Goal: Information Seeking & Learning: Find contact information

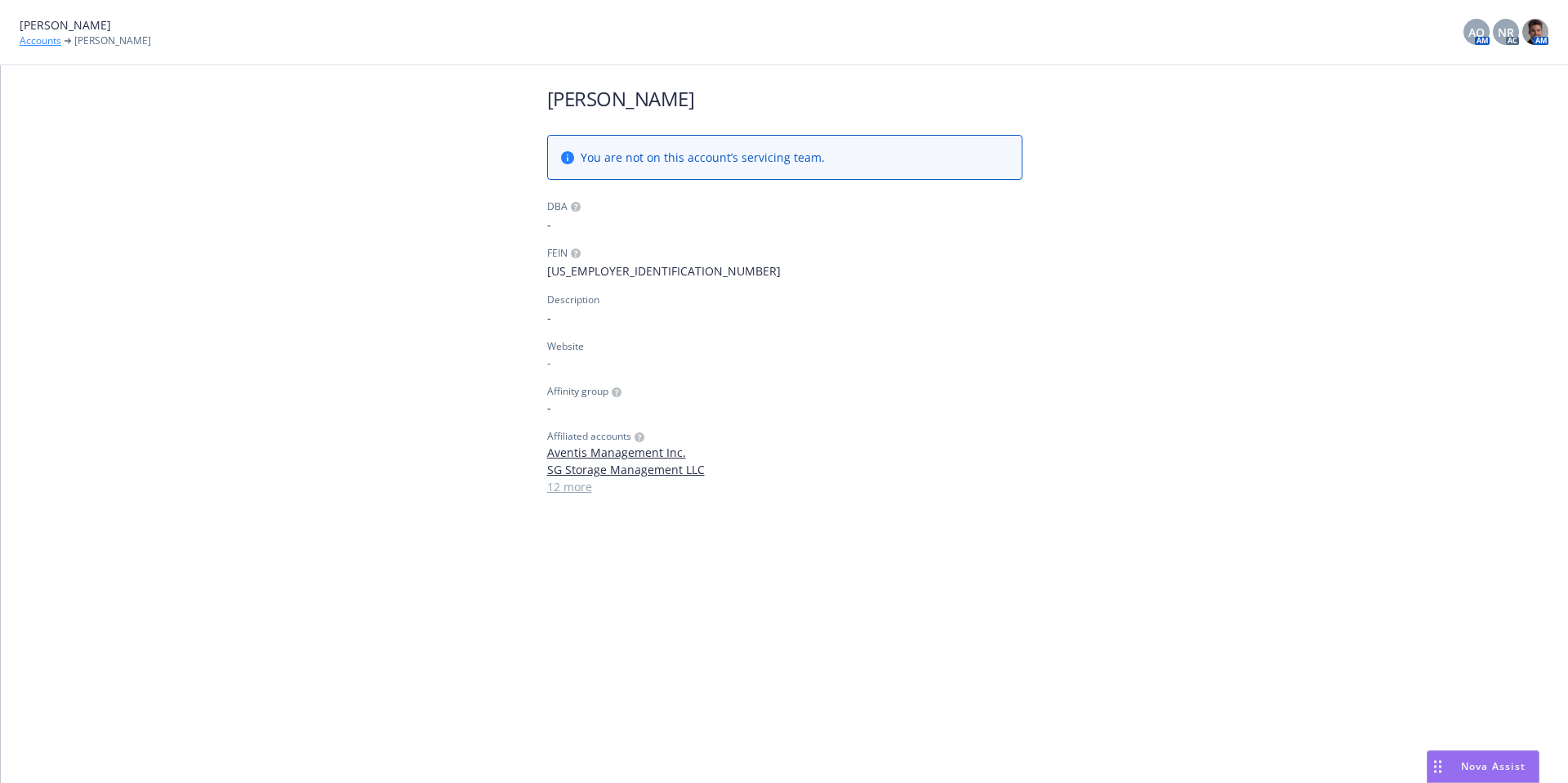
click at [40, 41] on link "Accounts" at bounding box center [40, 41] width 41 height 14
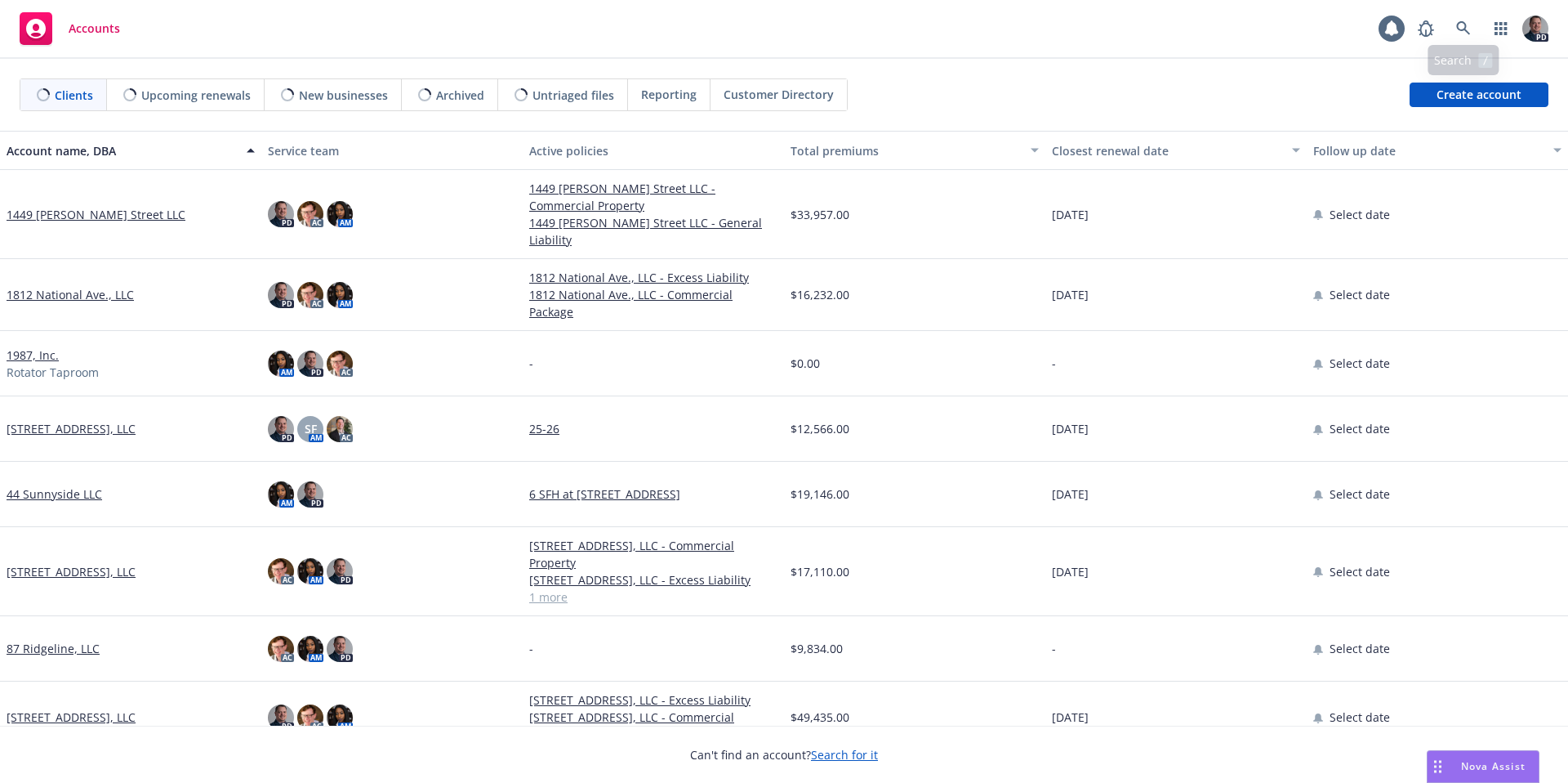
click at [1446, 30] on div "PD" at bounding box center [1479, 28] width 139 height 33
click at [1454, 28] on link at bounding box center [1463, 28] width 33 height 33
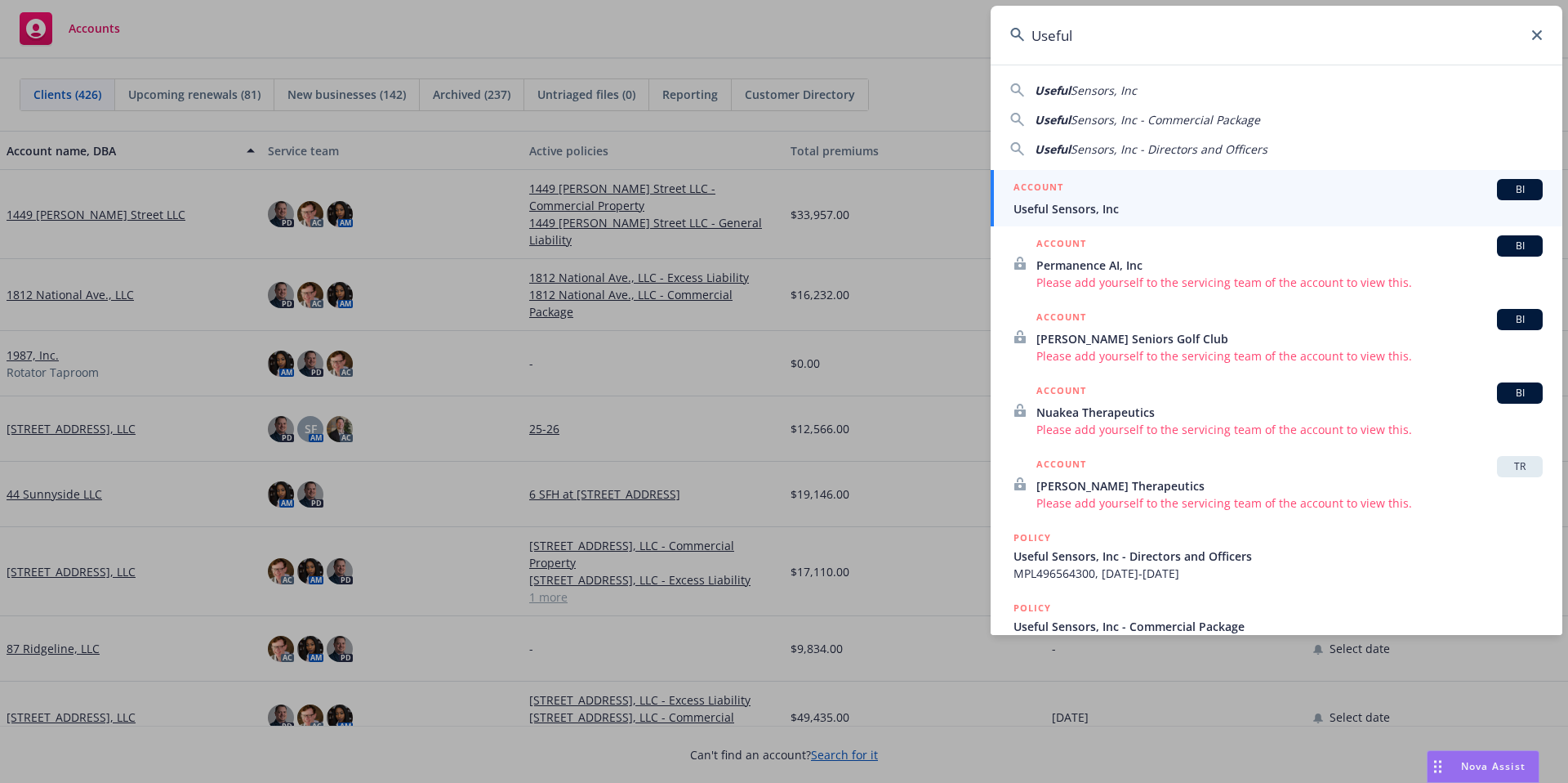
type input "Useful"
click at [1153, 200] on span "Useful Sensors, Inc" at bounding box center [1278, 209] width 529 height 17
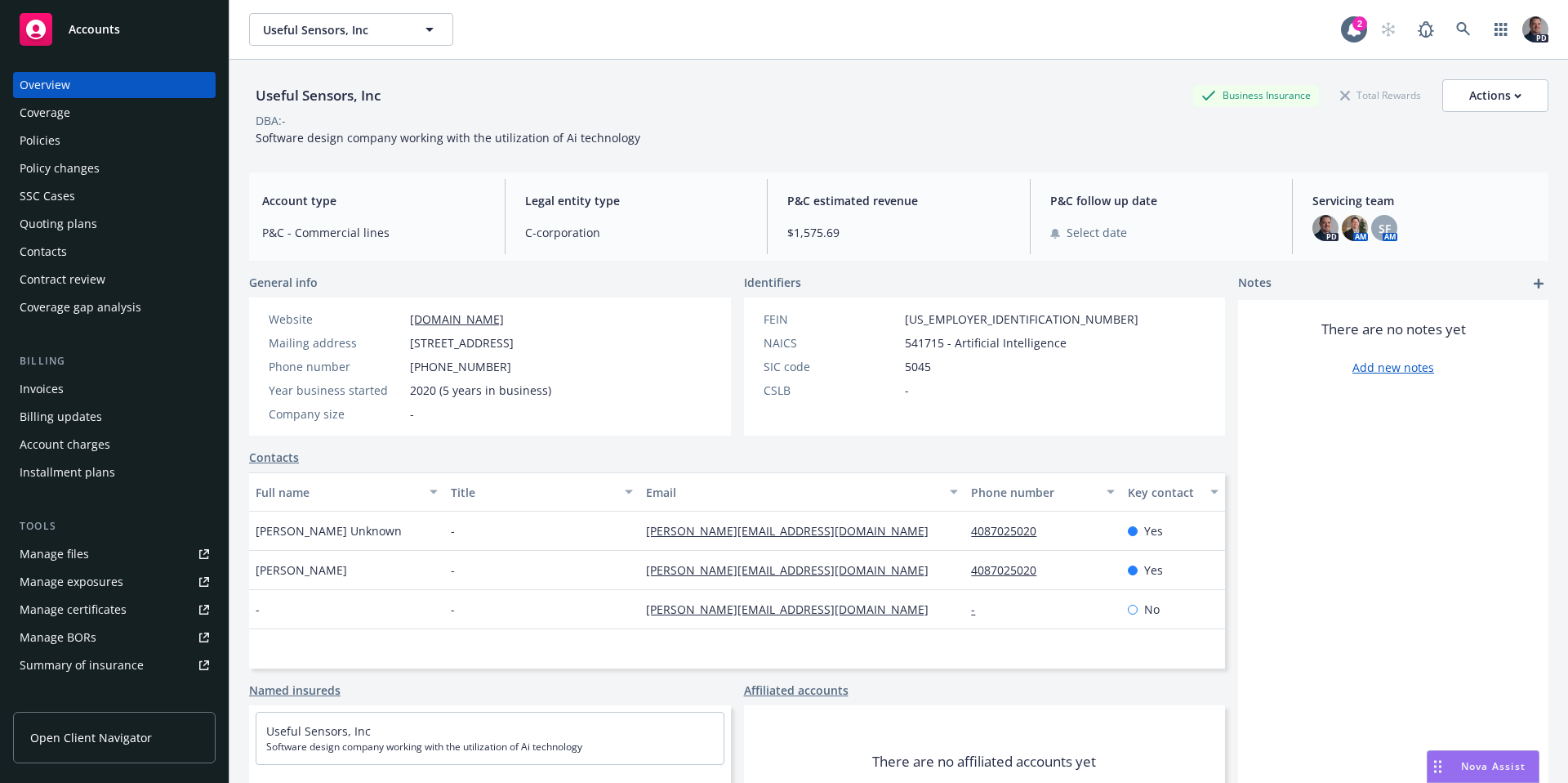
click at [25, 142] on div "Policies" at bounding box center [40, 140] width 41 height 26
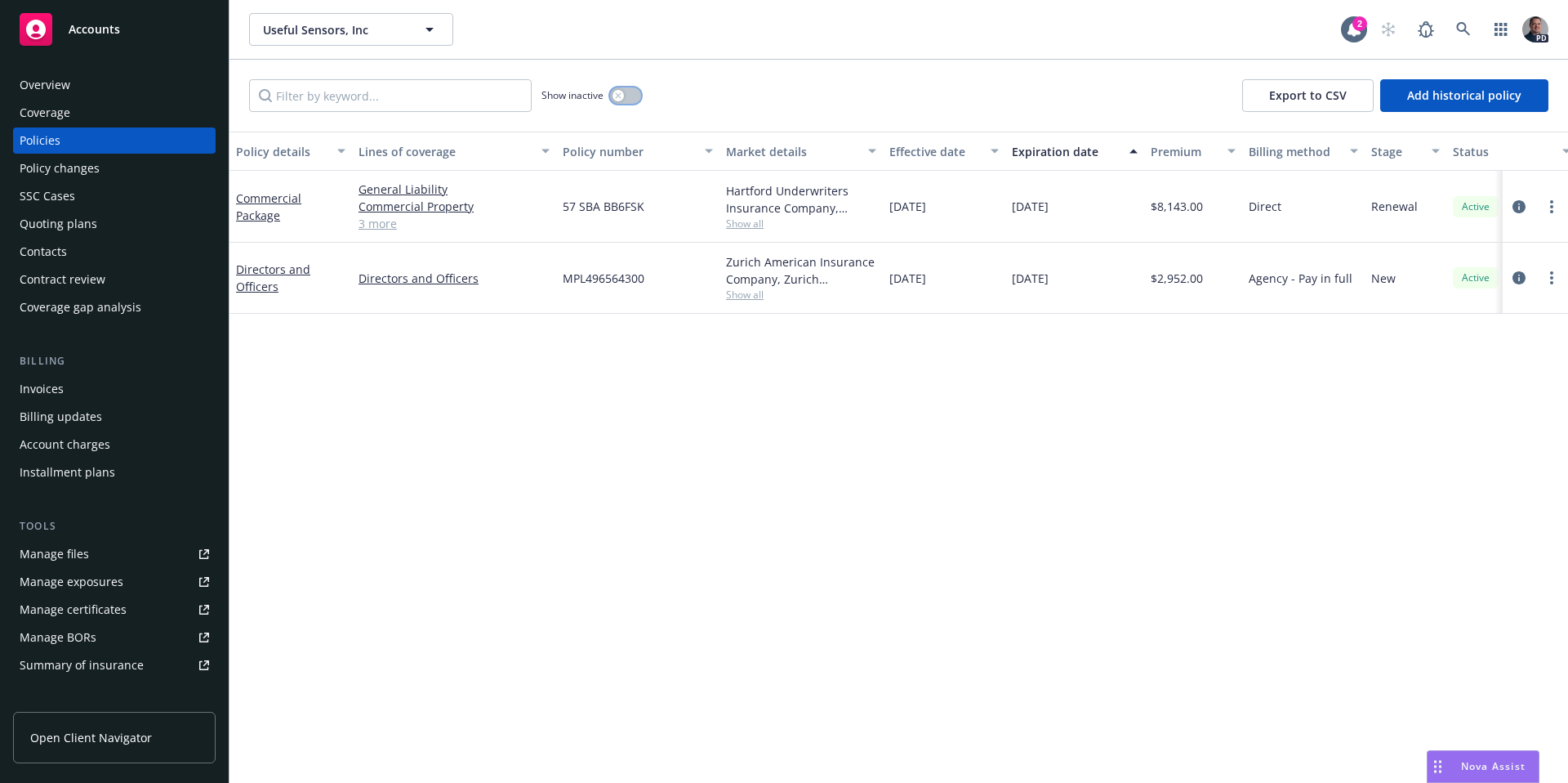
click at [626, 97] on button "button" at bounding box center [626, 95] width 31 height 16
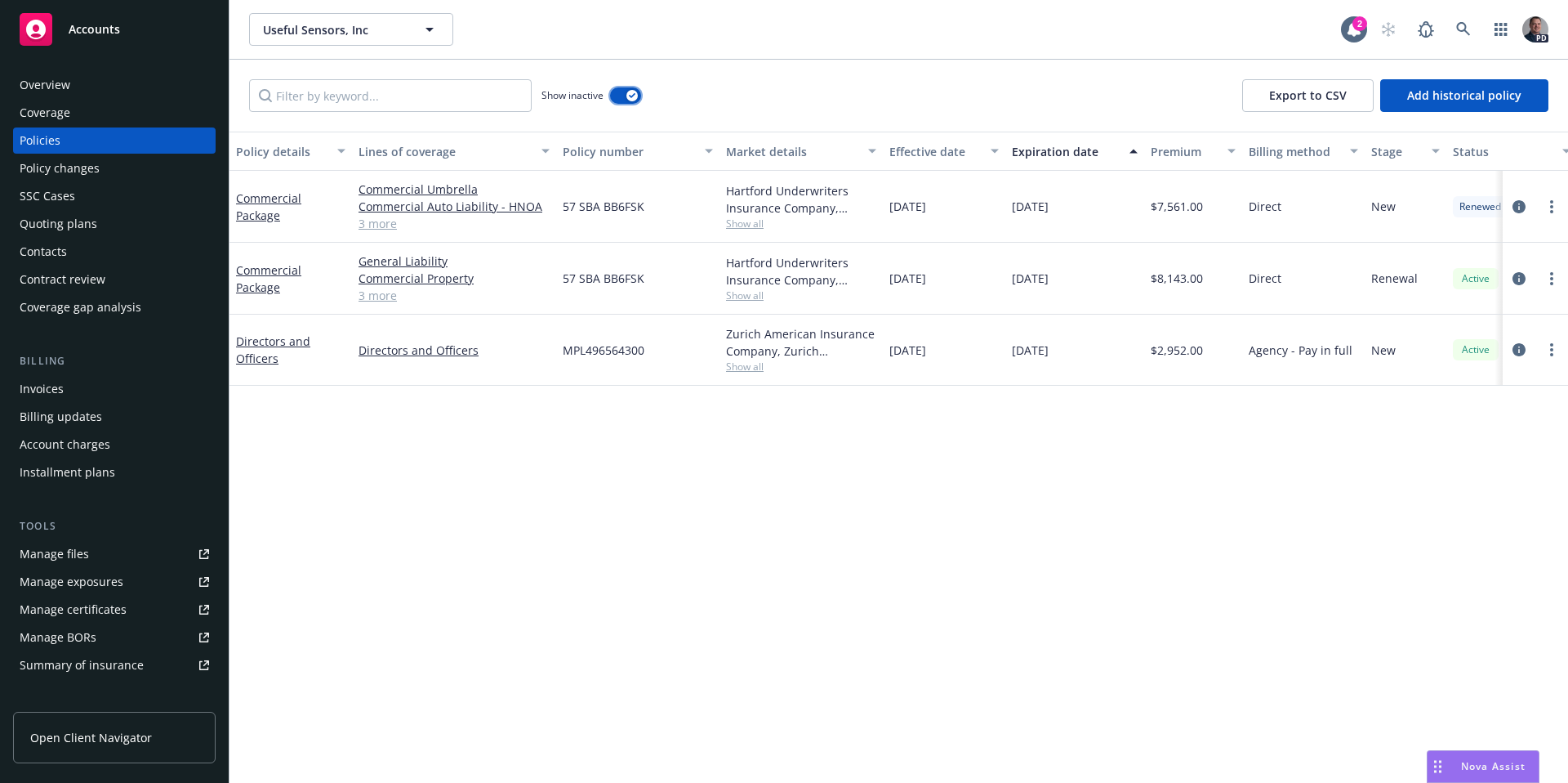
click at [626, 97] on button "button" at bounding box center [626, 95] width 31 height 16
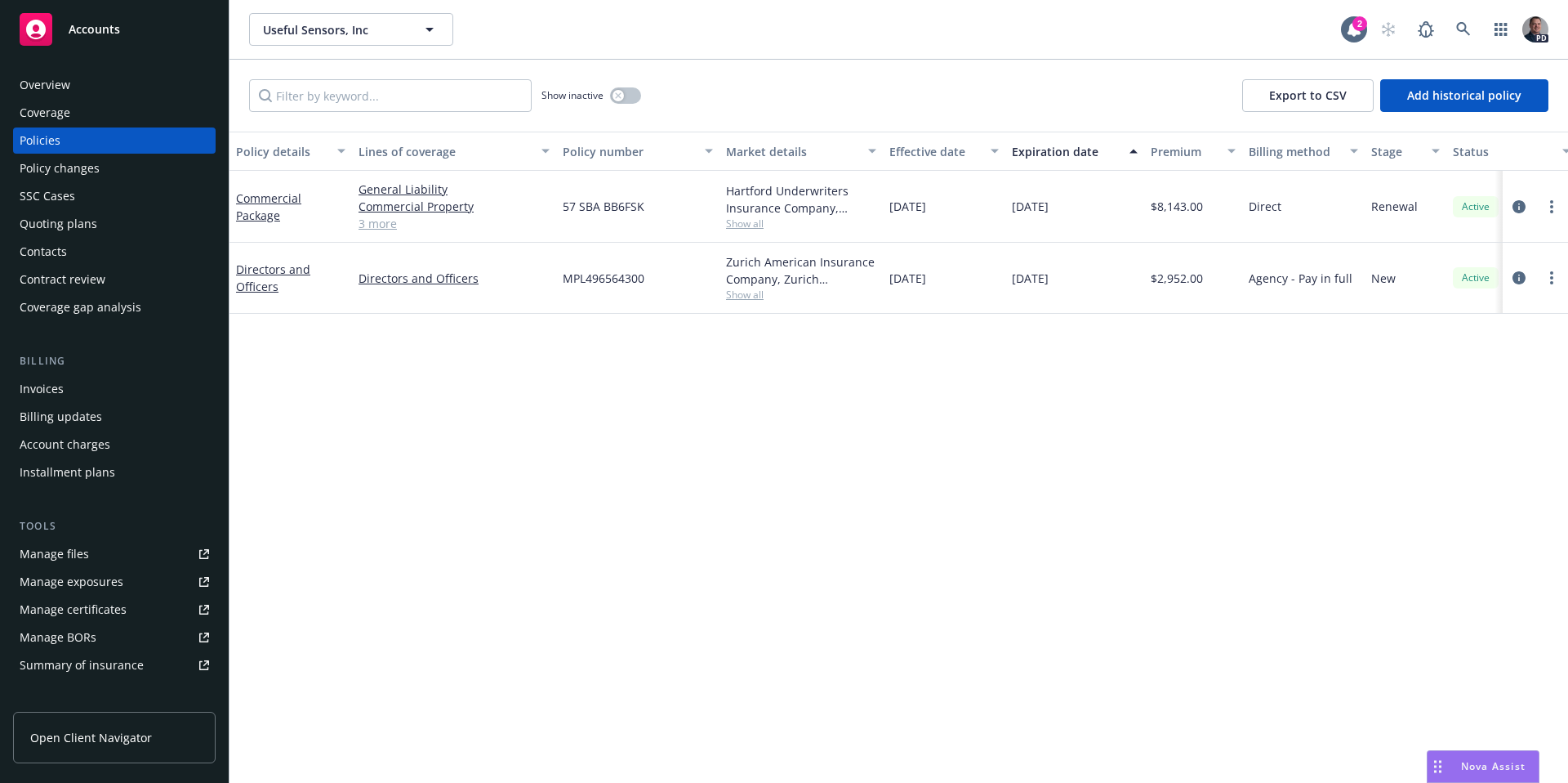
click at [64, 79] on div "Overview" at bounding box center [45, 85] width 51 height 26
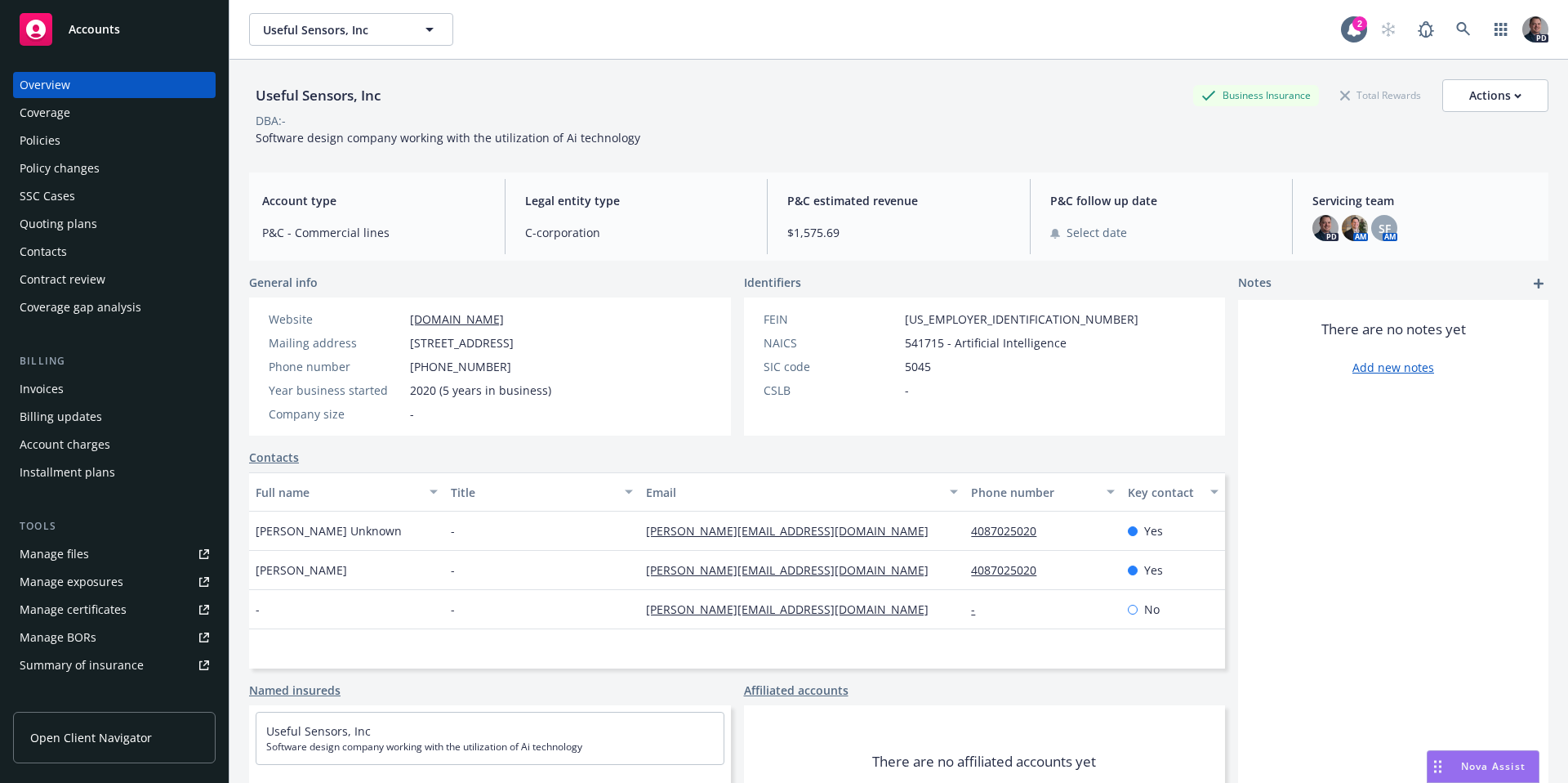
click at [57, 135] on div "Policies" at bounding box center [40, 140] width 41 height 26
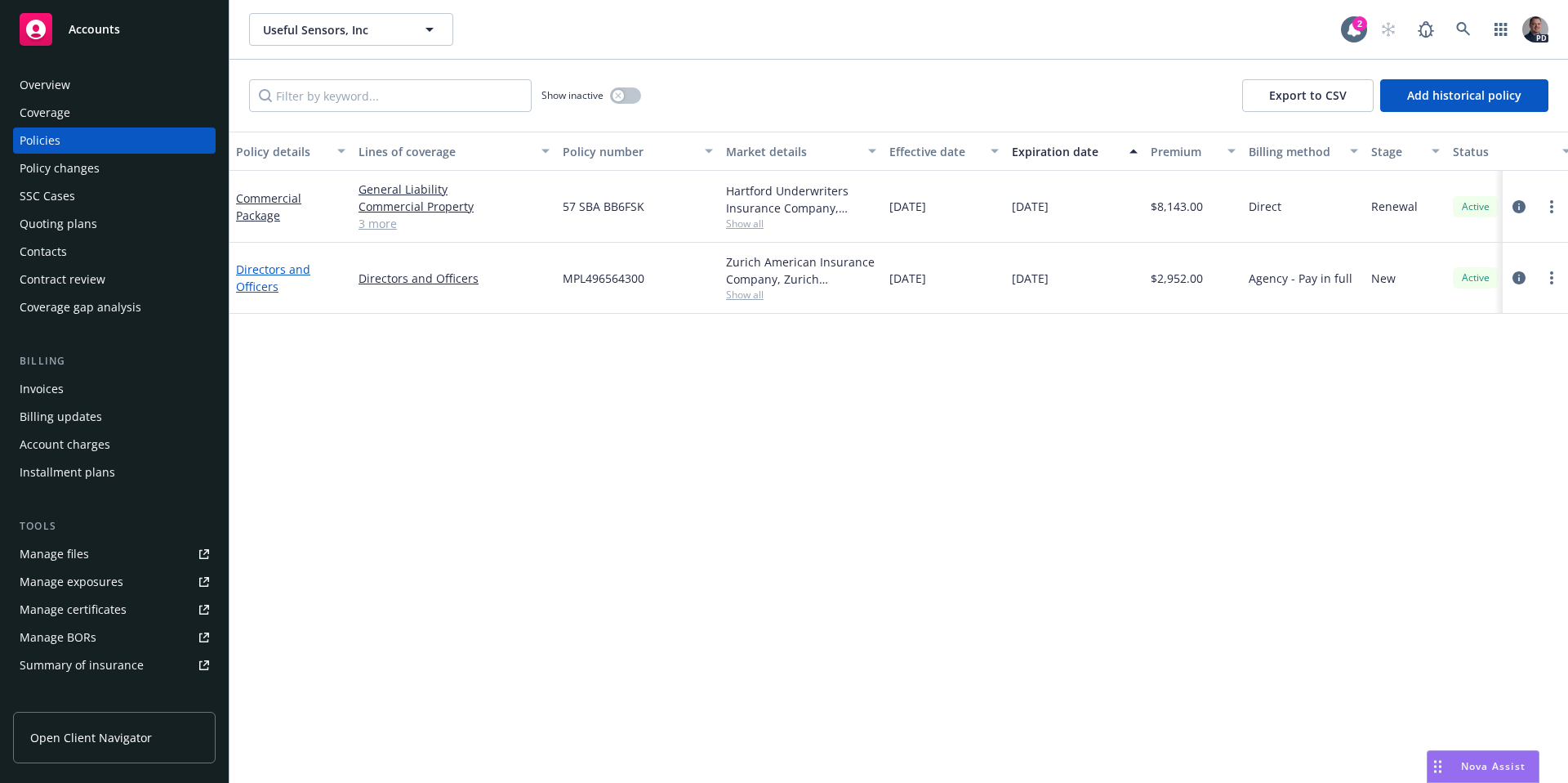
click at [276, 293] on link "Directors and Officers" at bounding box center [273, 277] width 74 height 33
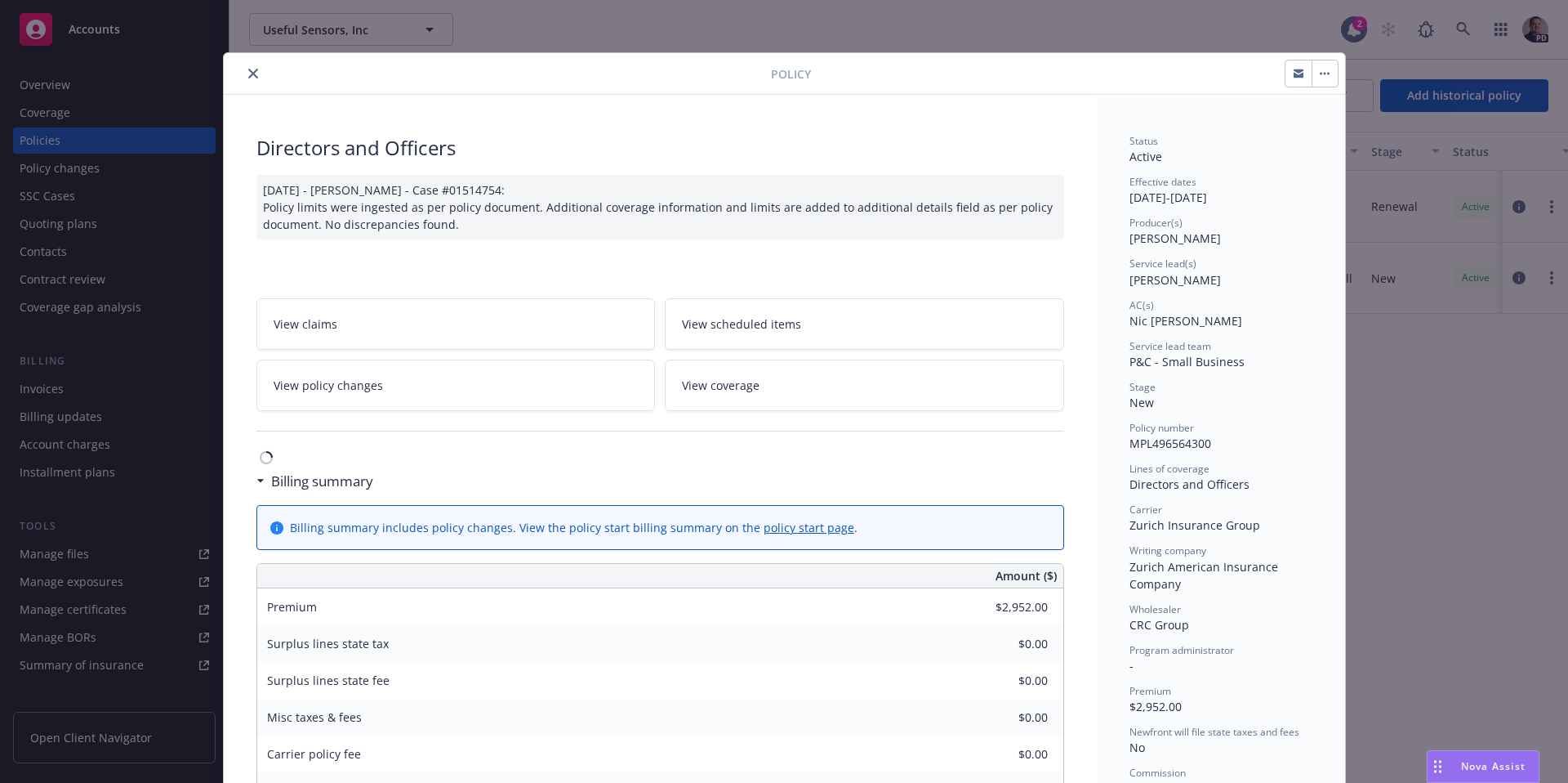
click at [249, 69] on icon "close" at bounding box center [254, 74] width 10 height 10
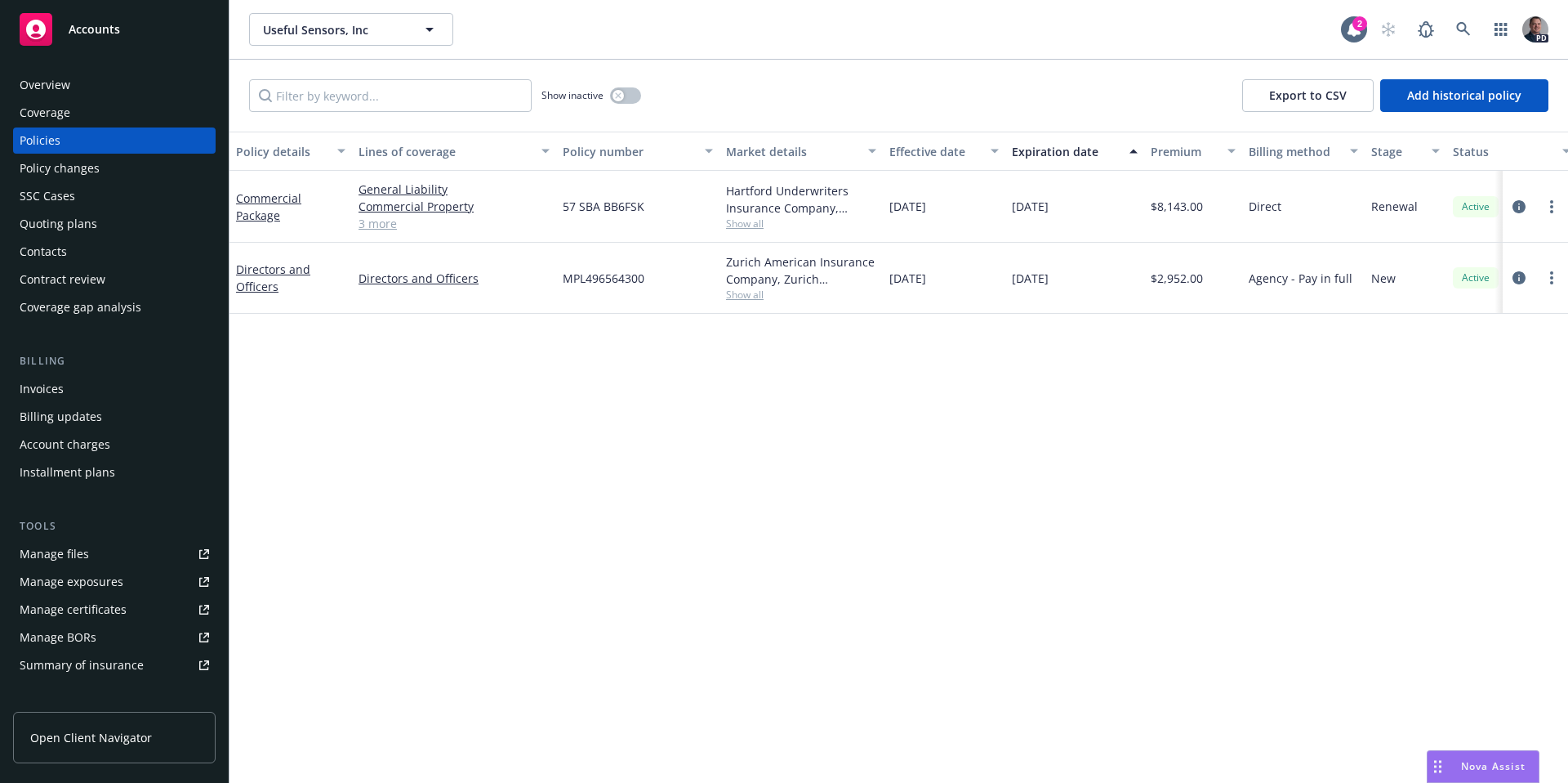
click at [367, 227] on link "3 more" at bounding box center [454, 223] width 191 height 17
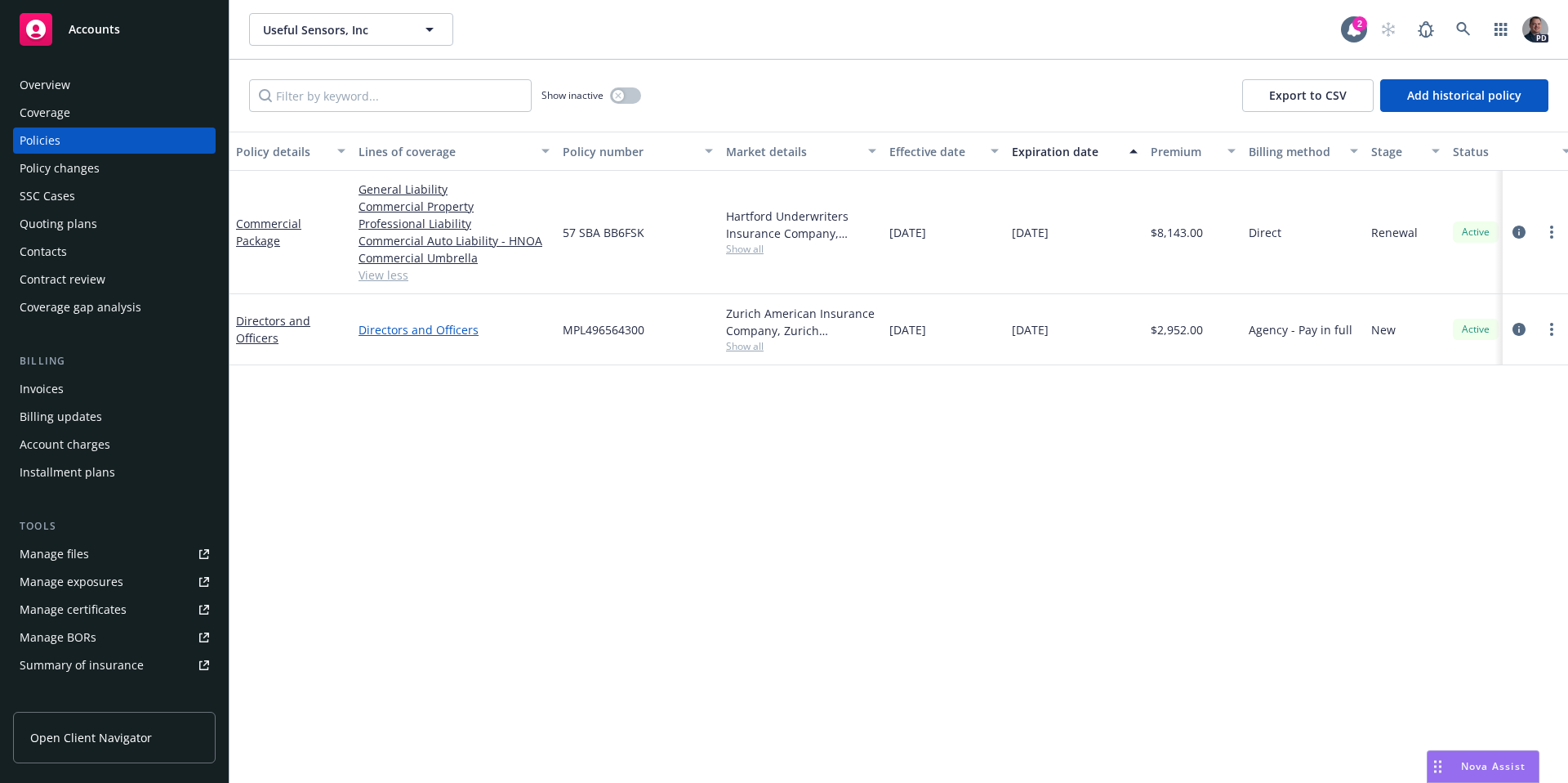
click at [449, 333] on link "Directors and Officers" at bounding box center [454, 330] width 191 height 17
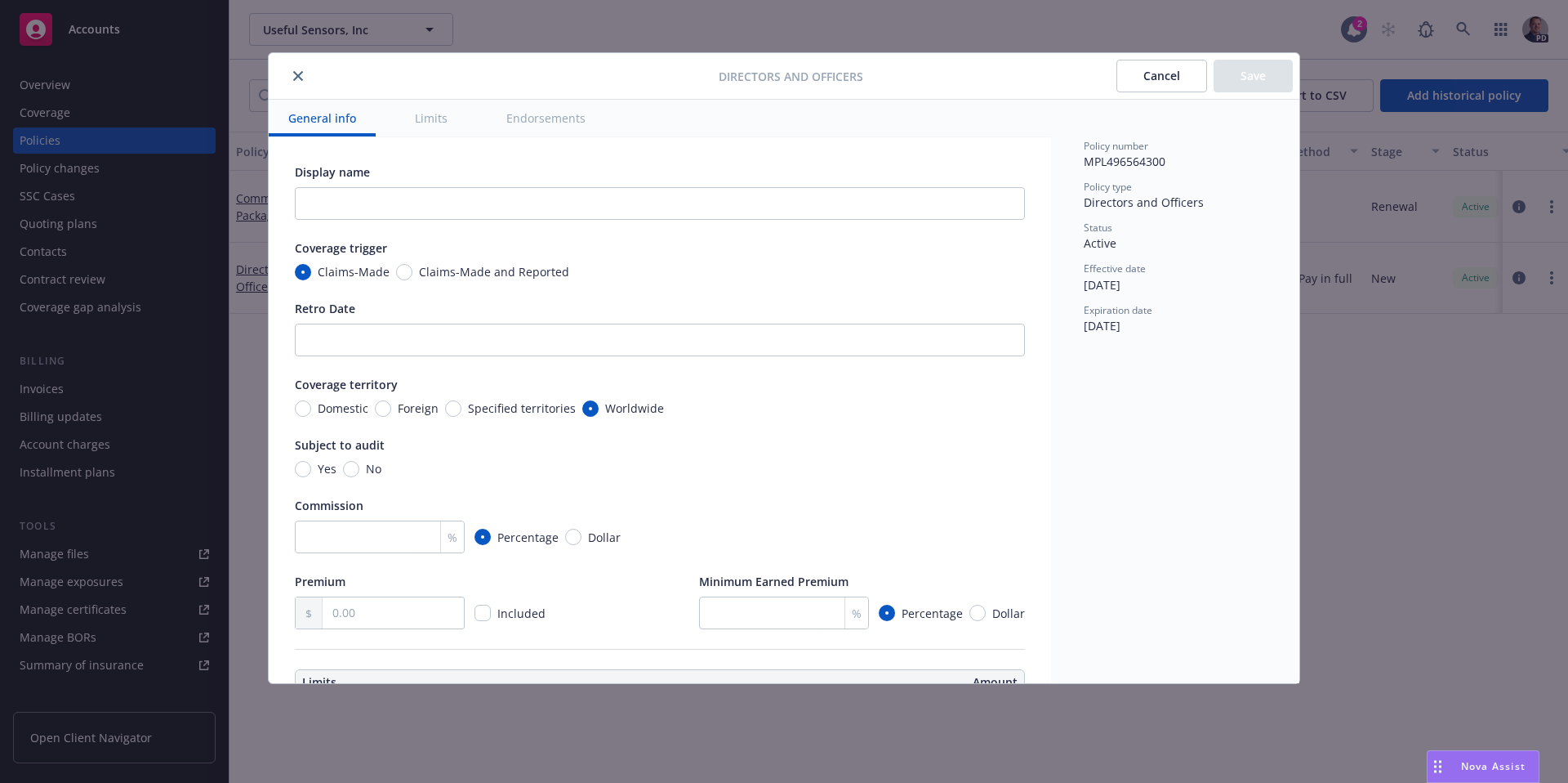
click at [307, 76] on button "close" at bounding box center [298, 75] width 19 height 19
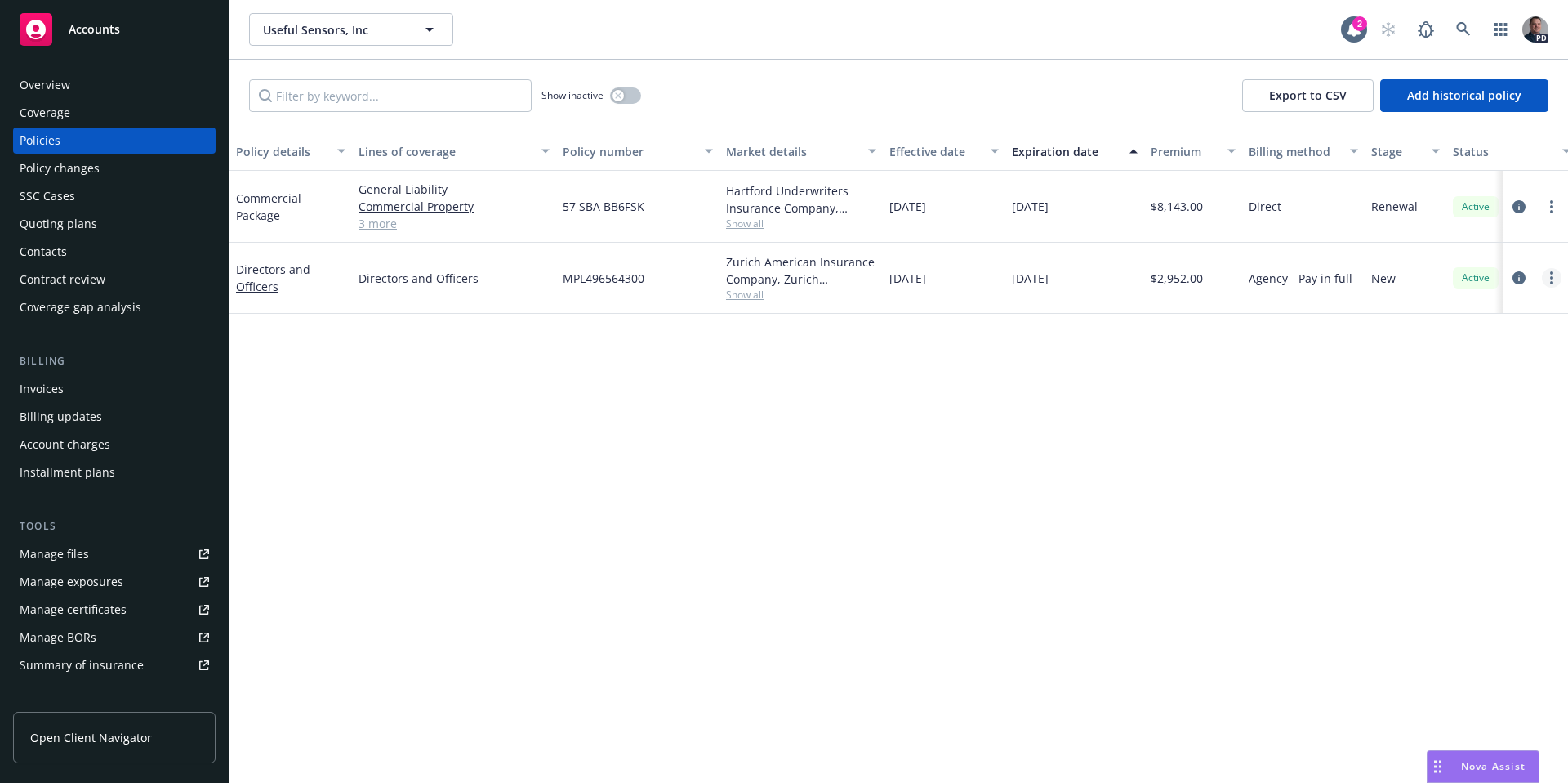
click at [1554, 268] on link "more" at bounding box center [1551, 277] width 19 height 19
click at [128, 562] on link "Manage files" at bounding box center [114, 554] width 203 height 26
click at [1461, 14] on link at bounding box center [1463, 29] width 33 height 33
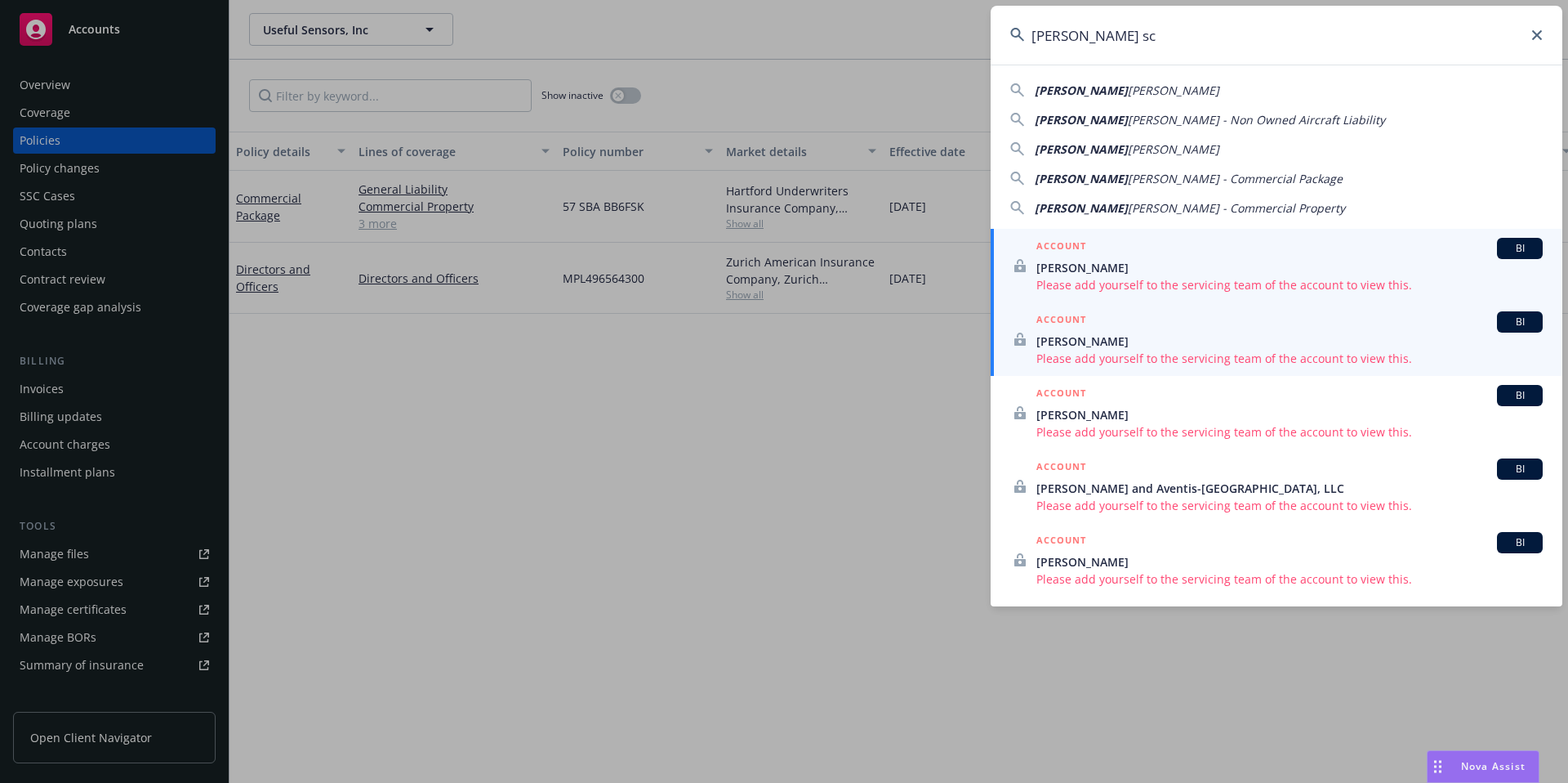
type input "Stephen sc"
click at [1163, 342] on span "Stephen Schwartz" at bounding box center [1289, 341] width 506 height 17
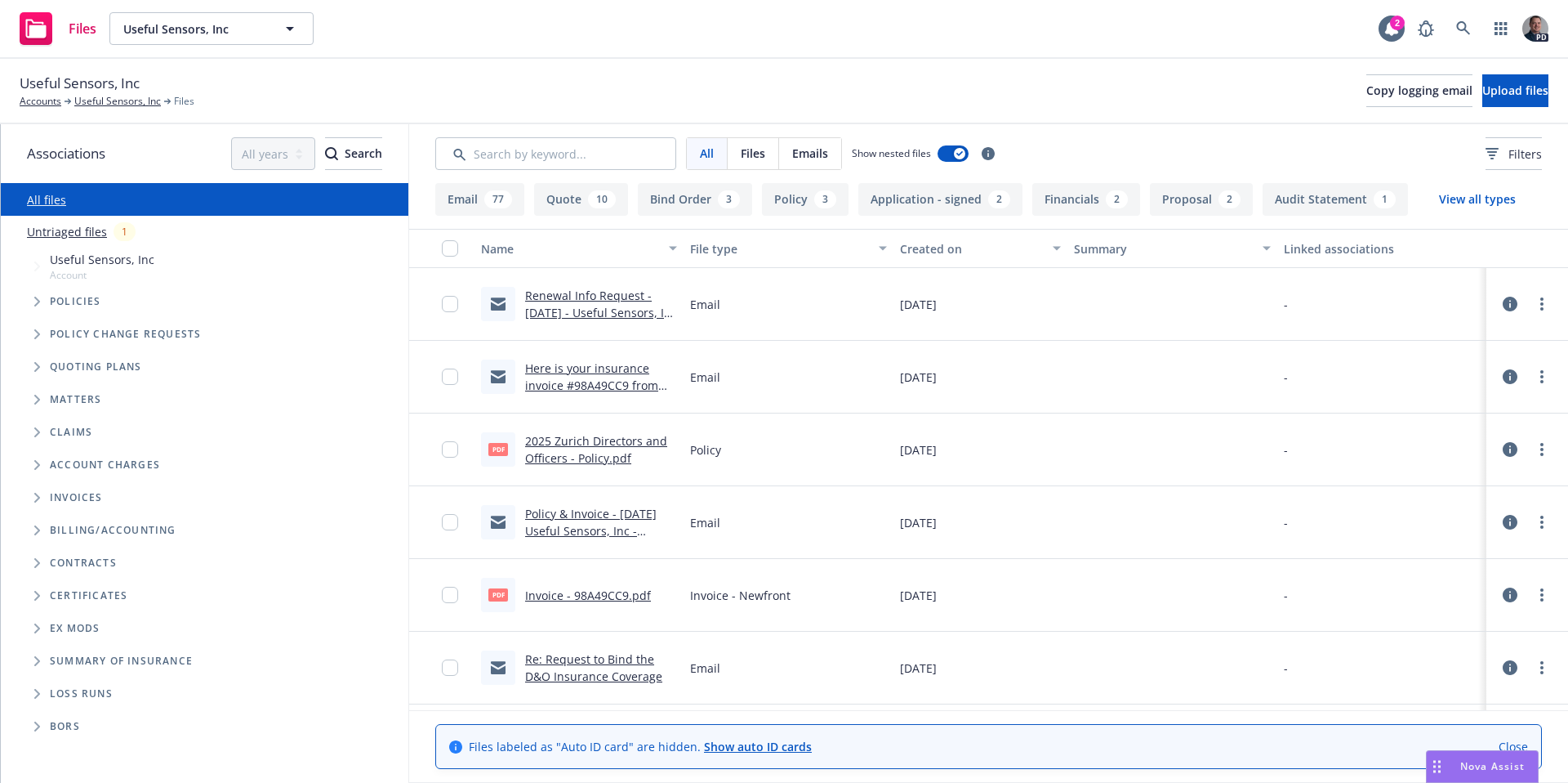
click at [579, 462] on link "2025 Zurich Directors and Officers - Policy.pdf" at bounding box center [596, 449] width 142 height 33
click at [549, 452] on link "2025 Zurich Directors and Officers - Policy.pdf" at bounding box center [596, 449] width 142 height 33
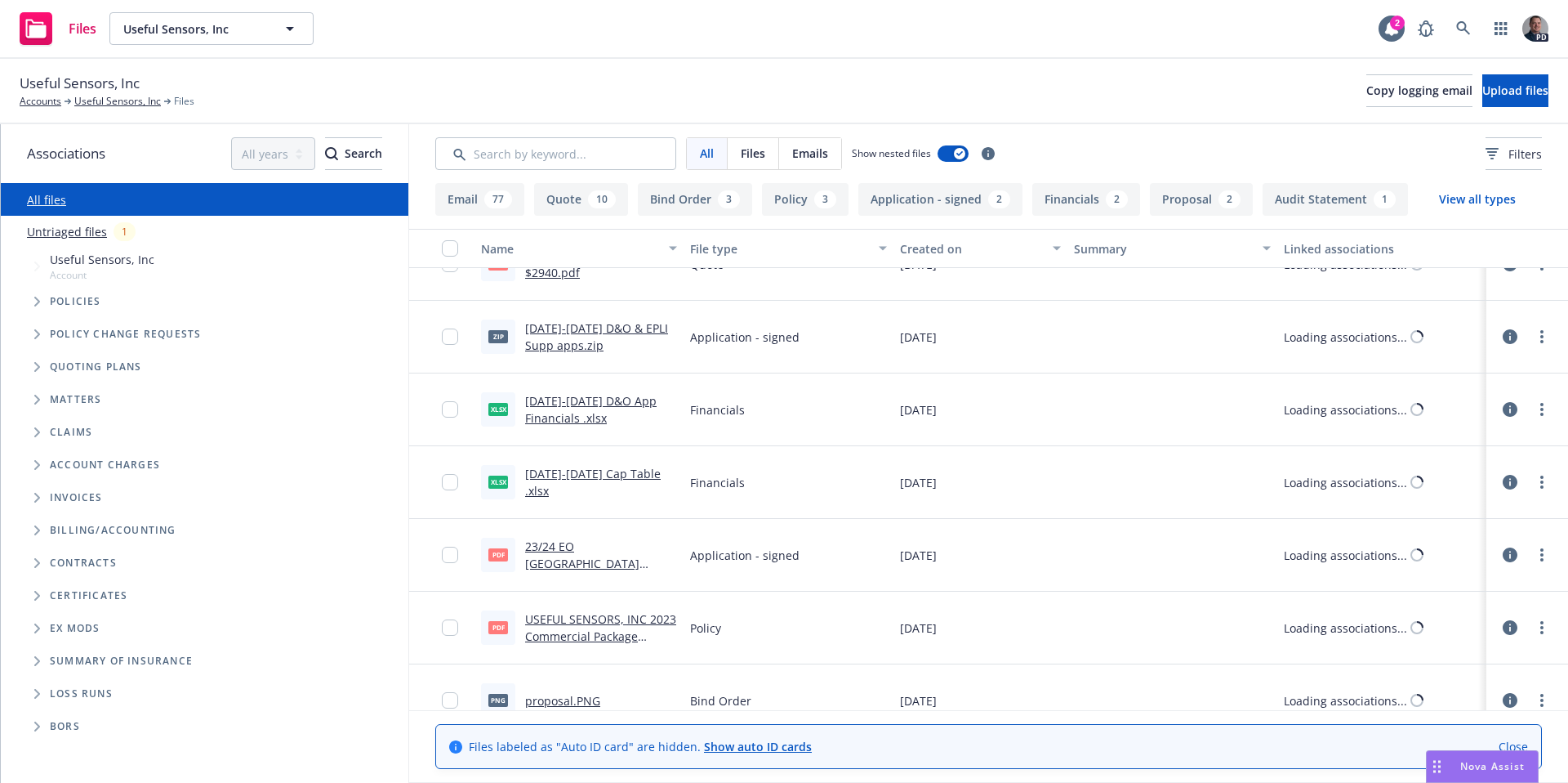
scroll to position [6754, 0]
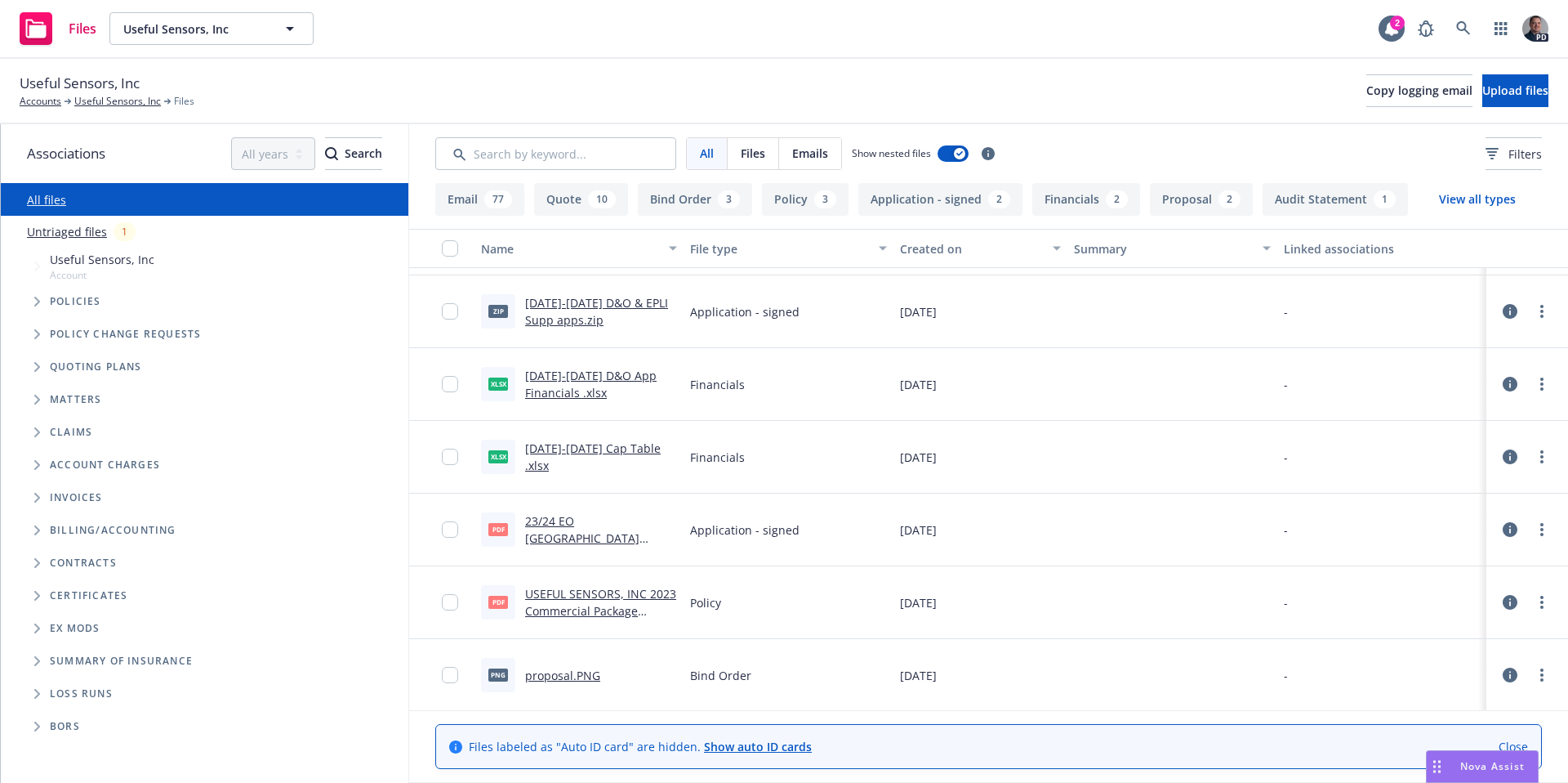
click at [619, 452] on link "2024-2025 Cap Table .xlsx" at bounding box center [593, 457] width 135 height 33
click at [629, 455] on link "2024-2025 Cap Table .xlsx" at bounding box center [593, 457] width 135 height 33
click at [1532, 457] on link "more" at bounding box center [1542, 457] width 19 height 19
click at [1479, 523] on link "Download" at bounding box center [1457, 523] width 162 height 33
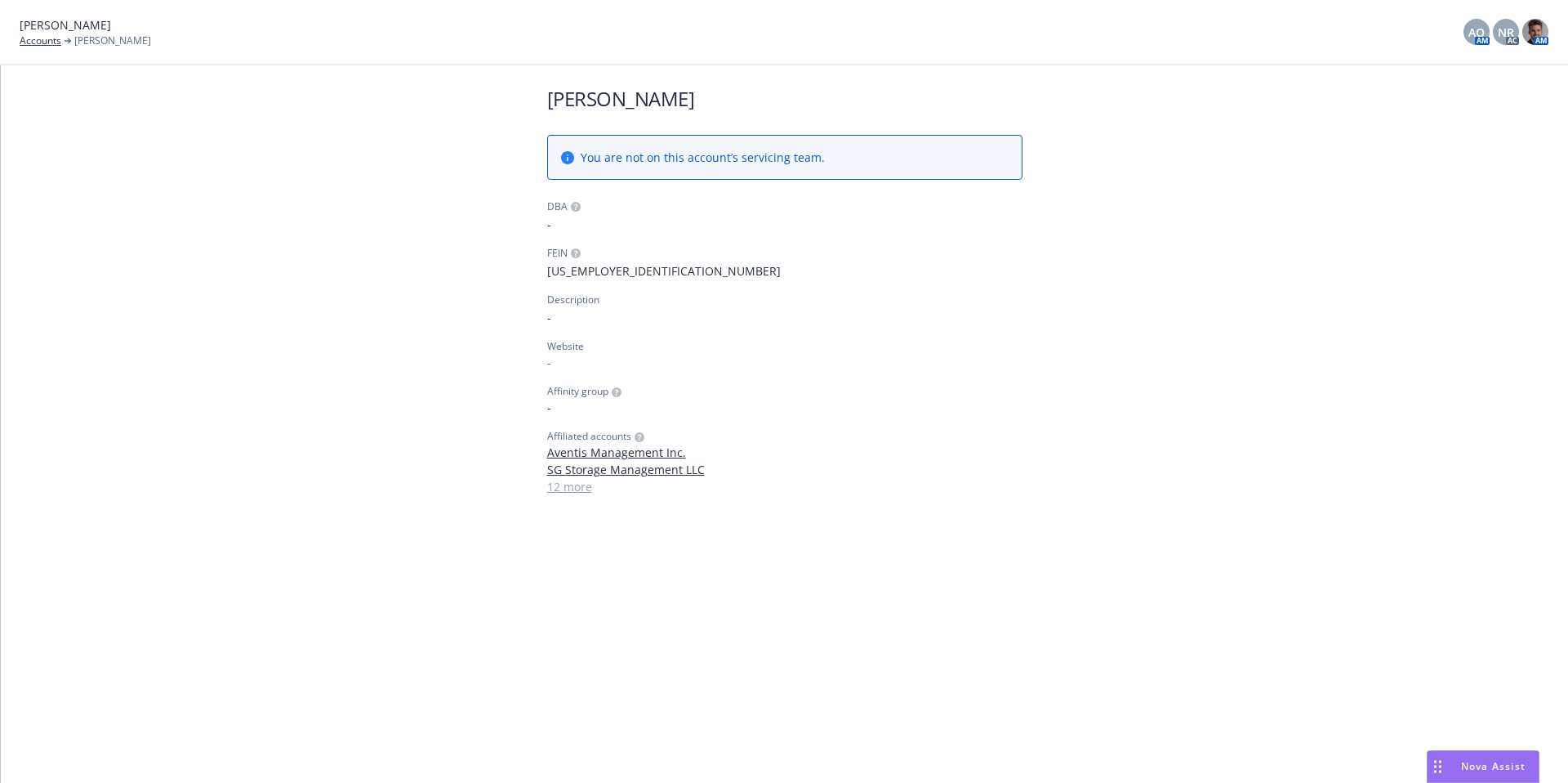
click at [1511, 769] on span "Nova Assist" at bounding box center [1494, 766] width 64 height 14
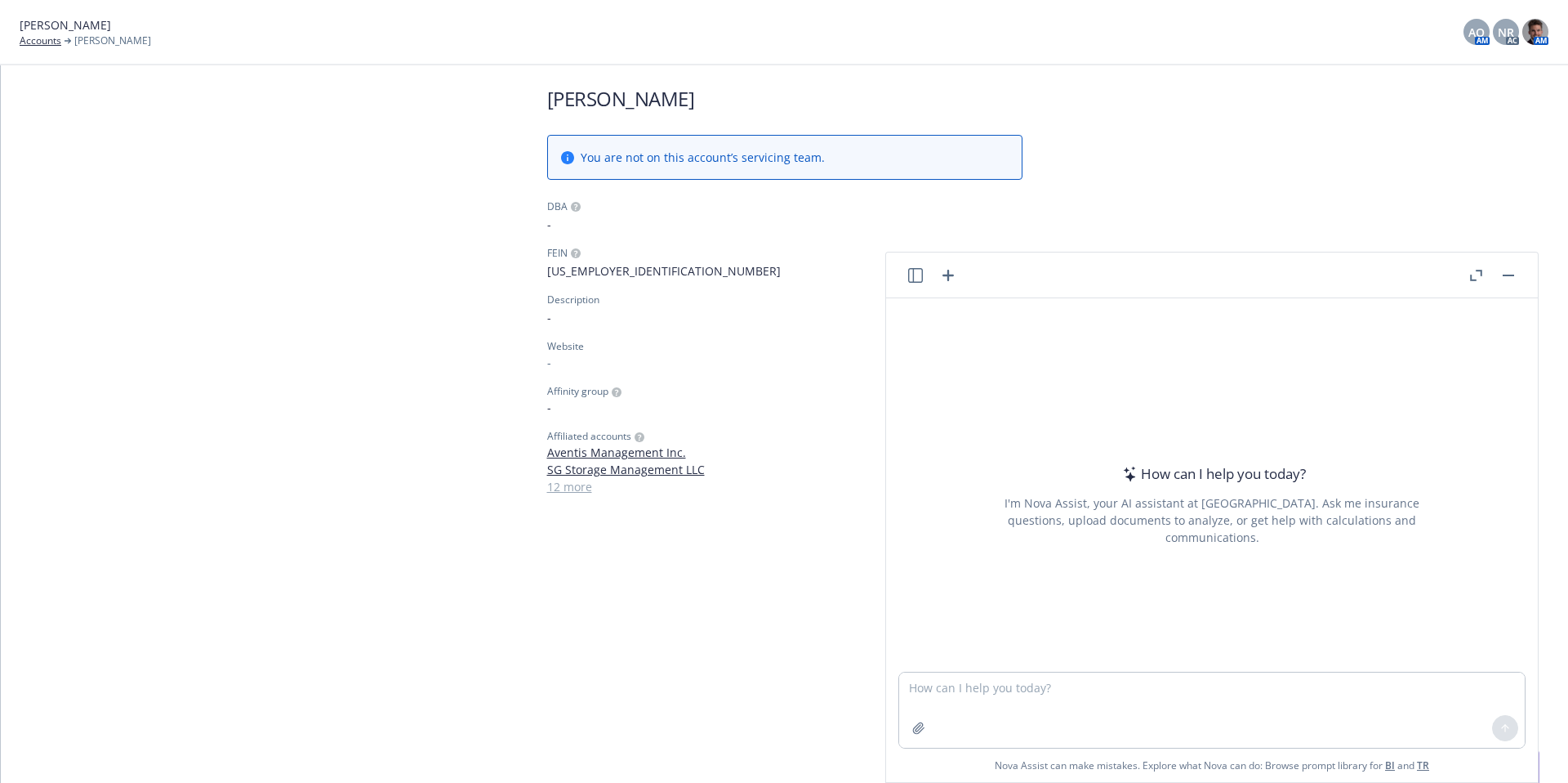
click at [1463, 267] on header at bounding box center [1211, 276] width 652 height 46
click at [1467, 267] on button at bounding box center [1476, 275] width 19 height 19
click at [916, 731] on icon "button" at bounding box center [918, 727] width 13 height 13
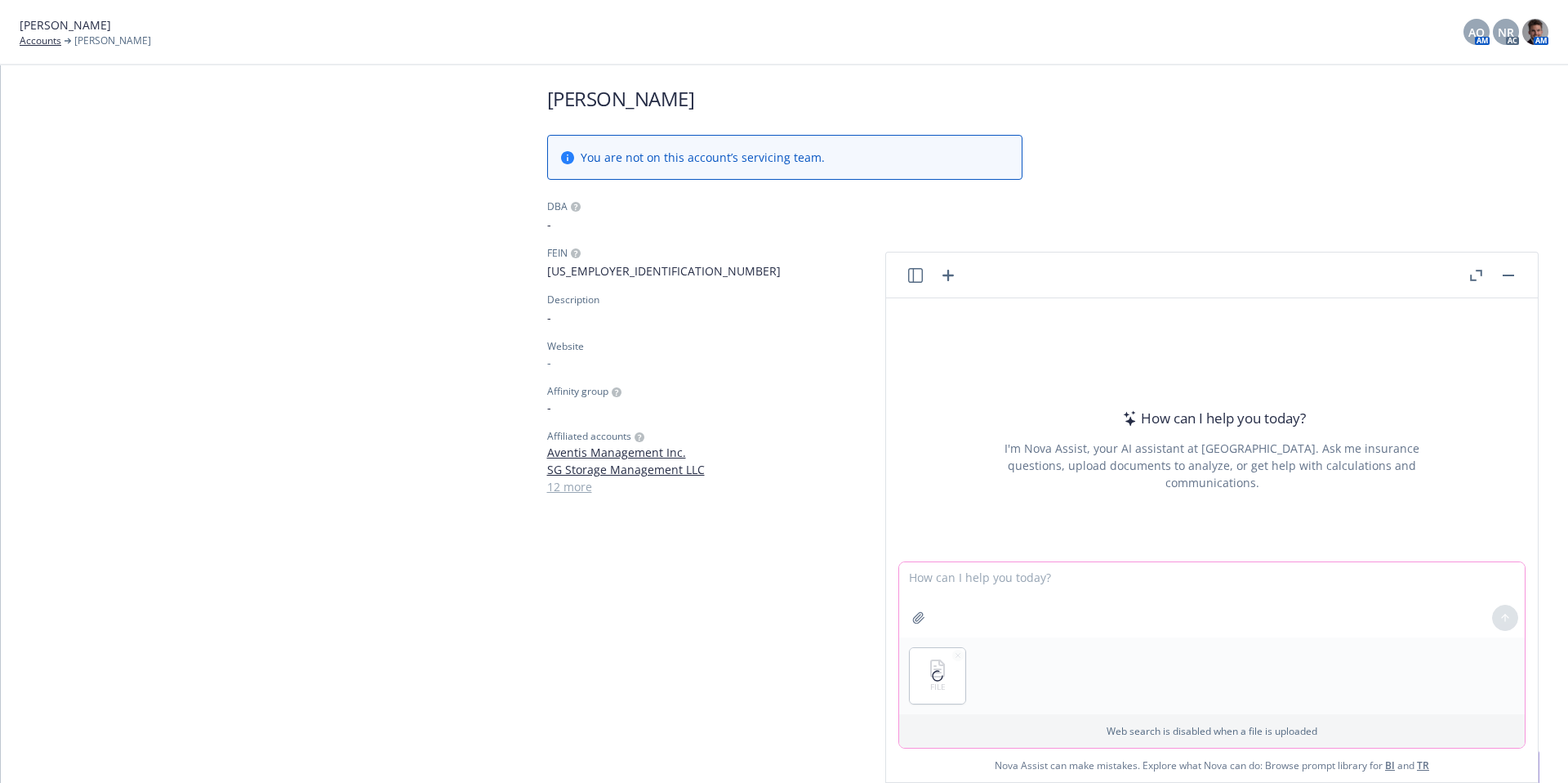
click at [1059, 569] on textarea at bounding box center [1212, 600] width 626 height 75
type textarea "Hi Nova review the attached email thread and provide me with a response back to…"
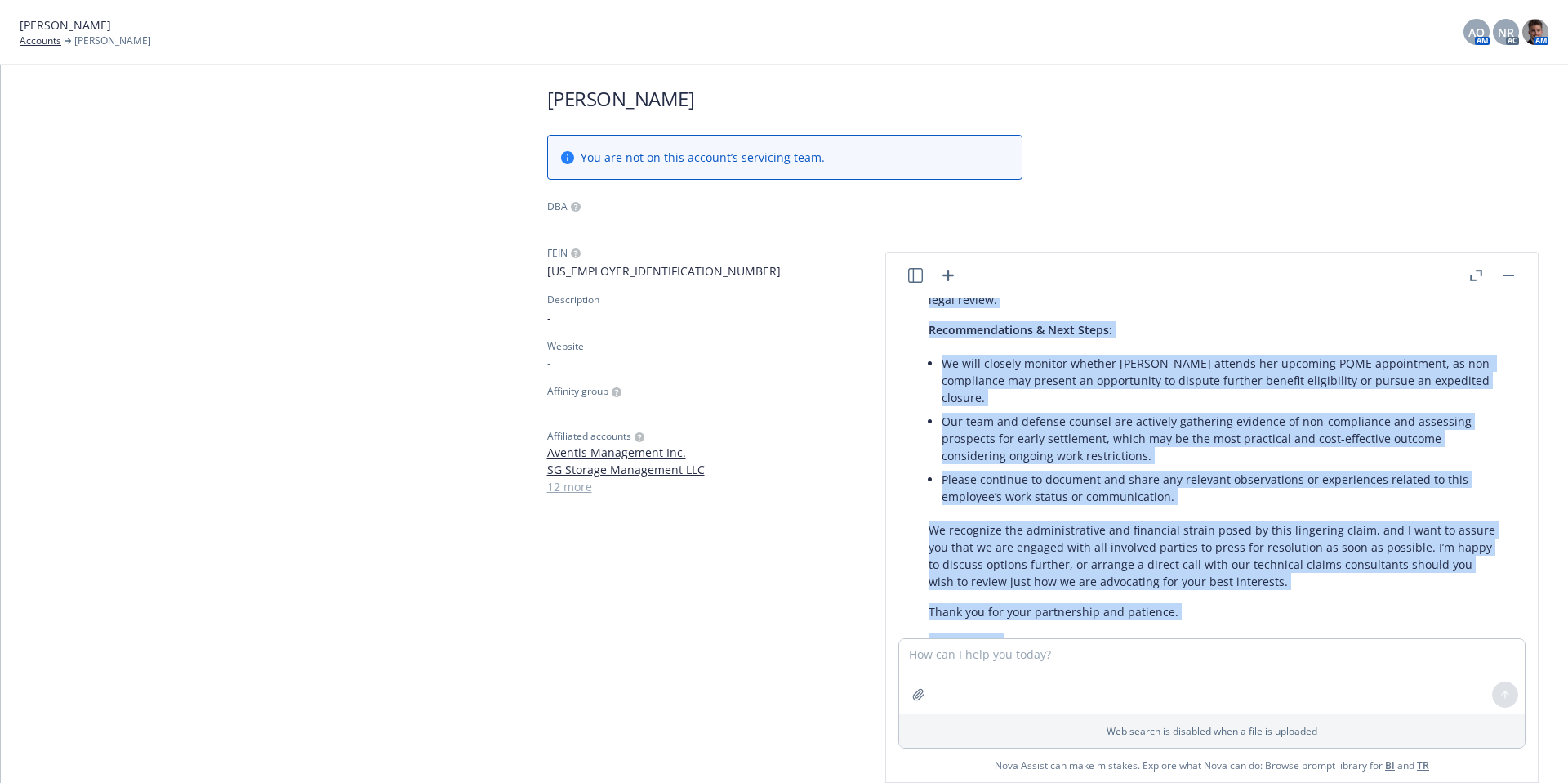
scroll to position [791, 0]
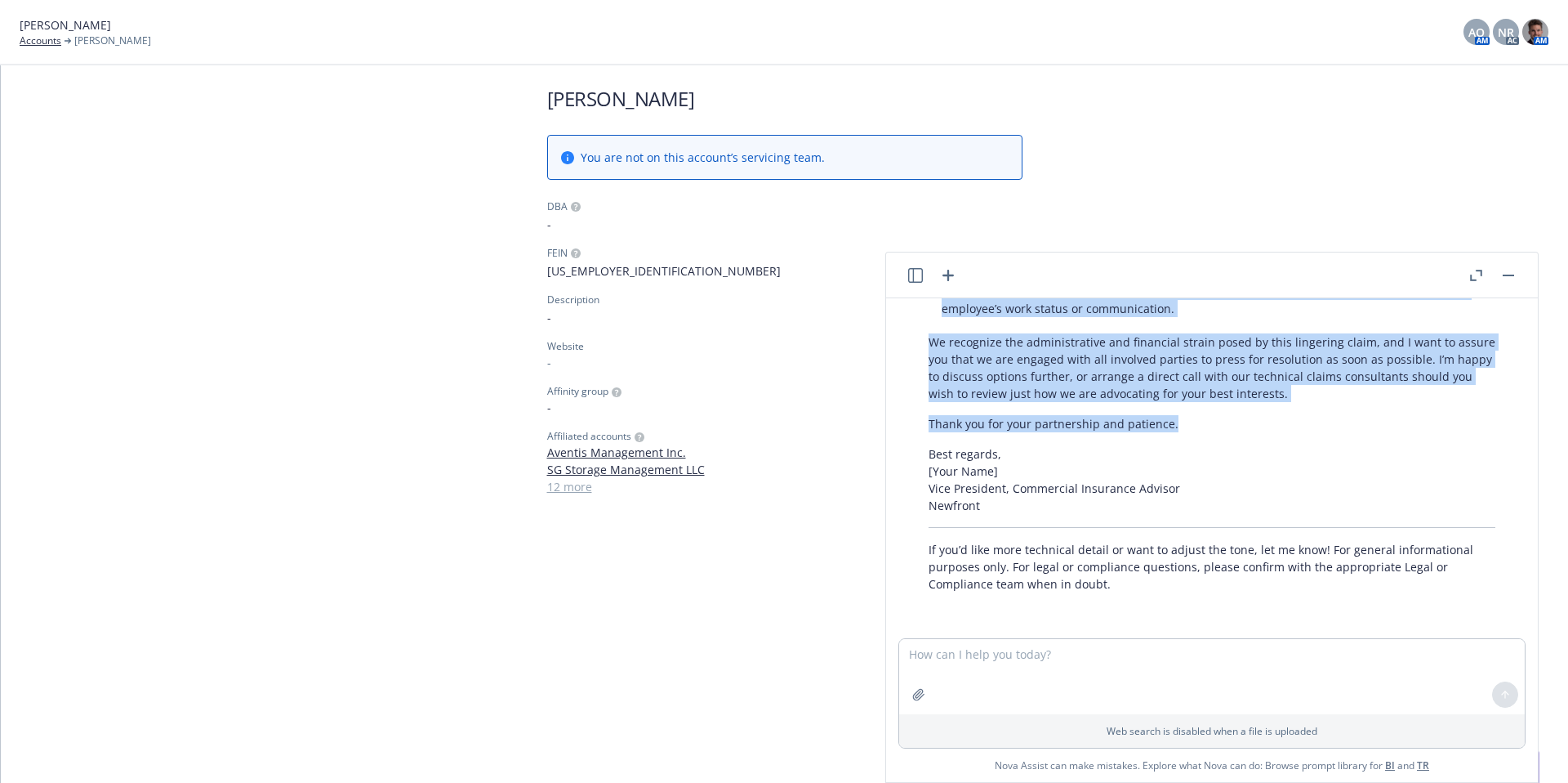
drag, startPoint x: 931, startPoint y: 359, endPoint x: 1430, endPoint y: 435, distance: 504.8
click at [1430, 435] on div "Here’s a response draft you can send back to the client, based on your position…" at bounding box center [1211, 129] width 599 height 940
copy div "Hi Pamela, Thank you for your detailed update and for voicing your concerns reg…"
click at [1513, 276] on rect "button" at bounding box center [1509, 276] width 12 height 2
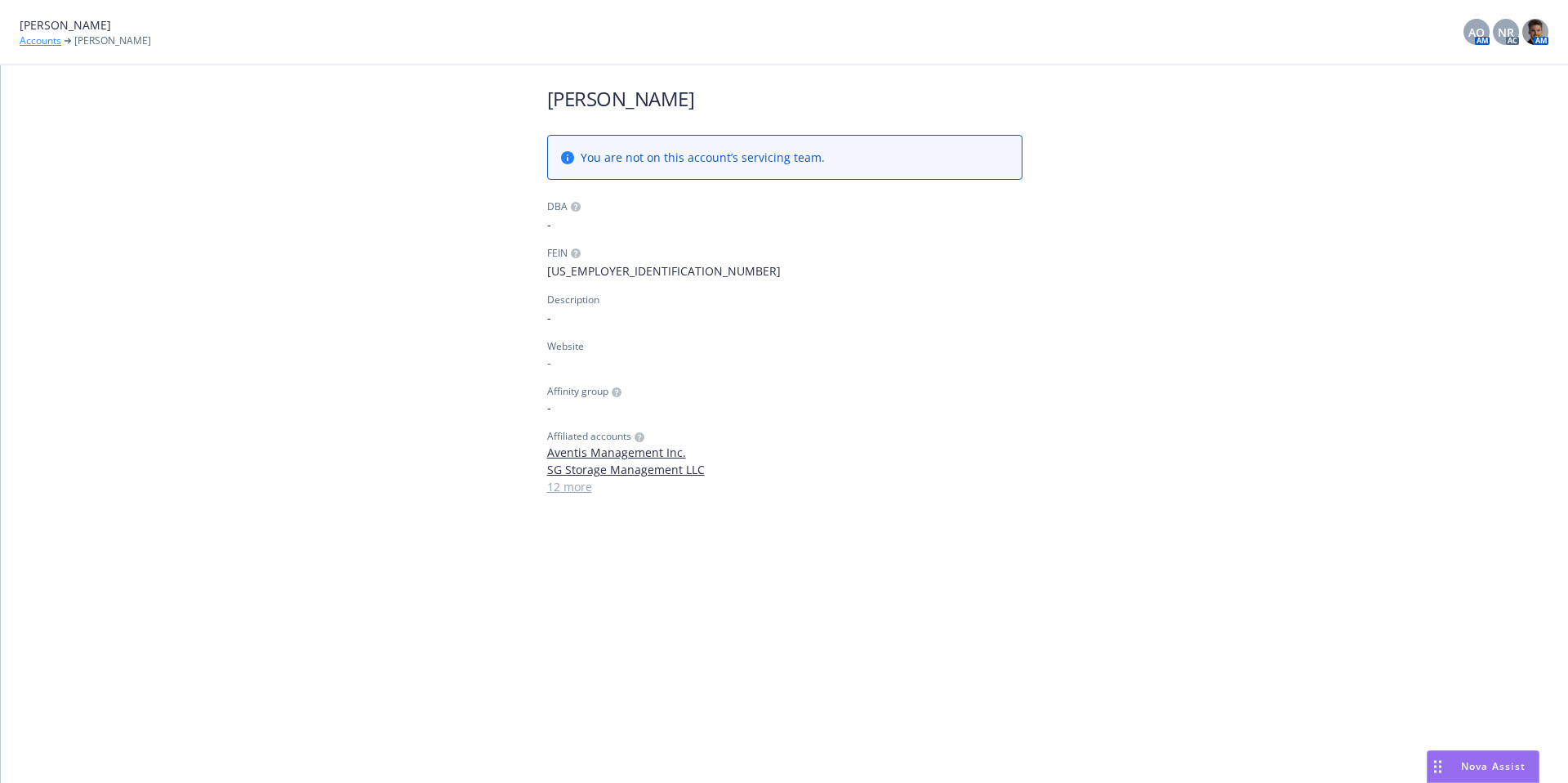
click at [46, 37] on link "Accounts" at bounding box center [40, 41] width 41 height 14
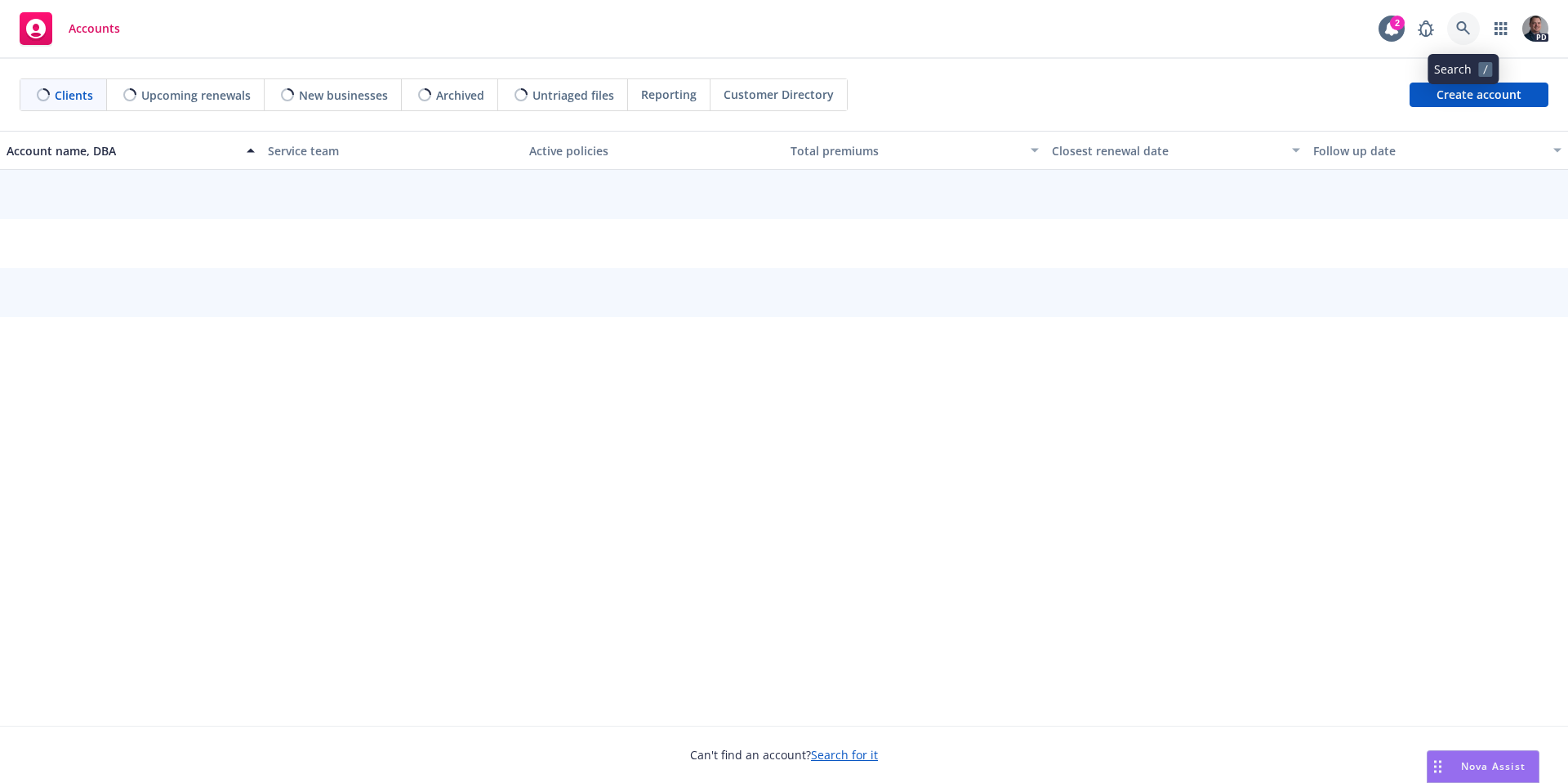
click at [1458, 30] on icon at bounding box center [1463, 28] width 14 height 14
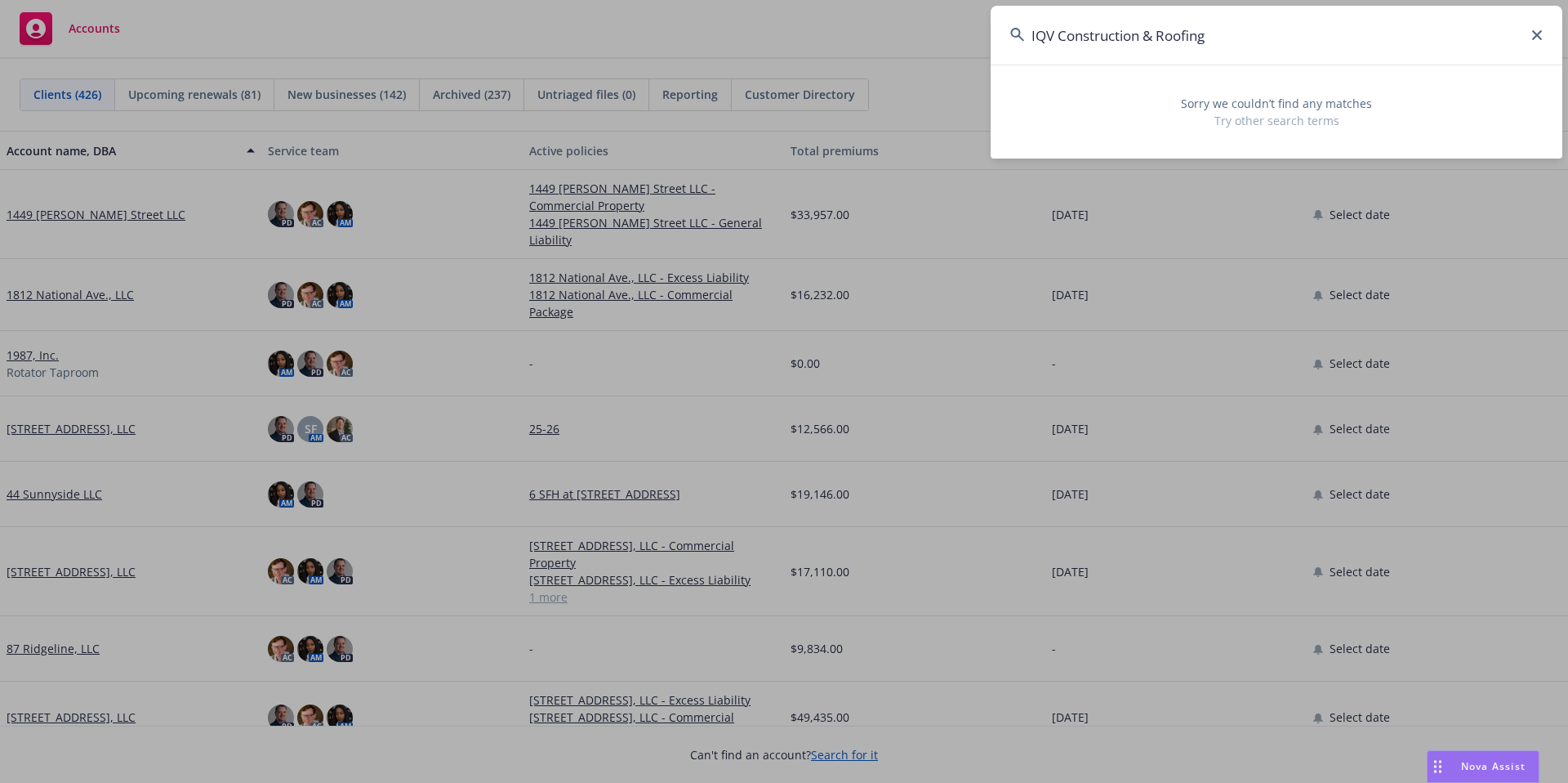
drag, startPoint x: 1218, startPoint y: 39, endPoint x: 1060, endPoint y: 38, distance: 158.0
click at [1060, 38] on input "IQV Construction & Roofing" at bounding box center [1276, 36] width 571 height 59
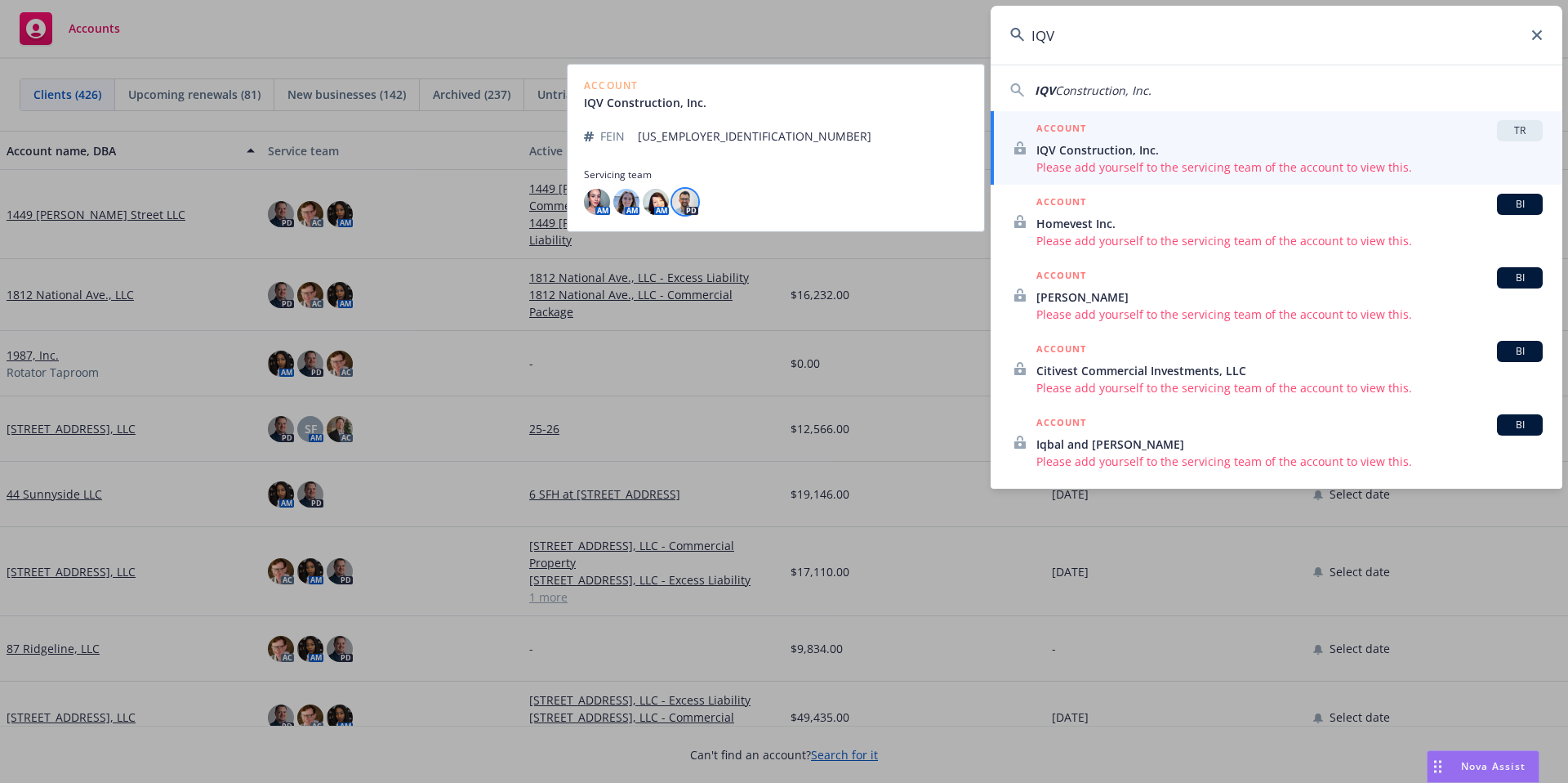
type input "IQV"
click at [680, 205] on img at bounding box center [685, 201] width 26 height 26
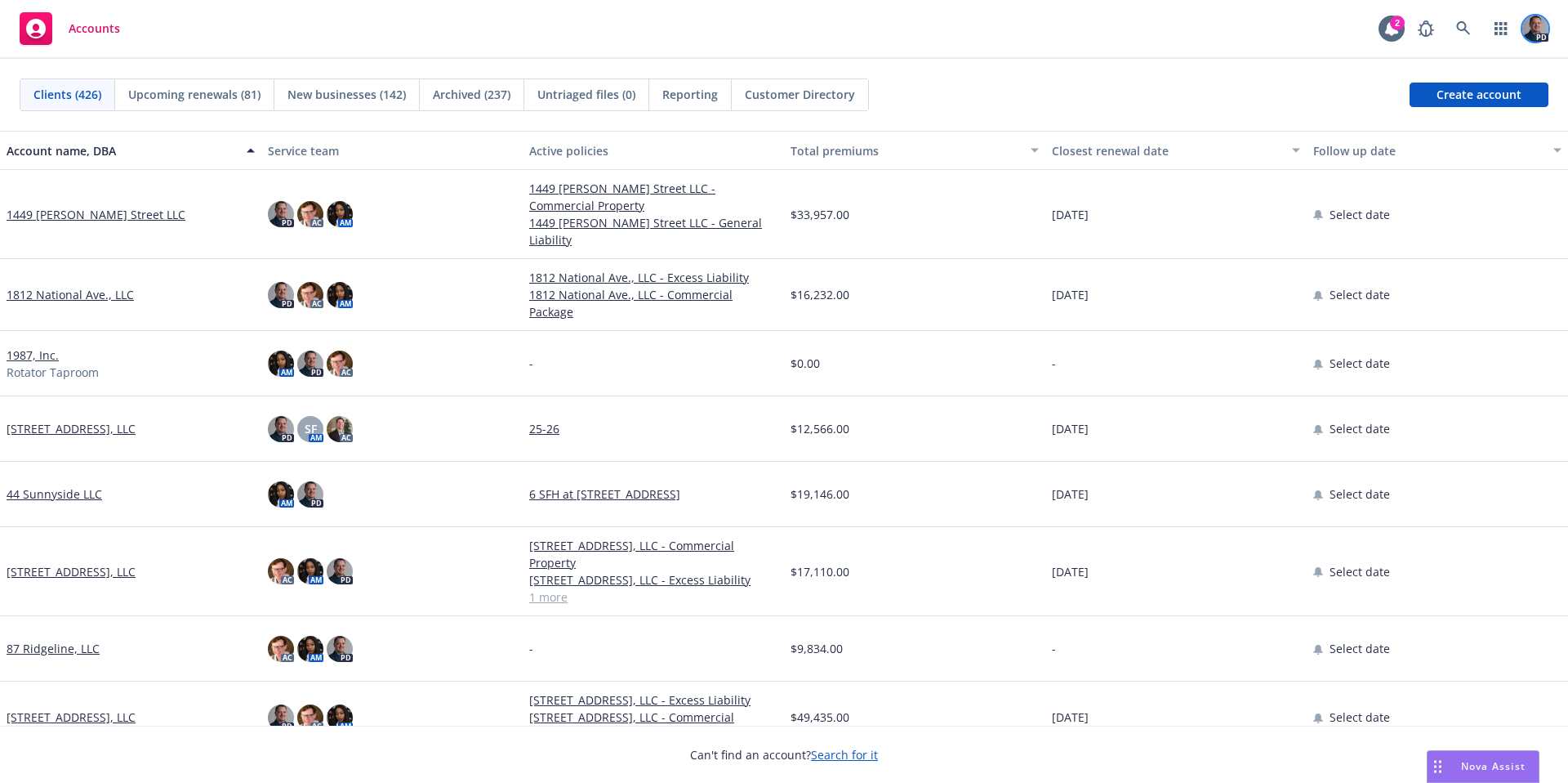
click at [1532, 30] on img at bounding box center [1535, 28] width 26 height 26
click at [1451, 36] on link at bounding box center [1463, 28] width 33 height 33
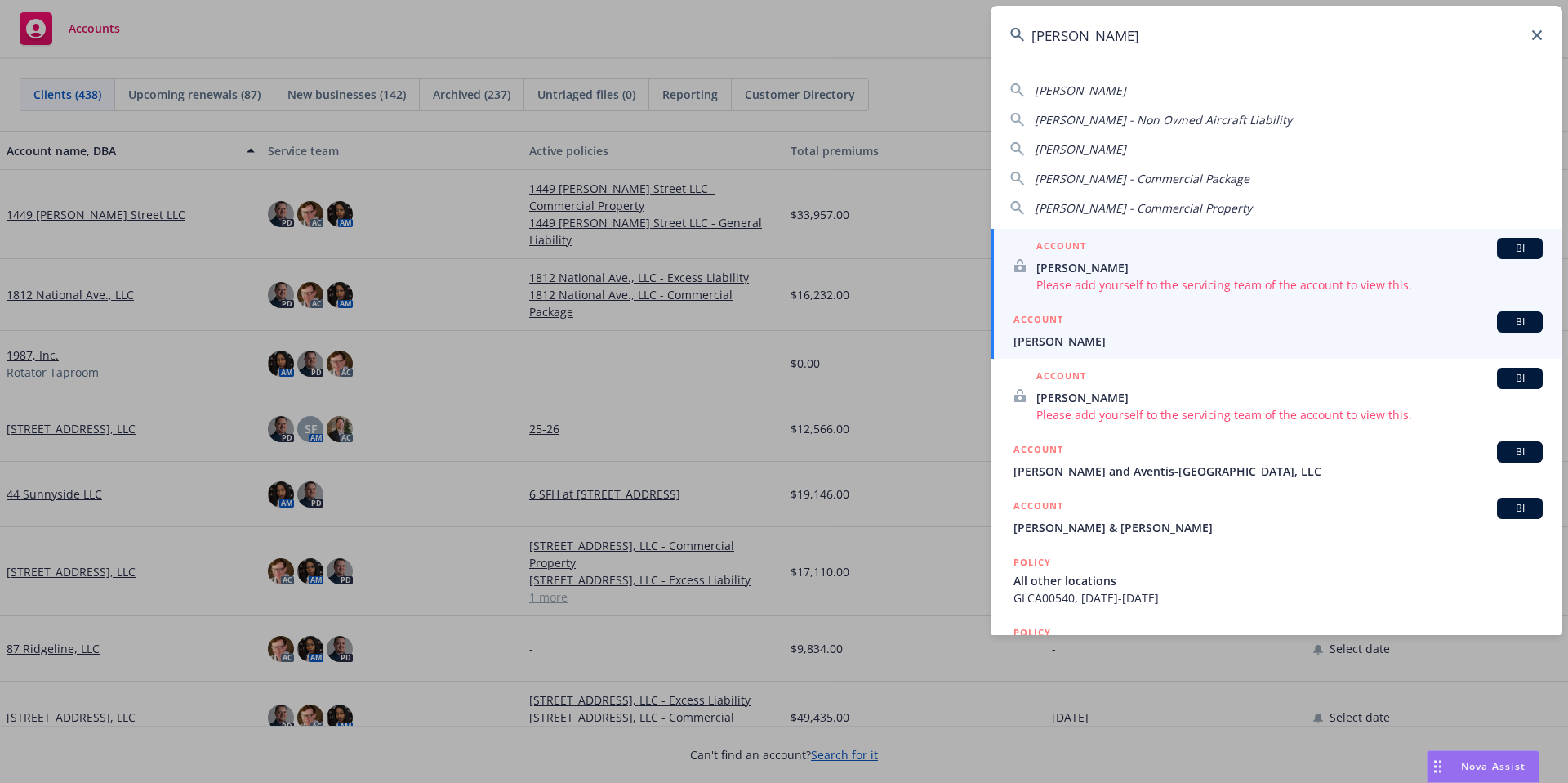
type input "stephen sch"
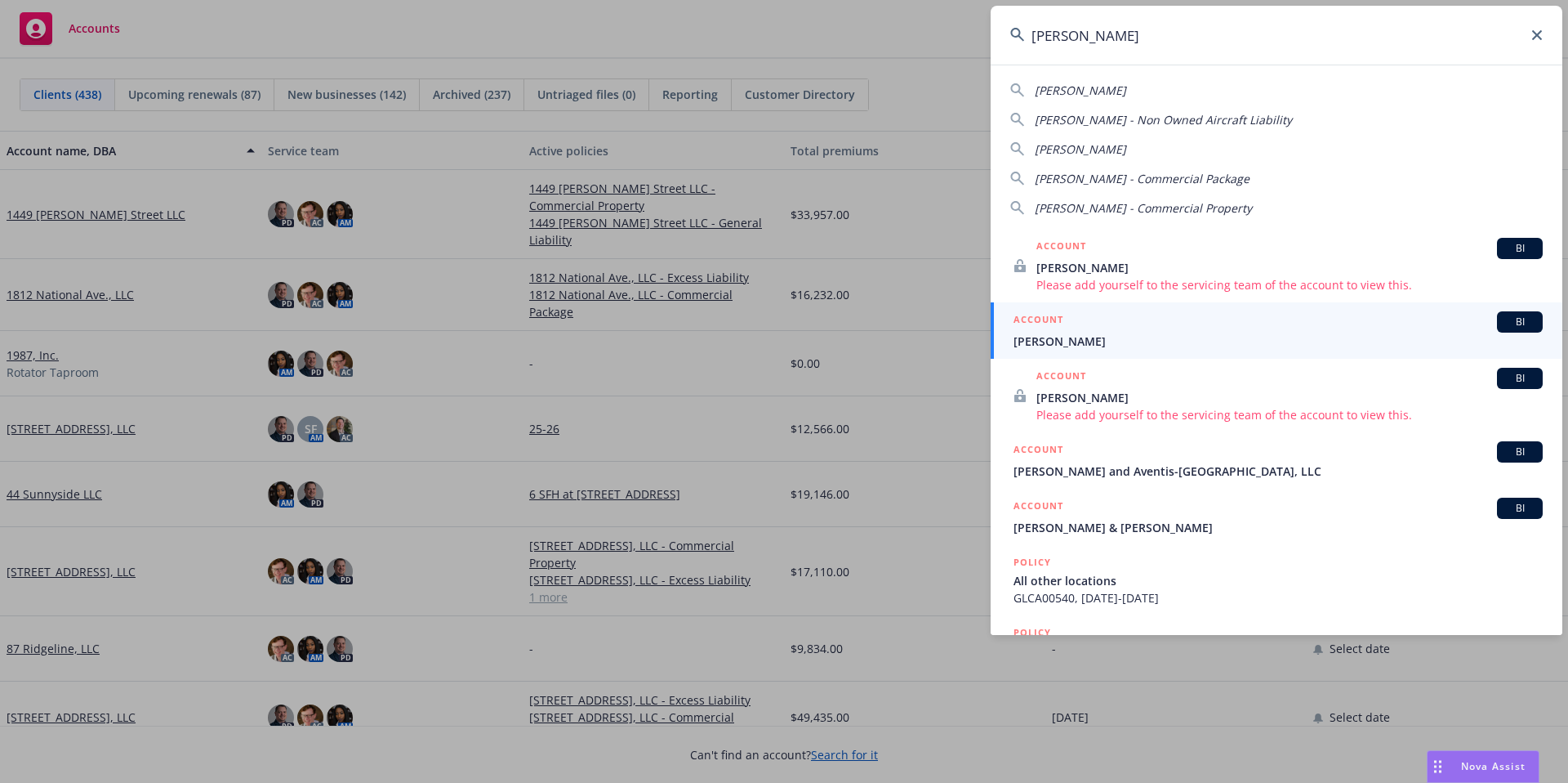
click at [1143, 321] on div "ACCOUNT BI" at bounding box center [1278, 321] width 529 height 21
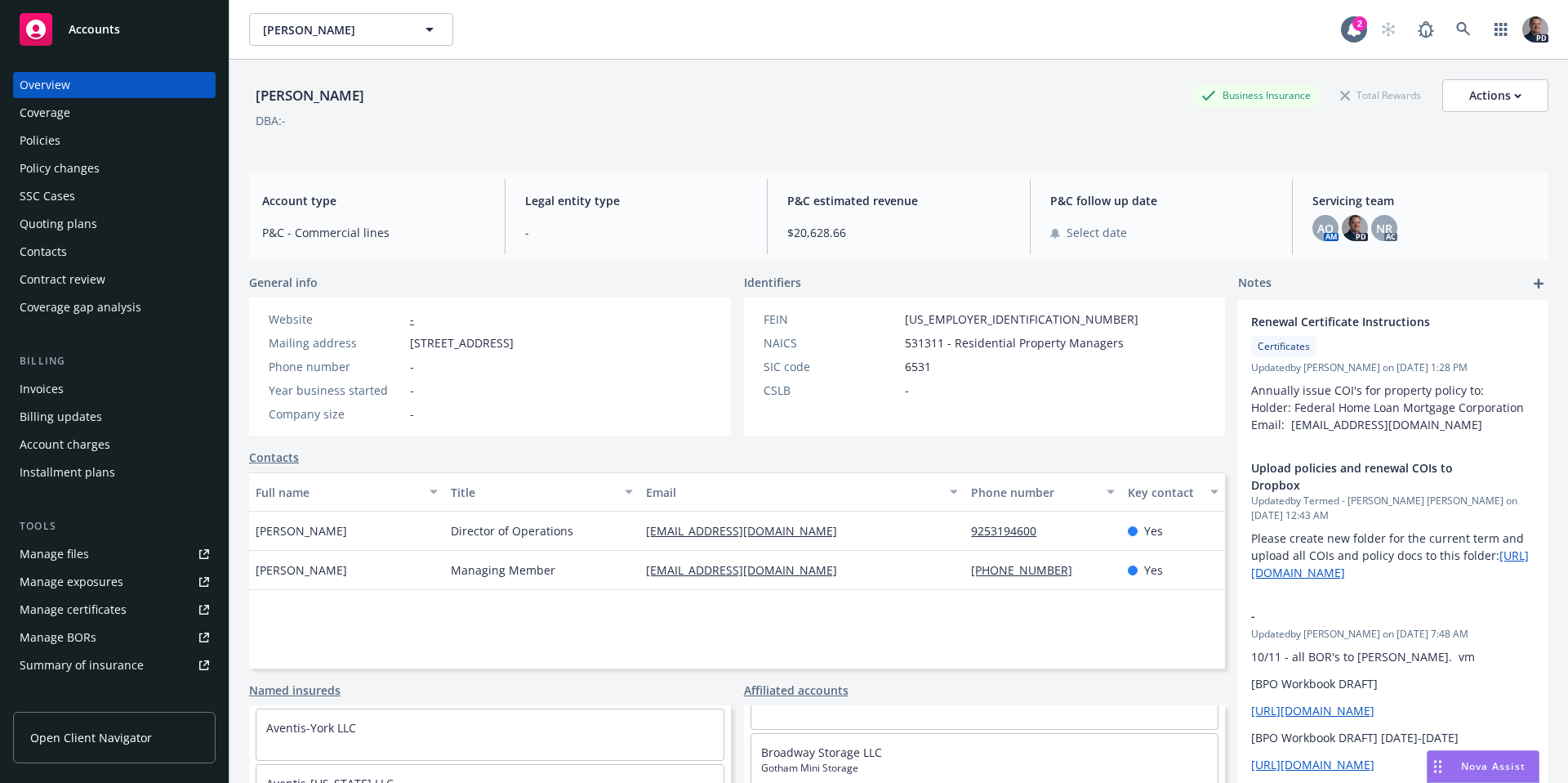
click at [116, 147] on div "Policies" at bounding box center [114, 140] width 189 height 26
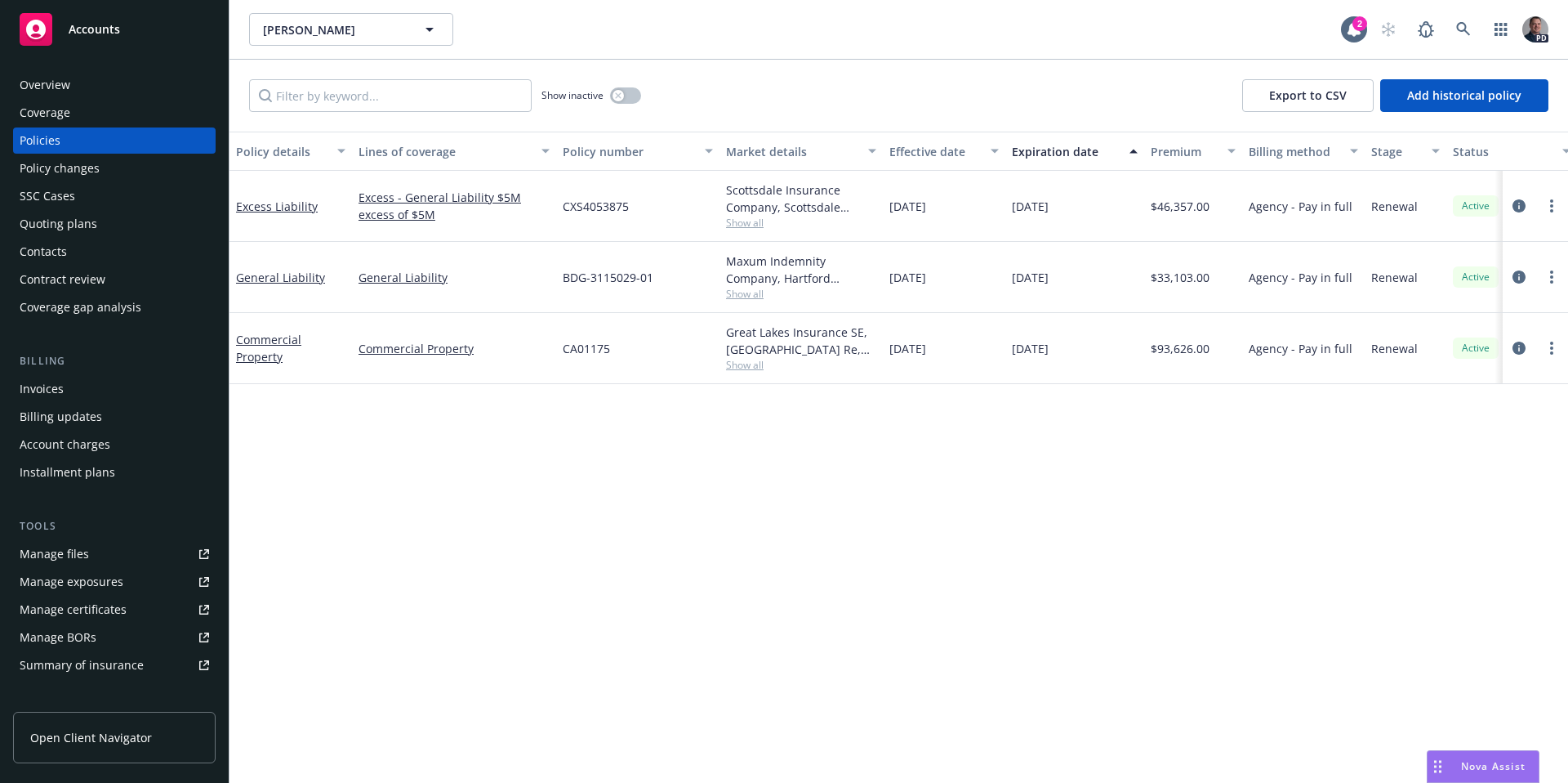
click at [145, 79] on div "Overview" at bounding box center [114, 85] width 189 height 26
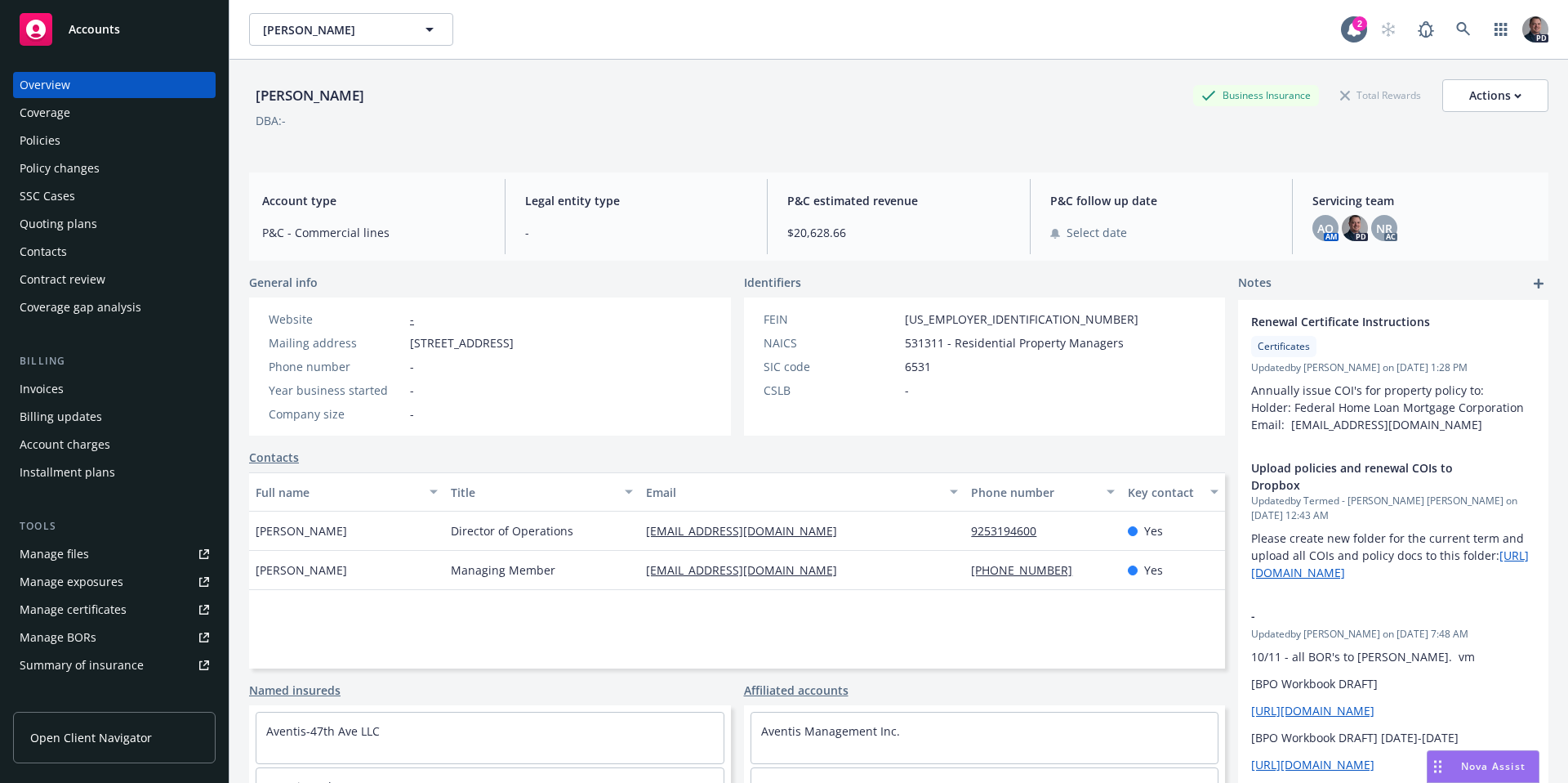
drag, startPoint x: 812, startPoint y: 538, endPoint x: 605, endPoint y: 536, distance: 207.0
click at [605, 536] on div "Crystal Jessup Director of Operations crystal@aventismanagement.com 9253194600 …" at bounding box center [737, 531] width 976 height 39
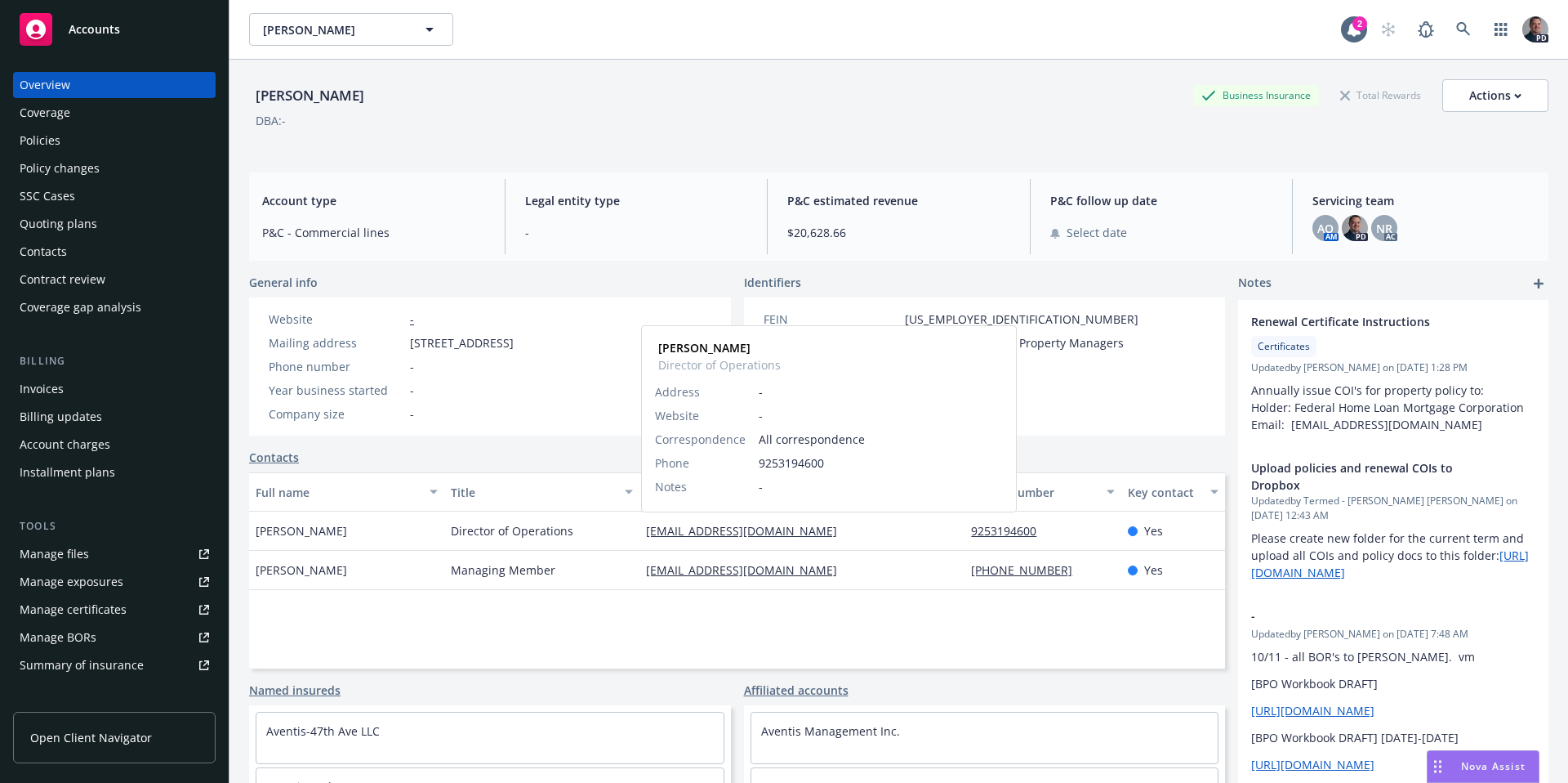
copy div "crystal@aventismanagement.com"
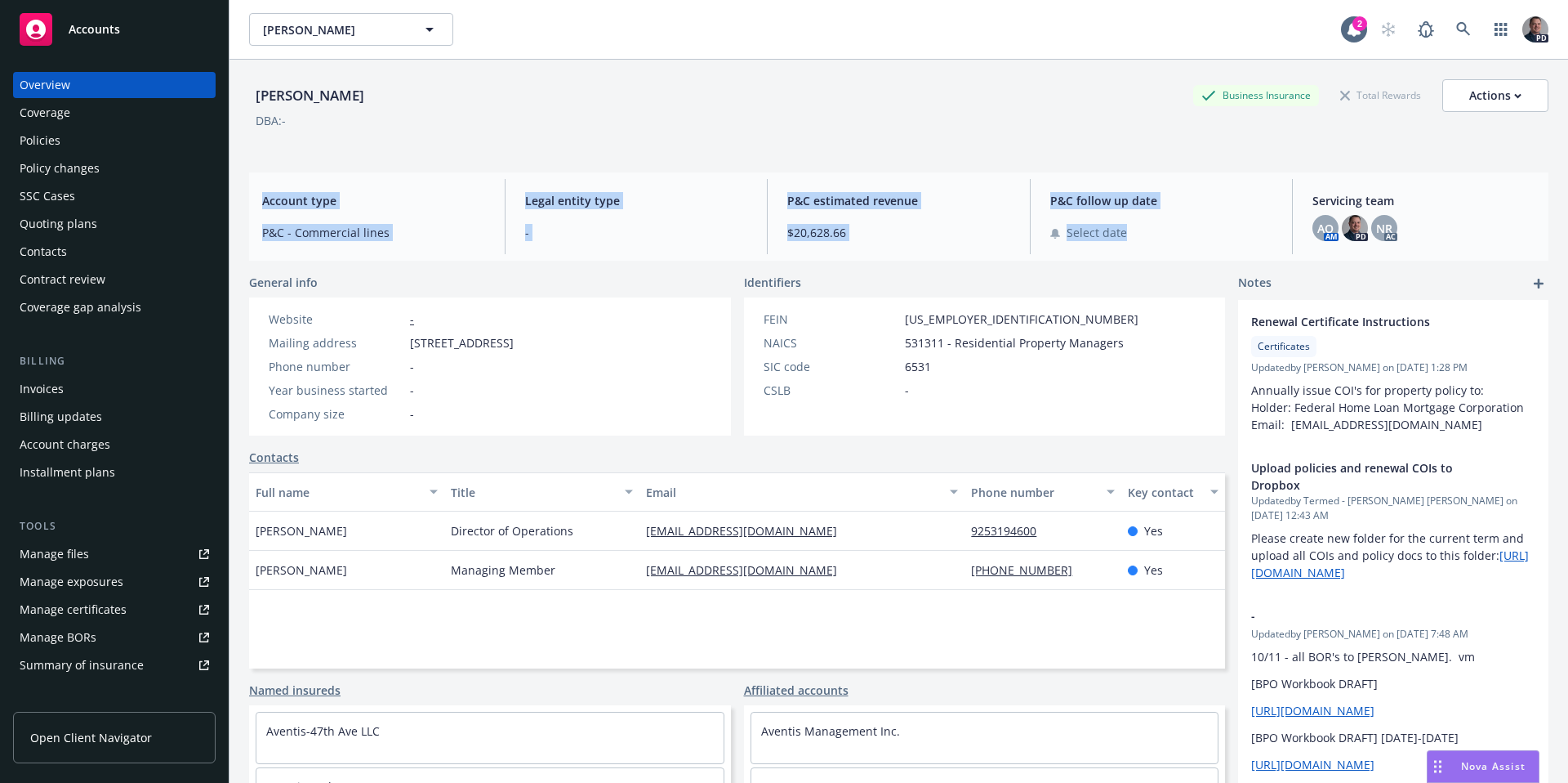
drag, startPoint x: 1122, startPoint y: 233, endPoint x: 256, endPoint y: 202, distance: 866.6
click at [256, 203] on div "Account type P&C - Commercial lines Legal entity type - P&C estimated revenue $…" at bounding box center [899, 216] width 1299 height 88
click at [470, 205] on span "Account type" at bounding box center [374, 200] width 223 height 17
drag, startPoint x: 1150, startPoint y: 231, endPoint x: 235, endPoint y: 196, distance: 915.7
click at [235, 196] on div "Stephen Schwartz Business Insurance Total Rewards Actions DBA: - Account type P…" at bounding box center [899, 452] width 1339 height 783
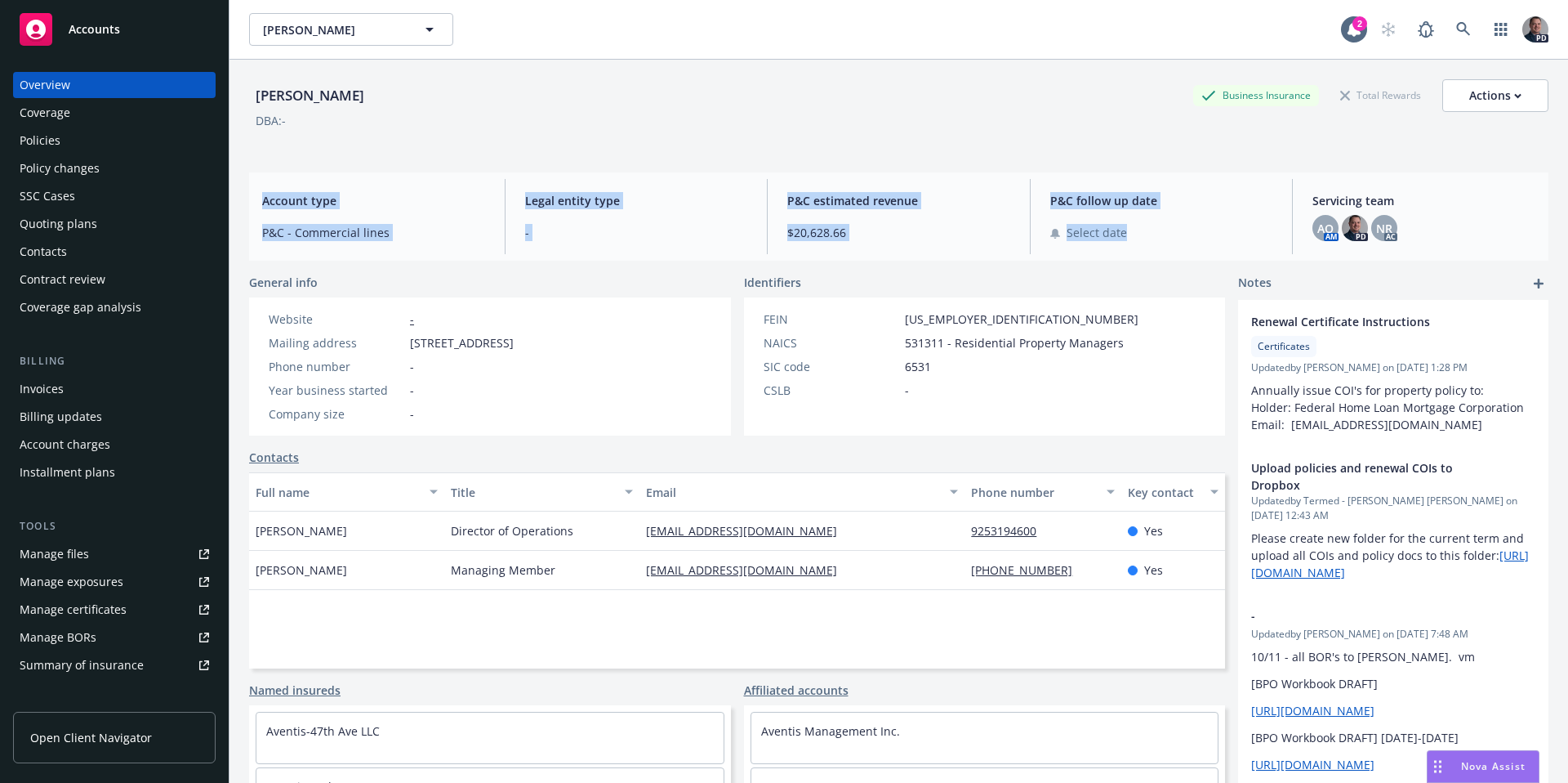
click at [347, 198] on span "Account type" at bounding box center [374, 200] width 223 height 17
drag, startPoint x: 369, startPoint y: 198, endPoint x: 1168, endPoint y: 240, distance: 800.1
click at [1168, 240] on div "Account type P&C - Commercial lines Legal entity type - P&C estimated revenue $…" at bounding box center [899, 216] width 1299 height 88
click at [1168, 240] on div "Select date" at bounding box center [1162, 233] width 223 height 17
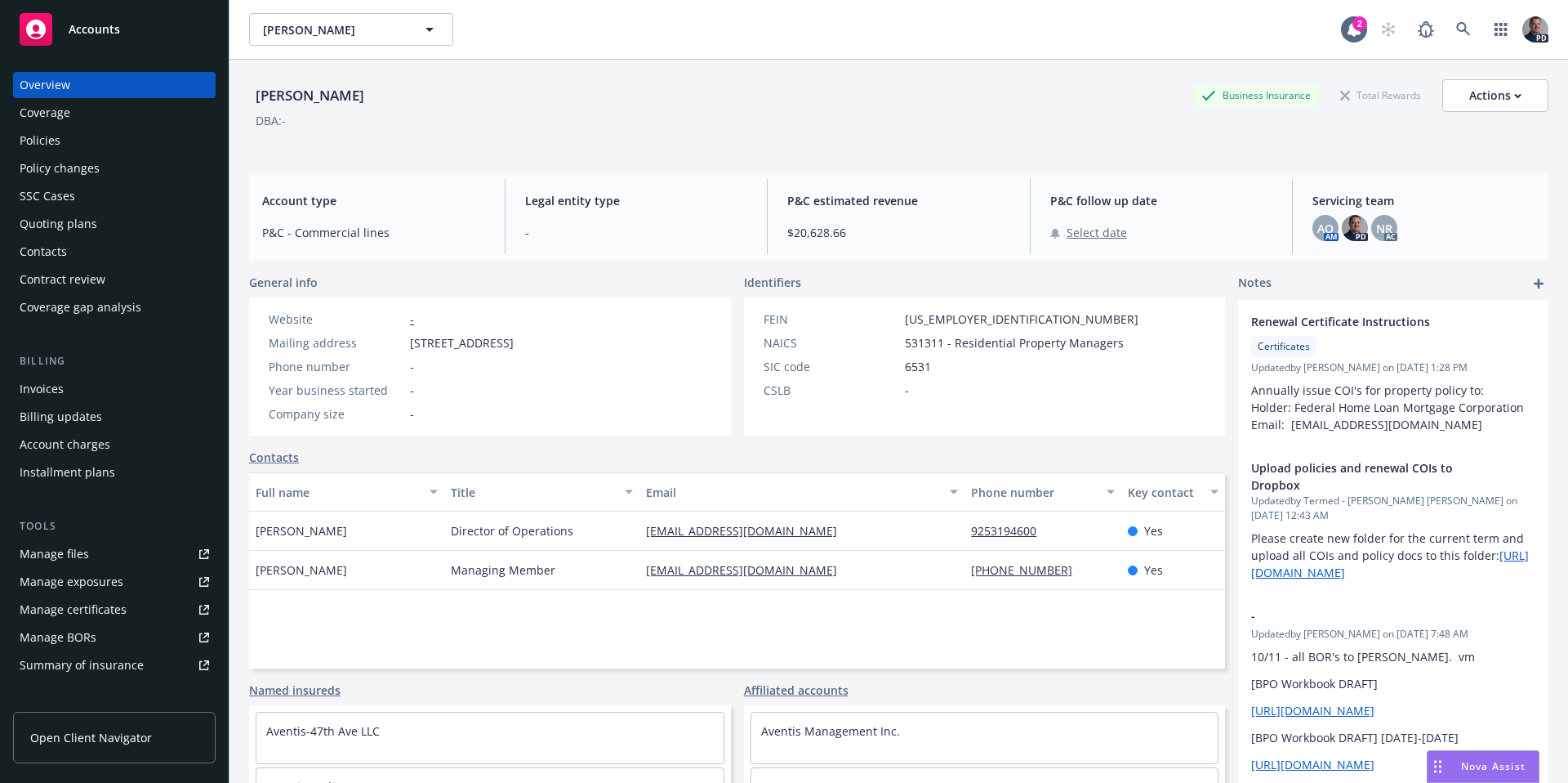
select select "August"
select select "2025"
click at [1122, 66] on div "Stephen Schwartz Business Insurance Total Rewards Actions DBA: -" at bounding box center [899, 110] width 1299 height 100
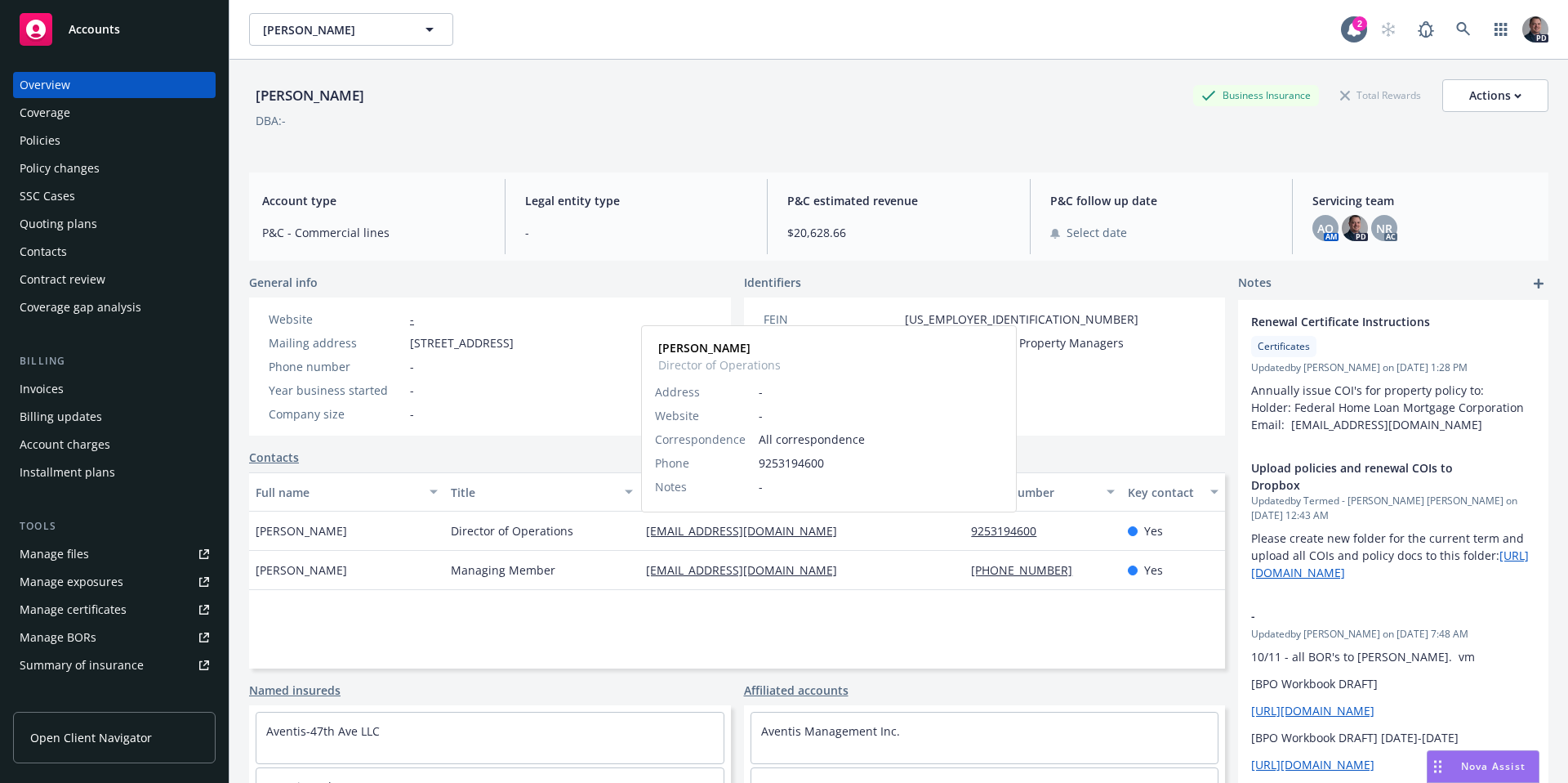
copy link "crystal@aventismanagement.com"
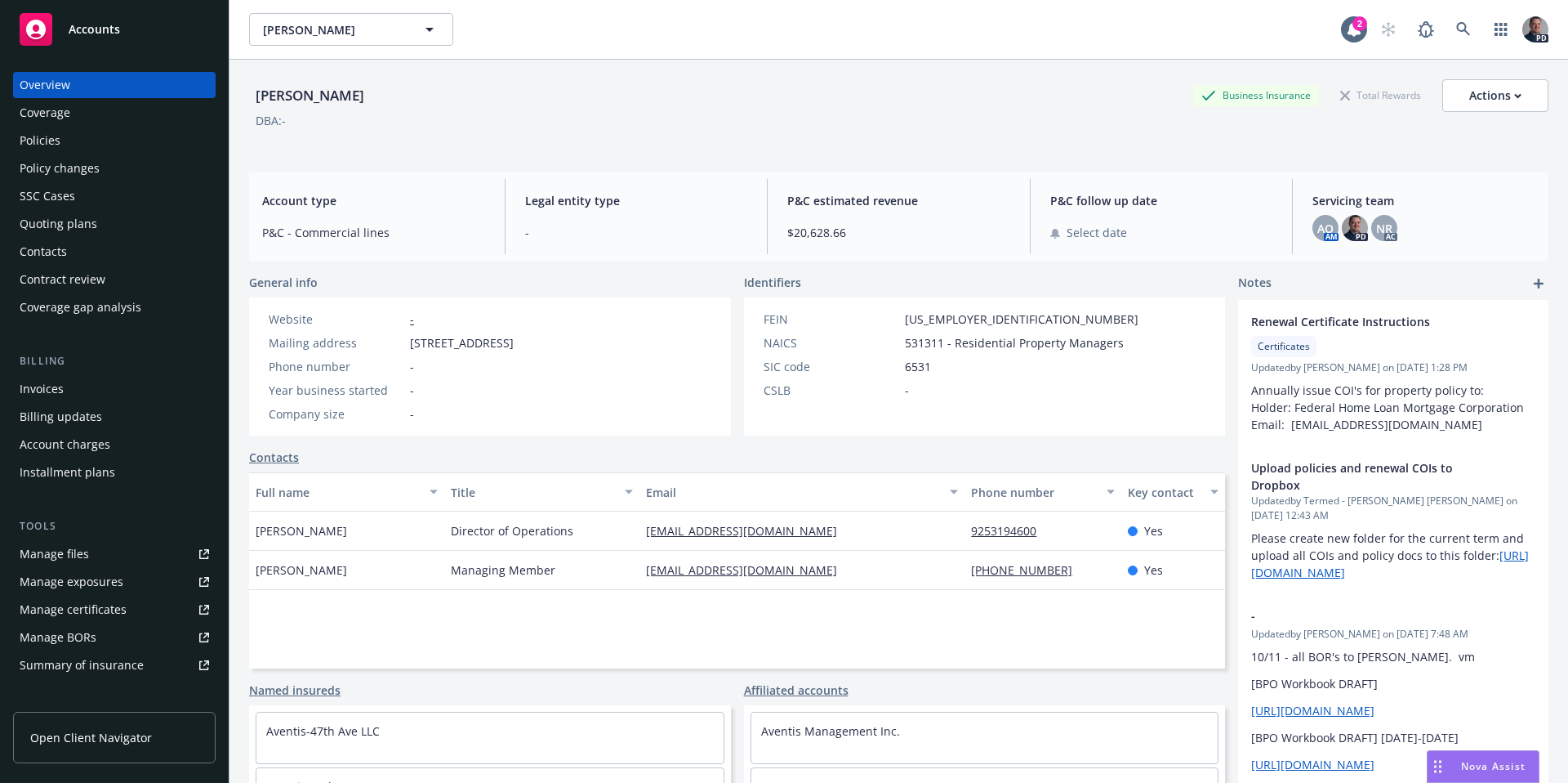
click at [1390, 227] on div "AO AM PD NR AC" at bounding box center [1424, 227] width 223 height 26
click at [31, 142] on div "Policies" at bounding box center [40, 140] width 41 height 26
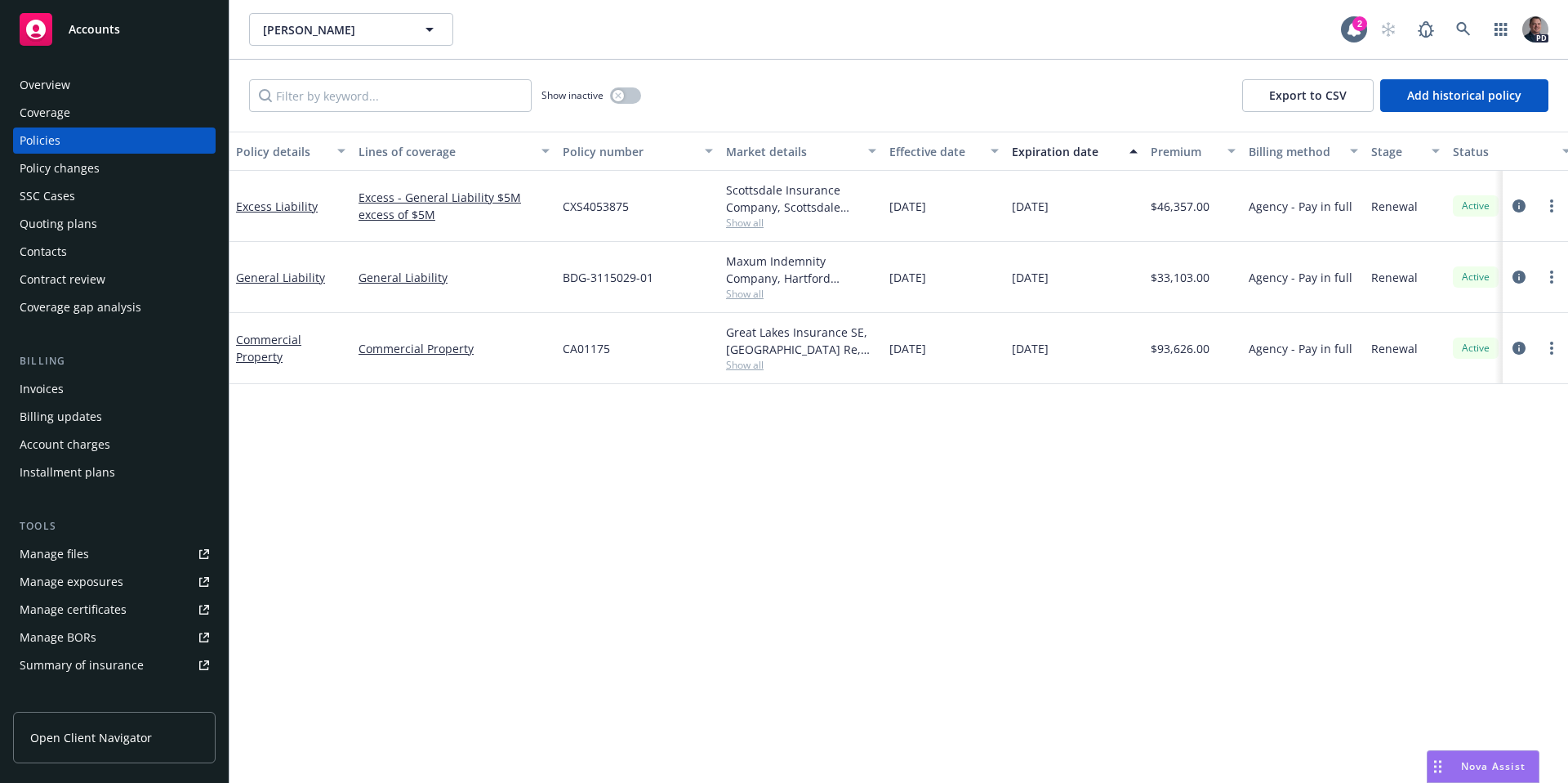
click at [1479, 776] on div "Nova Assist" at bounding box center [1483, 766] width 111 height 31
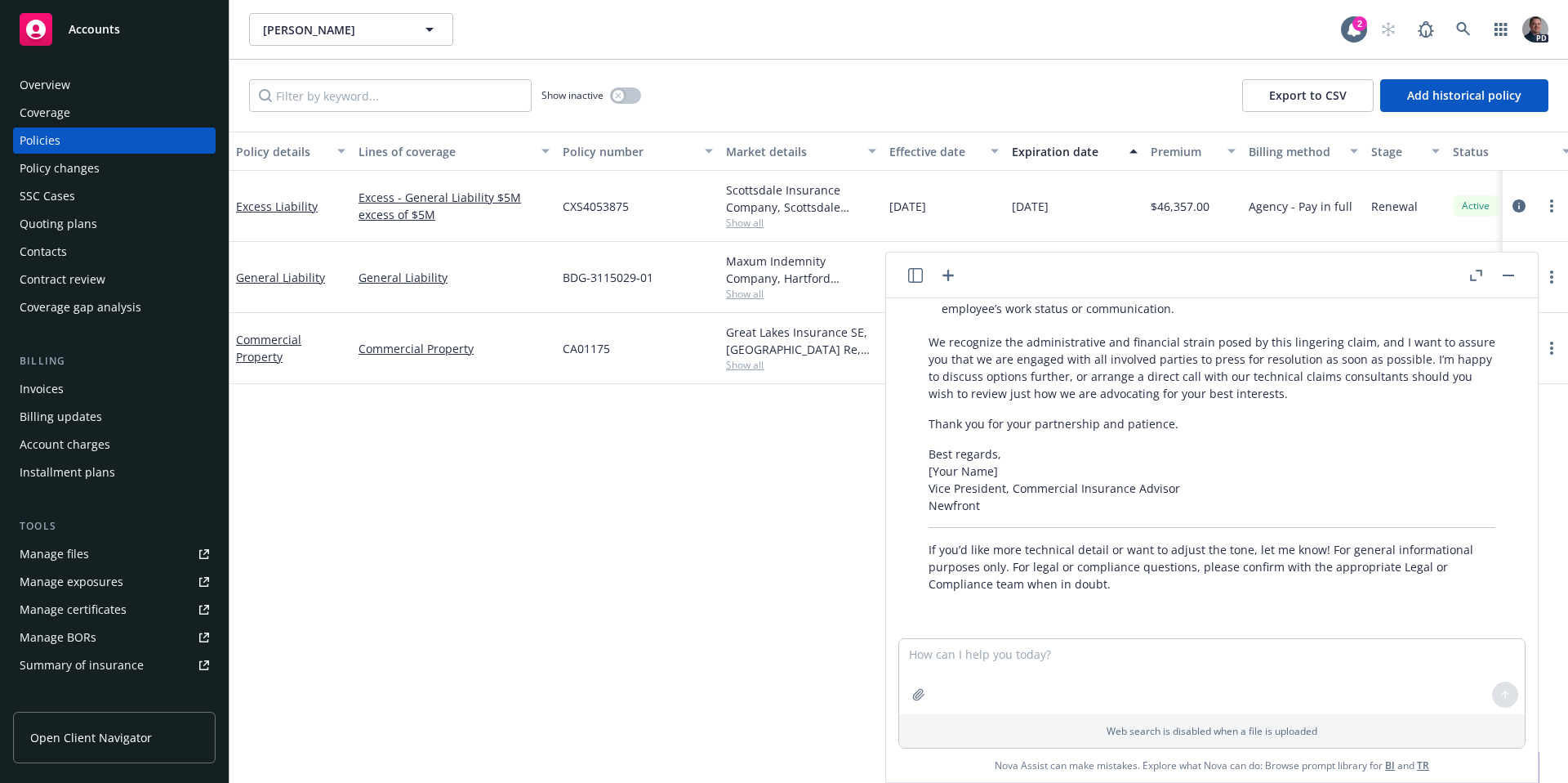
click at [942, 270] on icon "button" at bounding box center [948, 275] width 19 height 19
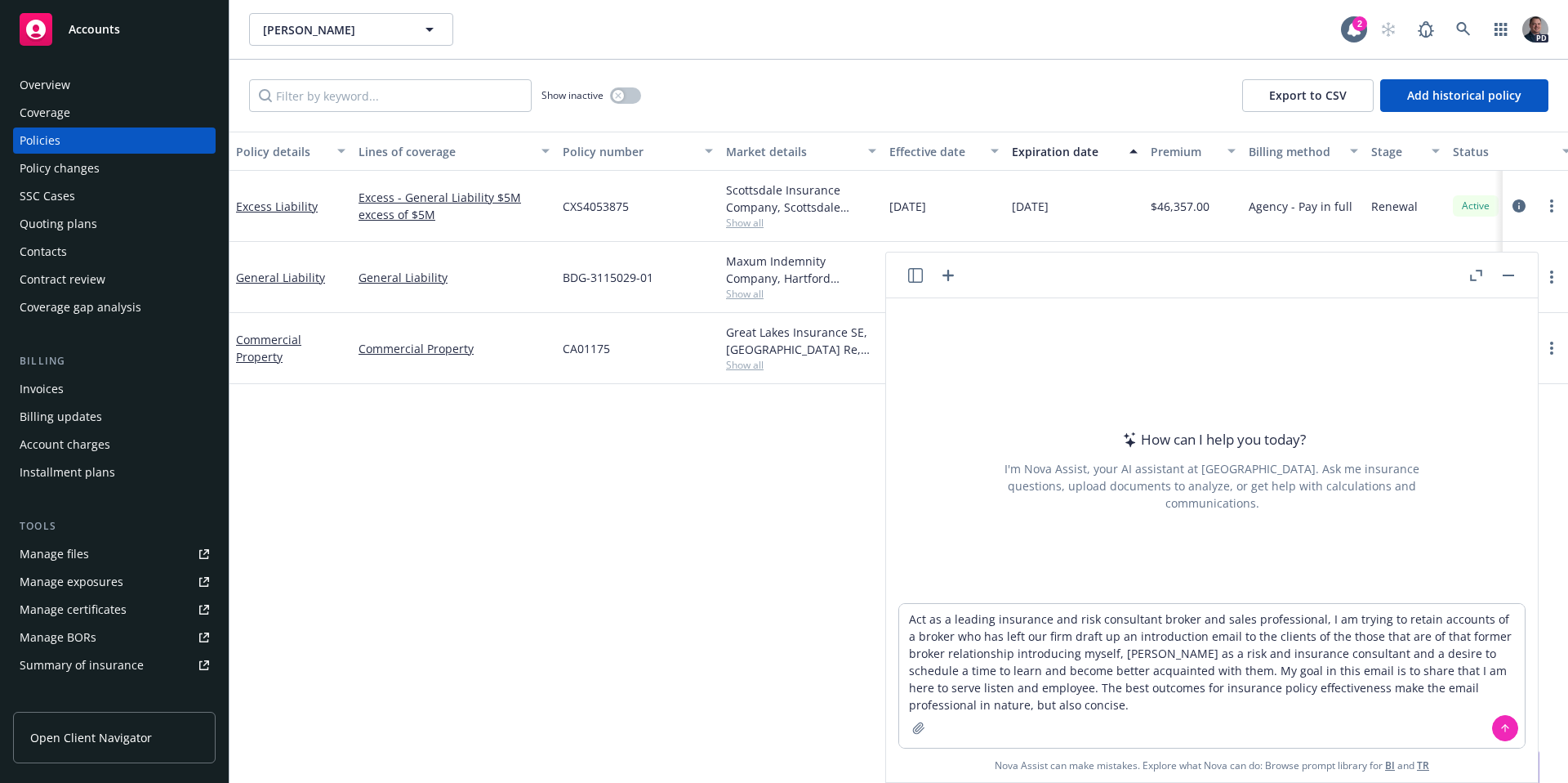
type textarea "Act as a leading insurance and risk consultant broker and sales professional, I…"
click at [1493, 720] on button at bounding box center [1505, 728] width 26 height 26
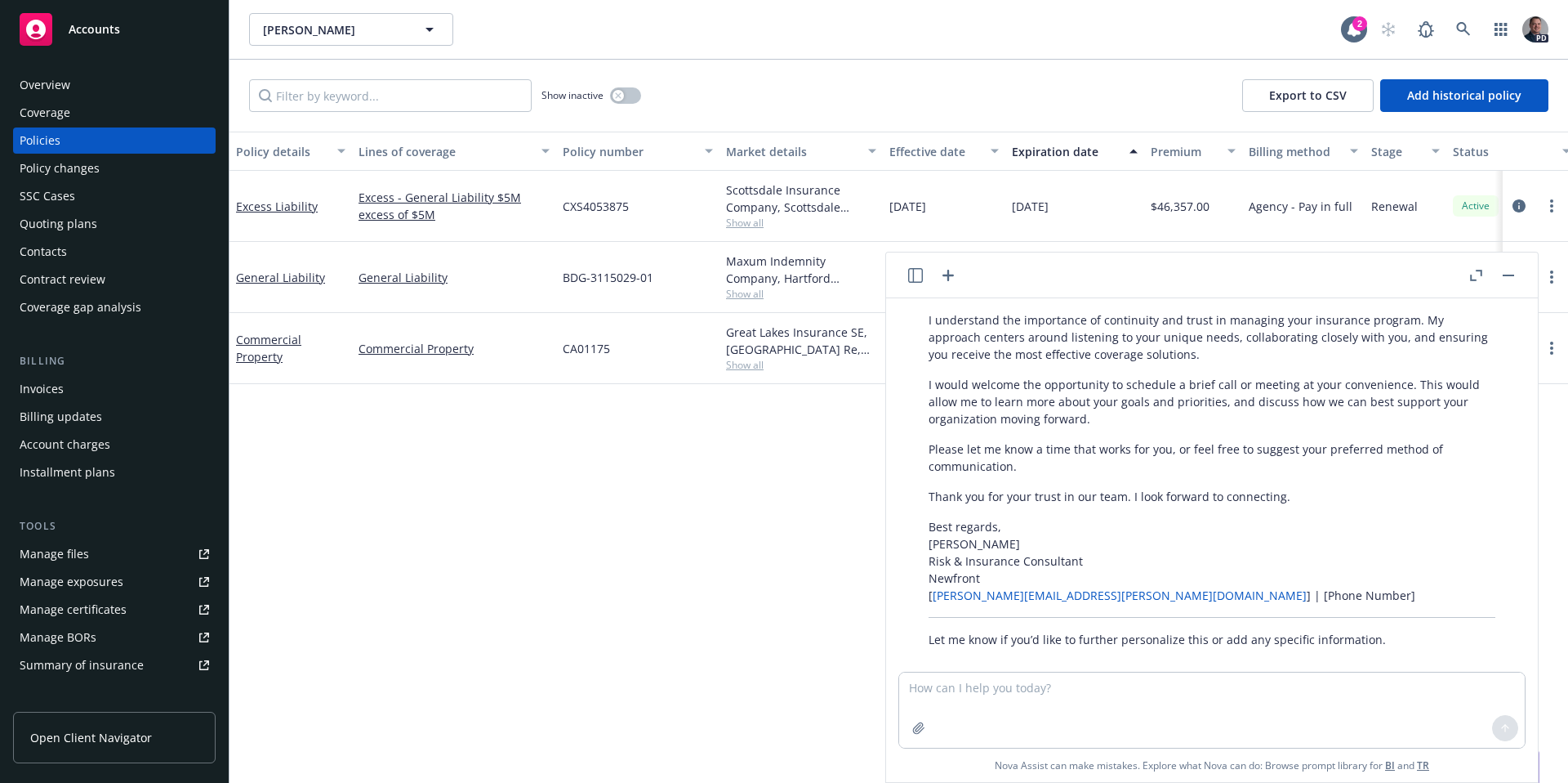
scroll to position [385, 0]
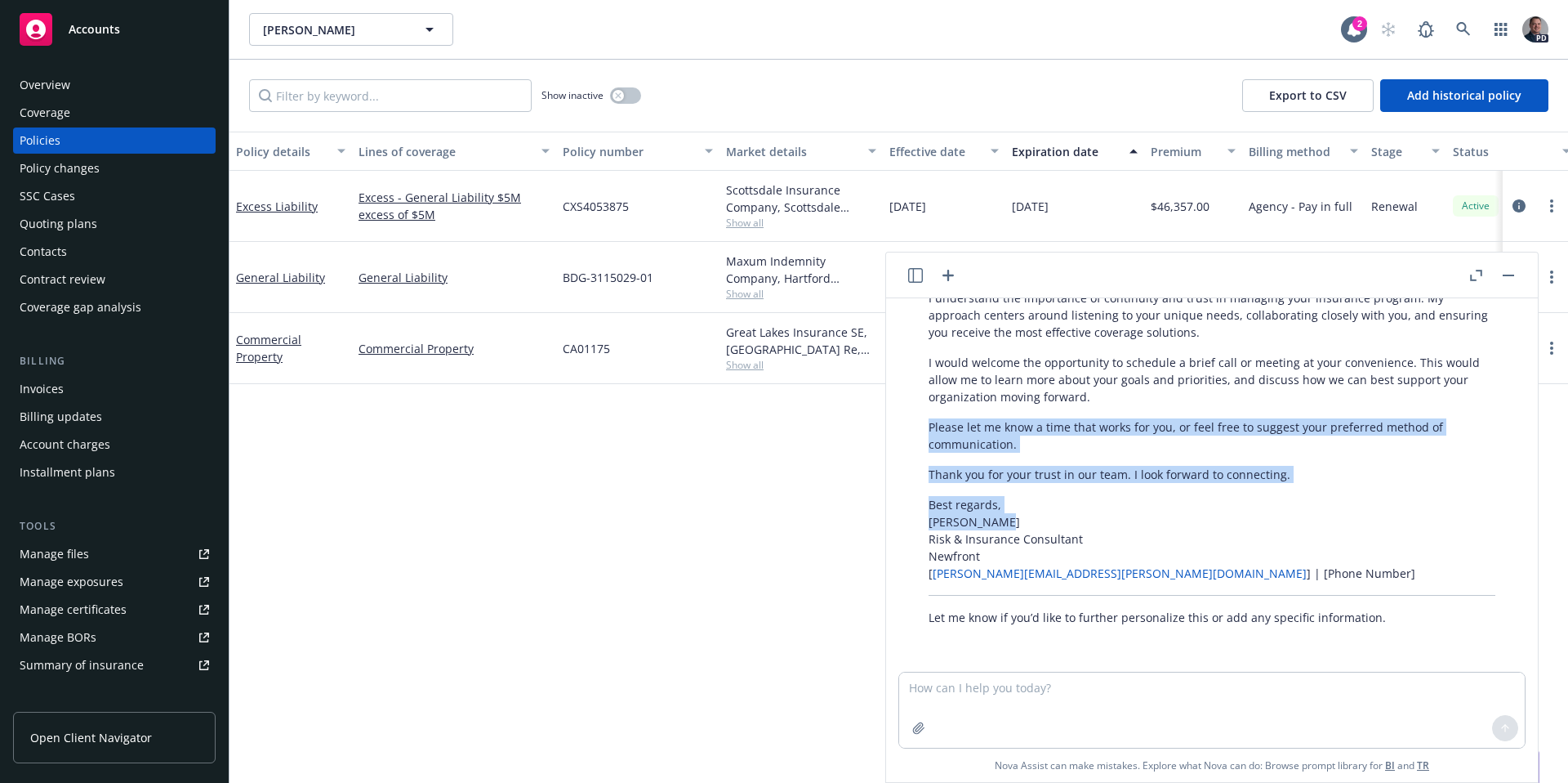
drag, startPoint x: 1513, startPoint y: 519, endPoint x: 1517, endPoint y: 408, distance: 111.1
click at [1517, 408] on div "Act as a leading insurance and risk consultant broker and sales professional, I…" at bounding box center [1211, 485] width 652 height 374
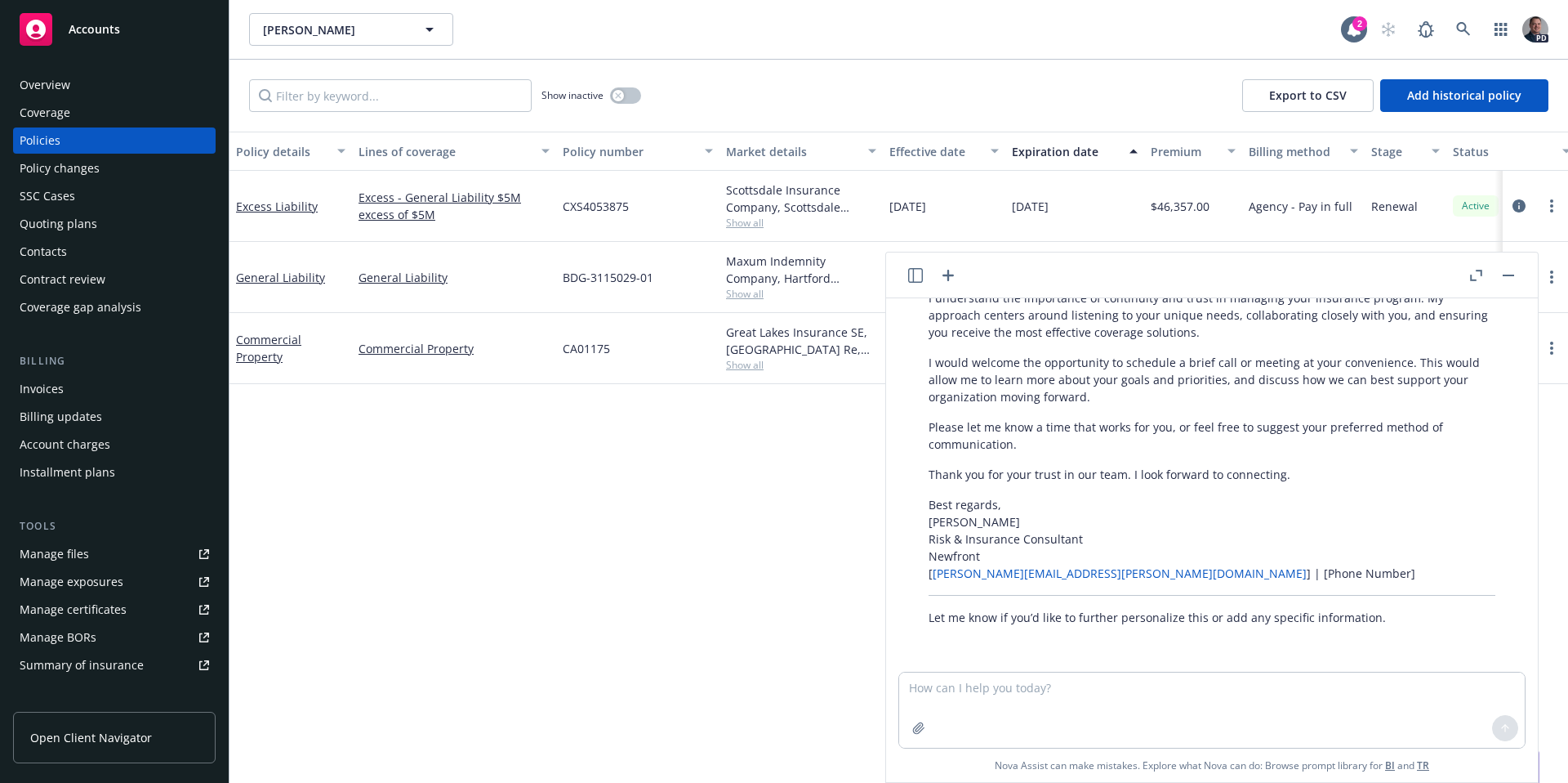
click at [1508, 562] on div "Act as a leading insurance and risk consultant broker and sales professional, I…" at bounding box center [1211, 485] width 652 height 374
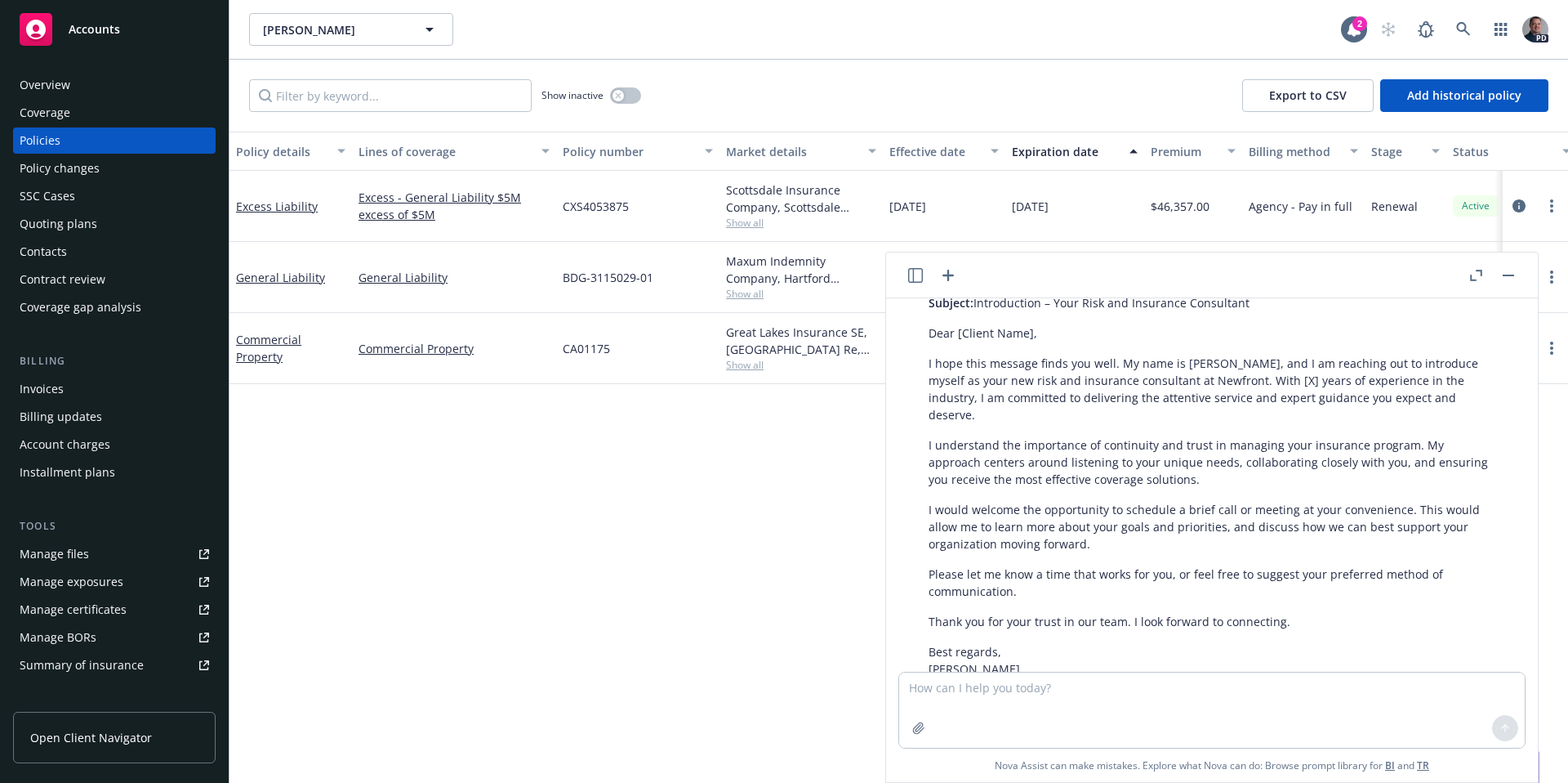
scroll to position [248, 0]
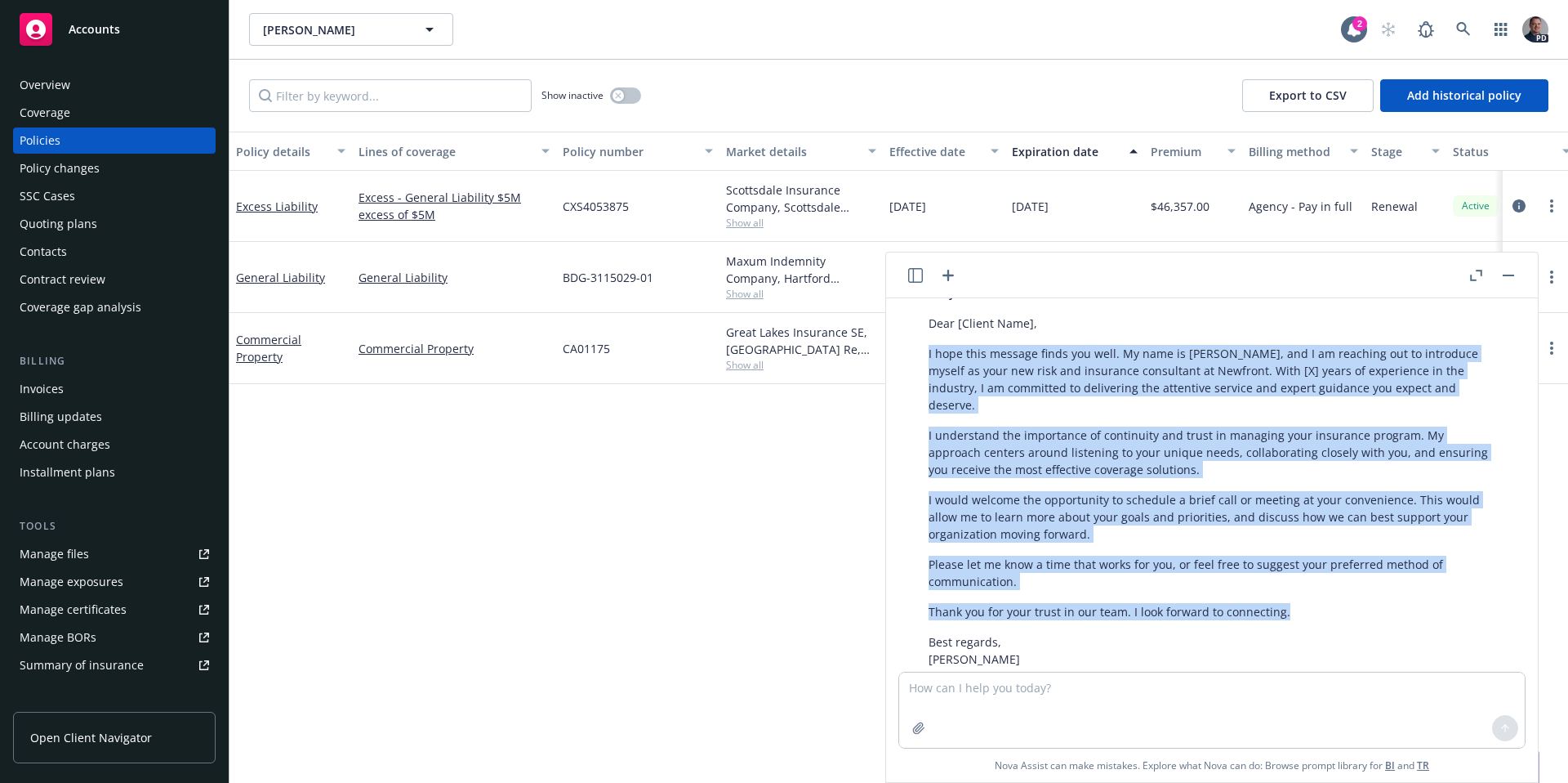
drag, startPoint x: 930, startPoint y: 353, endPoint x: 1332, endPoint y: 611, distance: 477.7
click at [1333, 613] on div "Certainly! Here’s a professional and concise introduction email you can use to …" at bounding box center [1211, 493] width 599 height 553
copy div "I hope this message finds you well. My name is Joshua Young, and I am reaching …"
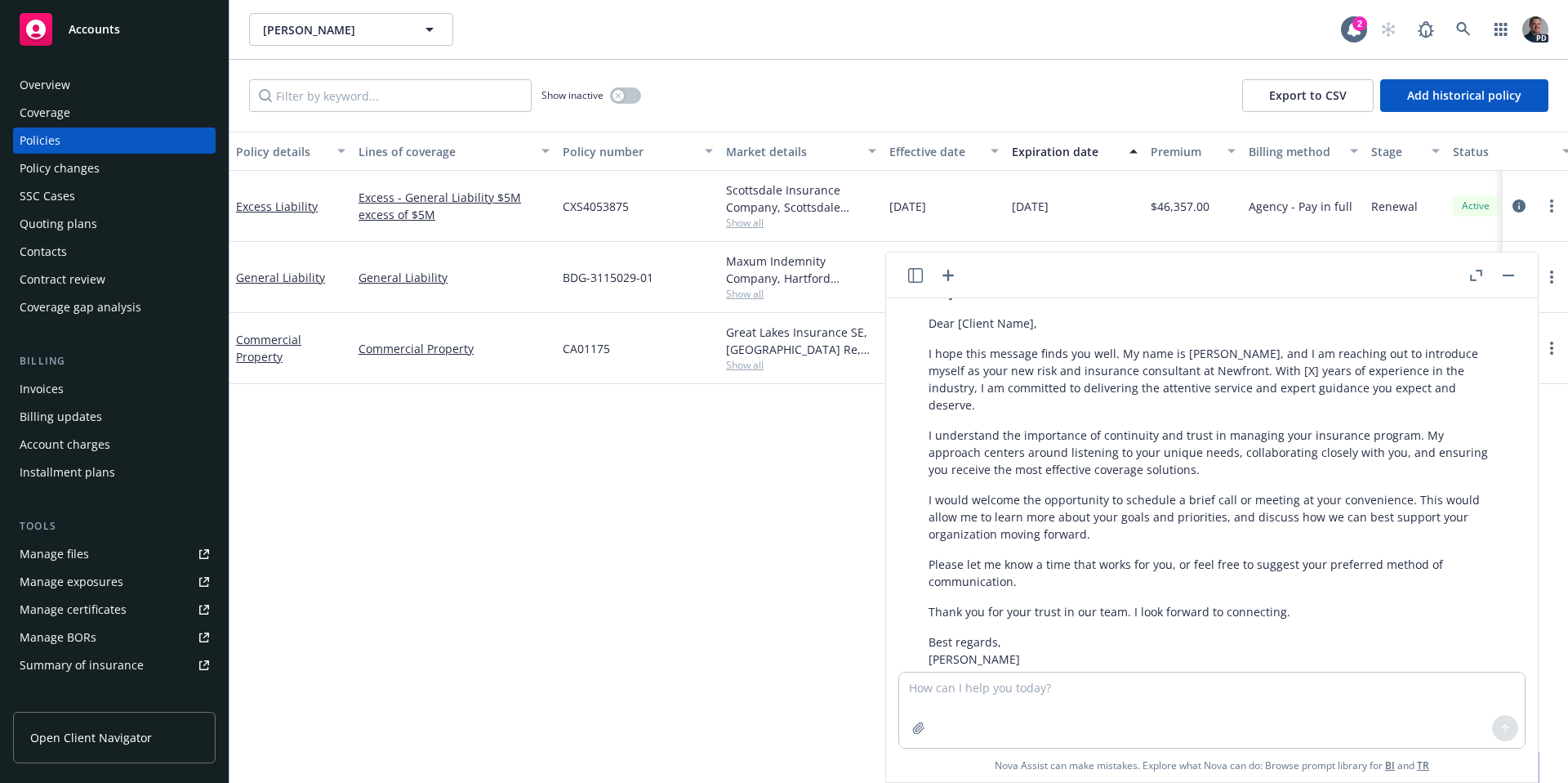
drag, startPoint x: 1521, startPoint y: 275, endPoint x: 1510, endPoint y: 278, distance: 11.4
click at [1520, 275] on header at bounding box center [1211, 276] width 652 height 46
click at [1510, 278] on button "button" at bounding box center [1508, 275] width 19 height 19
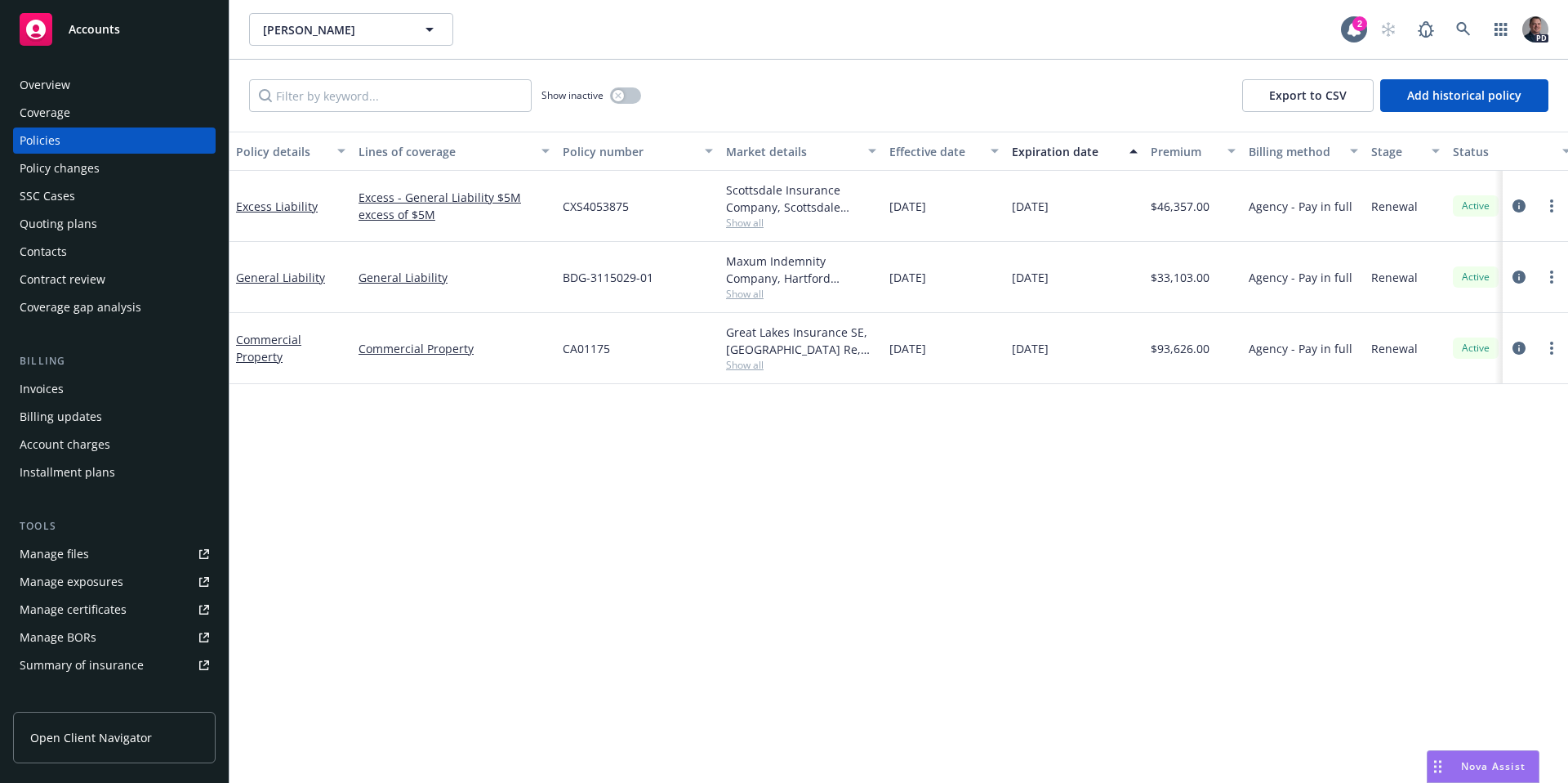
click at [74, 85] on div "Overview" at bounding box center [114, 85] width 189 height 26
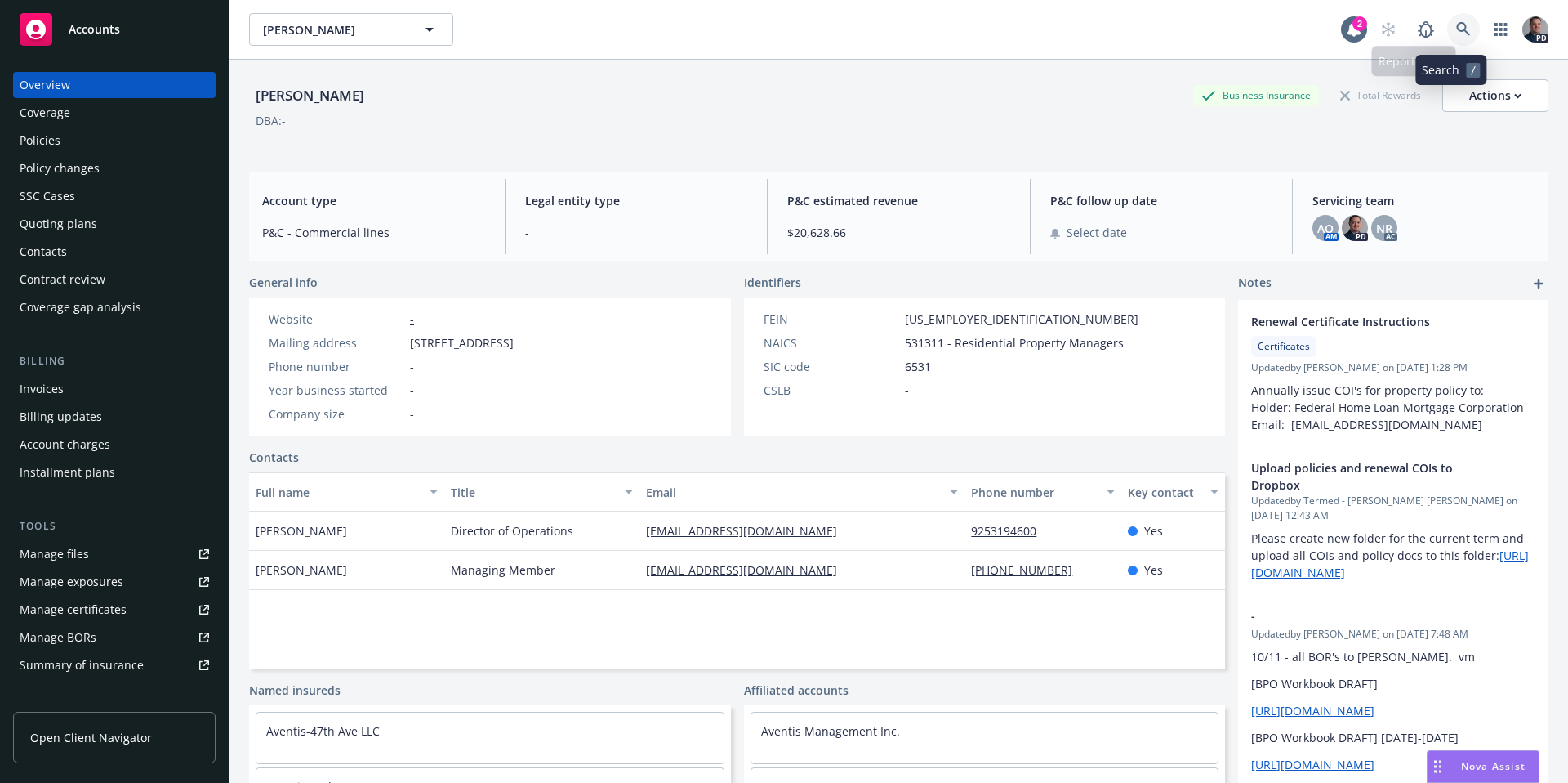
click at [1447, 39] on link at bounding box center [1463, 29] width 33 height 33
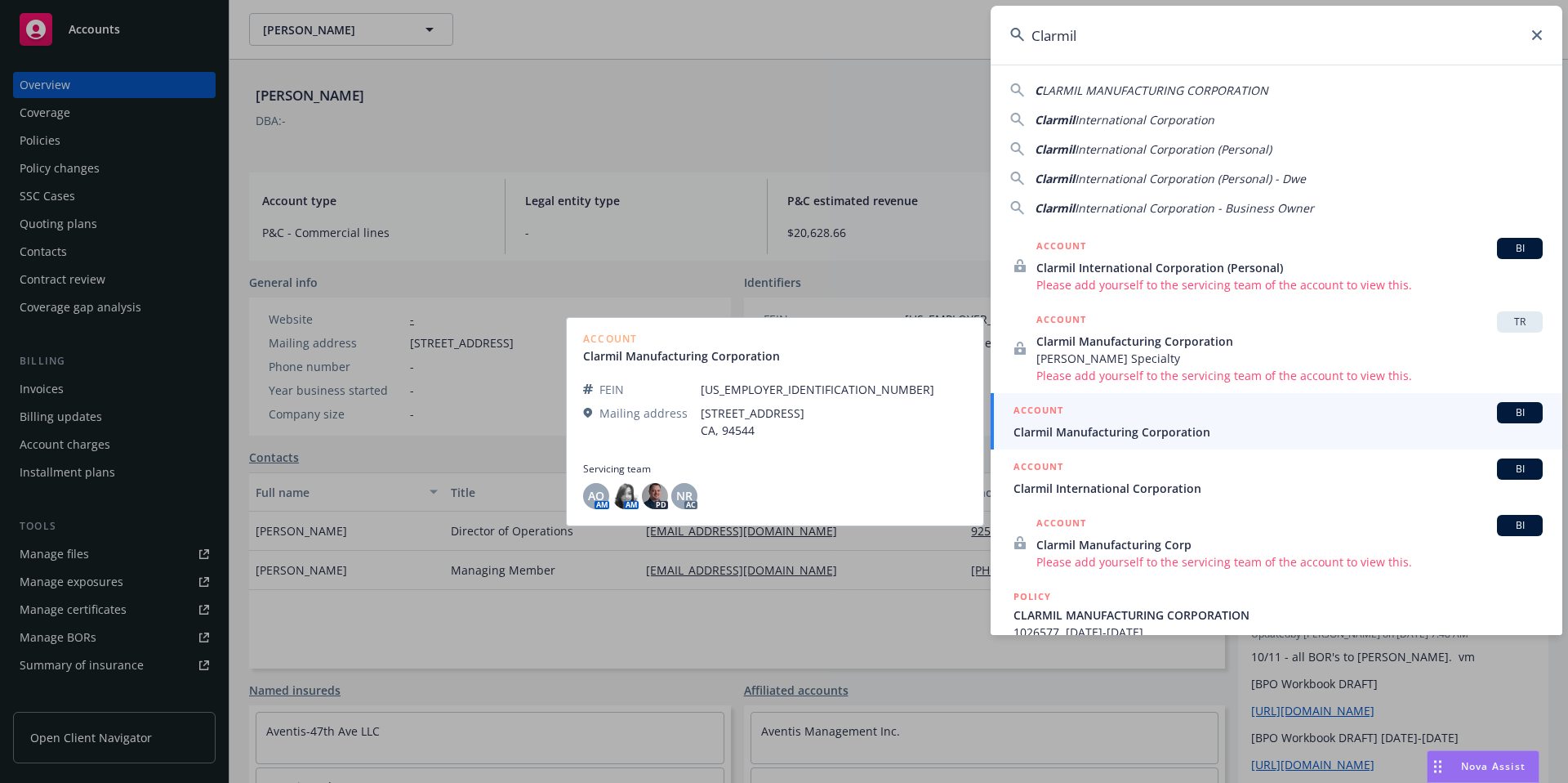
type input "Clarmil"
click at [1167, 410] on div "ACCOUNT BI" at bounding box center [1278, 412] width 529 height 21
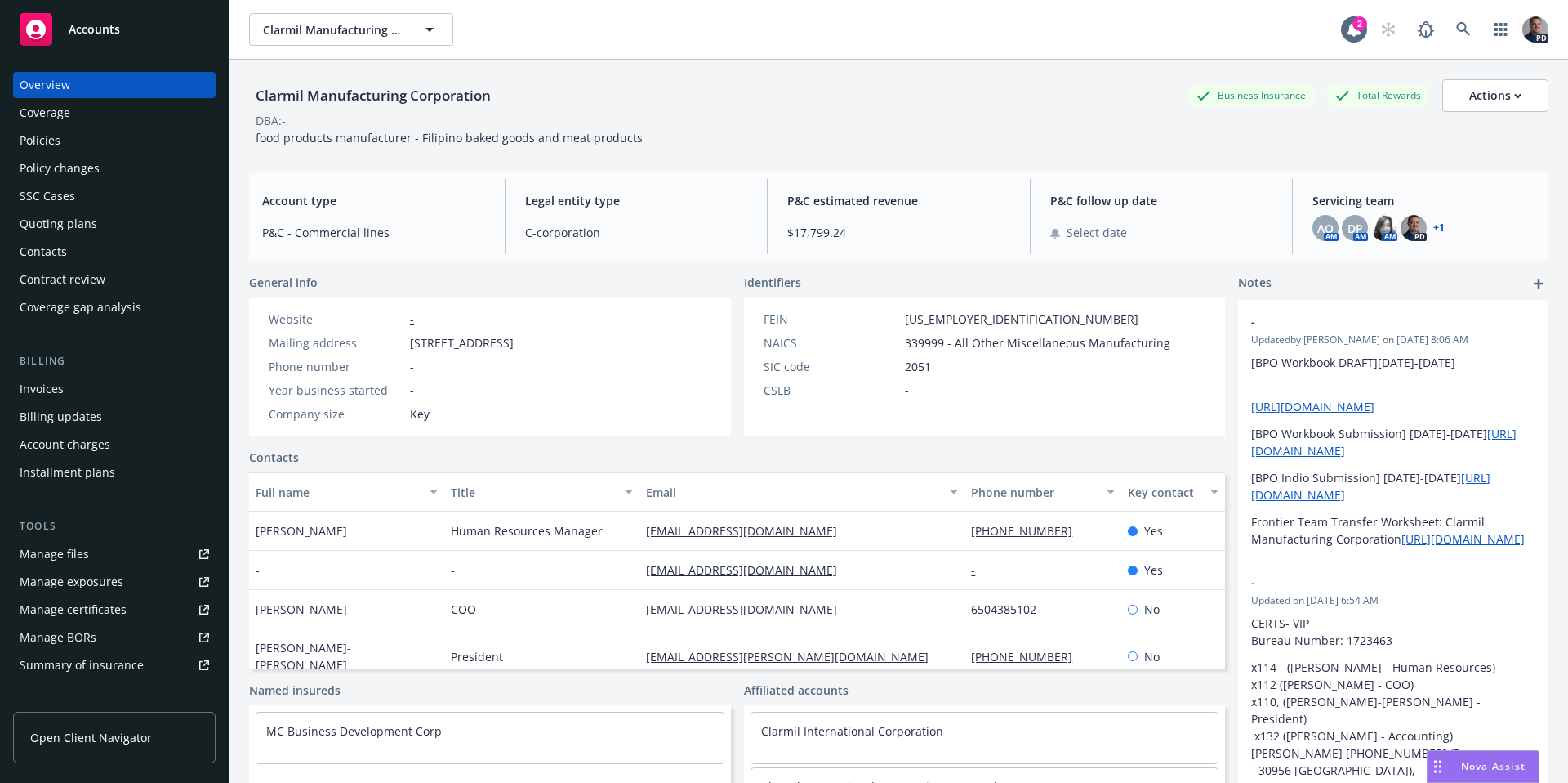
click at [1434, 228] on link "+ 1" at bounding box center [1440, 228] width 12 height 10
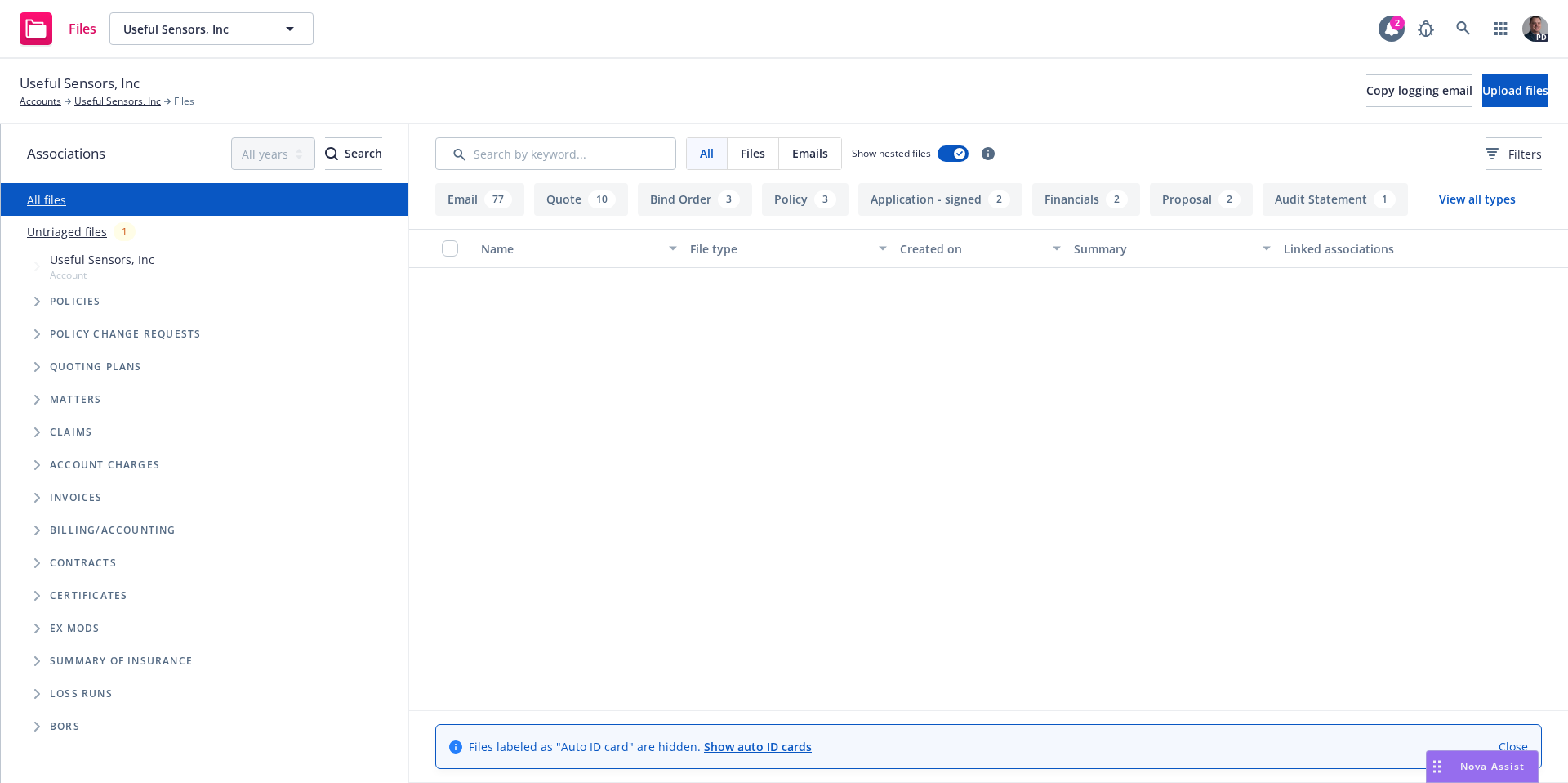
scroll to position [6716, 0]
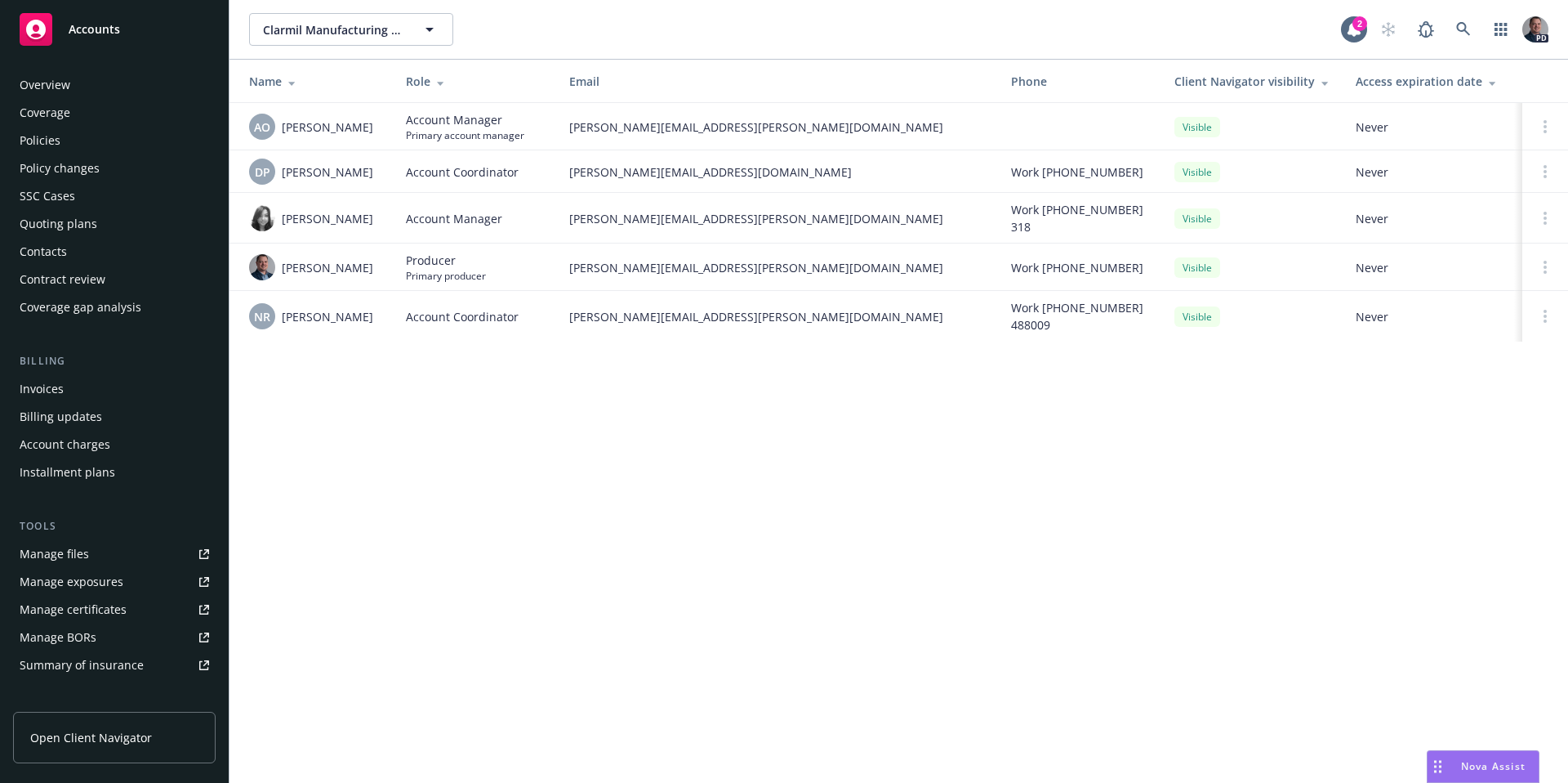
click at [139, 80] on div "Overview" at bounding box center [114, 85] width 189 height 26
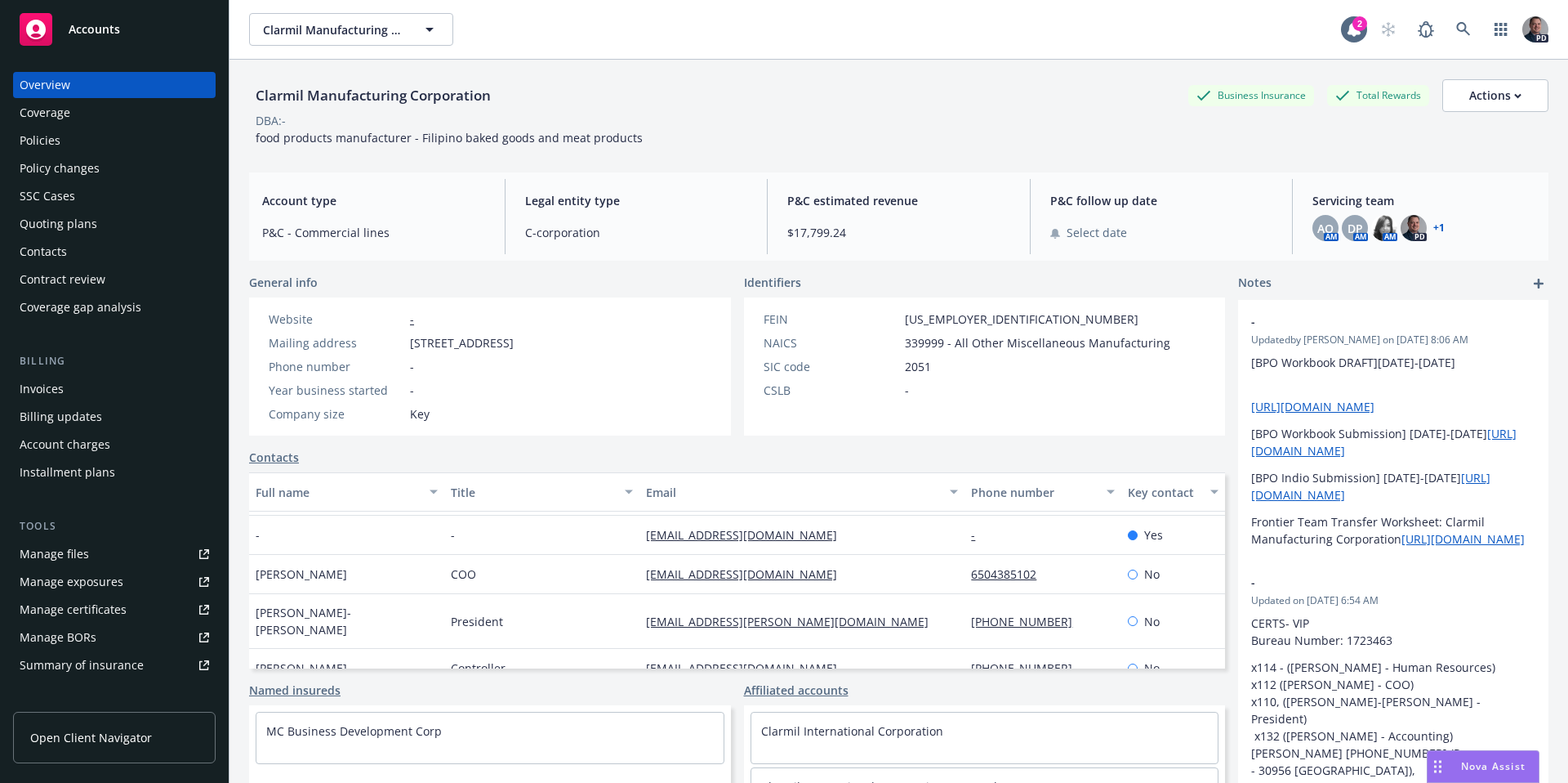
scroll to position [39, 0]
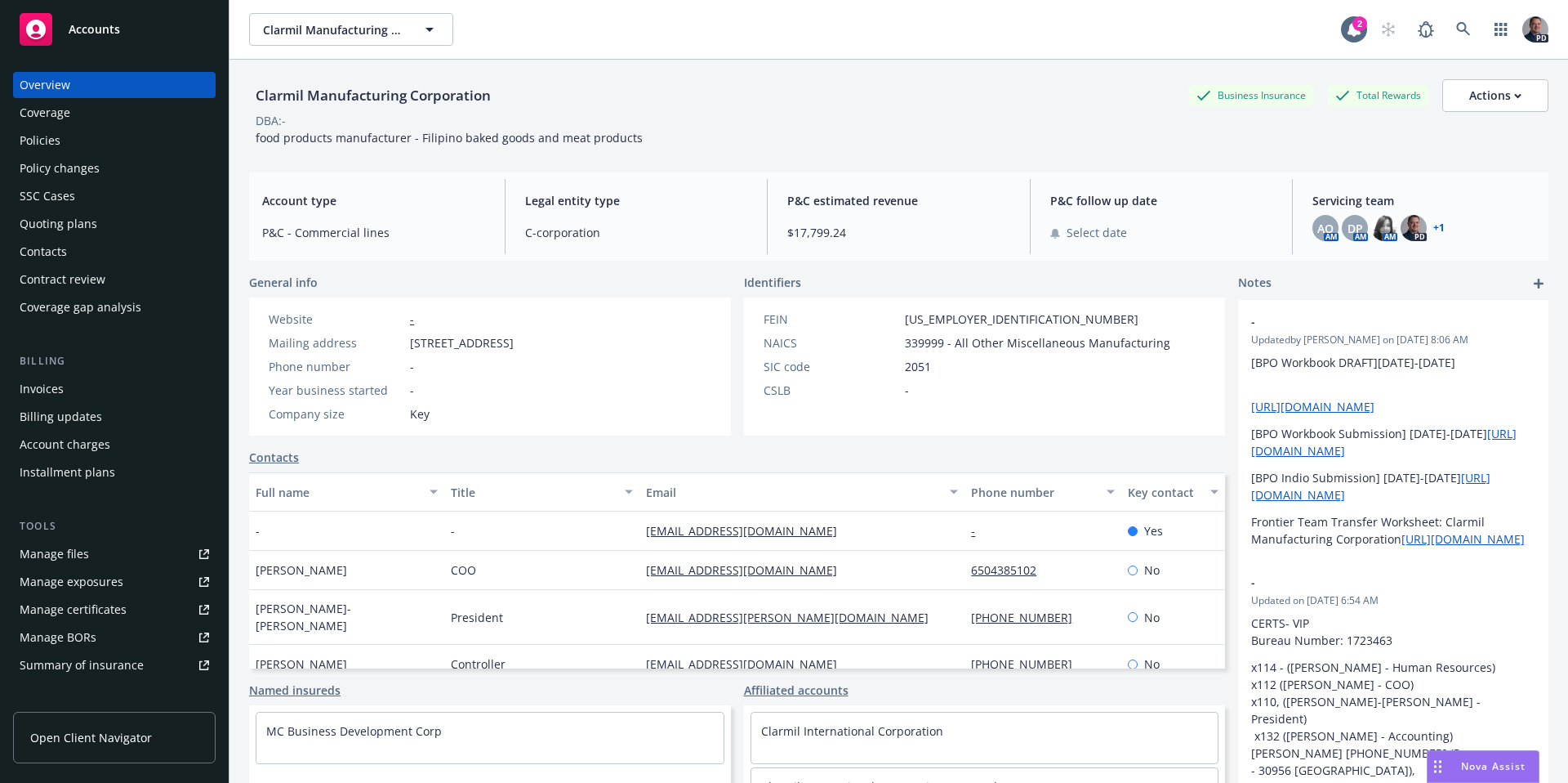
click at [123, 560] on link "Manage files" at bounding box center [114, 554] width 203 height 26
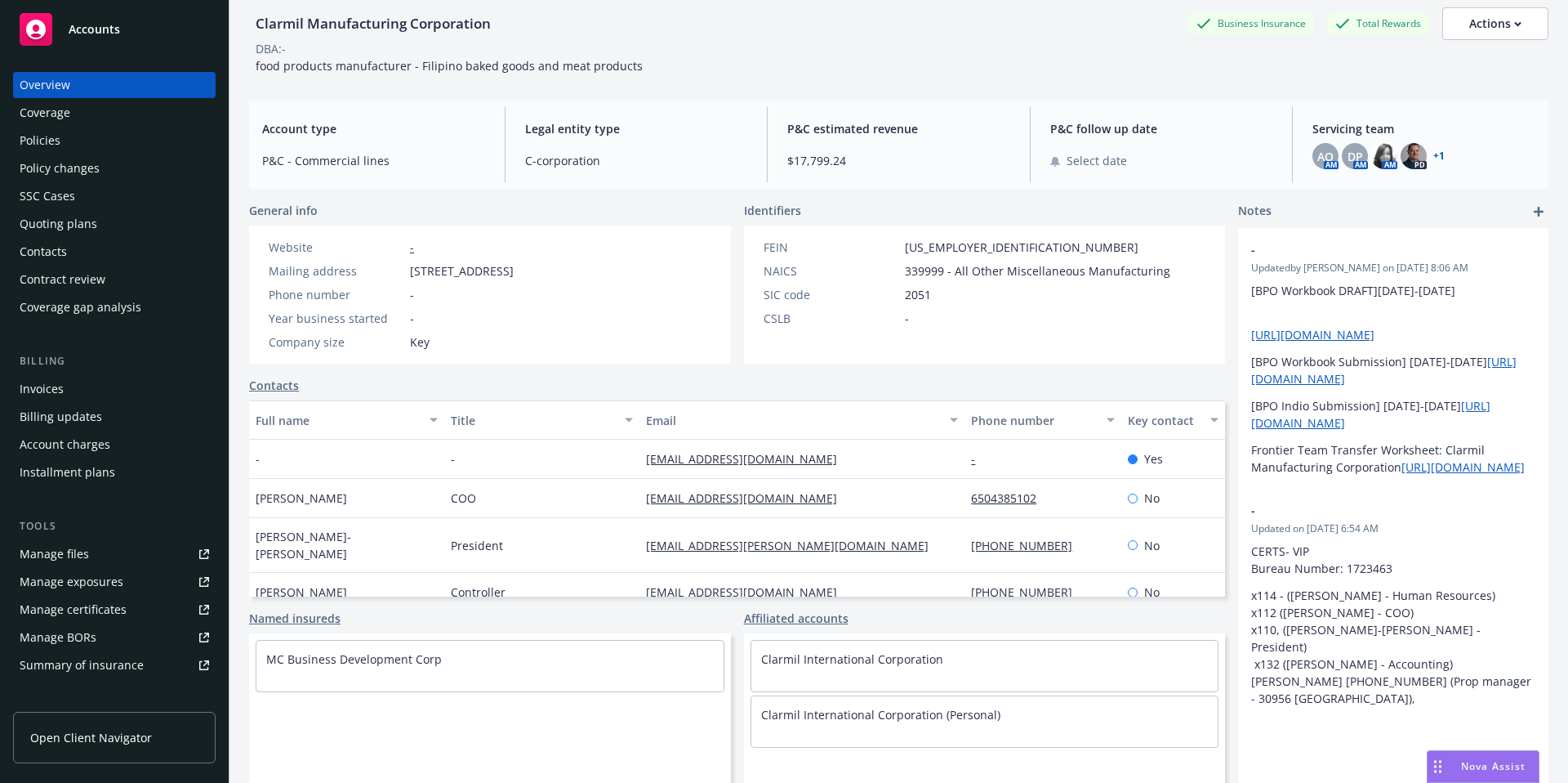
scroll to position [0, 0]
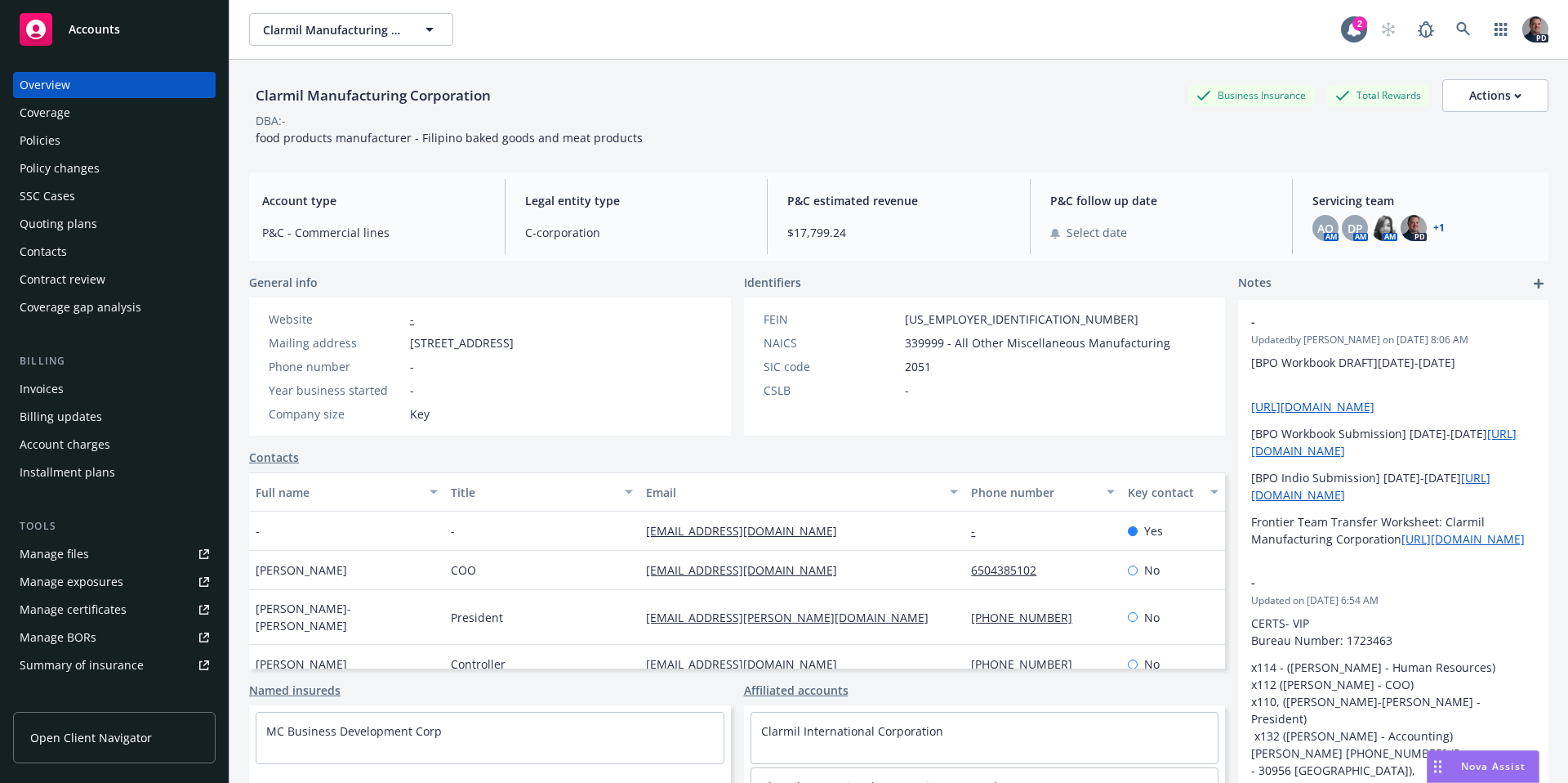
click at [808, 534] on div "[EMAIL_ADDRESS][DOMAIN_NAME]" at bounding box center [802, 531] width 325 height 39
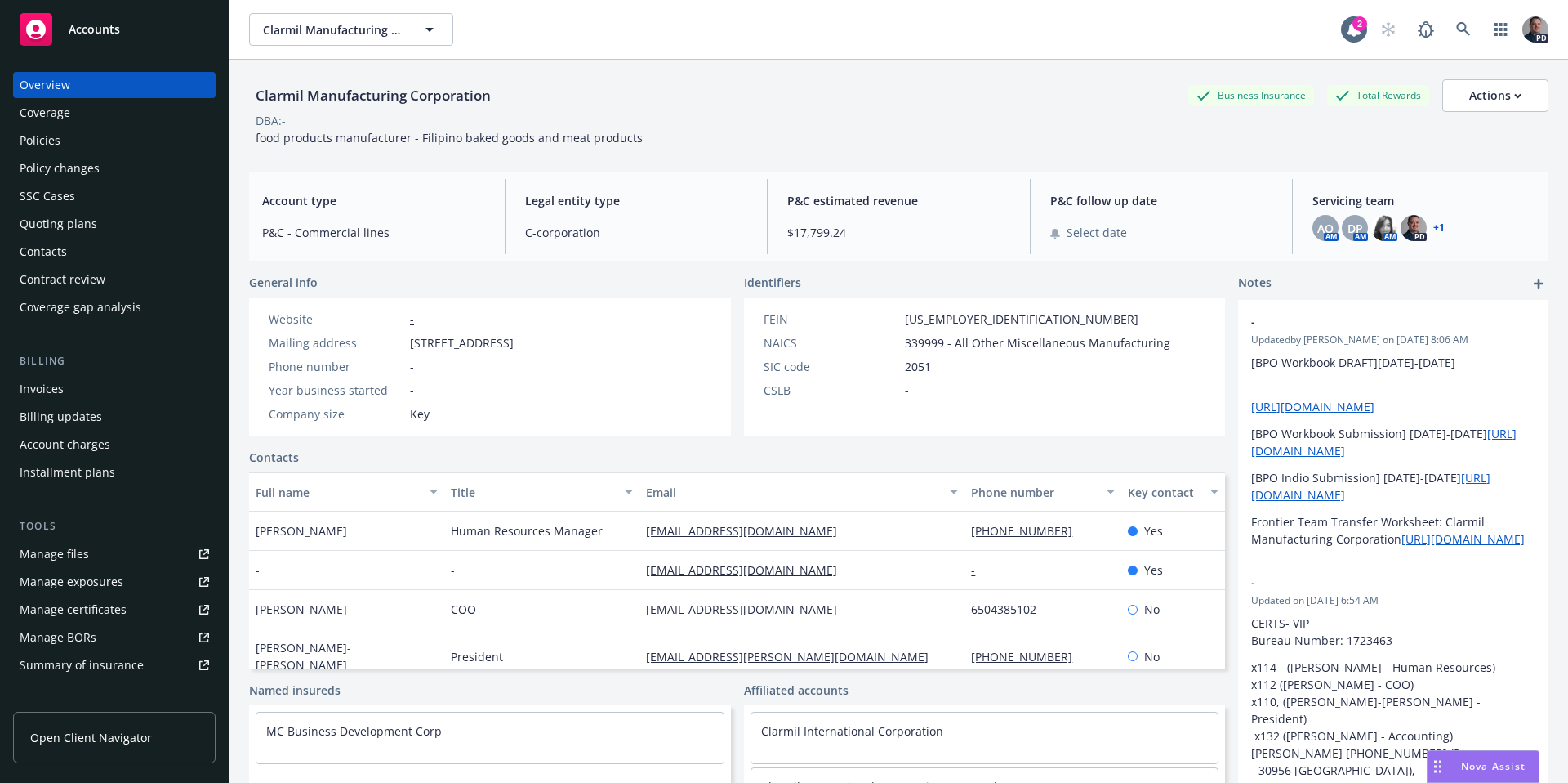
drag, startPoint x: 858, startPoint y: 528, endPoint x: 631, endPoint y: 529, distance: 227.0
click at [640, 529] on div "[EMAIL_ADDRESS][DOMAIN_NAME]" at bounding box center [802, 531] width 325 height 39
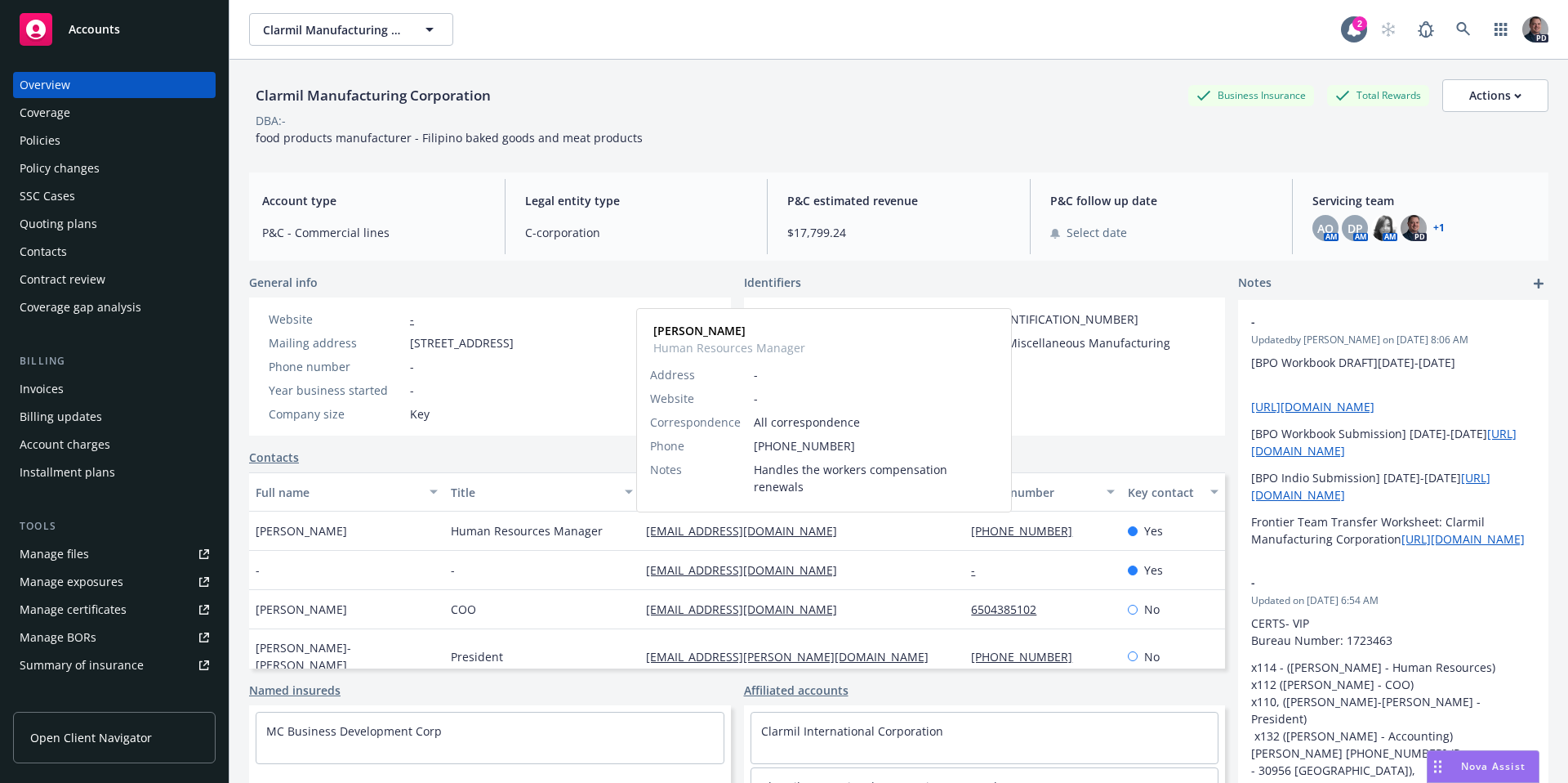
copy link "[EMAIL_ADDRESS][DOMAIN_NAME]"
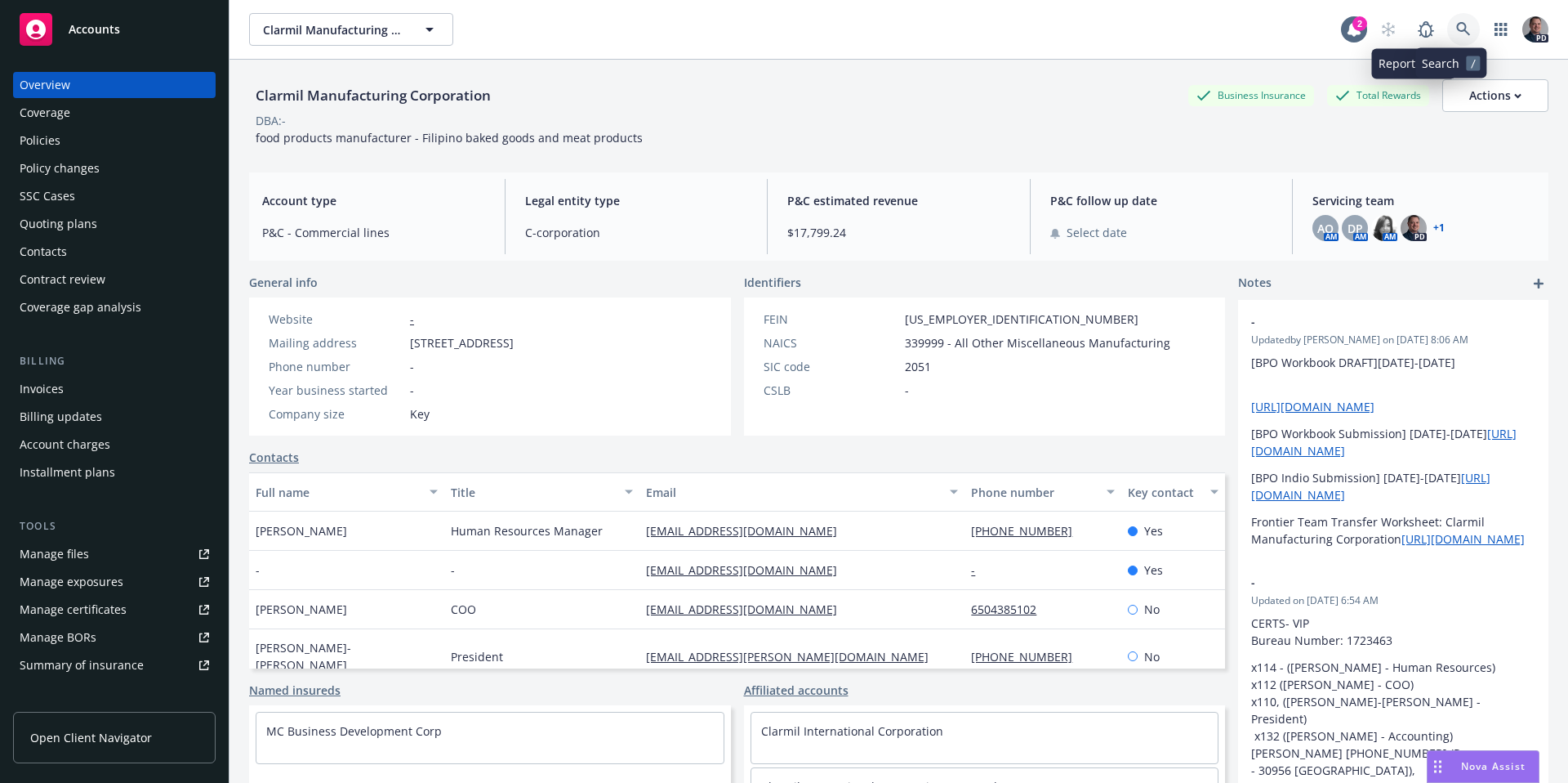
click at [1447, 26] on link at bounding box center [1463, 29] width 33 height 33
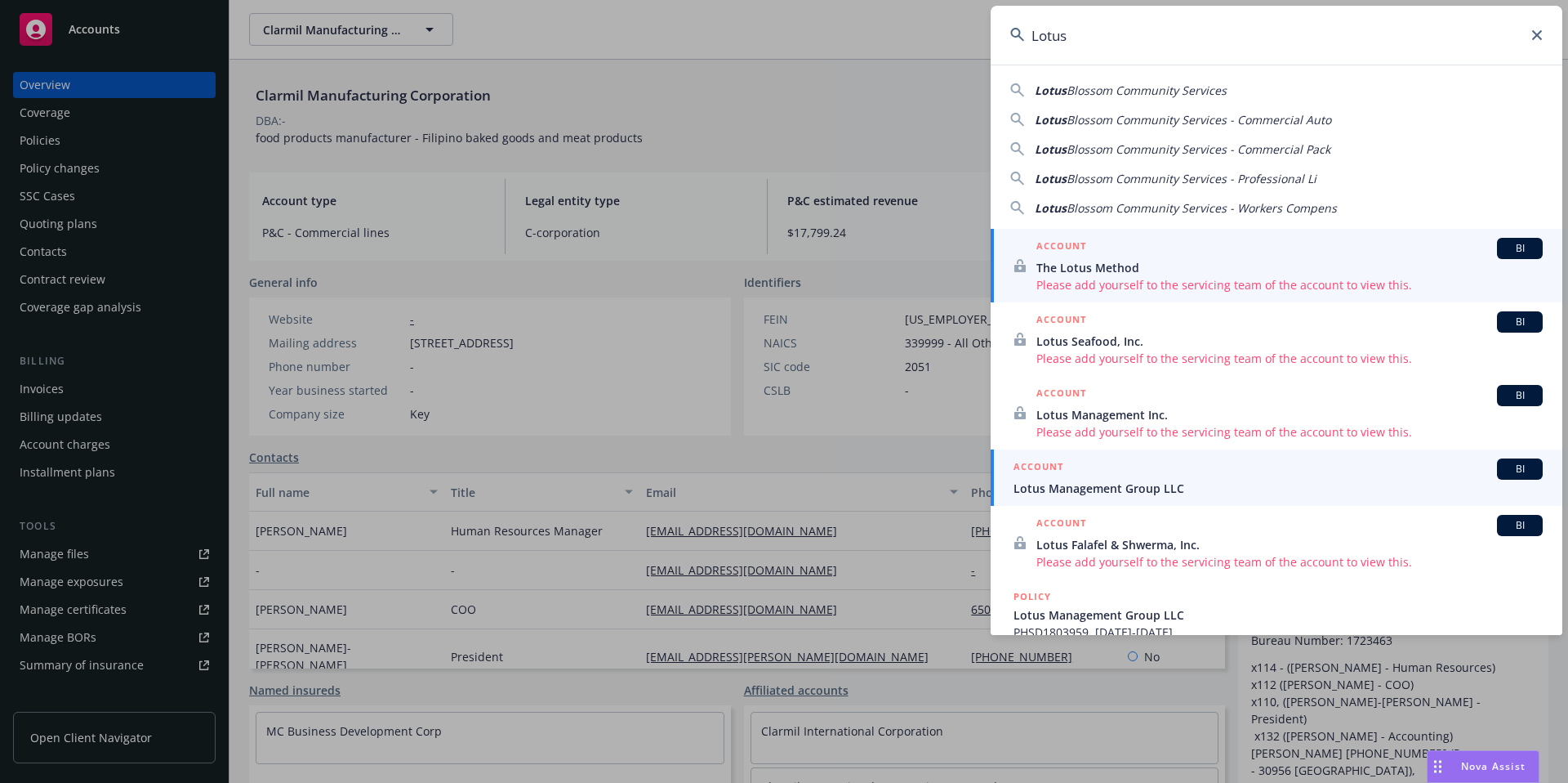
type input "Lotus"
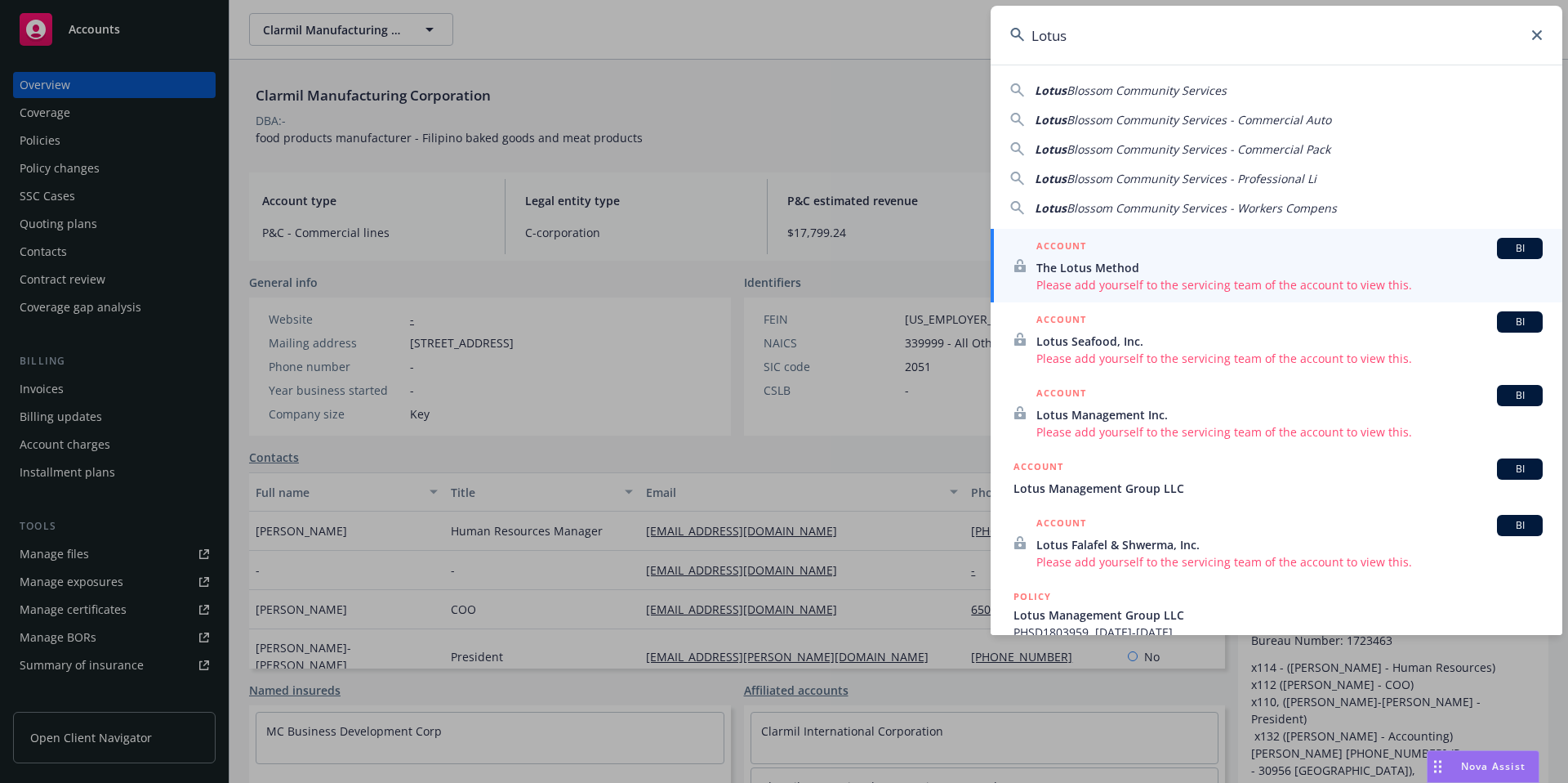
click at [1188, 484] on span "Lotus Management Group LLC" at bounding box center [1278, 488] width 529 height 17
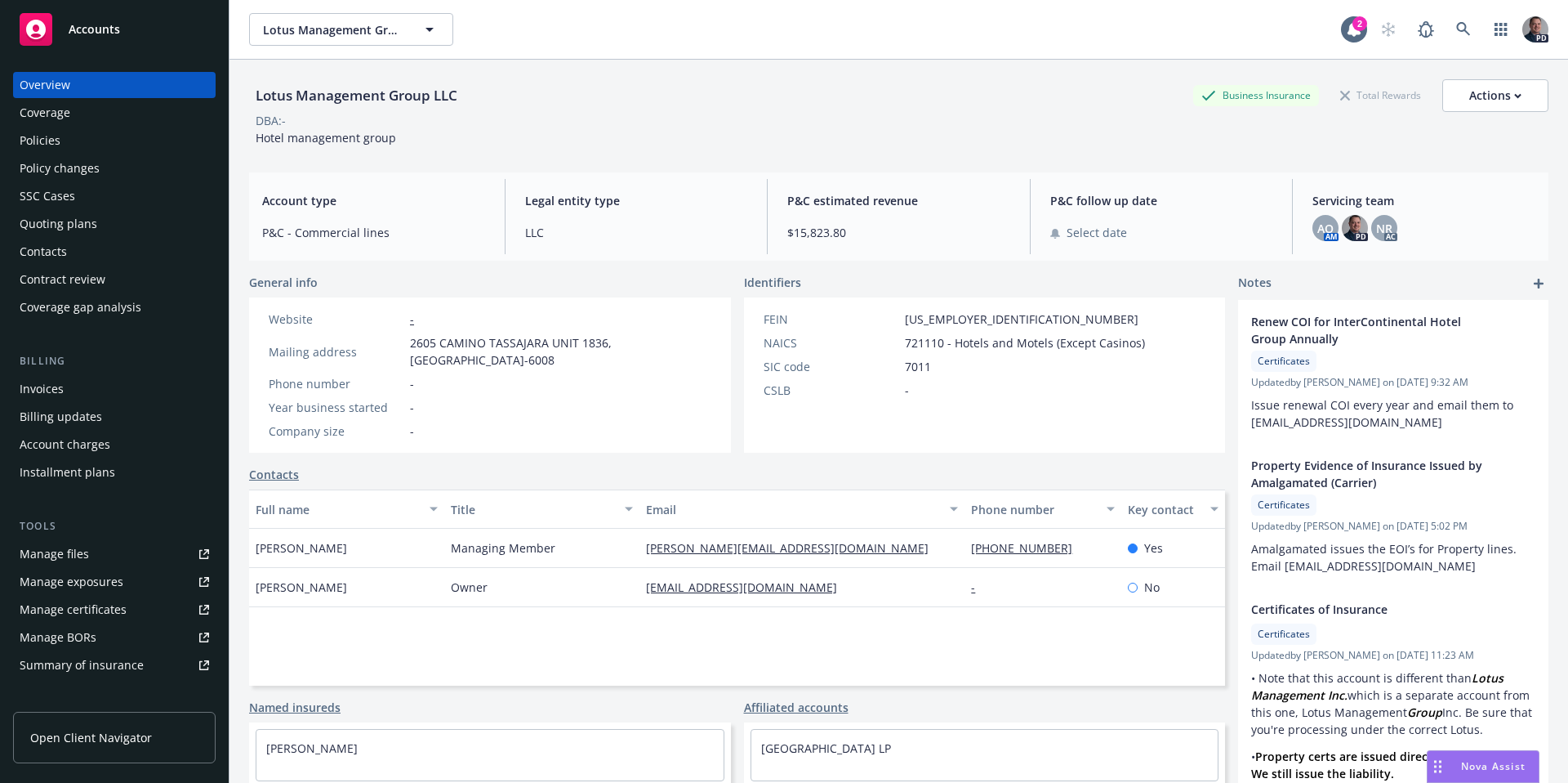
click at [904, 535] on div "janki@lotusmanagementgrp.com" at bounding box center [802, 548] width 325 height 39
drag, startPoint x: 887, startPoint y: 538, endPoint x: 853, endPoint y: 541, distance: 34.1
click at [853, 541] on div "janki@lotusmanagementgrp.com" at bounding box center [802, 548] width 325 height 39
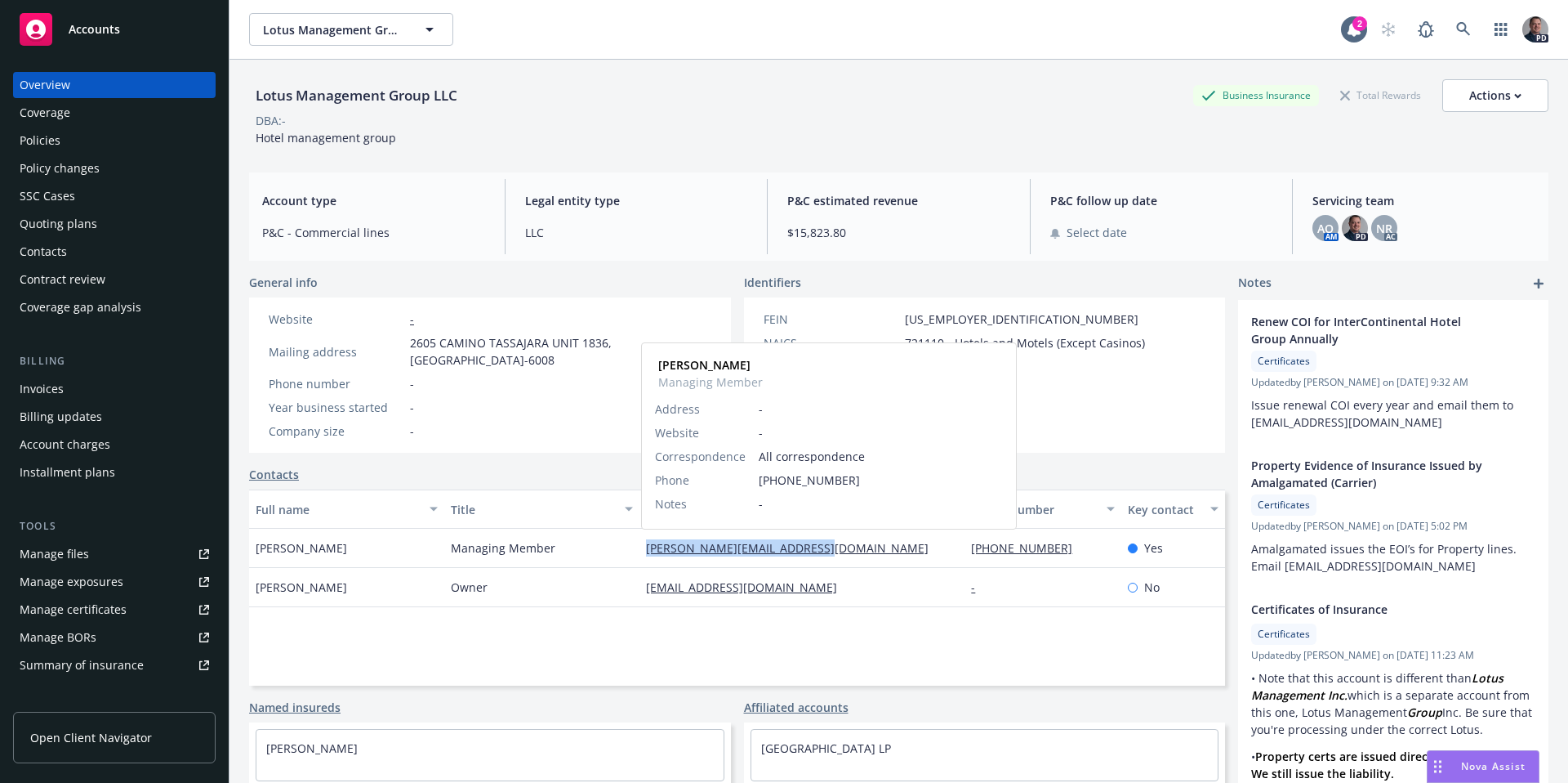
copy link "janki@lotusmanagementgrp.com"
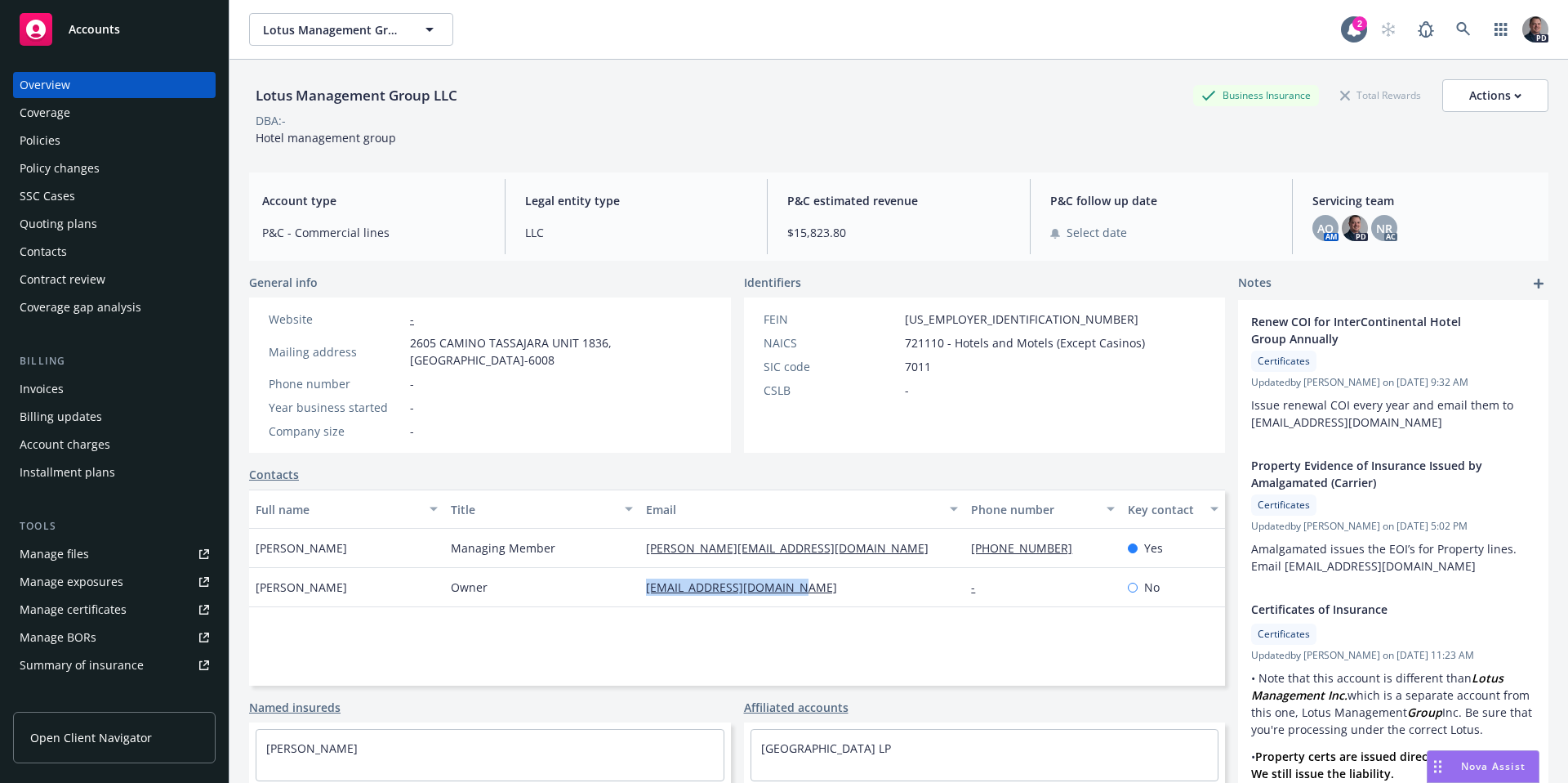
drag, startPoint x: 798, startPoint y: 589, endPoint x: 632, endPoint y: 589, distance: 166.0
click at [632, 589] on div "Prakash Patel Owner prakash@lotusmgmtinc.com - No" at bounding box center [737, 588] width 976 height 39
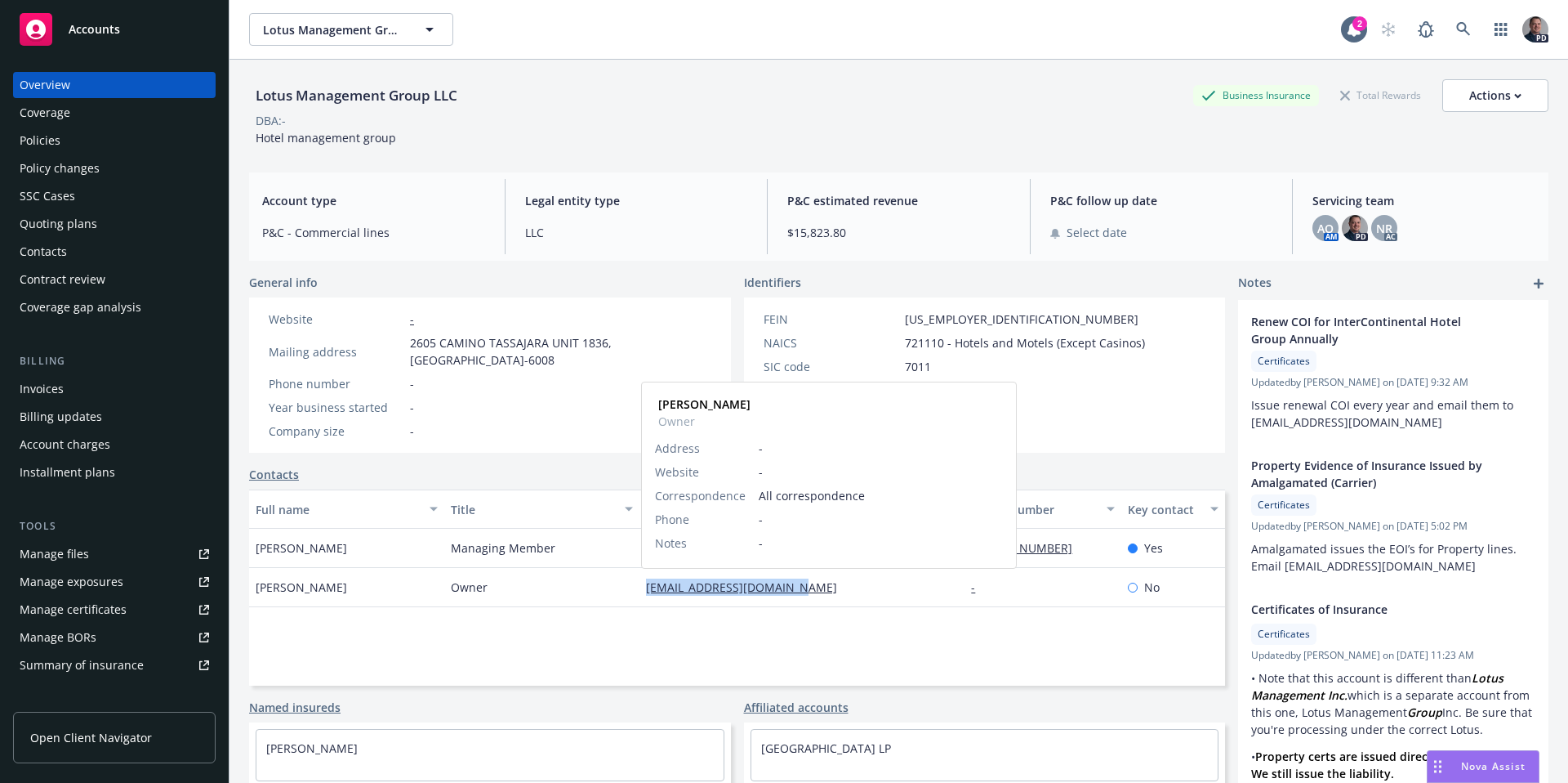
copy div "prakash@lotusmgmtinc.com"
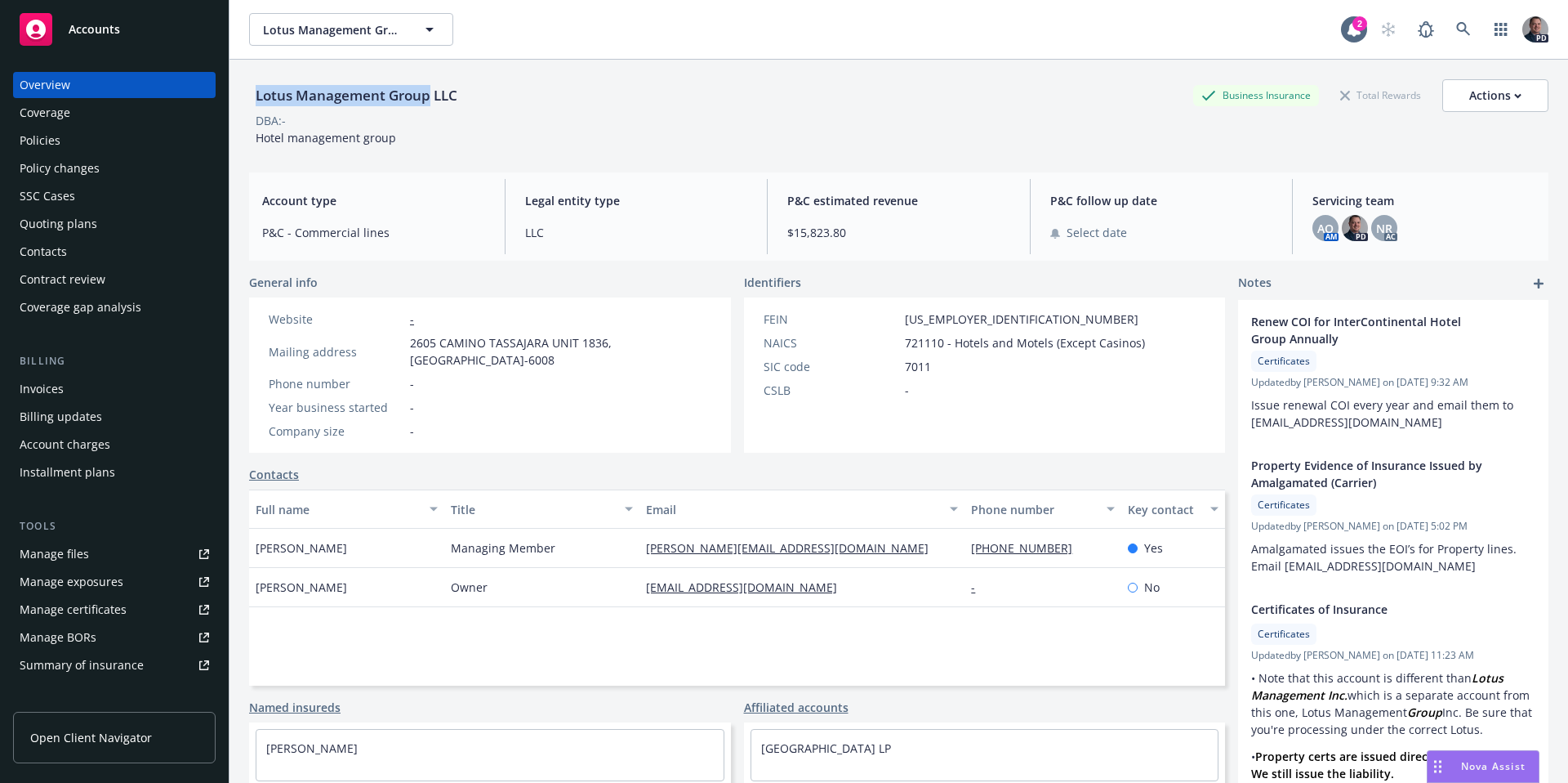
drag, startPoint x: 255, startPoint y: 91, endPoint x: 428, endPoint y: 92, distance: 173.0
click at [428, 92] on div "Lotus Management Group LLC" at bounding box center [357, 96] width 215 height 21
copy div "Lotus Management Group"
drag, startPoint x: 78, startPoint y: 134, endPoint x: 1566, endPoint y: 216, distance: 1490.3
click at [1465, 34] on link at bounding box center [1463, 29] width 33 height 33
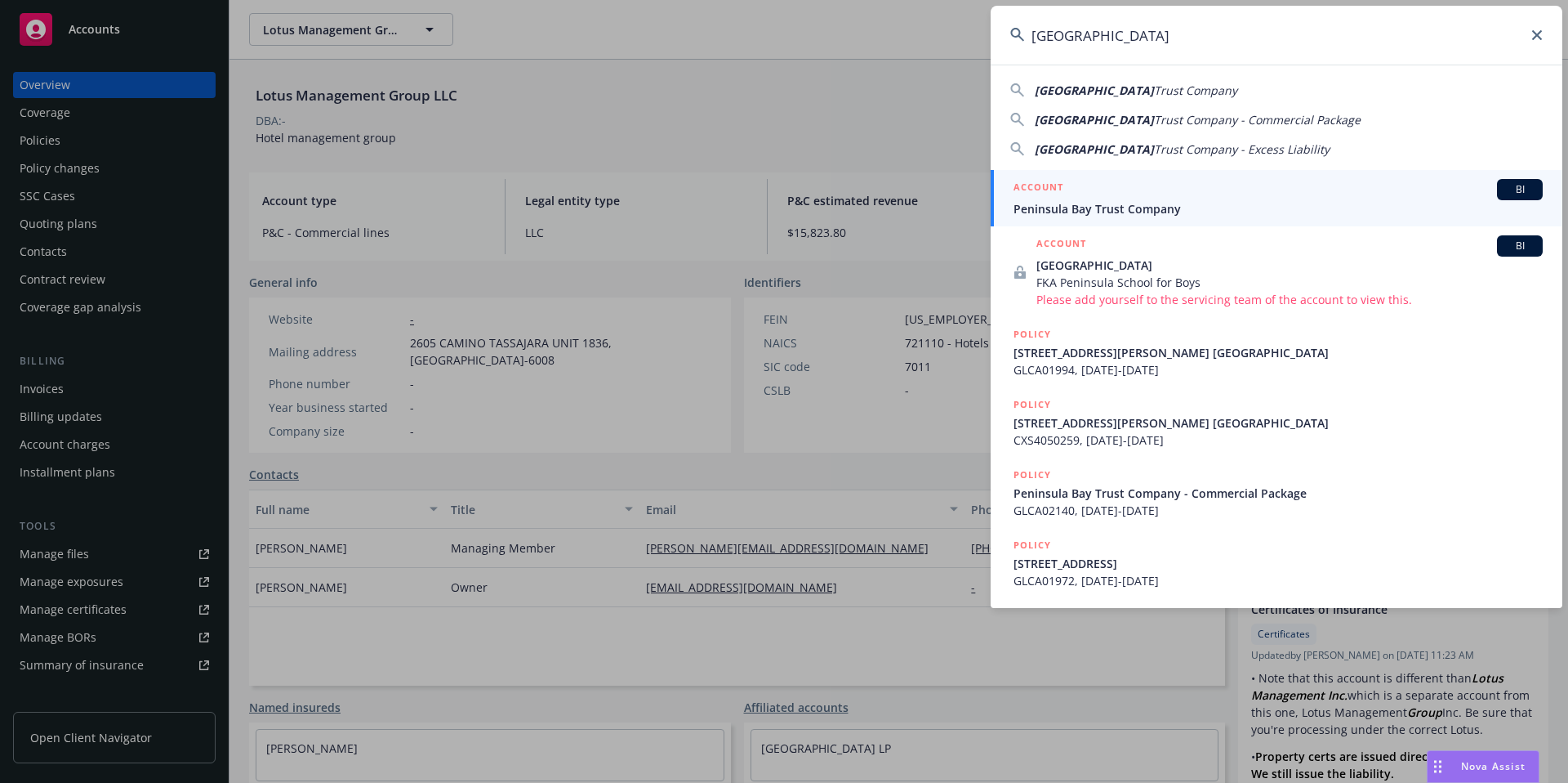
type input "Peninsula Bay"
click at [1276, 195] on div "ACCOUNT BI" at bounding box center [1278, 189] width 529 height 21
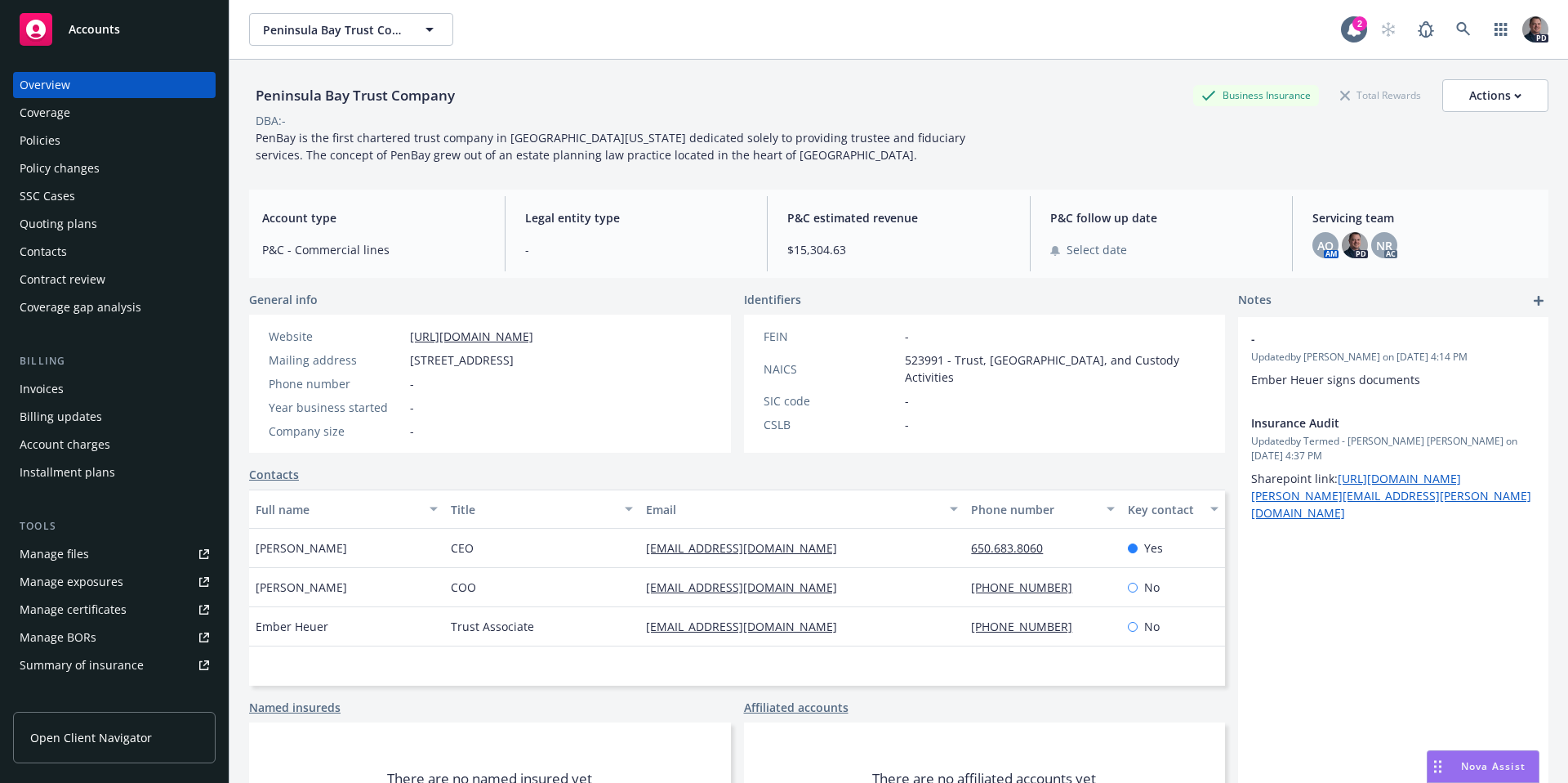
click at [52, 549] on div "Manage files" at bounding box center [54, 554] width 69 height 26
click at [1456, 33] on icon at bounding box center [1463, 29] width 14 height 14
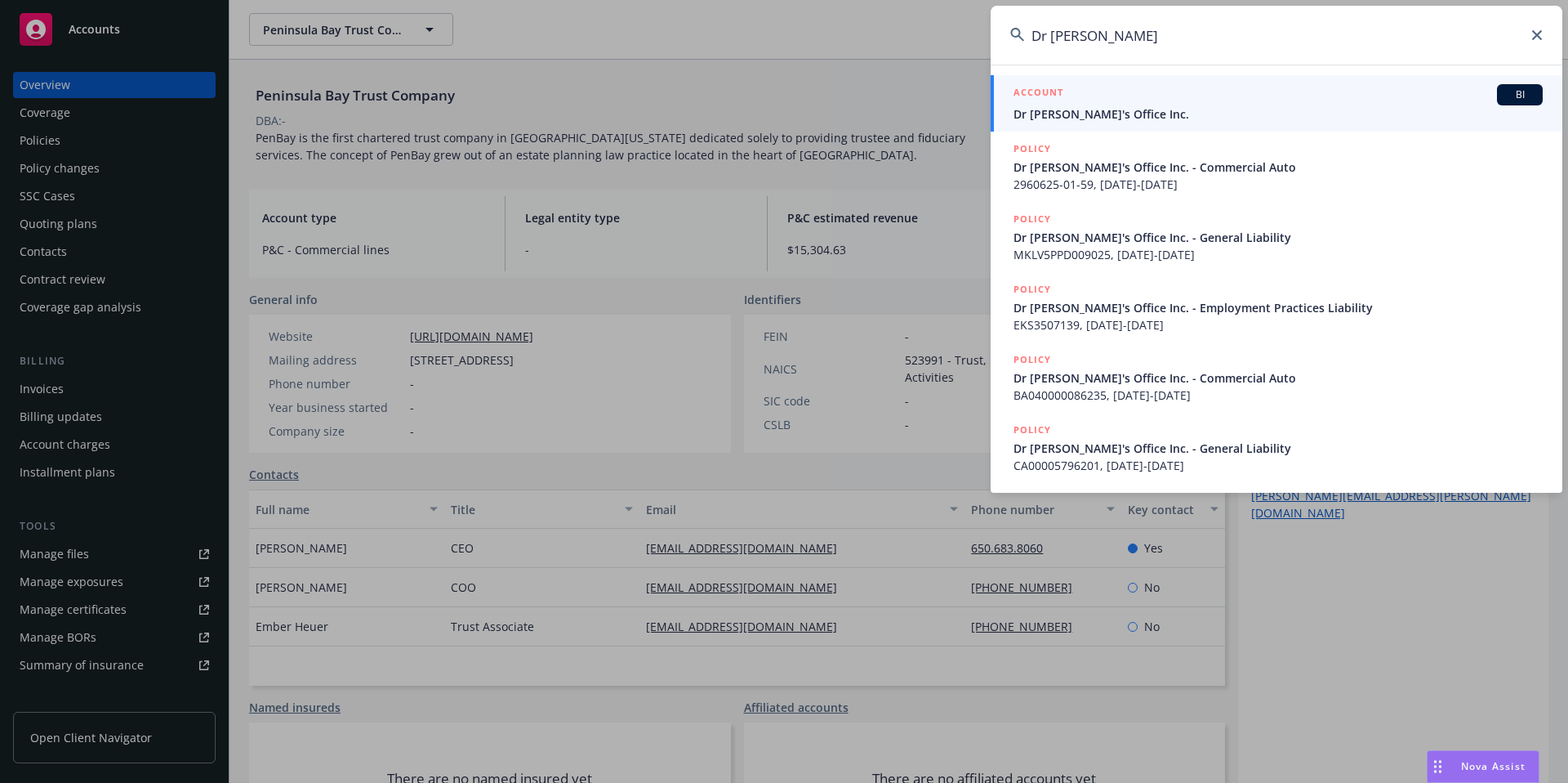
type input "Dr Sibi"
click at [1116, 119] on span "Dr Sebi's Office Inc." at bounding box center [1278, 114] width 529 height 17
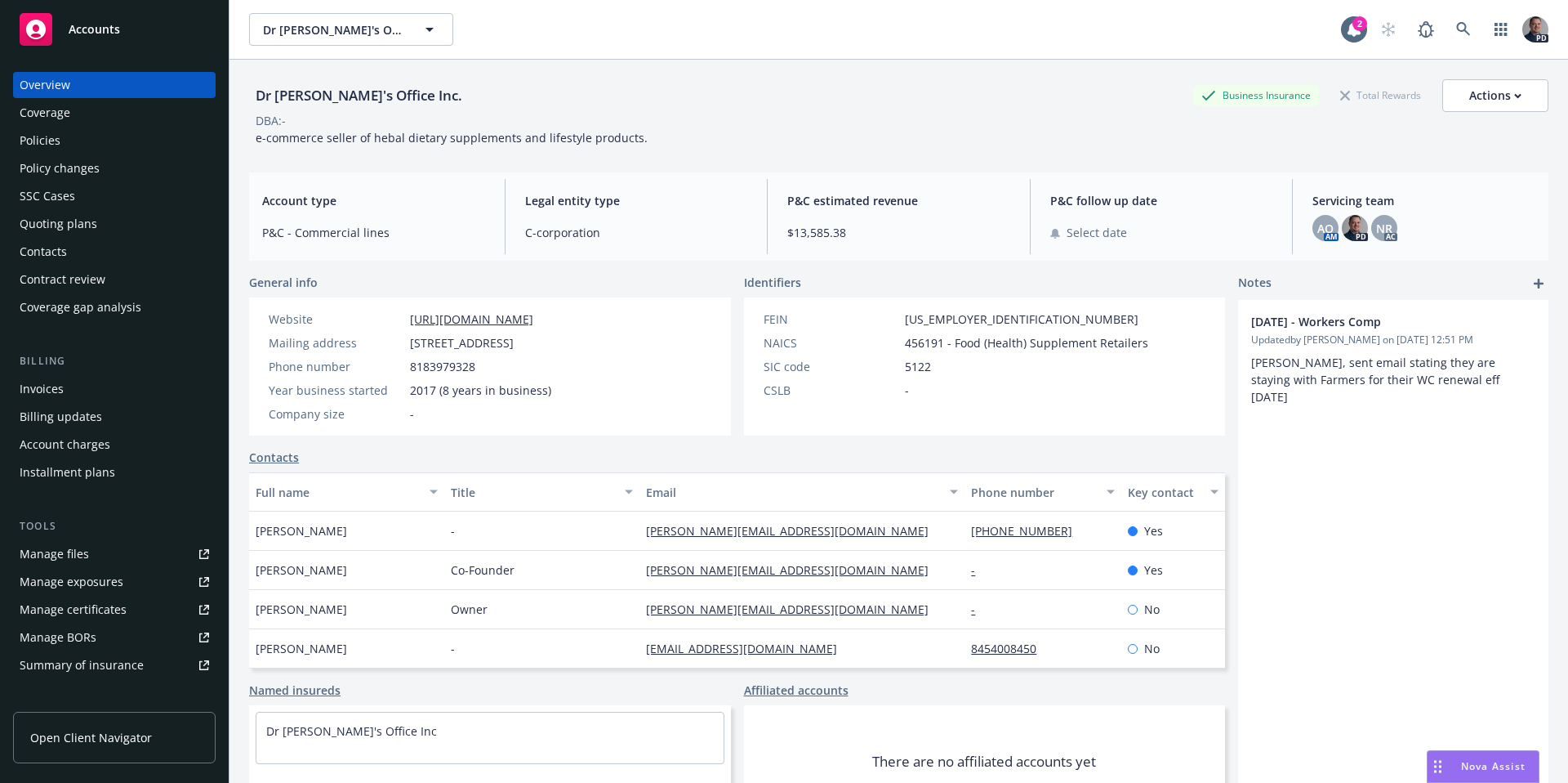
click at [50, 141] on div "Policies" at bounding box center [40, 140] width 41 height 26
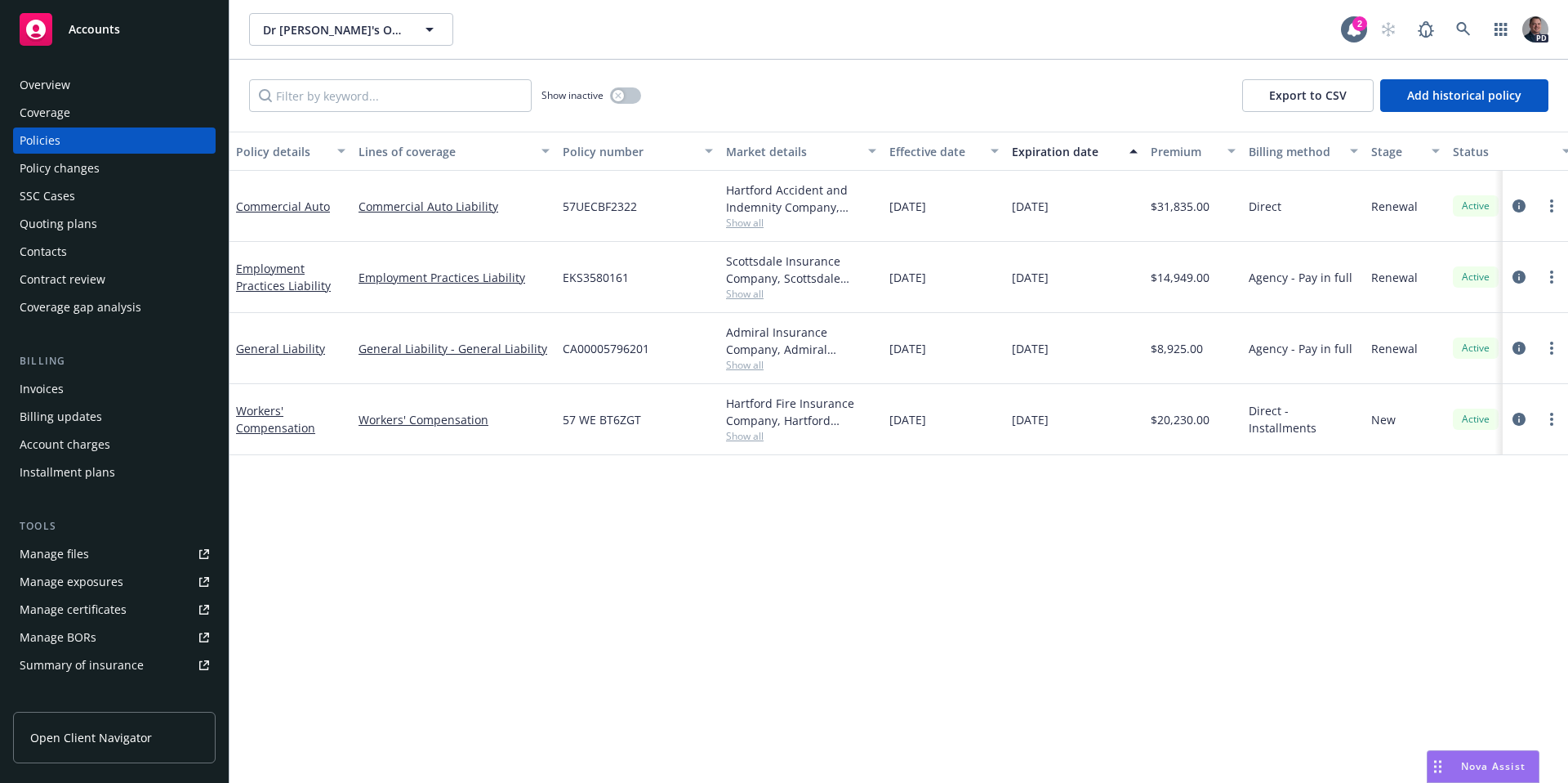
click at [41, 72] on div "Overview" at bounding box center [45, 85] width 51 height 26
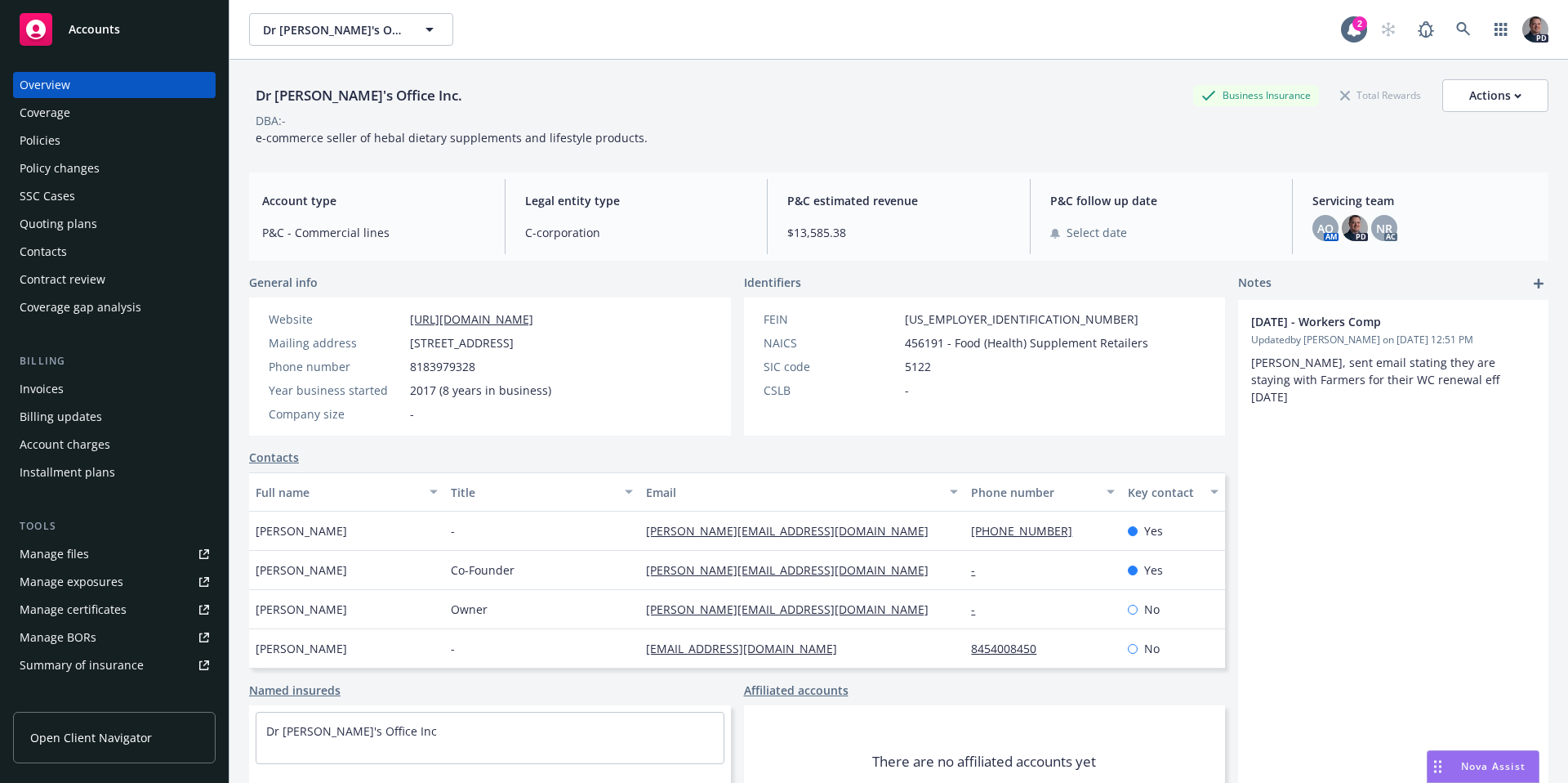
click at [53, 141] on div "Policies" at bounding box center [40, 140] width 41 height 26
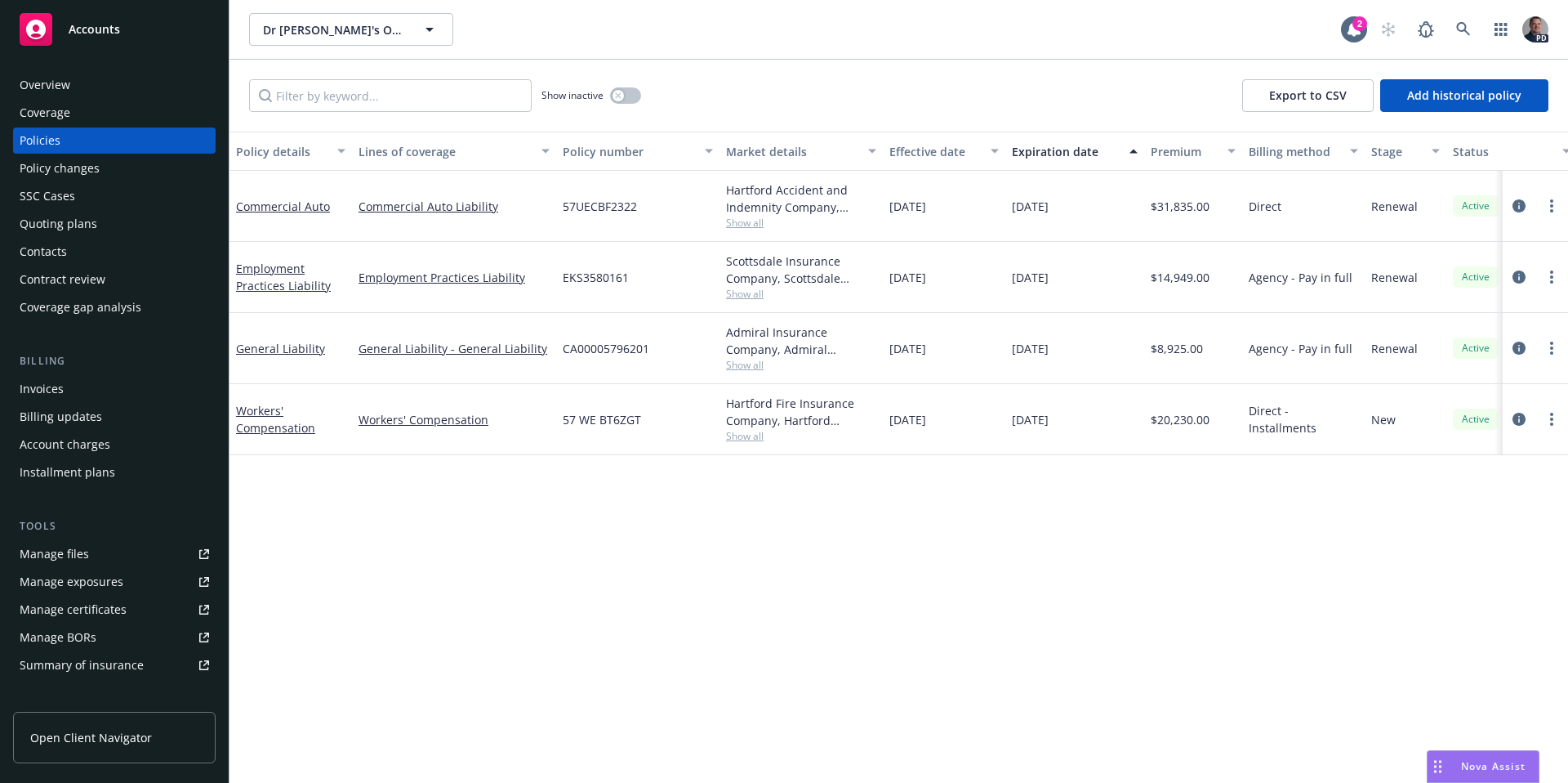
click at [93, 558] on link "Manage files" at bounding box center [114, 554] width 203 height 26
click at [96, 81] on div "Overview" at bounding box center [114, 85] width 189 height 26
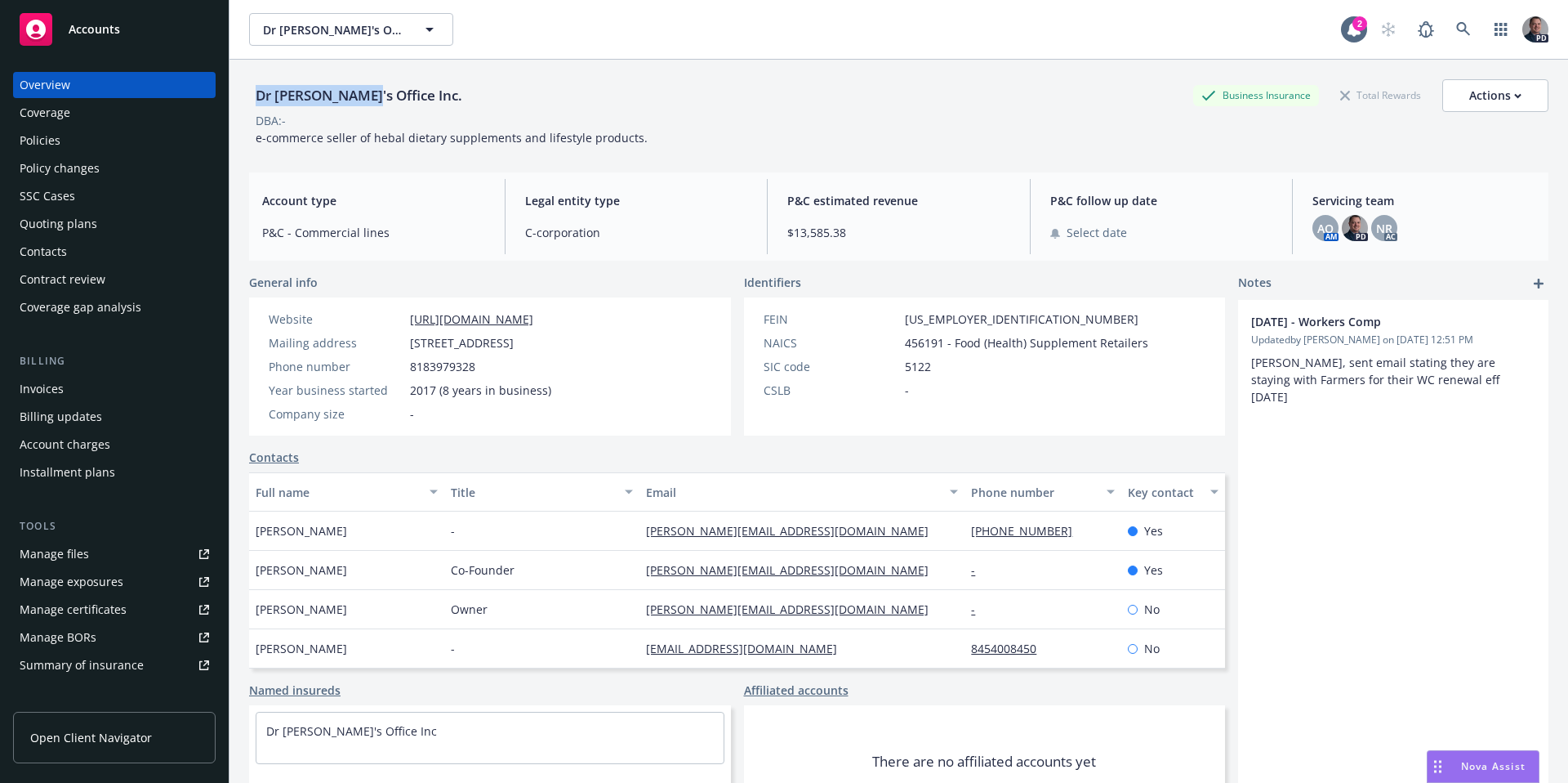
drag, startPoint x: 255, startPoint y: 92, endPoint x: 358, endPoint y: 95, distance: 103.0
click at [358, 95] on div "Dr Sebi's Office Inc." at bounding box center [359, 96] width 220 height 21
copy div "Dr Sebi's Office"
click at [1456, 32] on icon at bounding box center [1463, 29] width 14 height 14
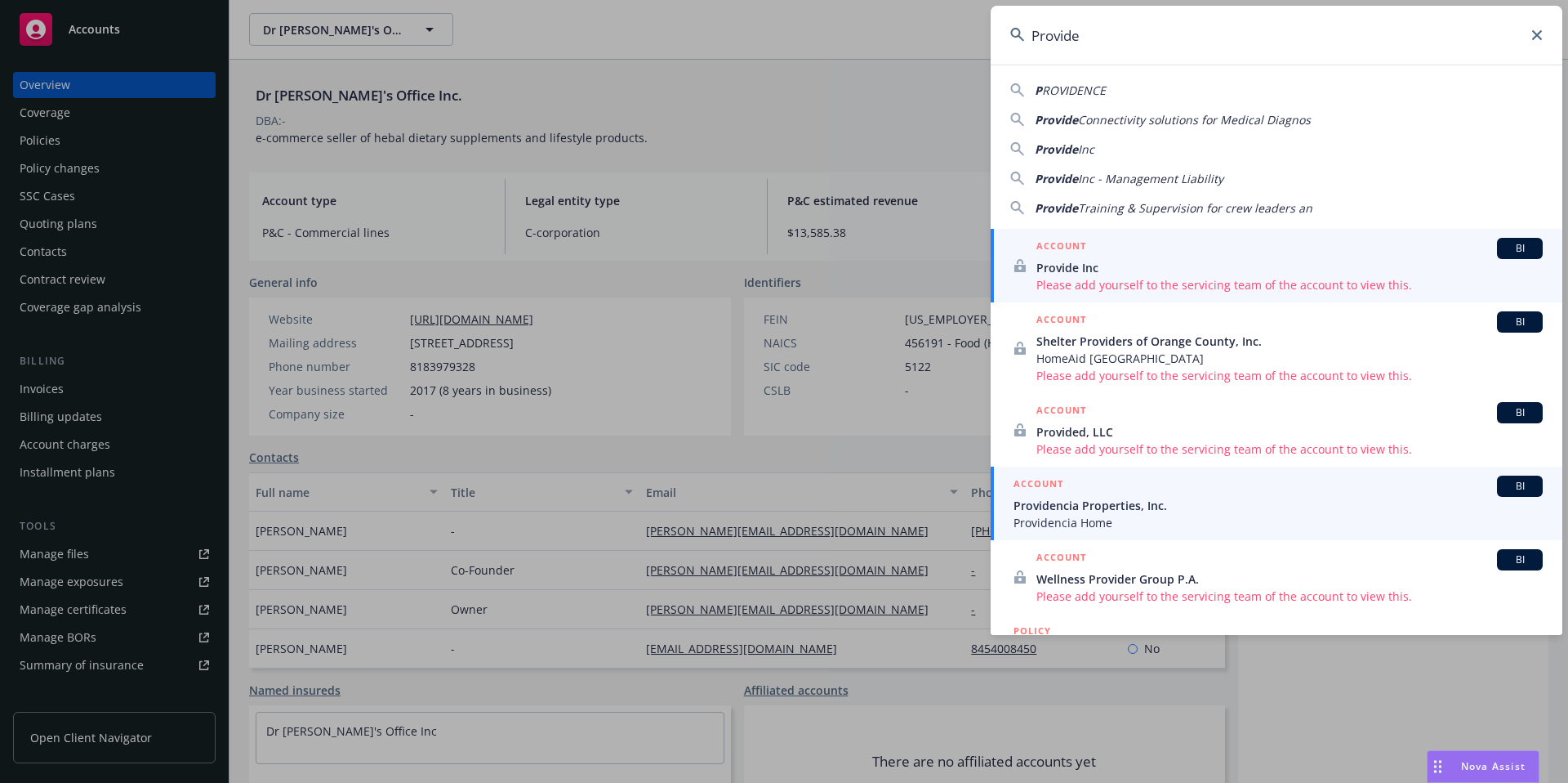
type input "Provide"
click at [1306, 520] on span "Providencia Home" at bounding box center [1278, 523] width 529 height 17
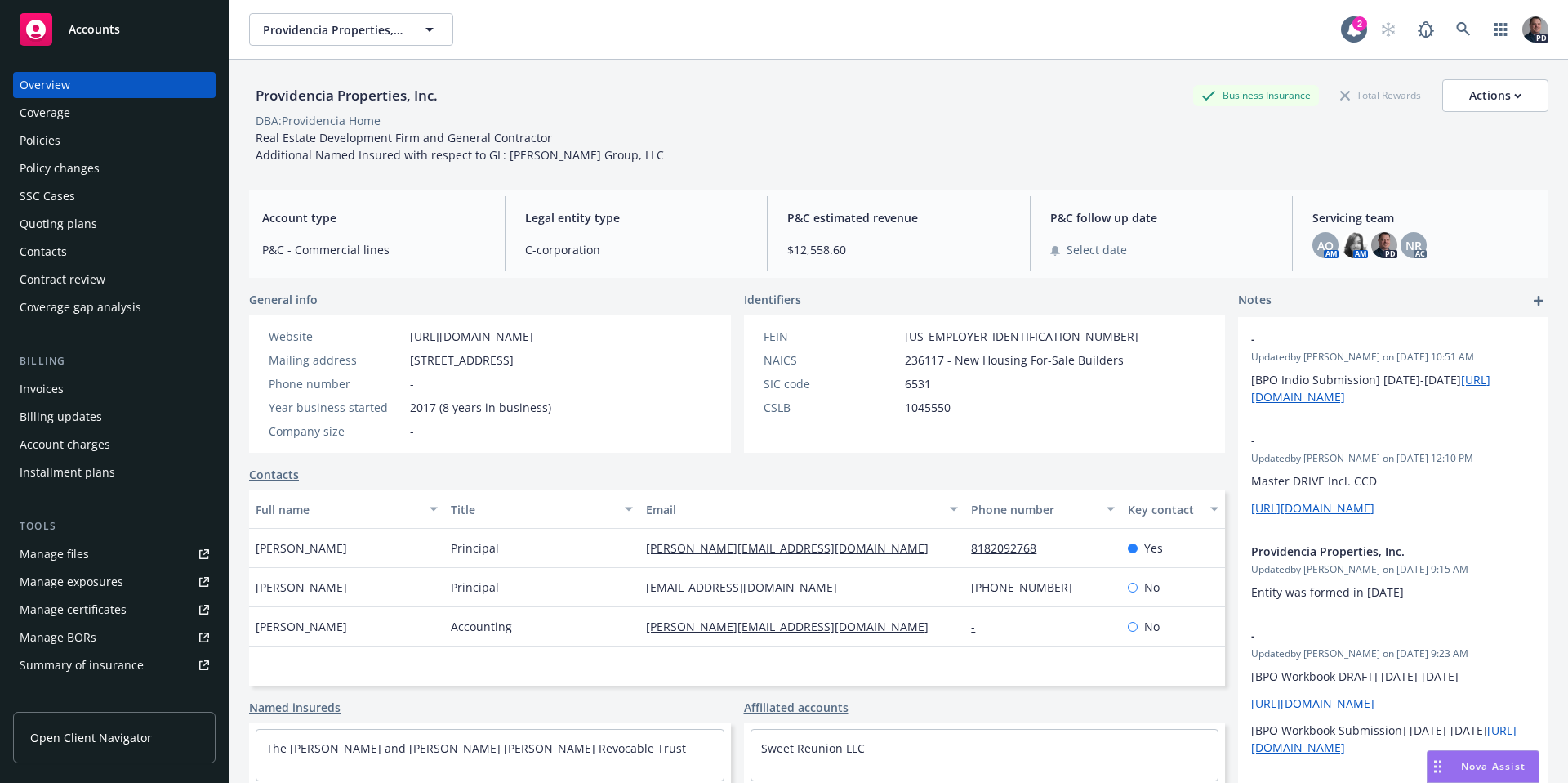
click at [57, 565] on div "Manage files" at bounding box center [54, 554] width 69 height 26
drag, startPoint x: 407, startPoint y: 95, endPoint x: 258, endPoint y: 96, distance: 149.0
click at [258, 96] on div "Providencia Properties, Inc." at bounding box center [347, 96] width 195 height 21
copy div "Providencia Properties"
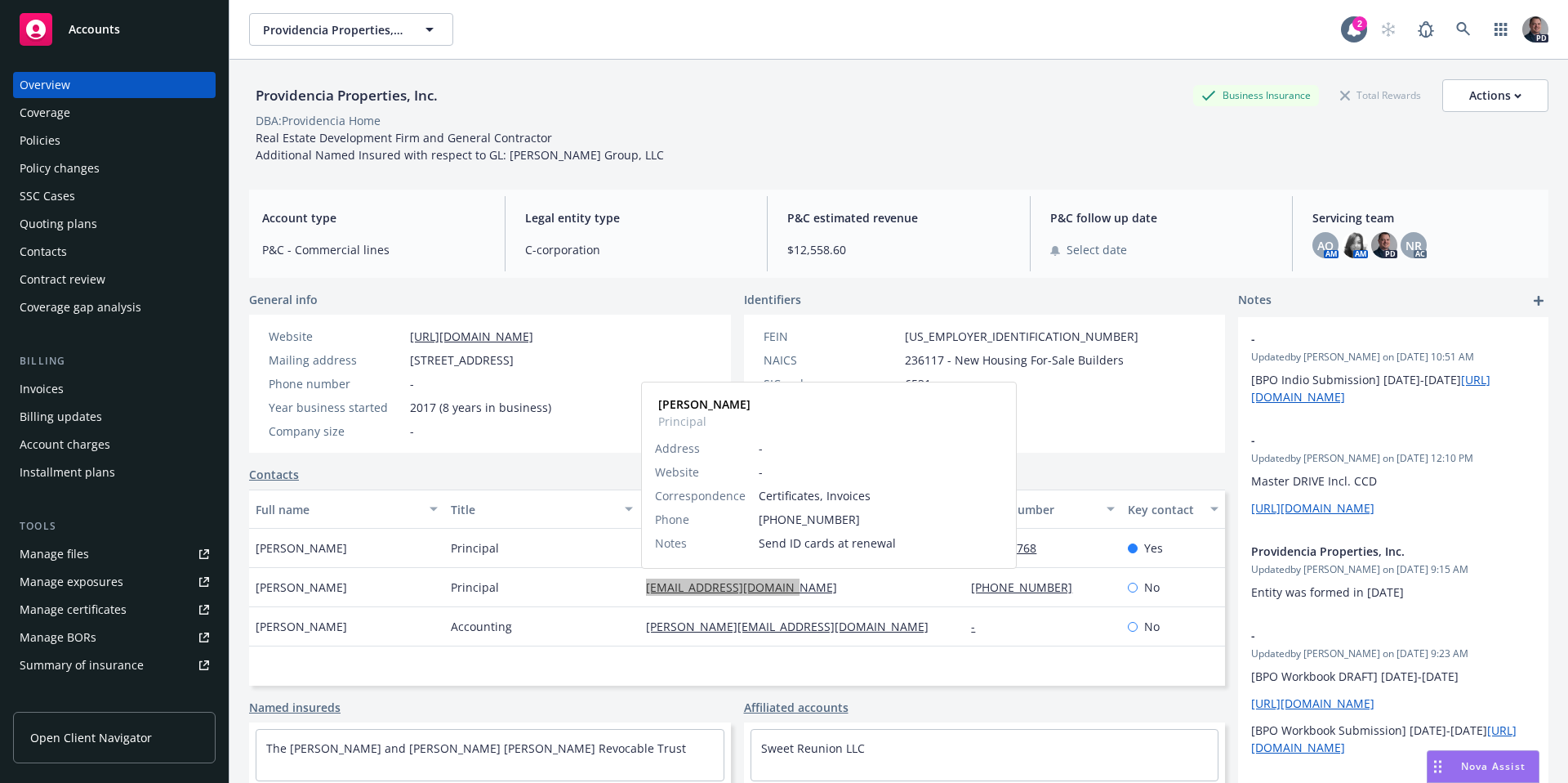
copy link "royalcrownllc@gmail.com"
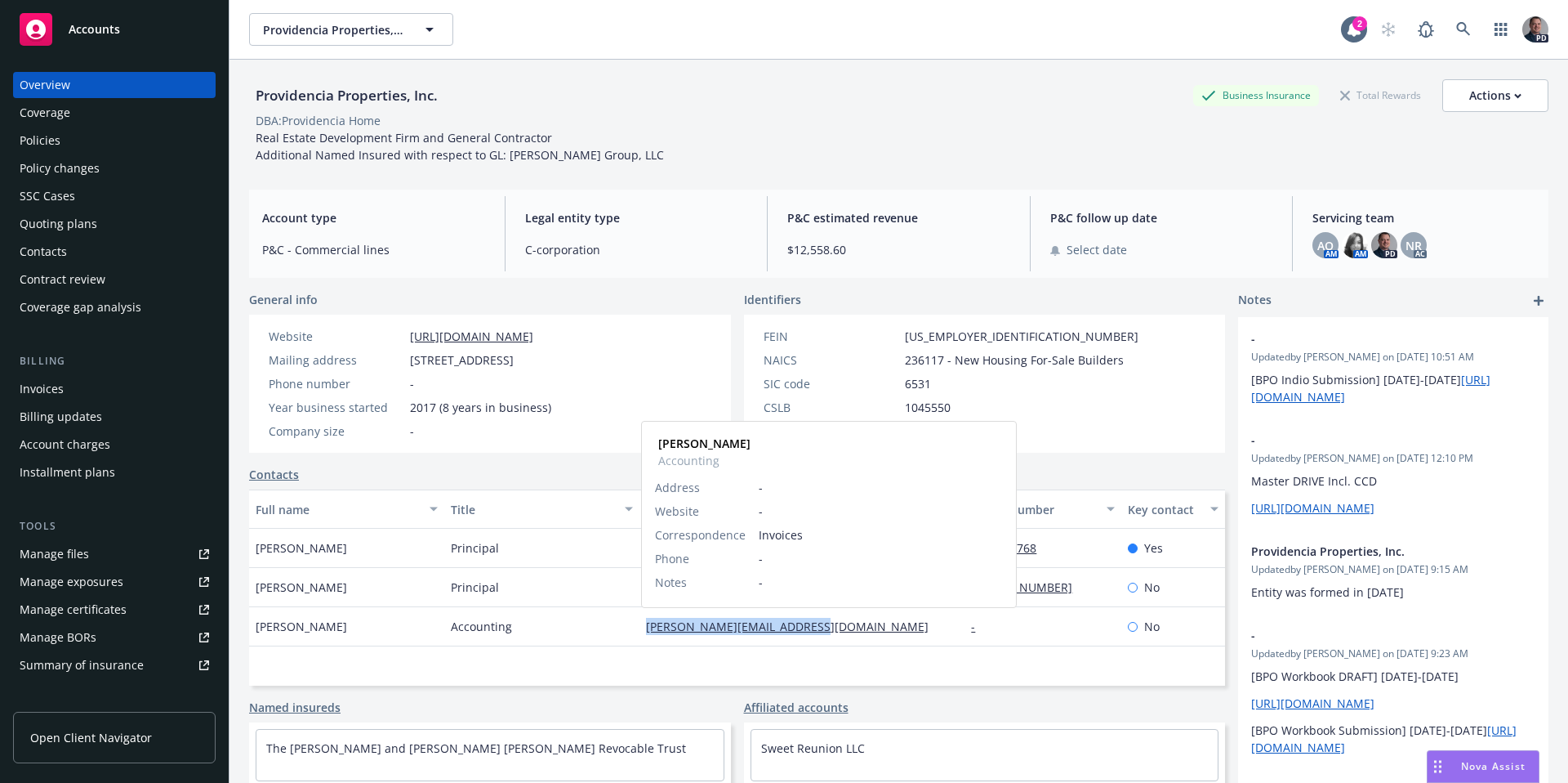
copy link "nicole@providenciahomes.com"
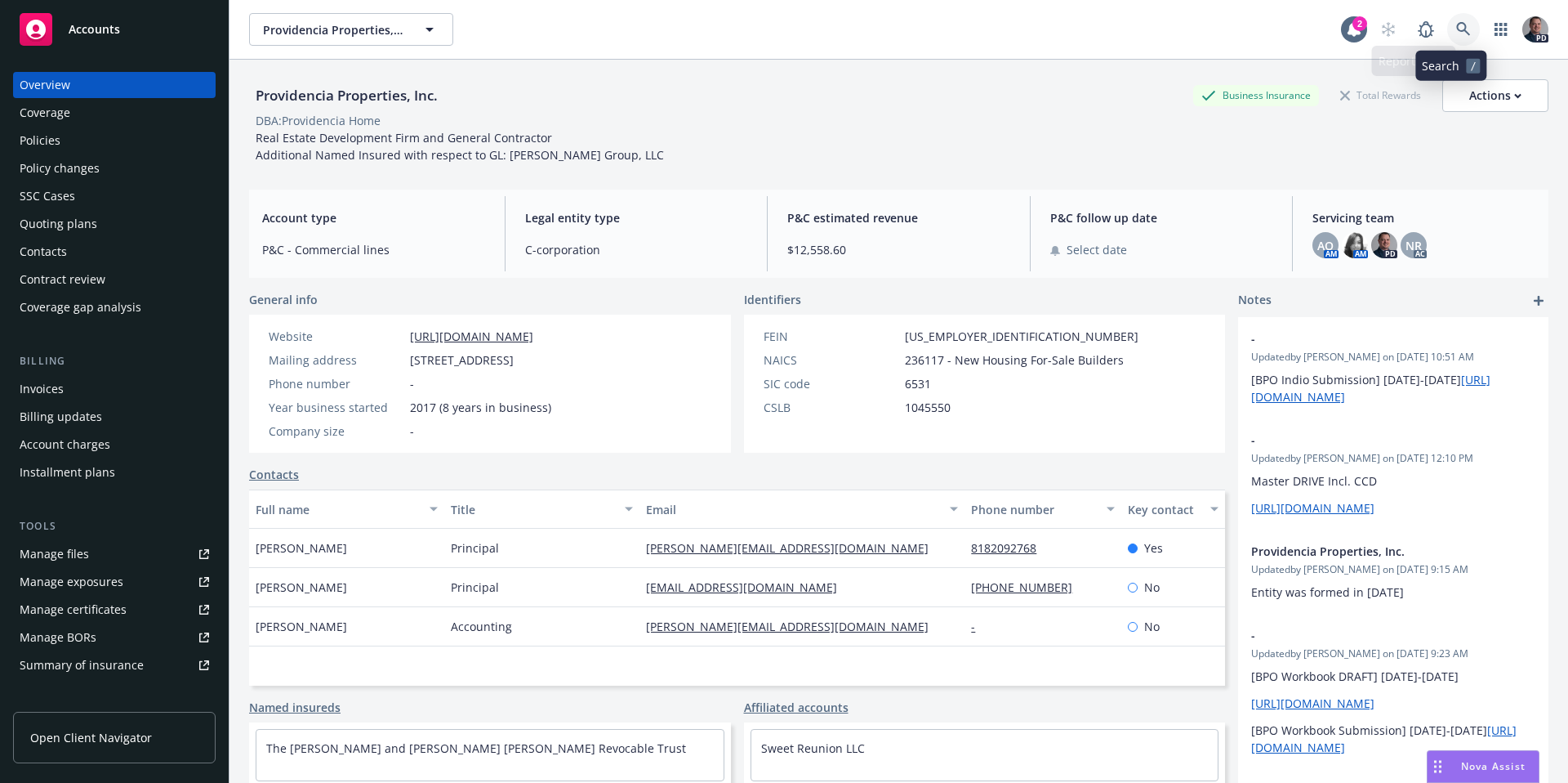
click at [1456, 30] on icon at bounding box center [1463, 29] width 14 height 14
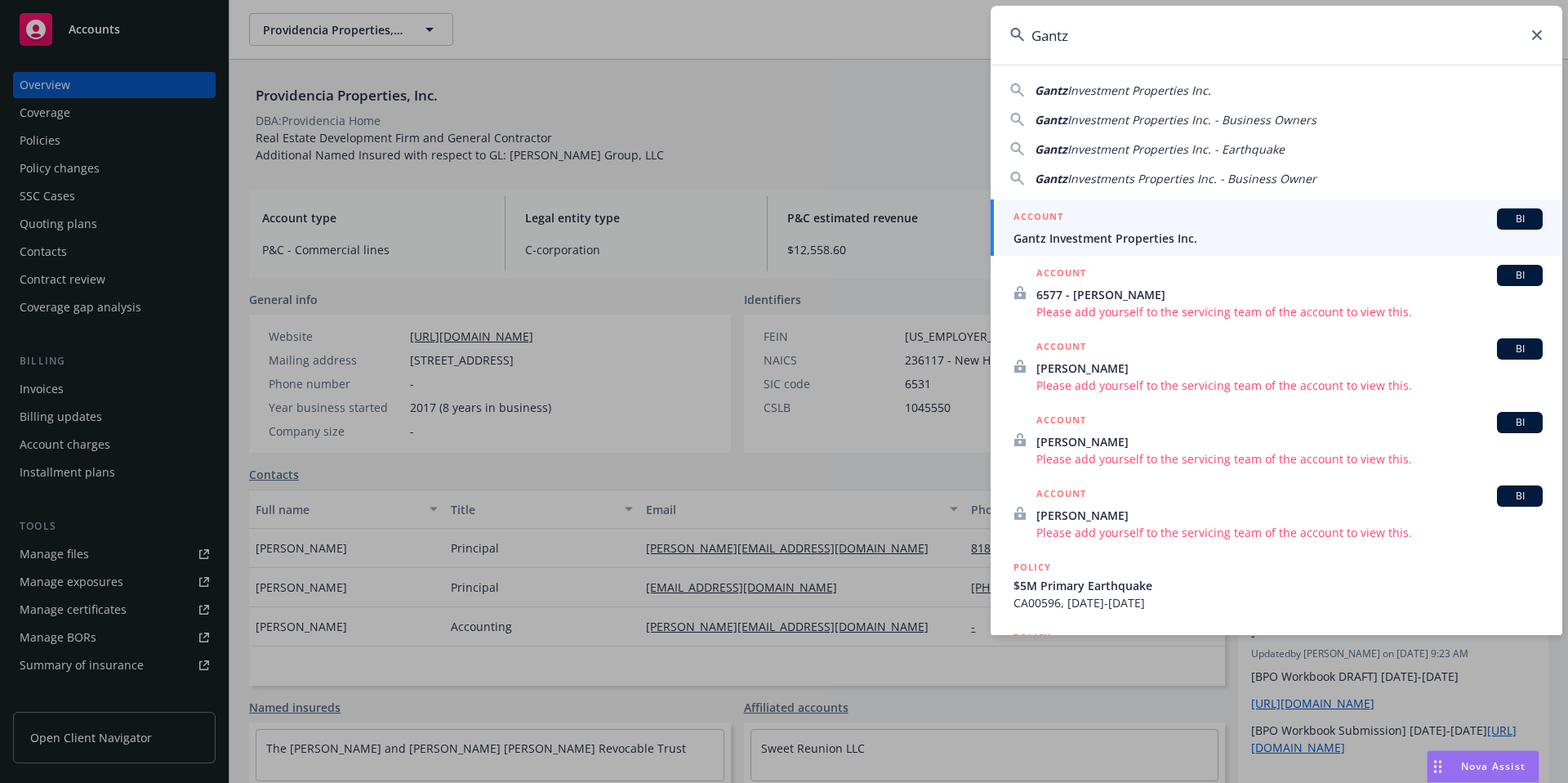
type input "Gantz"
click at [1250, 205] on link "ACCOUNT BI Gantz Investment Properties Inc." at bounding box center [1276, 227] width 571 height 57
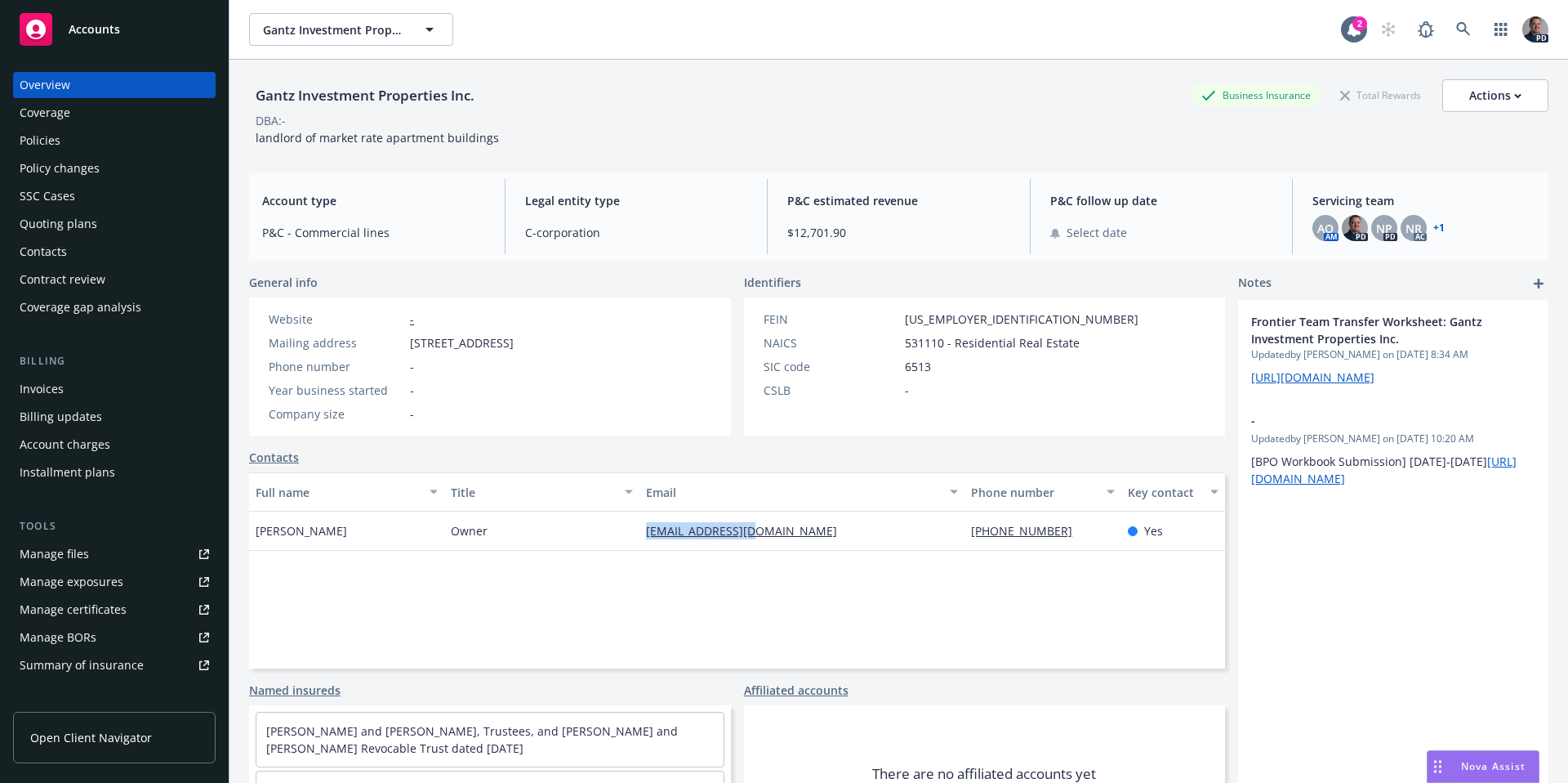
drag, startPoint x: 890, startPoint y: 525, endPoint x: 673, endPoint y: 539, distance: 217.5
click at [604, 535] on div "Sandy Gantz Owner gantz63@gmail.com 818-335-3896 Yes" at bounding box center [737, 531] width 976 height 39
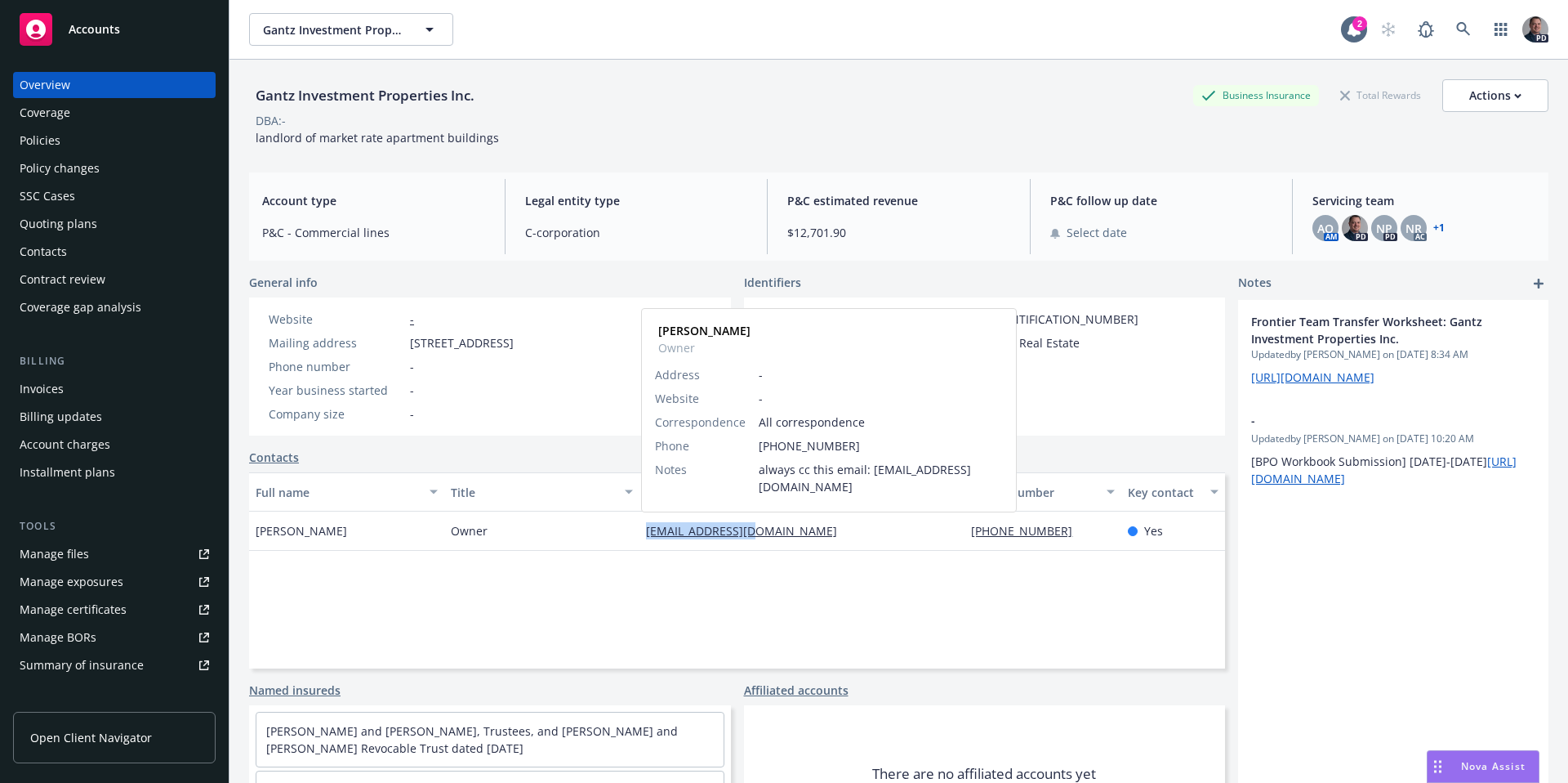
copy div "gantz63@gmail.com"
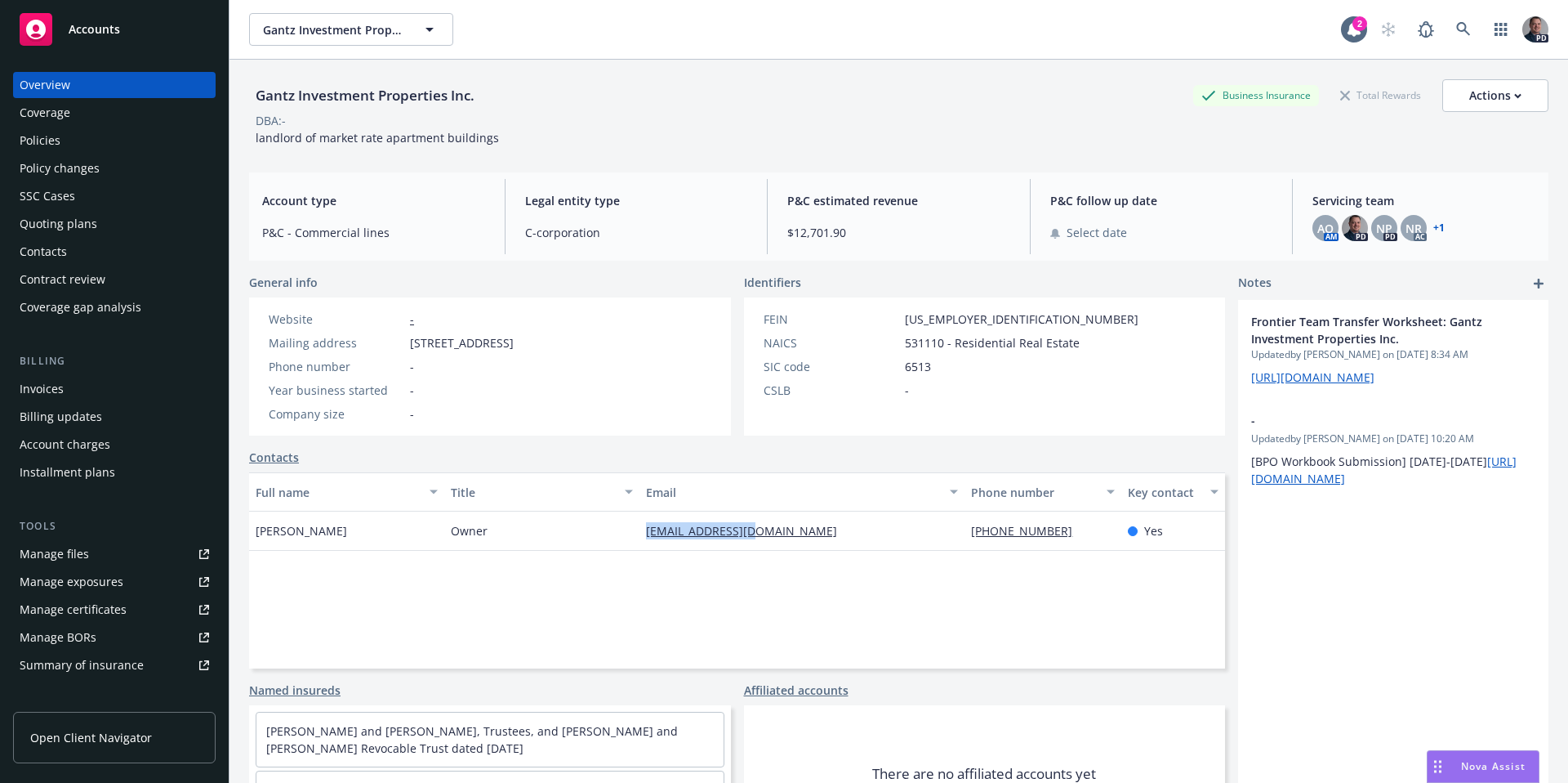
click at [66, 135] on div "Policies" at bounding box center [114, 140] width 189 height 26
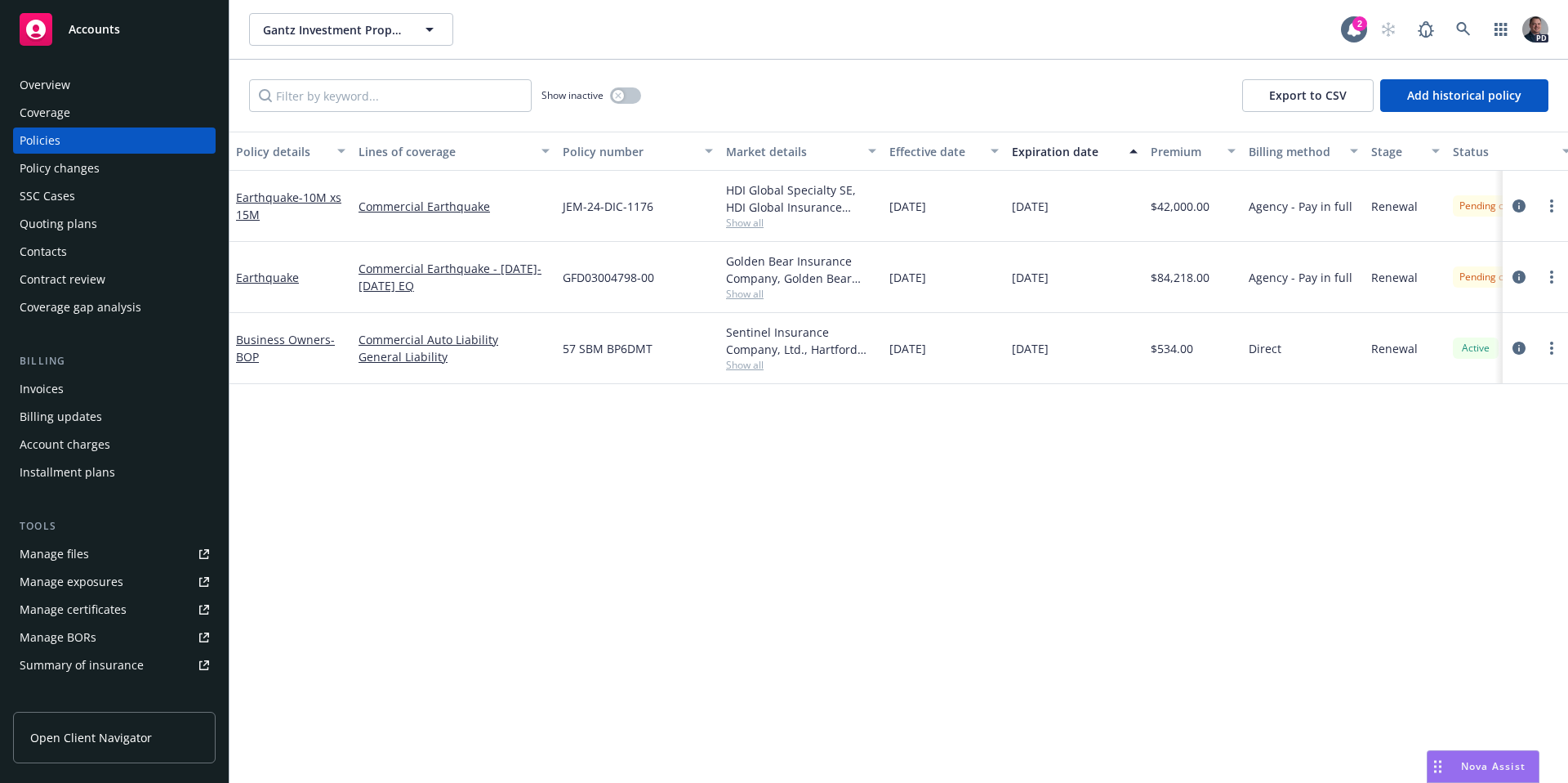
click at [78, 80] on div "Overview" at bounding box center [114, 85] width 189 height 26
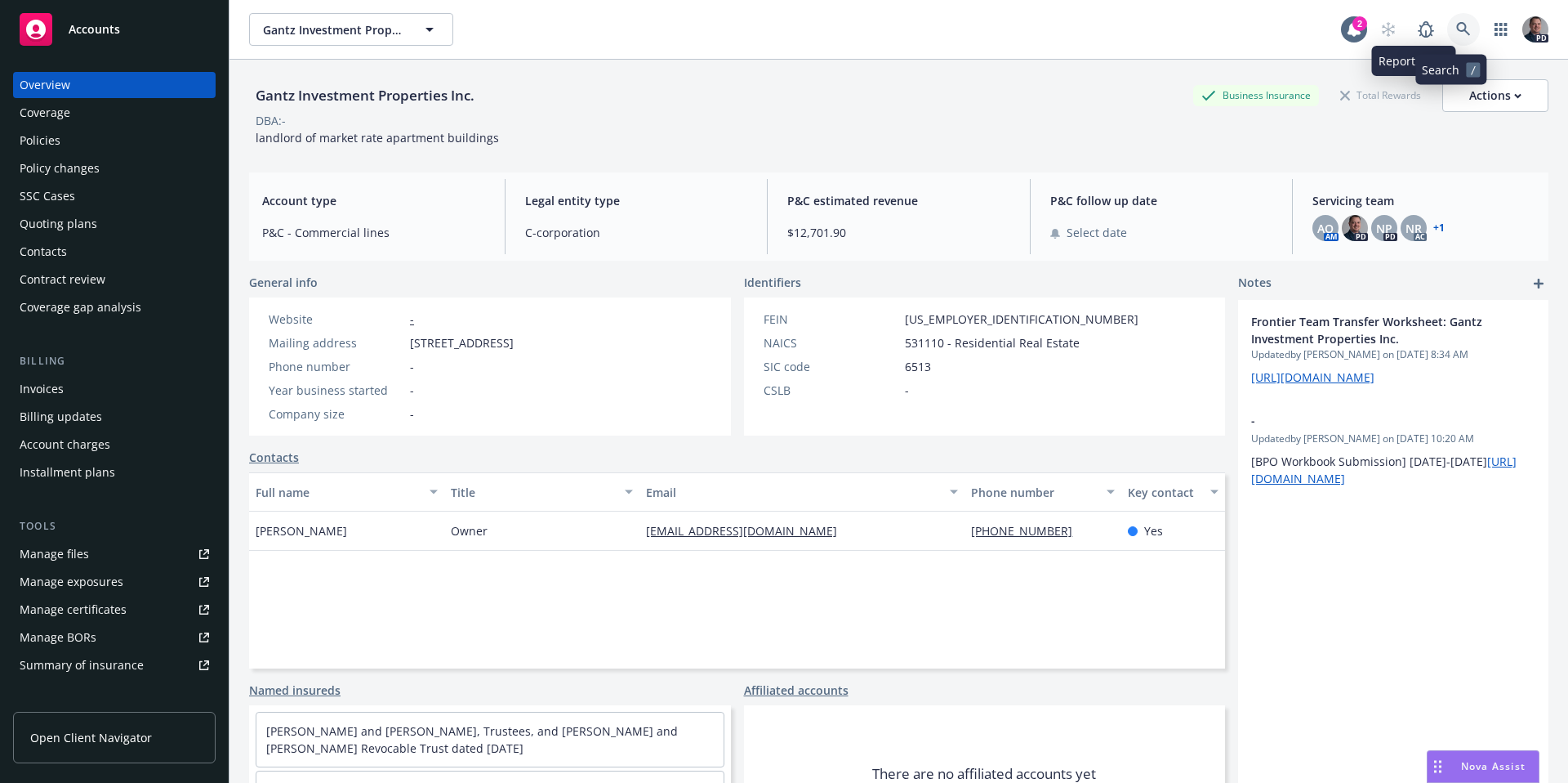
click at [1449, 20] on link at bounding box center [1463, 29] width 33 height 33
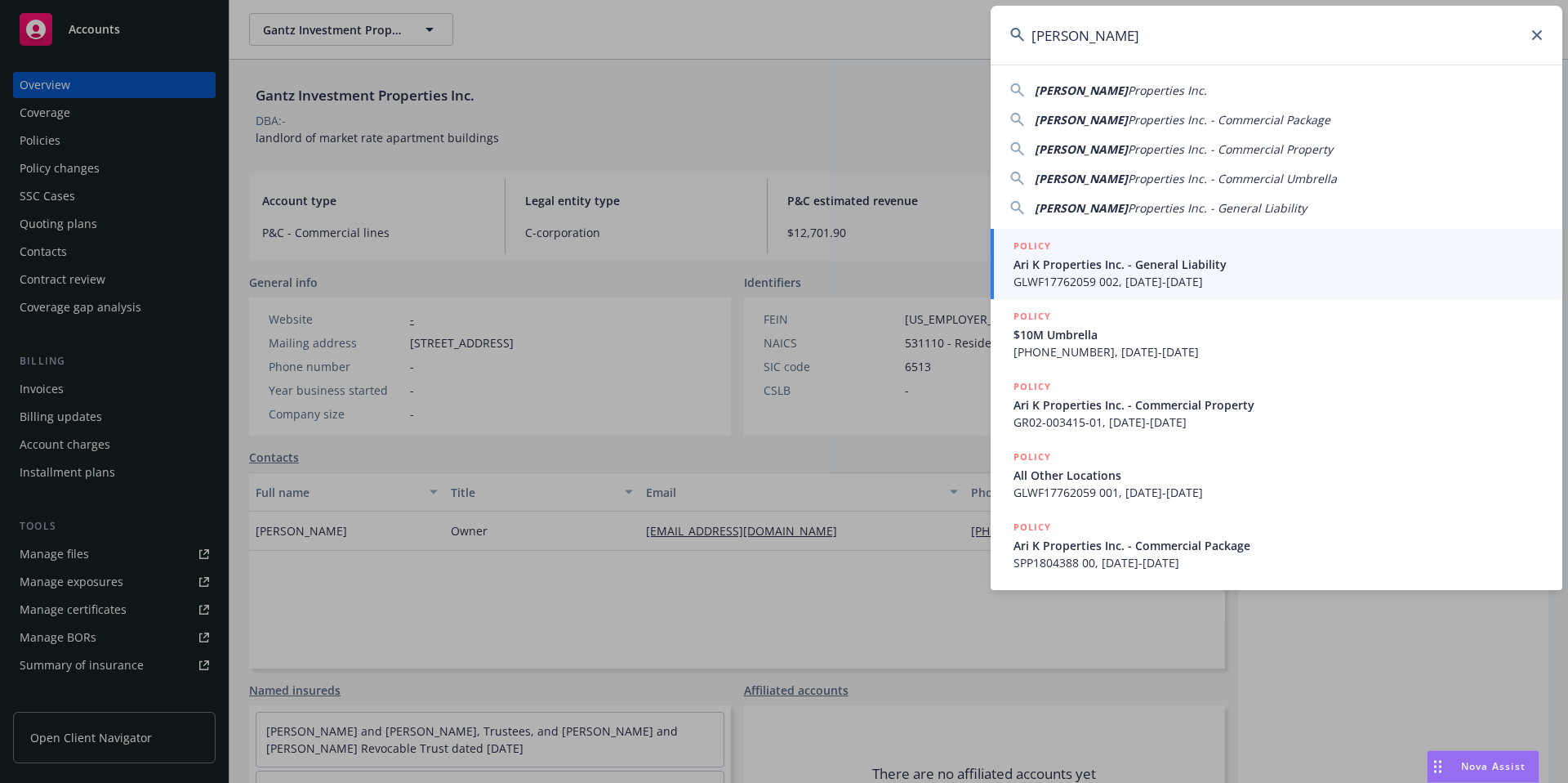
click at [1129, 94] on span "Properties Inc." at bounding box center [1168, 90] width 79 height 15
type input "Ari K Properties Inc."
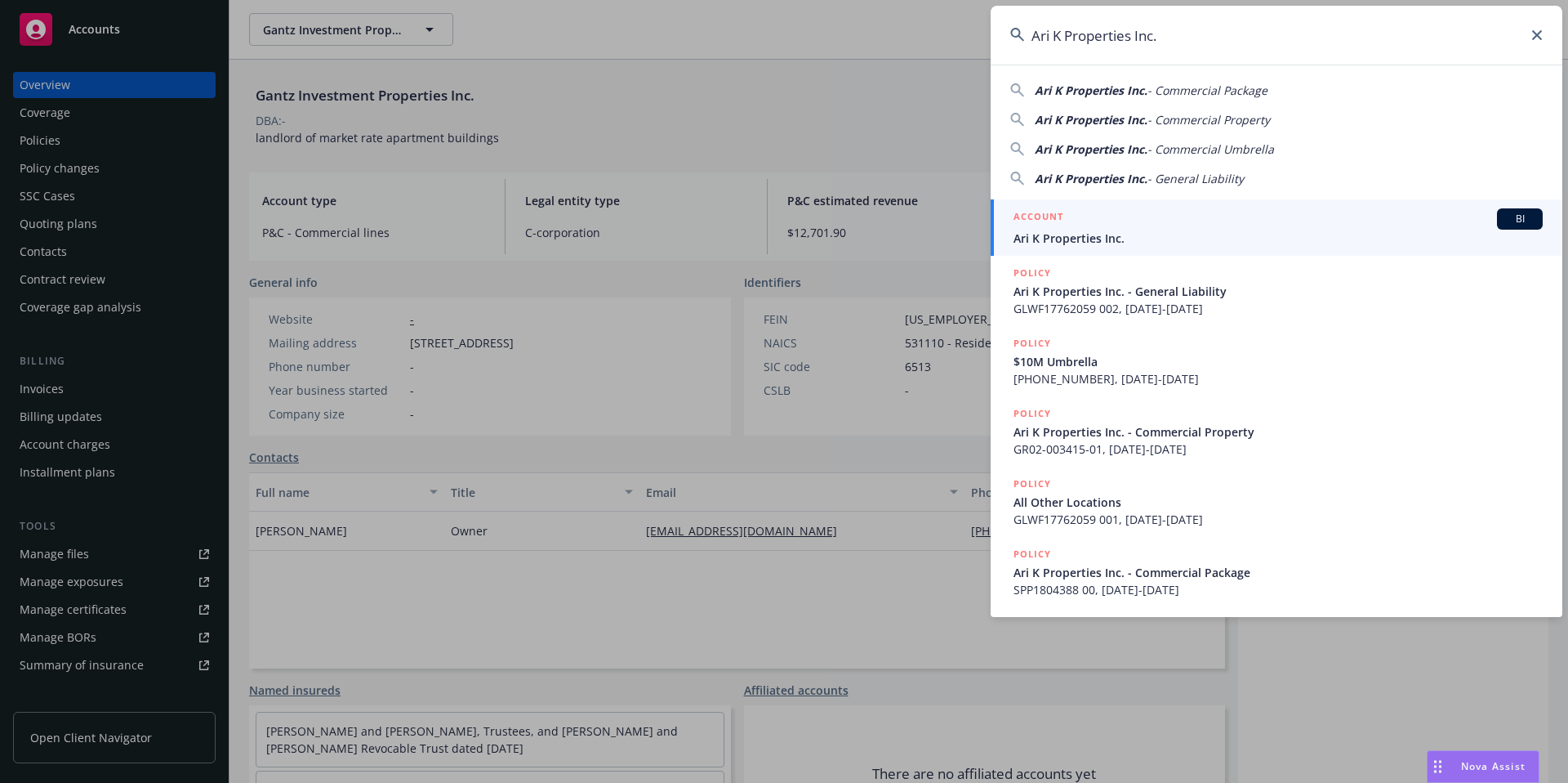
click at [1106, 219] on div "ACCOUNT BI" at bounding box center [1278, 218] width 529 height 21
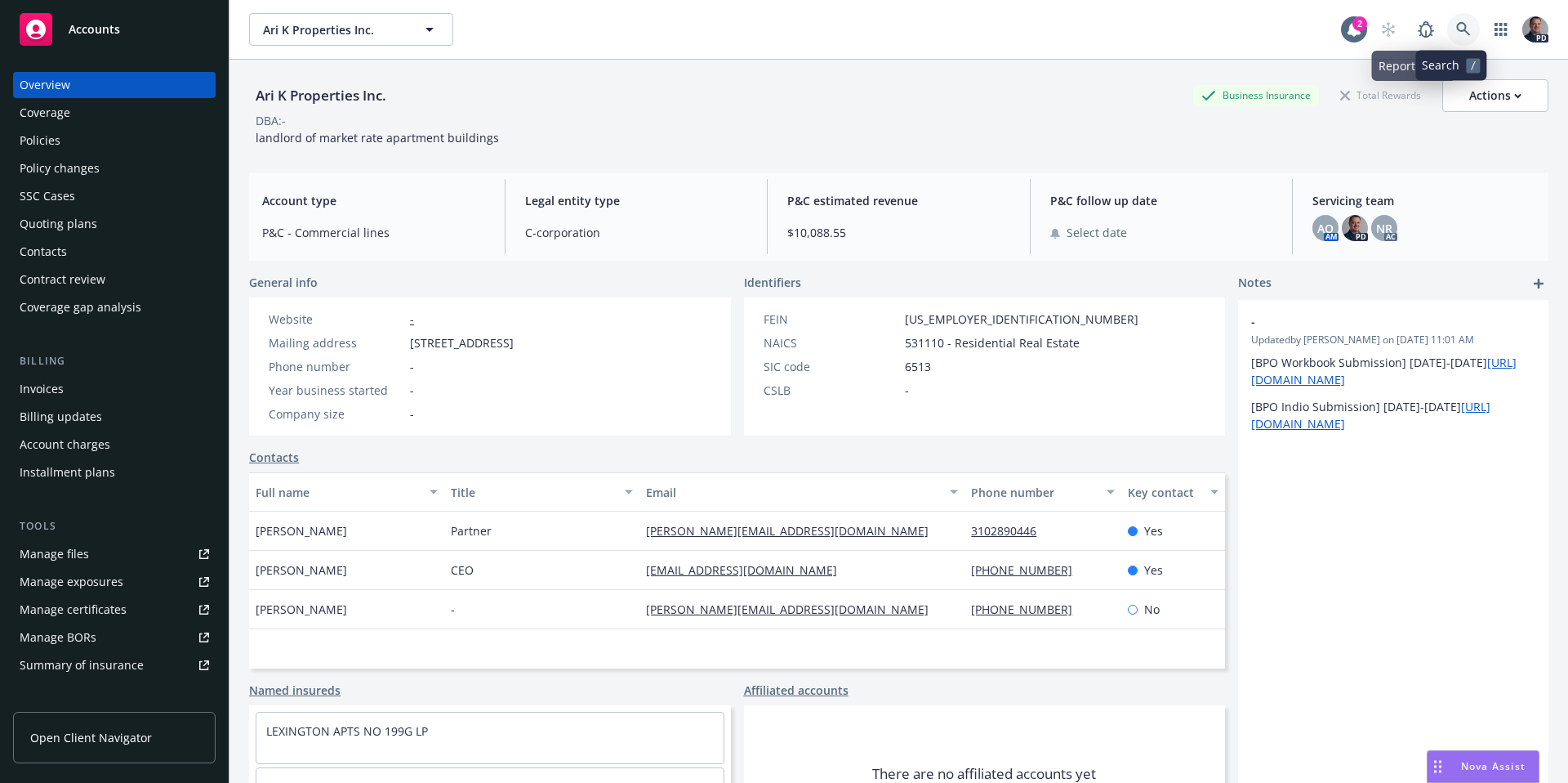
click at [1456, 26] on icon at bounding box center [1463, 29] width 14 height 14
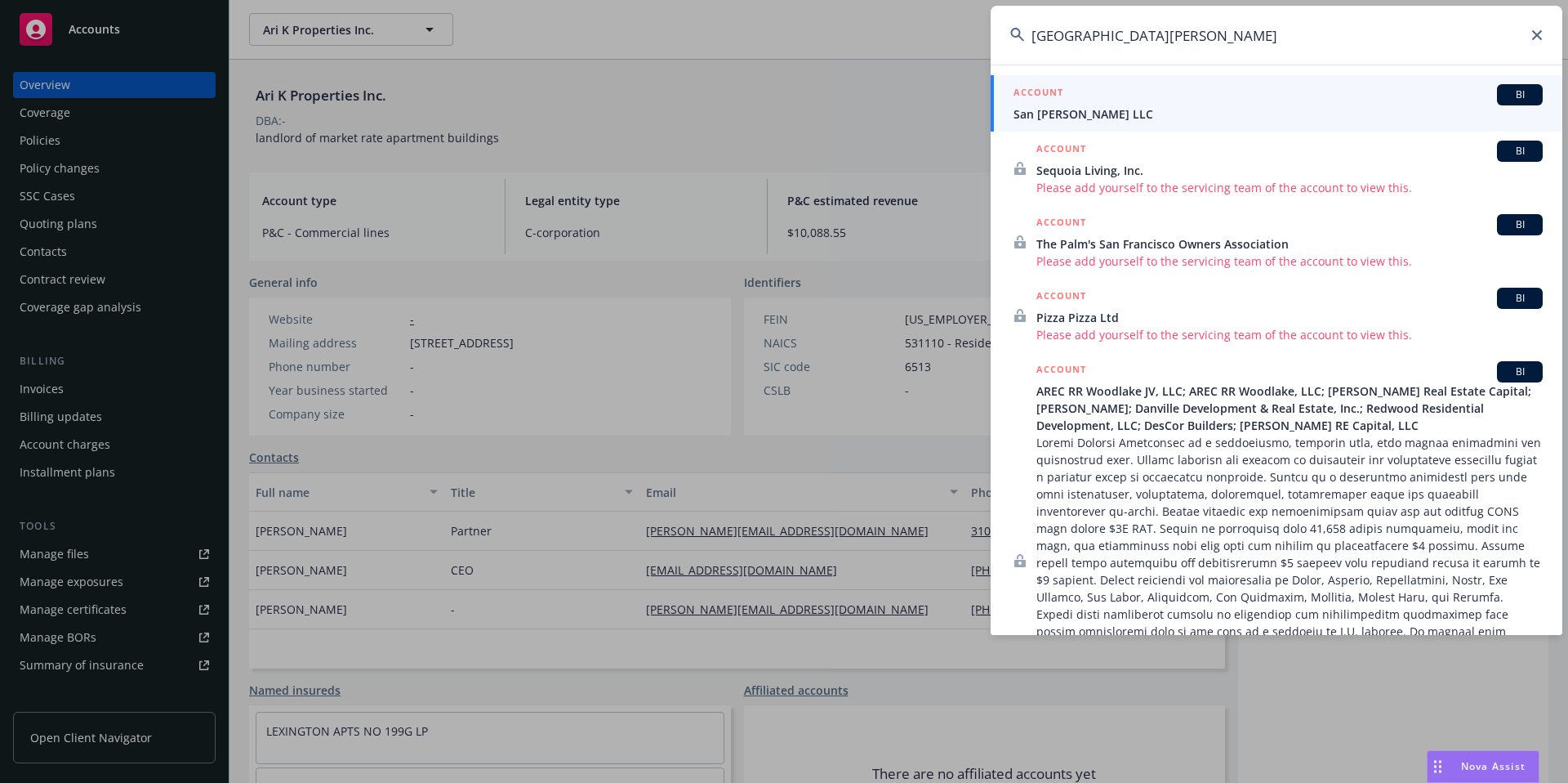
type input "San Franciso Town"
click at [1276, 111] on span "San Francisco Townsend LLC" at bounding box center [1278, 114] width 529 height 17
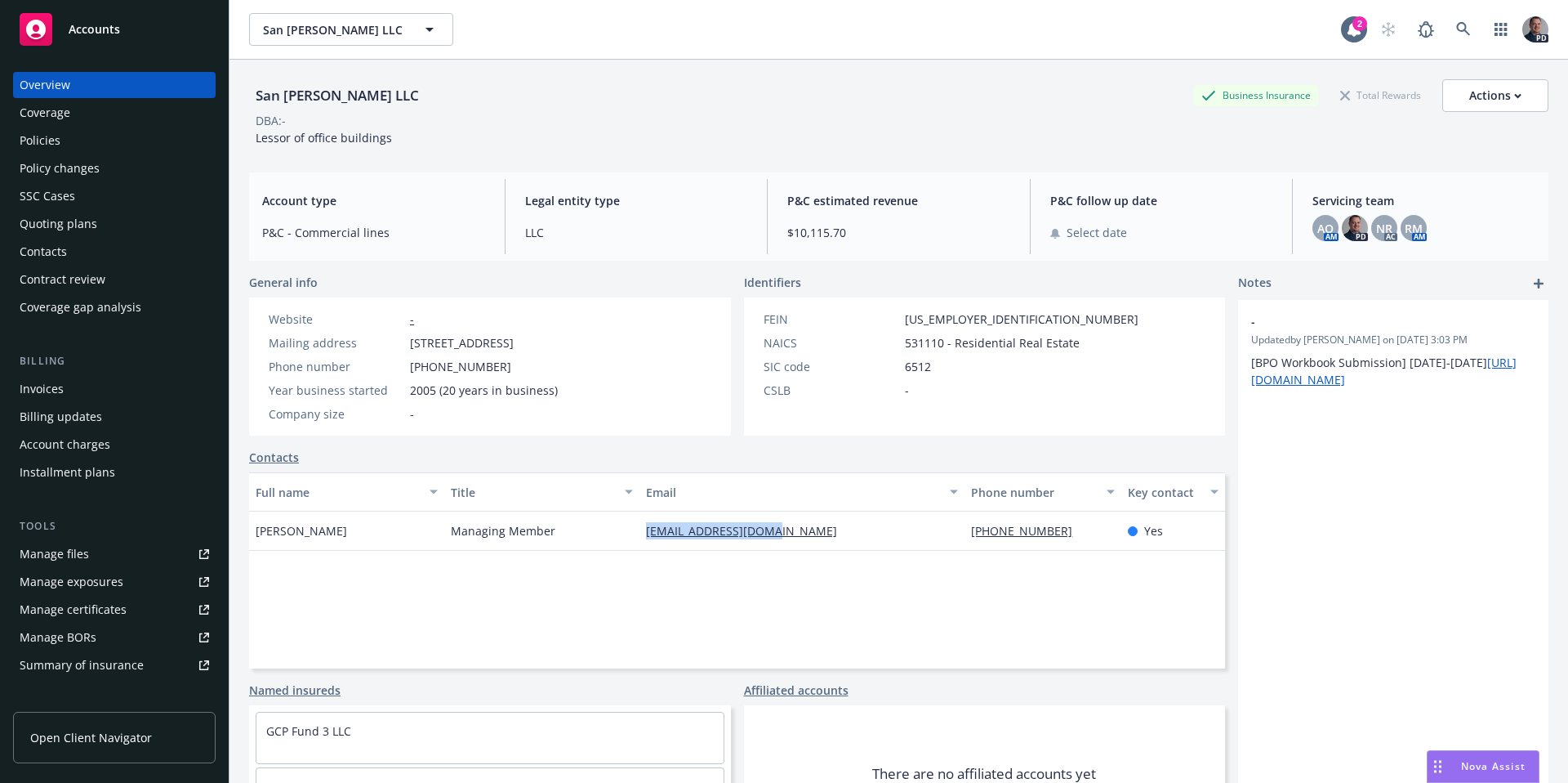
drag, startPoint x: 800, startPoint y: 531, endPoint x: 635, endPoint y: 532, distance: 165.0
click at [640, 532] on div "bardia@startuphq.com" at bounding box center [802, 531] width 325 height 39
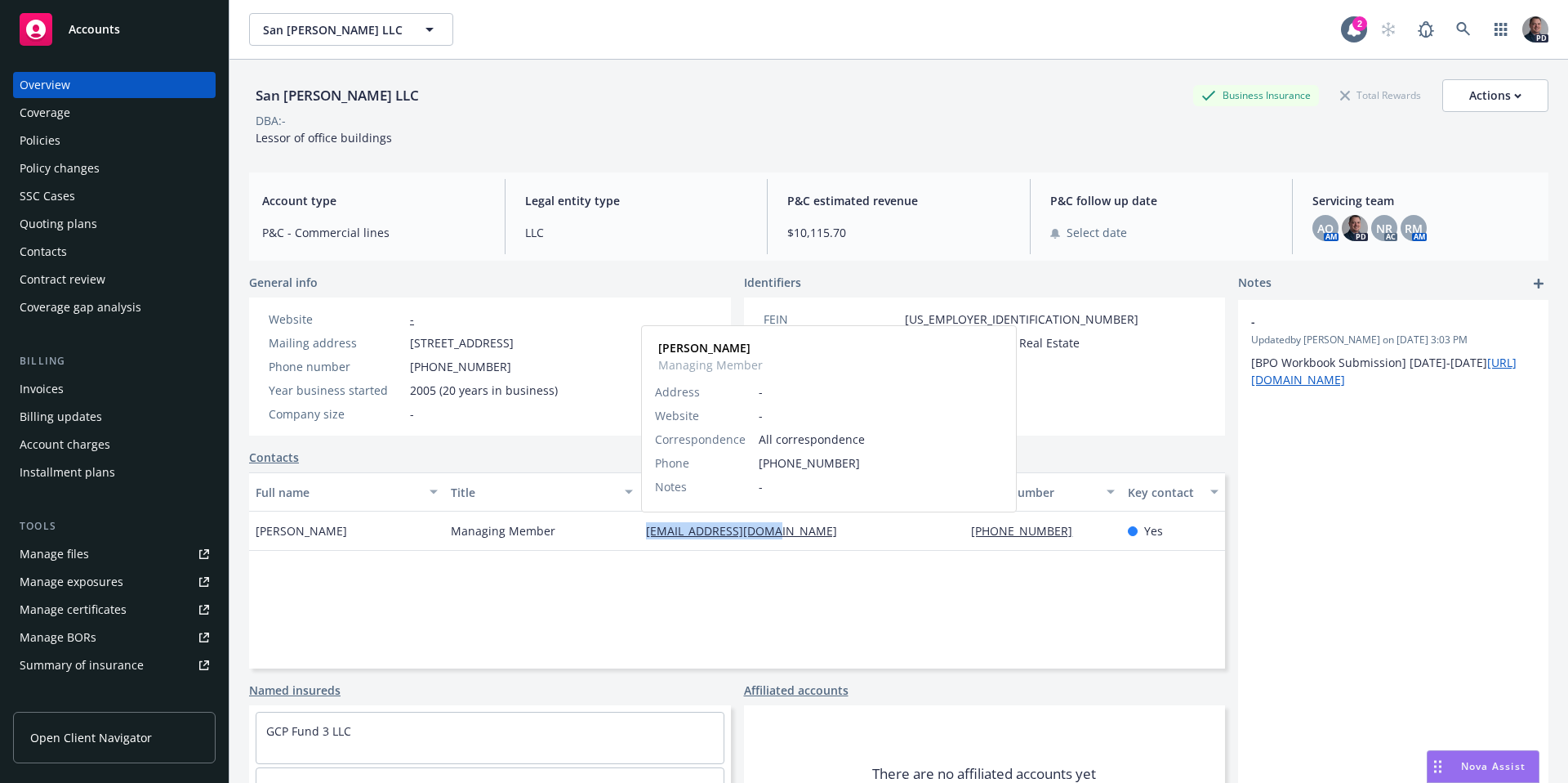
copy link "bardia@startuphq.com"
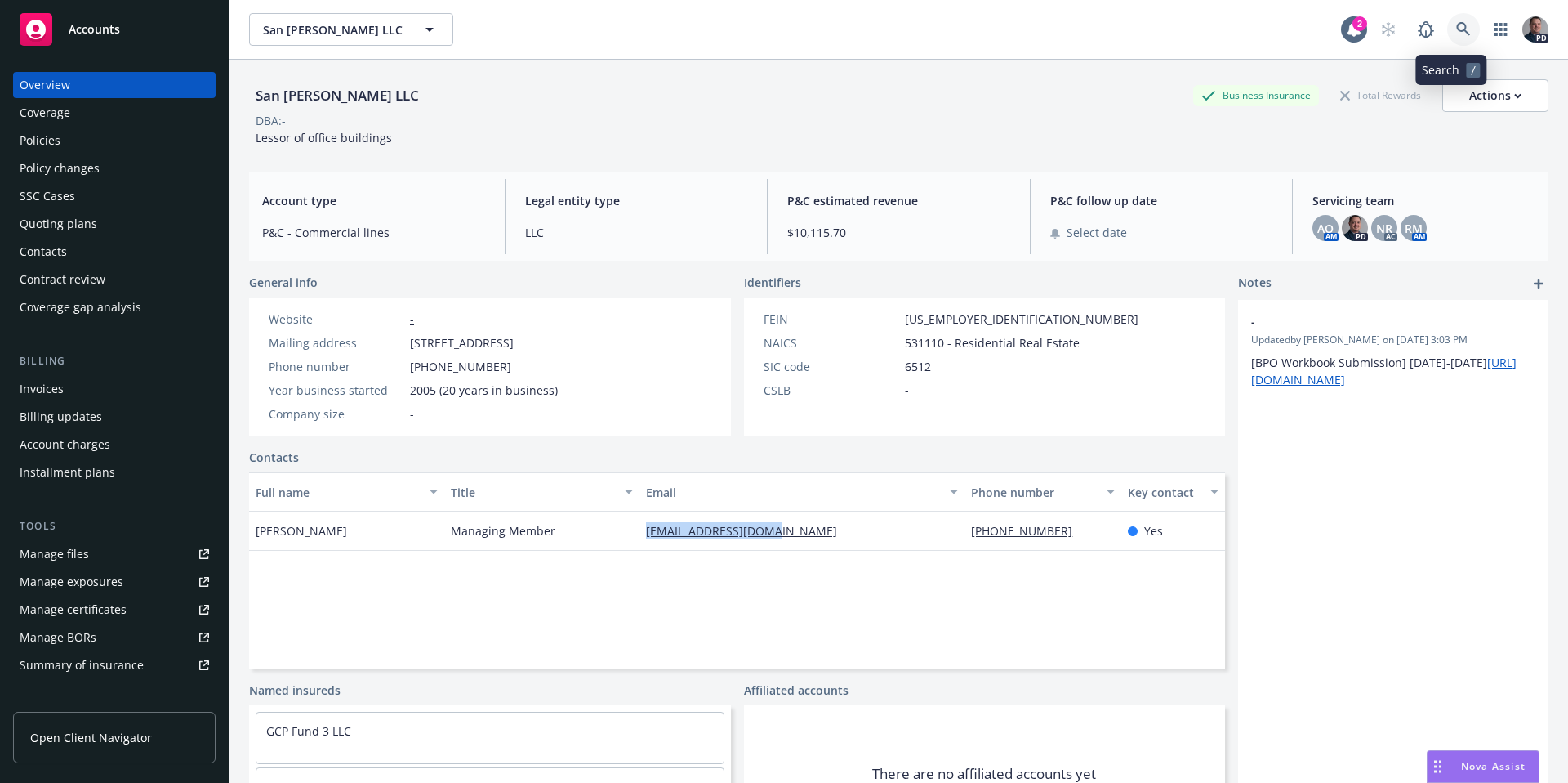
click at [1465, 21] on link at bounding box center [1463, 29] width 33 height 33
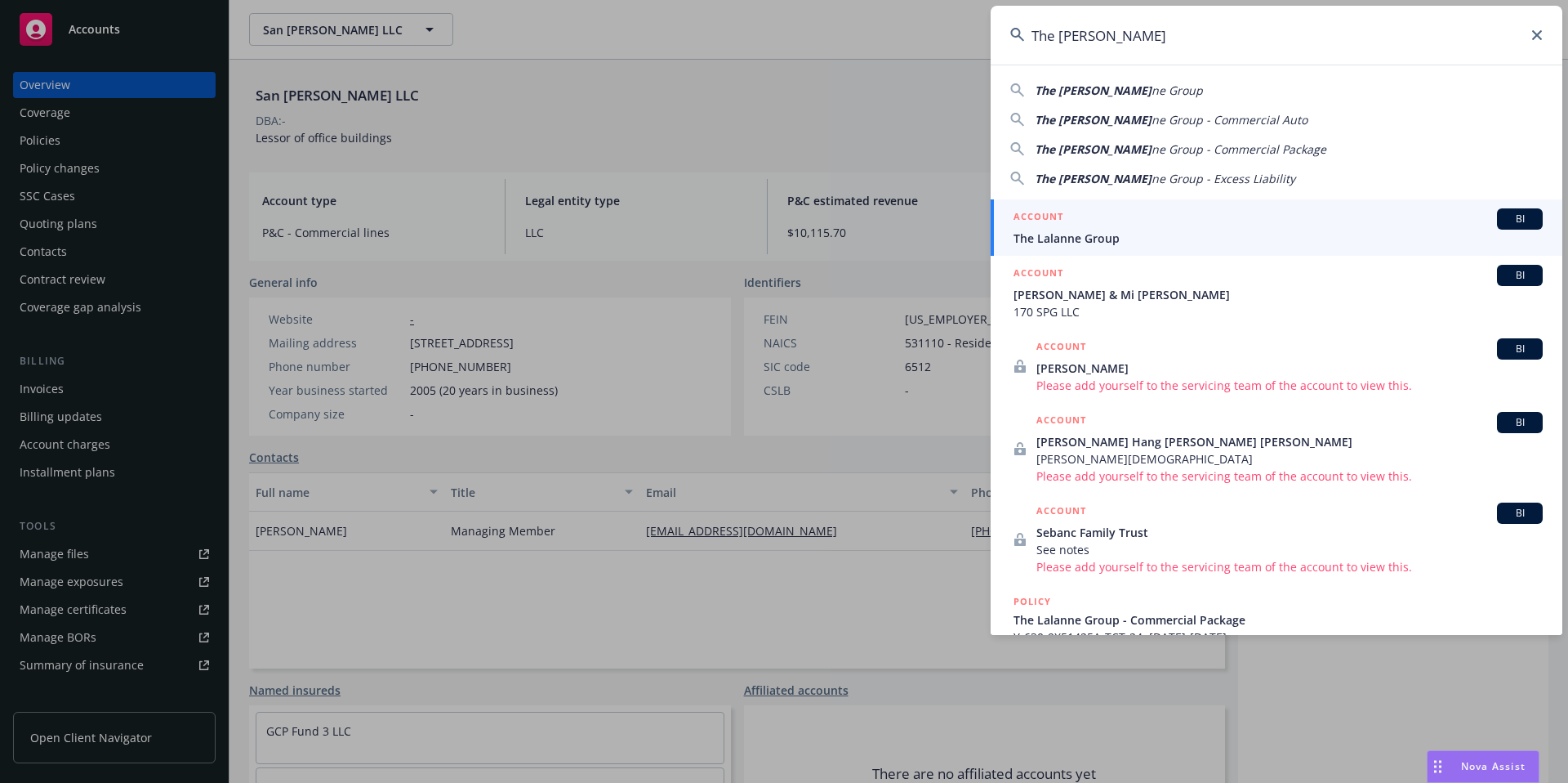
type input "The Lalan"
click at [1244, 226] on div "ACCOUNT BI" at bounding box center [1278, 218] width 529 height 21
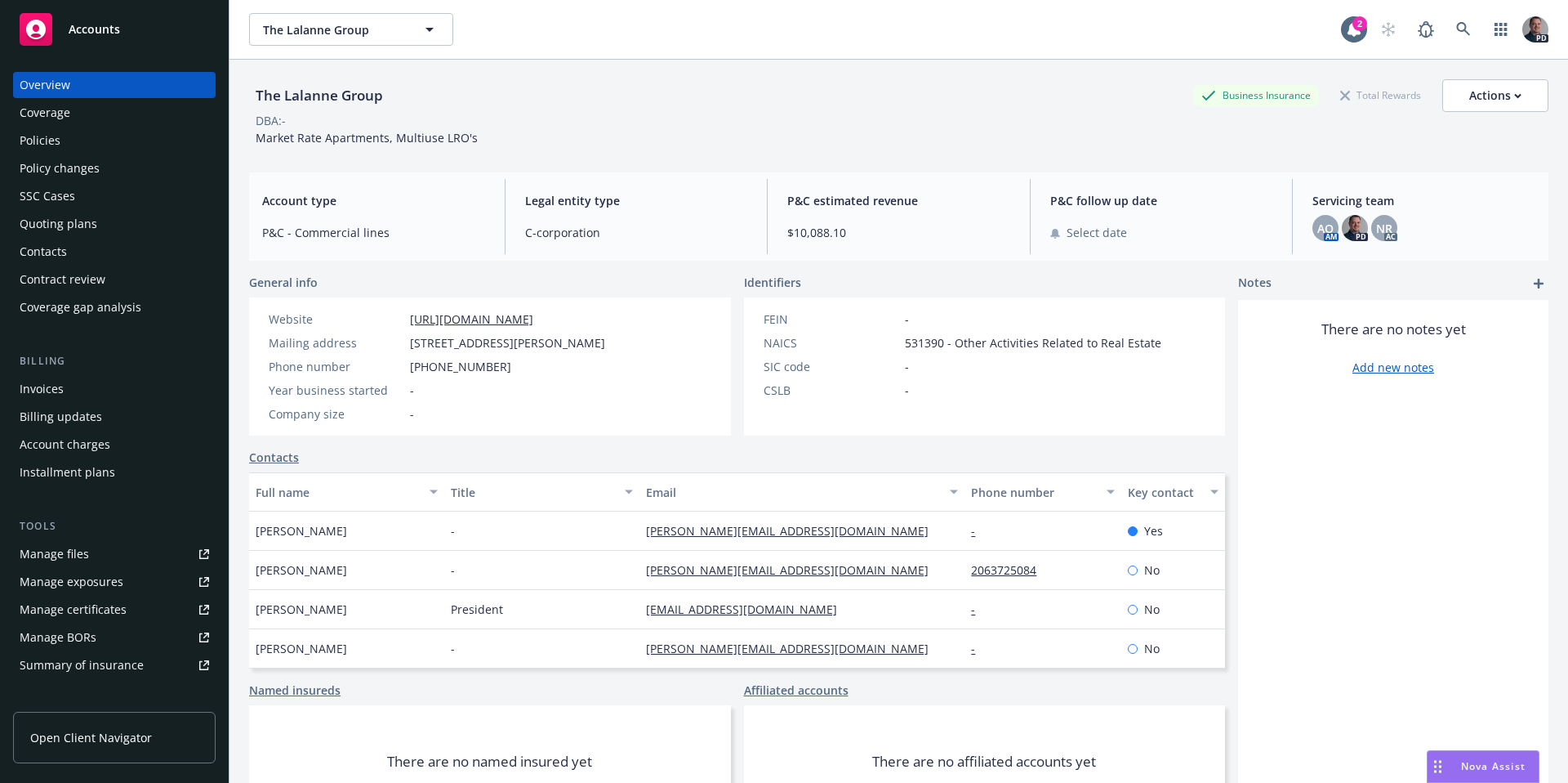
click at [59, 554] on div "Manage files" at bounding box center [54, 554] width 69 height 26
drag, startPoint x: 825, startPoint y: 611, endPoint x: 691, endPoint y: 613, distance: 134.0
click at [614, 612] on div "Bob Lalanne President blalanne@lalannegroup.com - No" at bounding box center [737, 610] width 976 height 39
drag, startPoint x: 407, startPoint y: 93, endPoint x: 252, endPoint y: 96, distance: 155.0
click at [252, 96] on div "The Lalanne Group Business Insurance Total Rewards Actions" at bounding box center [899, 96] width 1299 height 33
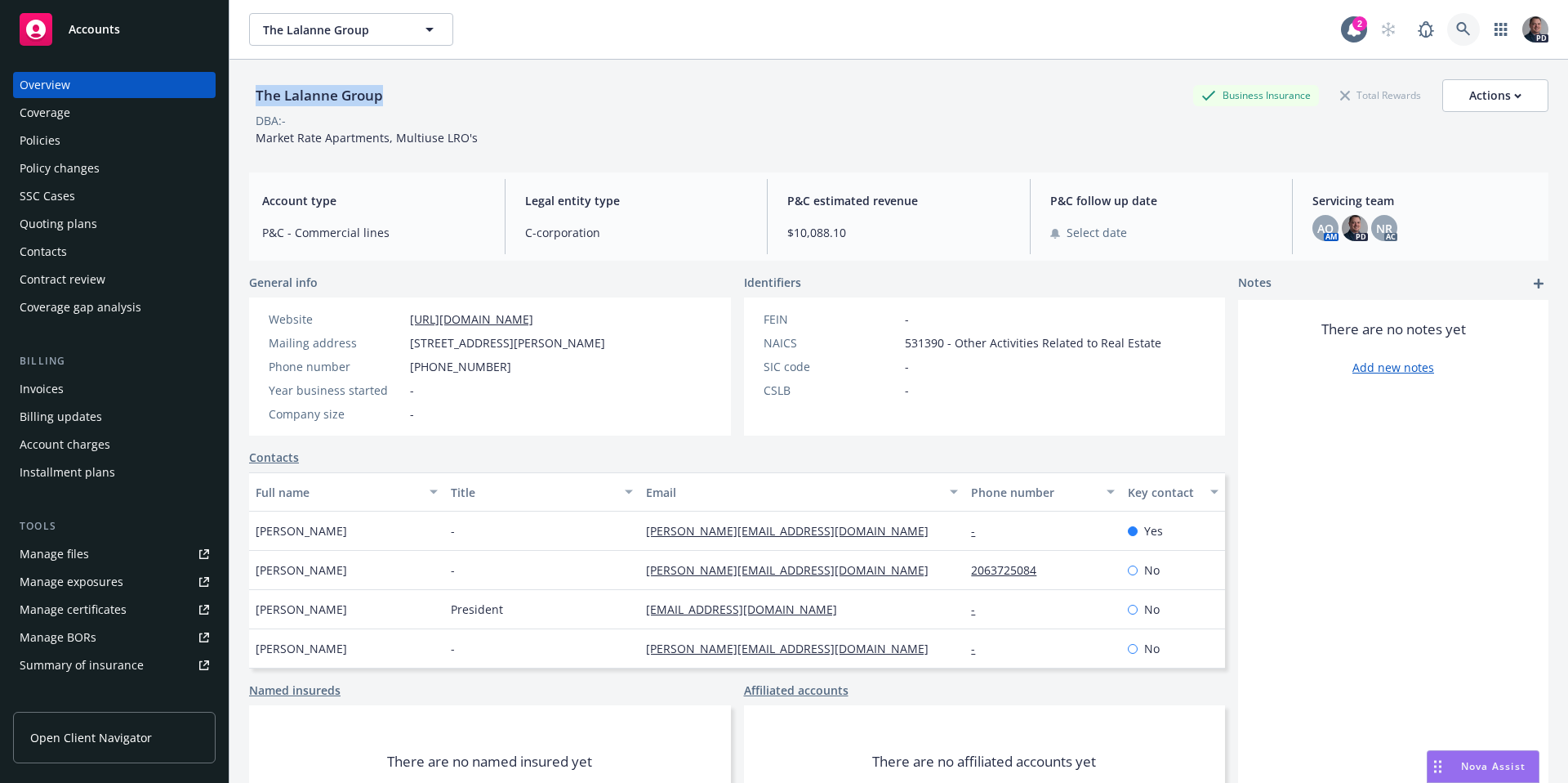
click at [1456, 31] on icon at bounding box center [1463, 29] width 14 height 14
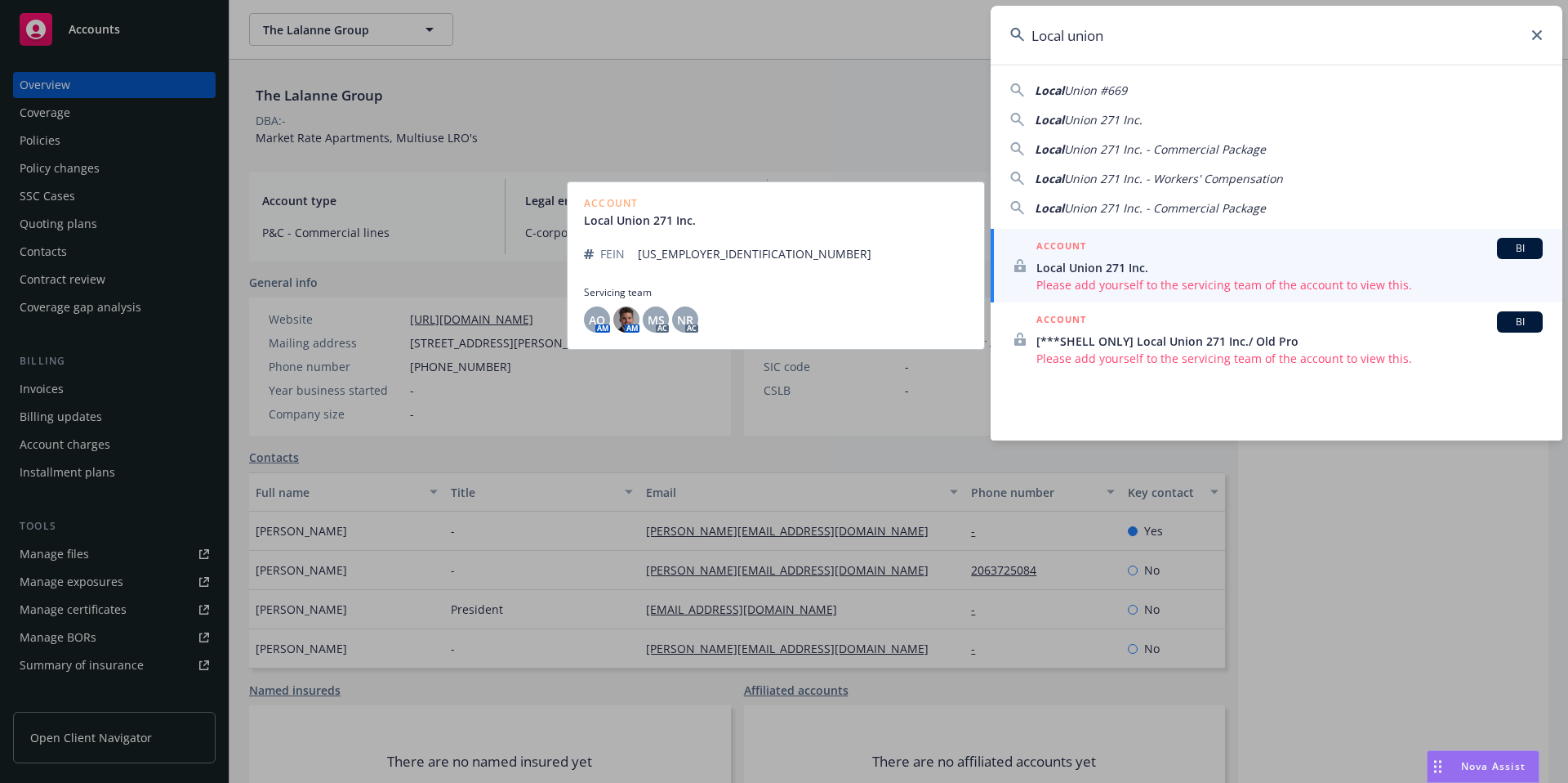
type input "Local union"
click at [1302, 246] on div "ACCOUNT BI" at bounding box center [1289, 248] width 506 height 21
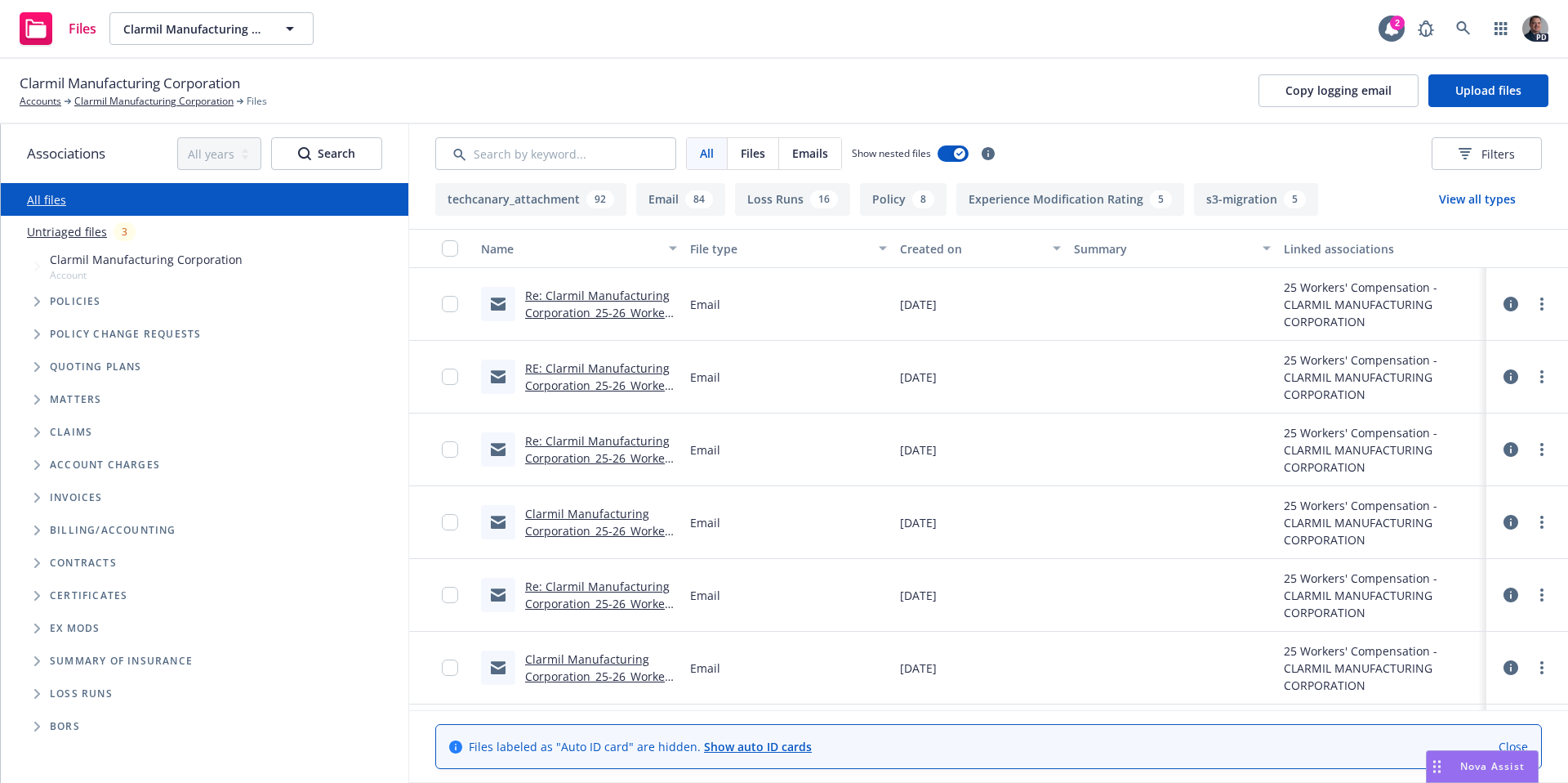
click at [631, 317] on link "Re: Clarmil Manufacturing Corporation_25-26_Workers Compensation_Notice of Canc…" at bounding box center [600, 320] width 150 height 67
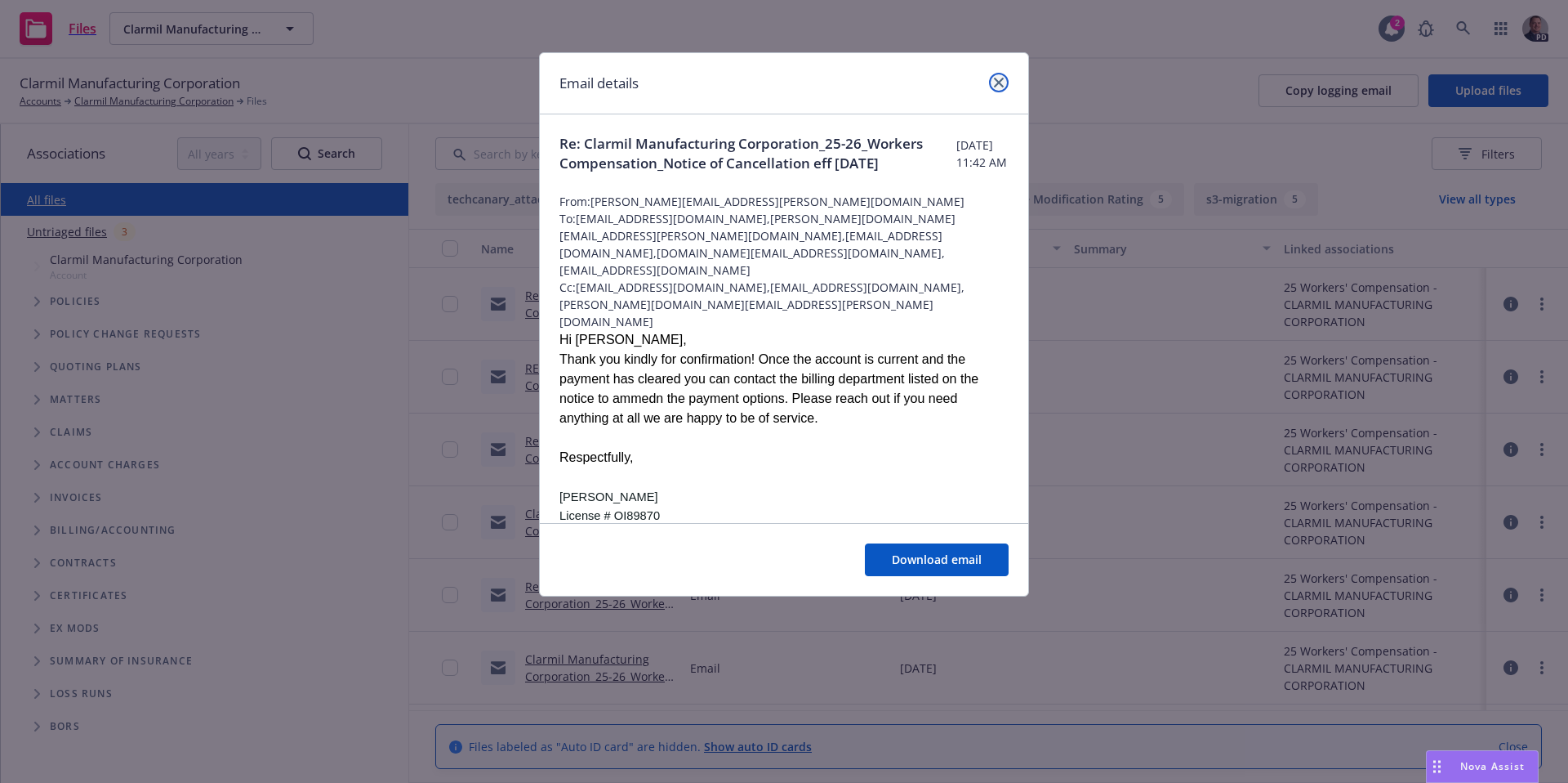
click at [1003, 83] on icon "close" at bounding box center [999, 83] width 10 height 10
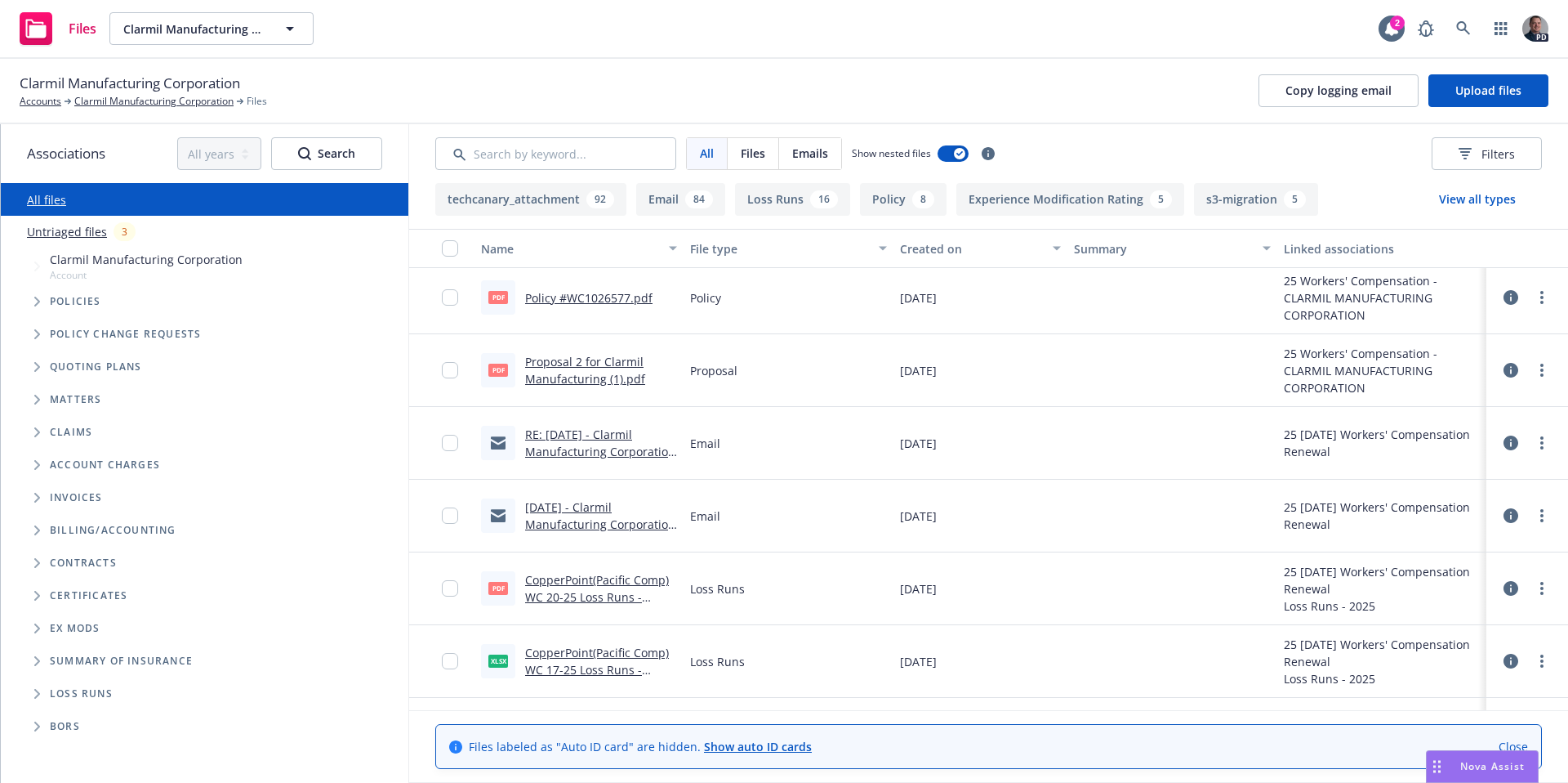
scroll to position [451, 0]
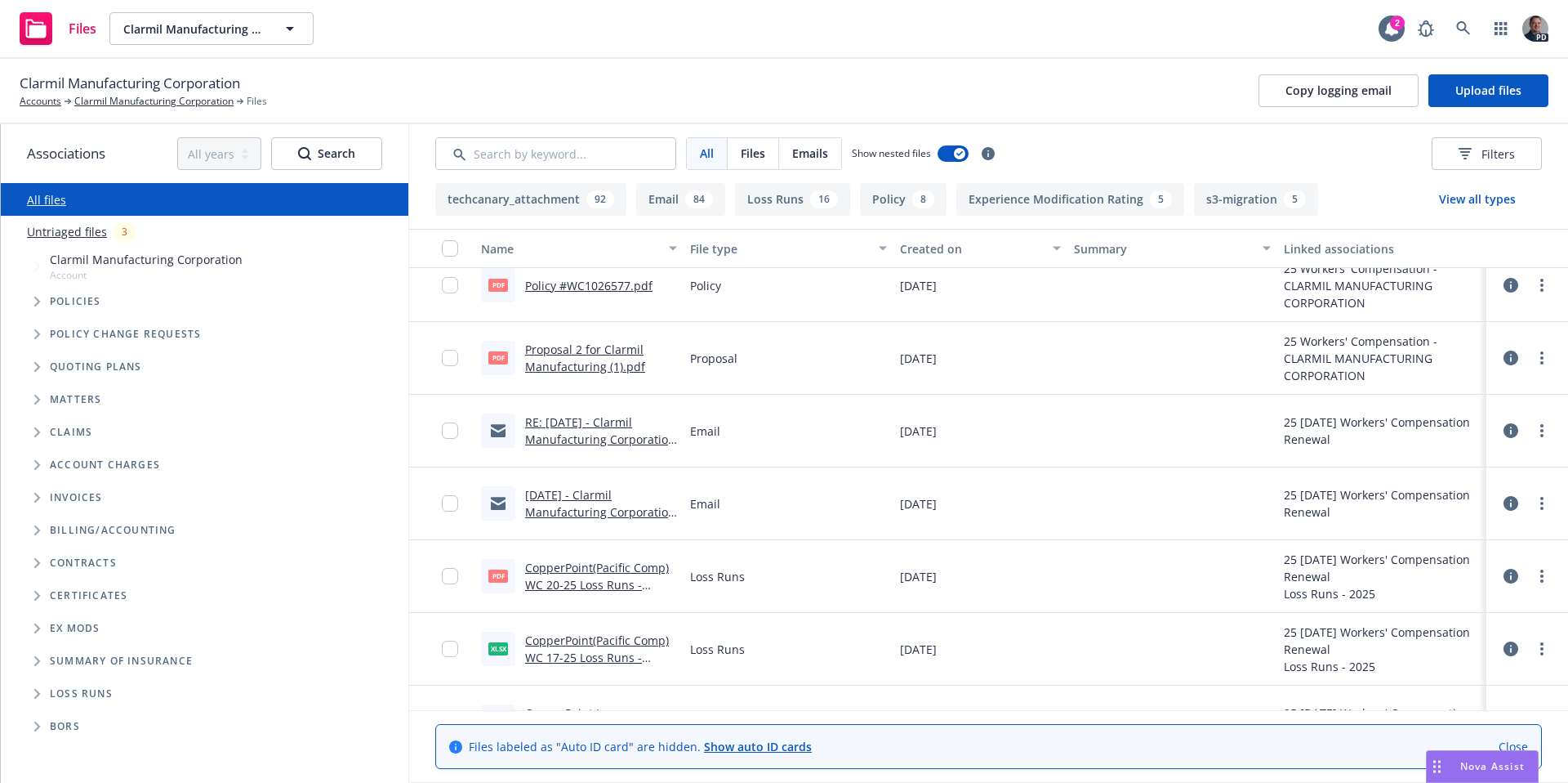
click at [611, 440] on link "RE: [DATE] - Clarmil Manufacturing Corporation - Workers Compensation Proposal" at bounding box center [600, 447] width 150 height 67
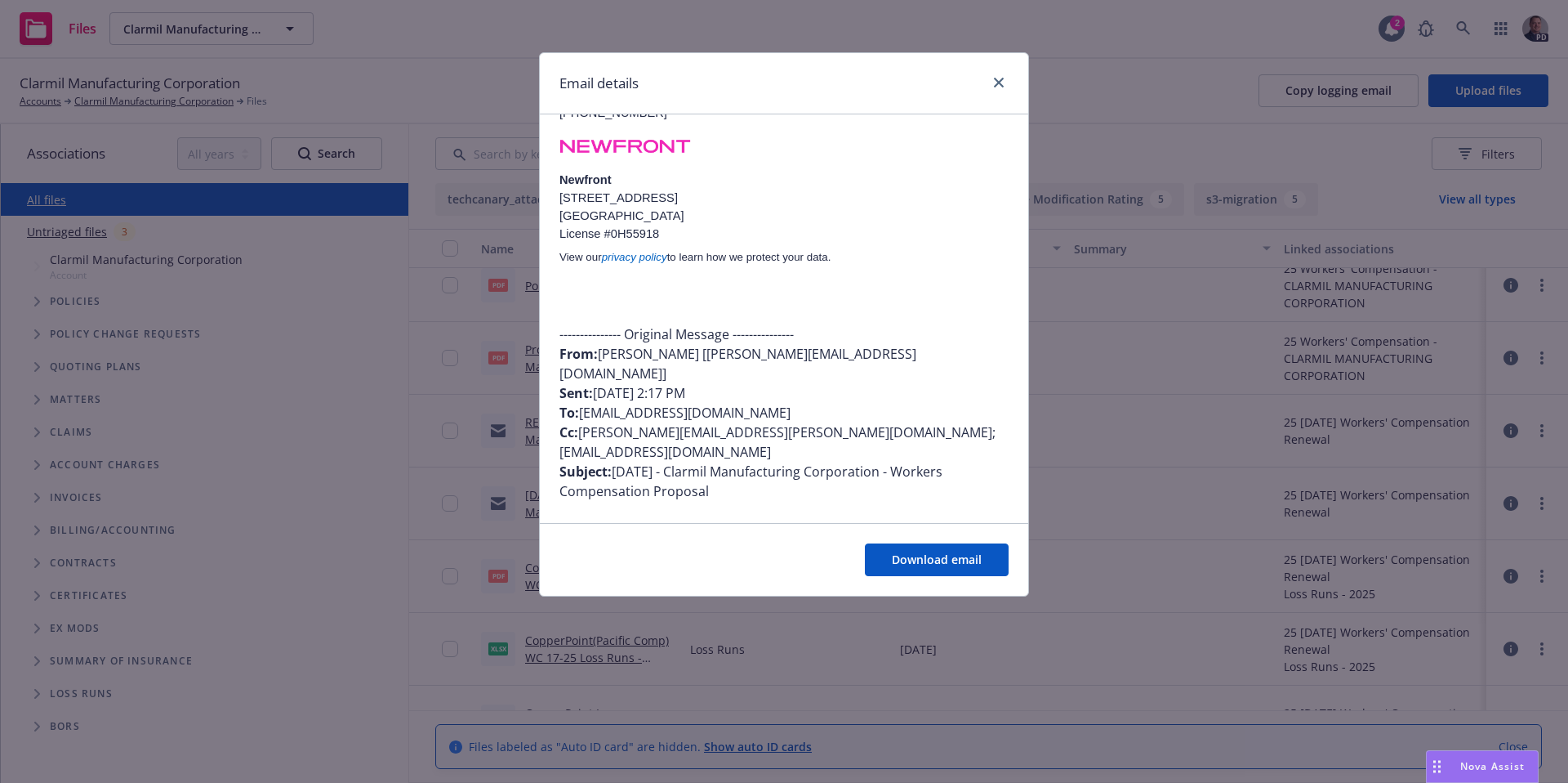
scroll to position [0, 0]
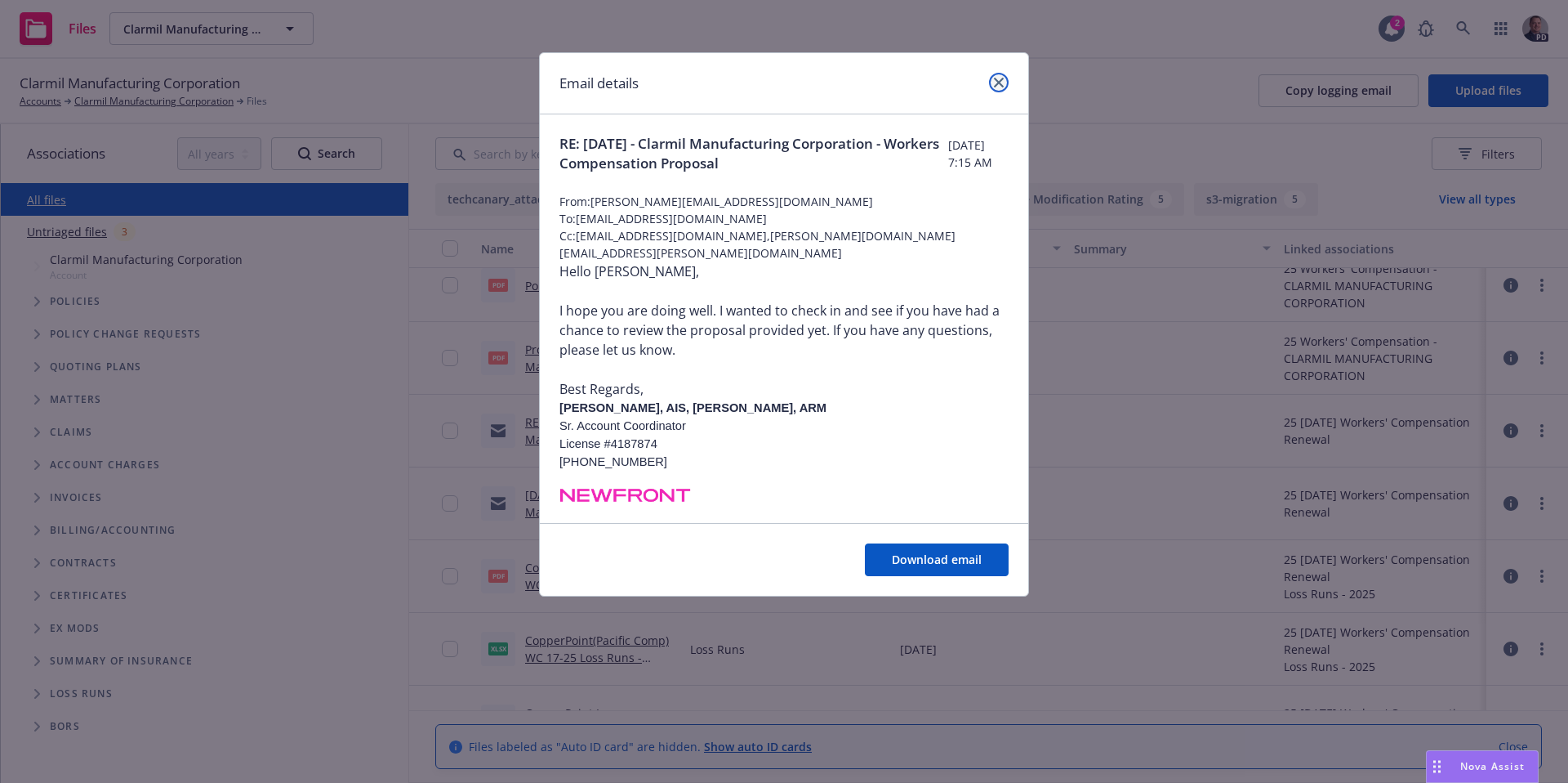
click at [994, 78] on icon "close" at bounding box center [999, 83] width 10 height 10
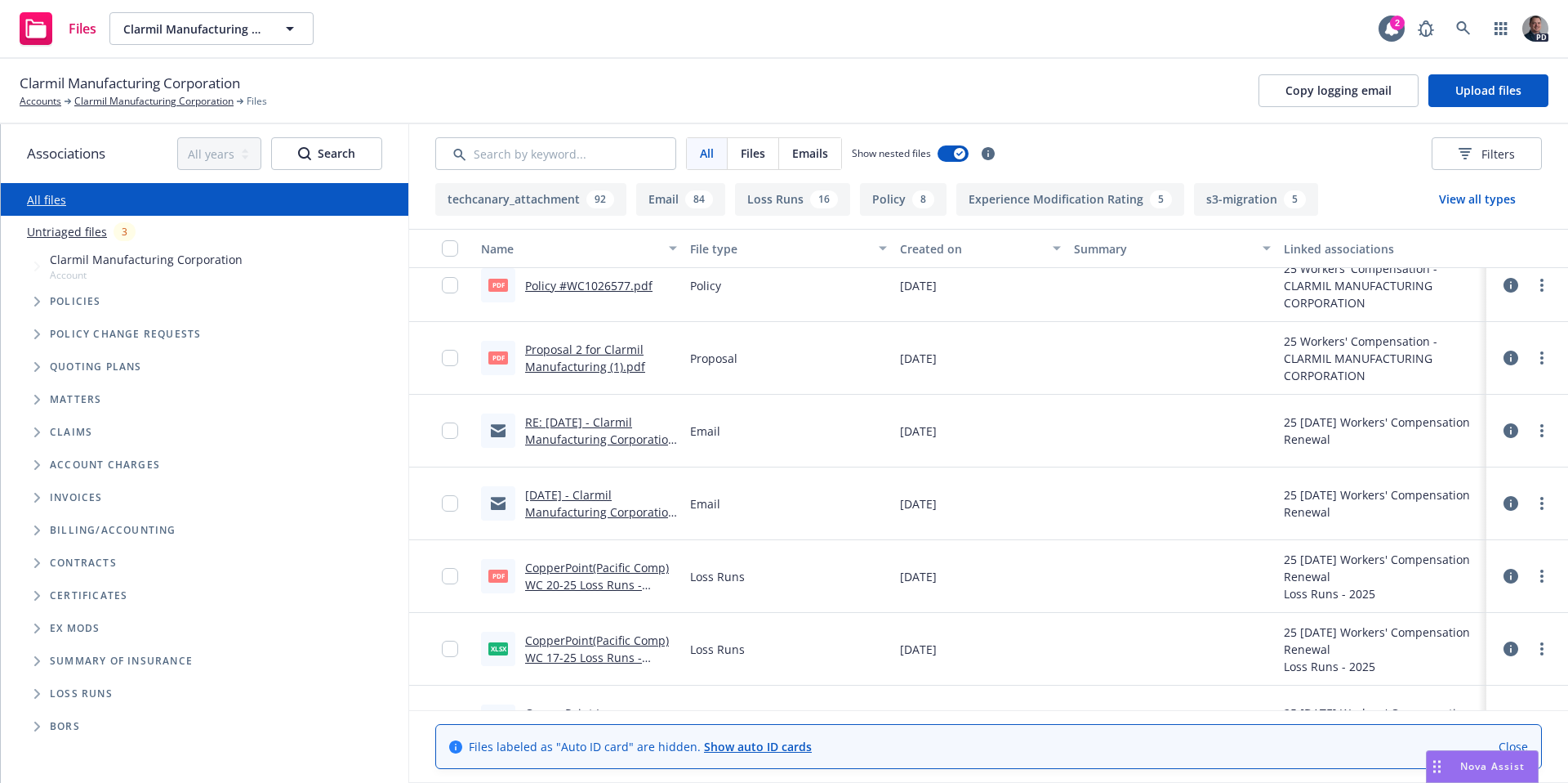
click at [255, 81] on div "Clarmil Manufacturing Corporation Accounts Clarmil Manufacturing Corporation Fi…" at bounding box center [143, 90] width 248 height 36
drag, startPoint x: 167, startPoint y: 85, endPoint x: 12, endPoint y: 85, distance: 155.0
click at [9, 85] on div "Clarmil Manufacturing Corporation Accounts Clarmil Manufacturing Corporation Fi…" at bounding box center [784, 91] width 1568 height 65
copy span "Clarmil Manufacturing"
click at [574, 426] on link "RE: [DATE] - Clarmil Manufacturing Corporation - Workers Compensation Proposal" at bounding box center [600, 447] width 150 height 67
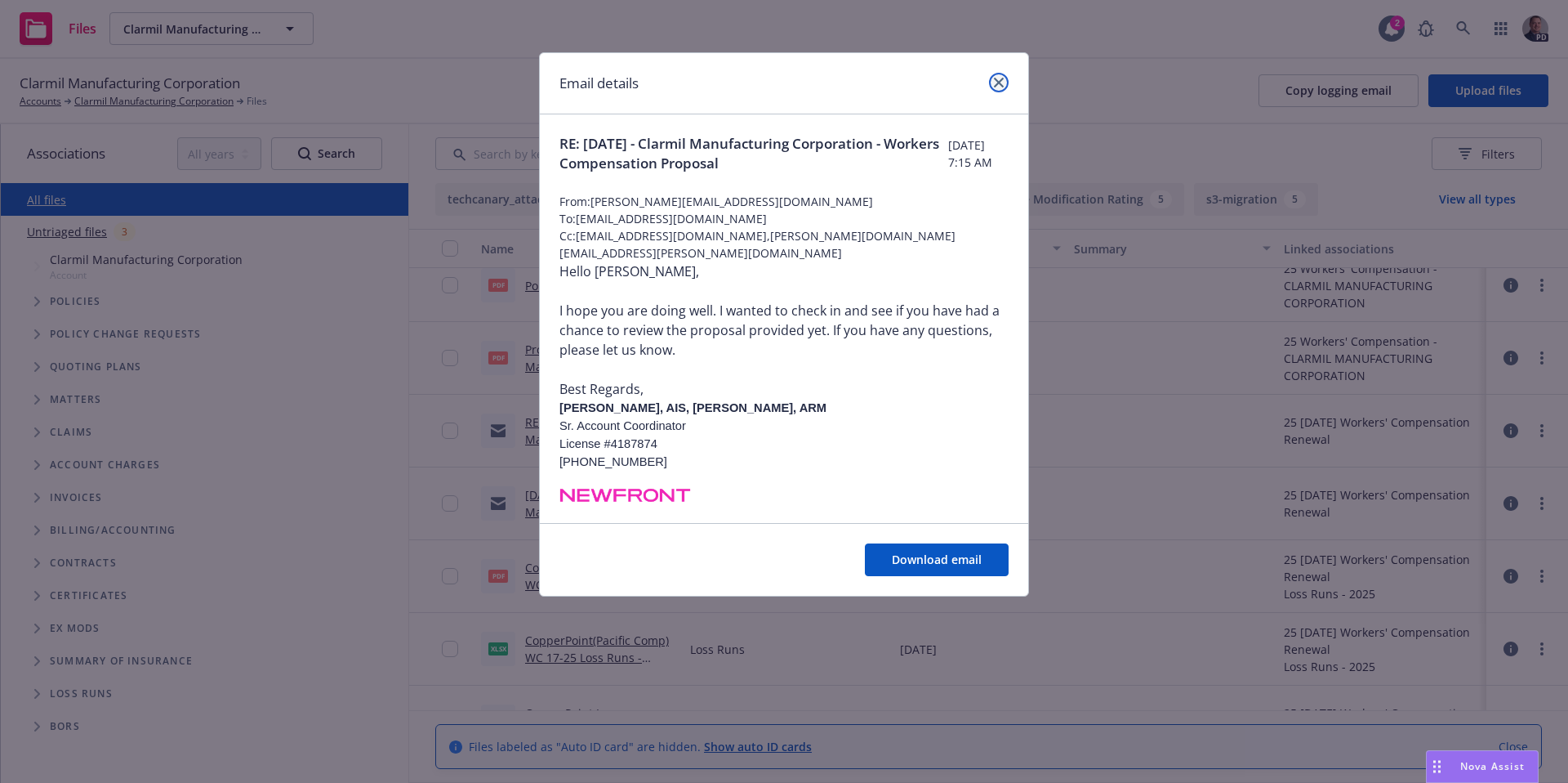
click at [998, 82] on icon "close" at bounding box center [999, 83] width 10 height 10
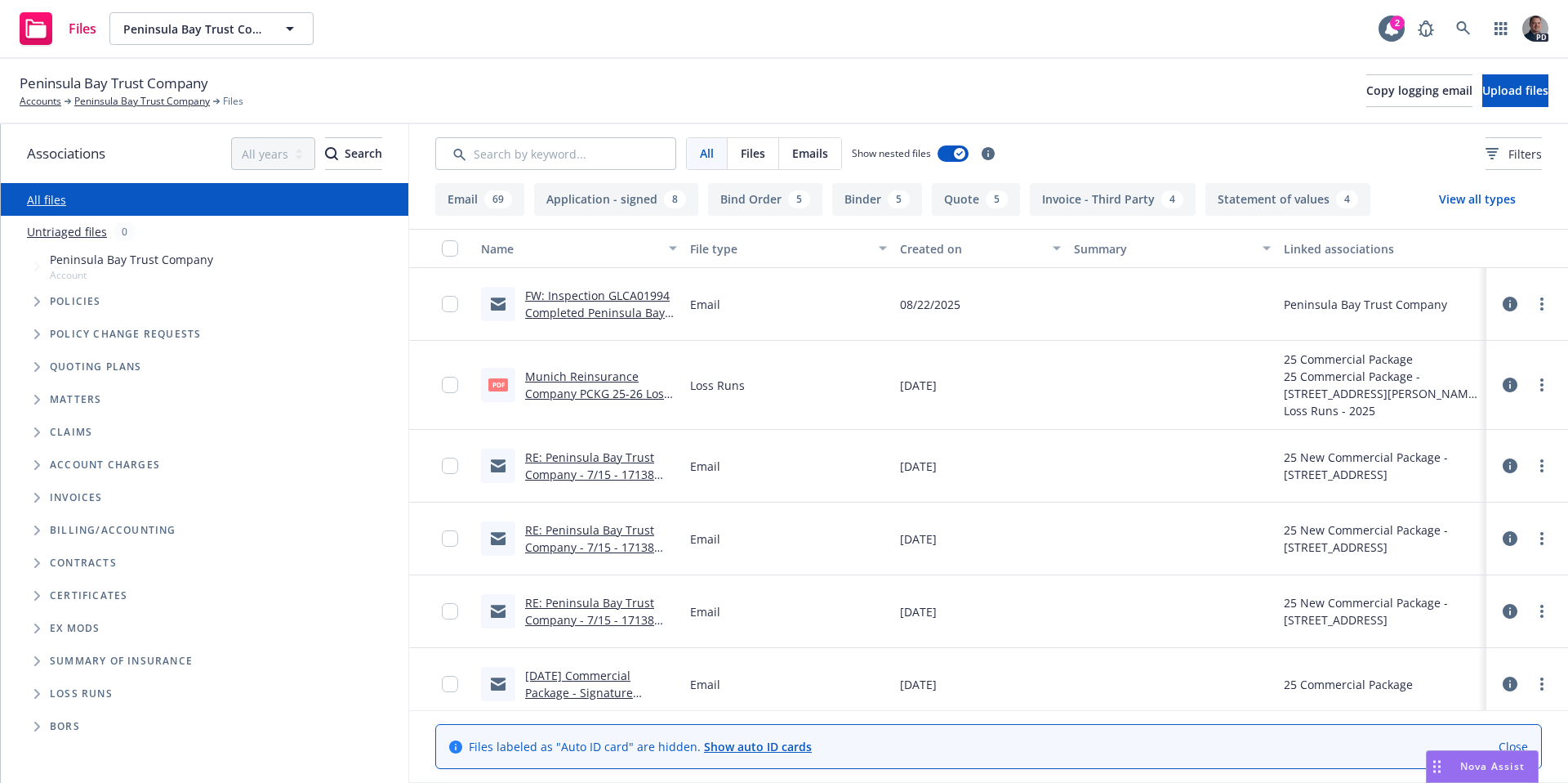
click at [603, 310] on link "FW: Inspection GLCA01994 Completed Peninsula Bay Trust Company, Trustee of the …" at bounding box center [598, 338] width 148 height 101
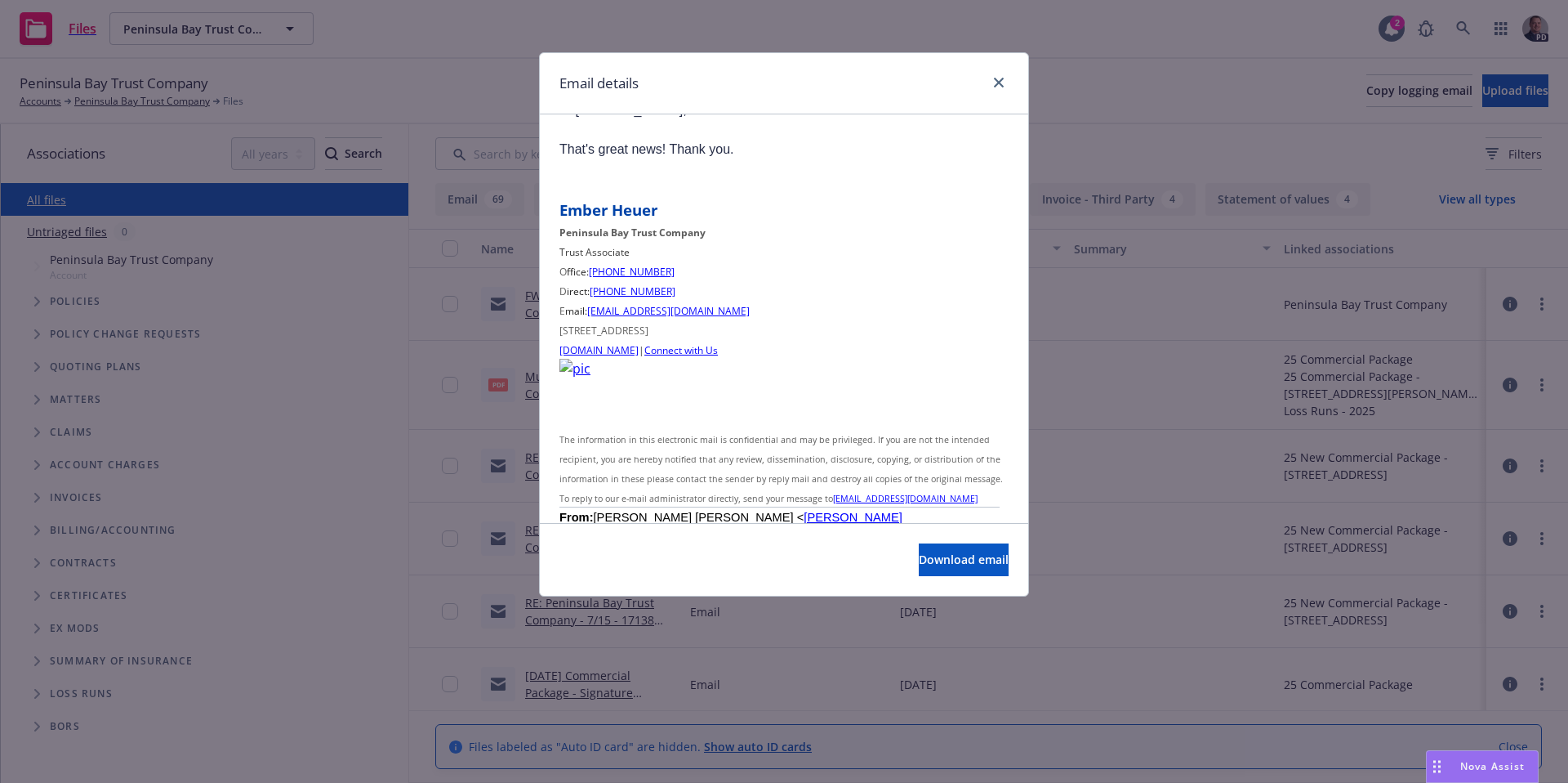
scroll to position [407, 0]
copy link "[EMAIL_ADDRESS][DOMAIN_NAME]"
click at [1001, 85] on icon "close" at bounding box center [999, 83] width 10 height 10
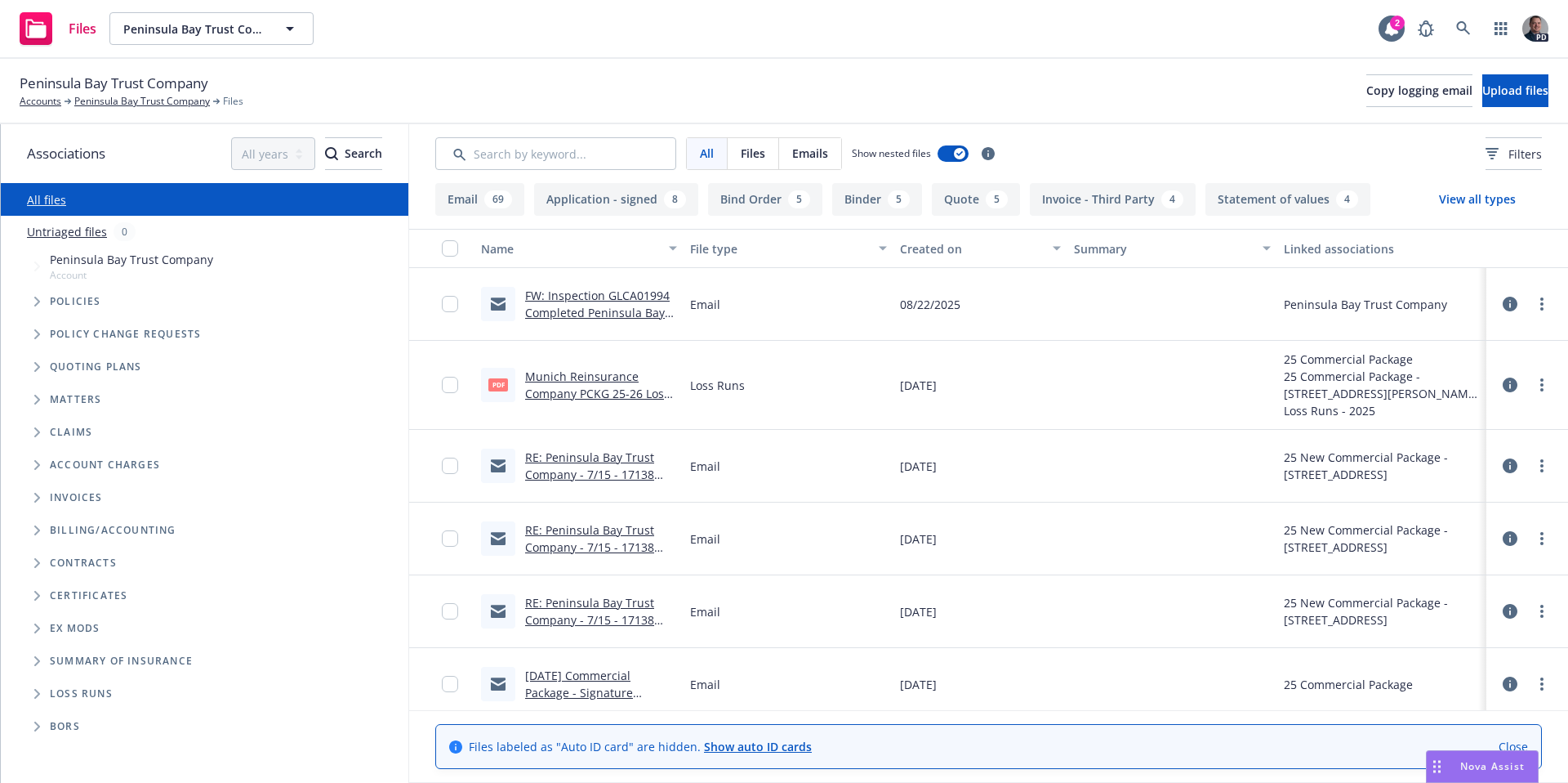
click at [1001, 85] on div "Peninsula Bay Trust Company Accounts Peninsula Bay Trust Company Files Copy log…" at bounding box center [784, 90] width 1529 height 36
click at [145, 104] on link "Peninsula Bay Trust Company" at bounding box center [142, 101] width 135 height 14
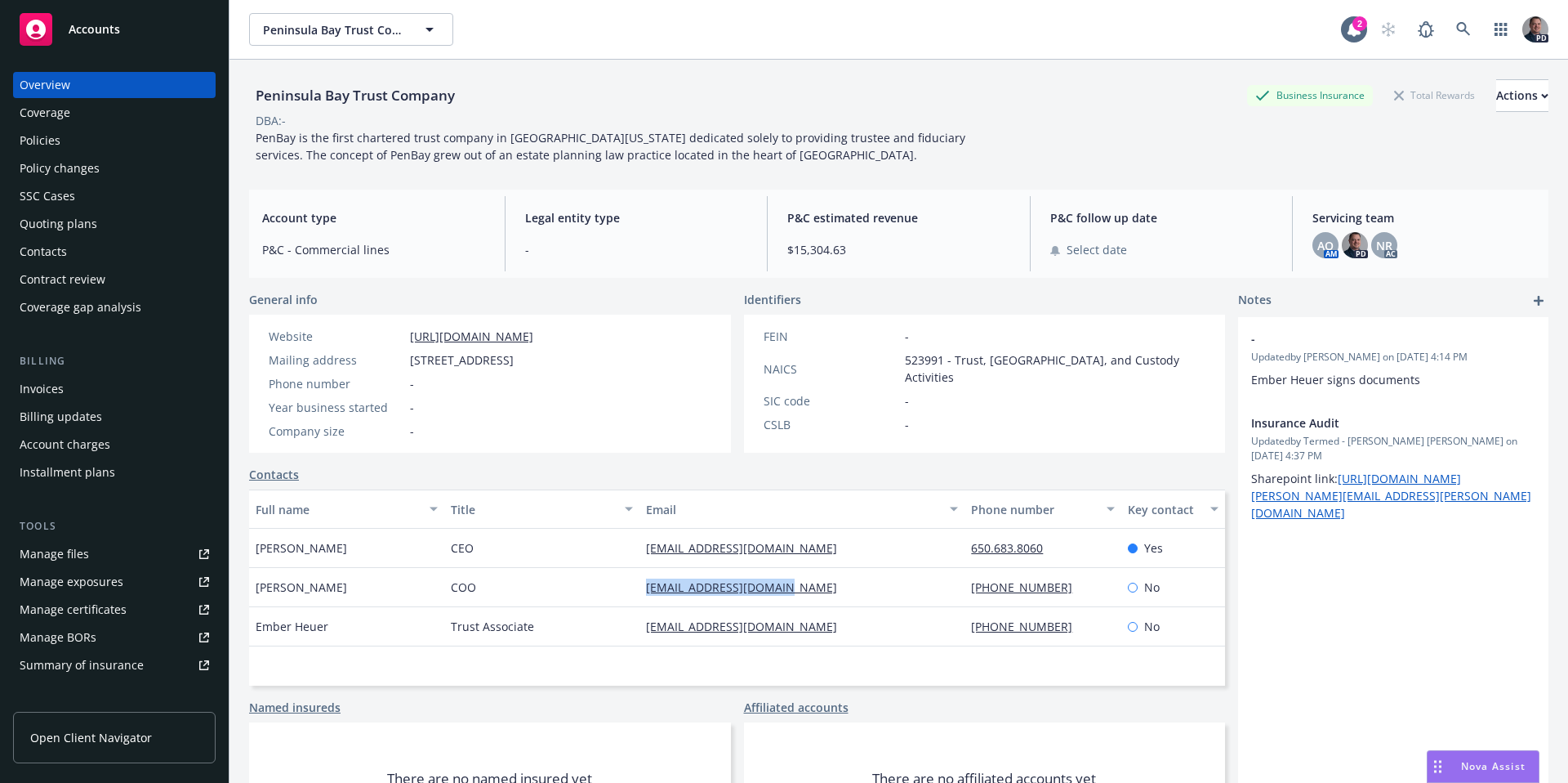
drag, startPoint x: 814, startPoint y: 608, endPoint x: 604, endPoint y: 611, distance: 210.0
click at [604, 607] on div "[PERSON_NAME] COO [EMAIL_ADDRESS][DOMAIN_NAME] [PHONE_NUMBER] No" at bounding box center [737, 588] width 976 height 39
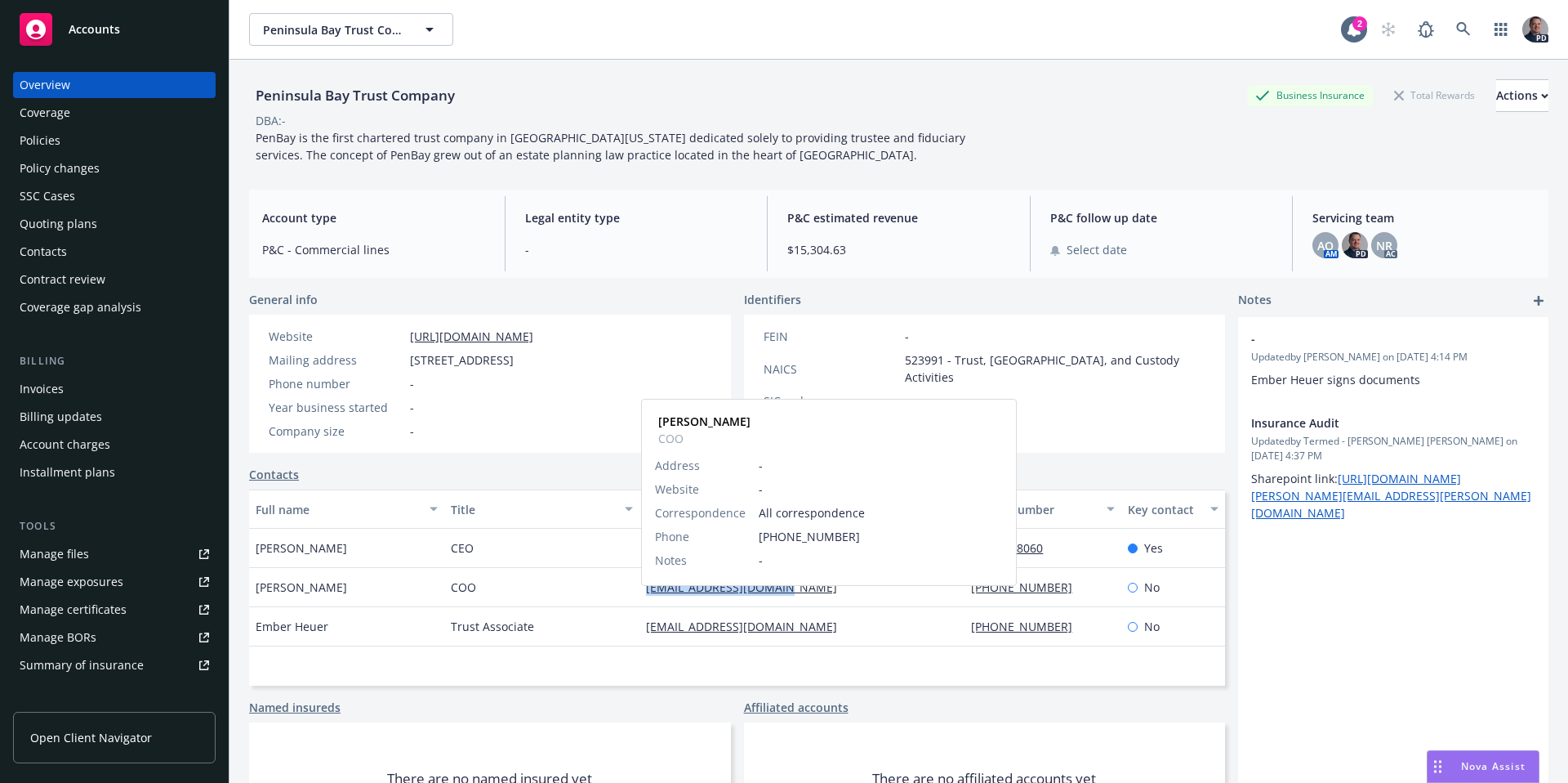
copy div "[EMAIL_ADDRESS][DOMAIN_NAME]"
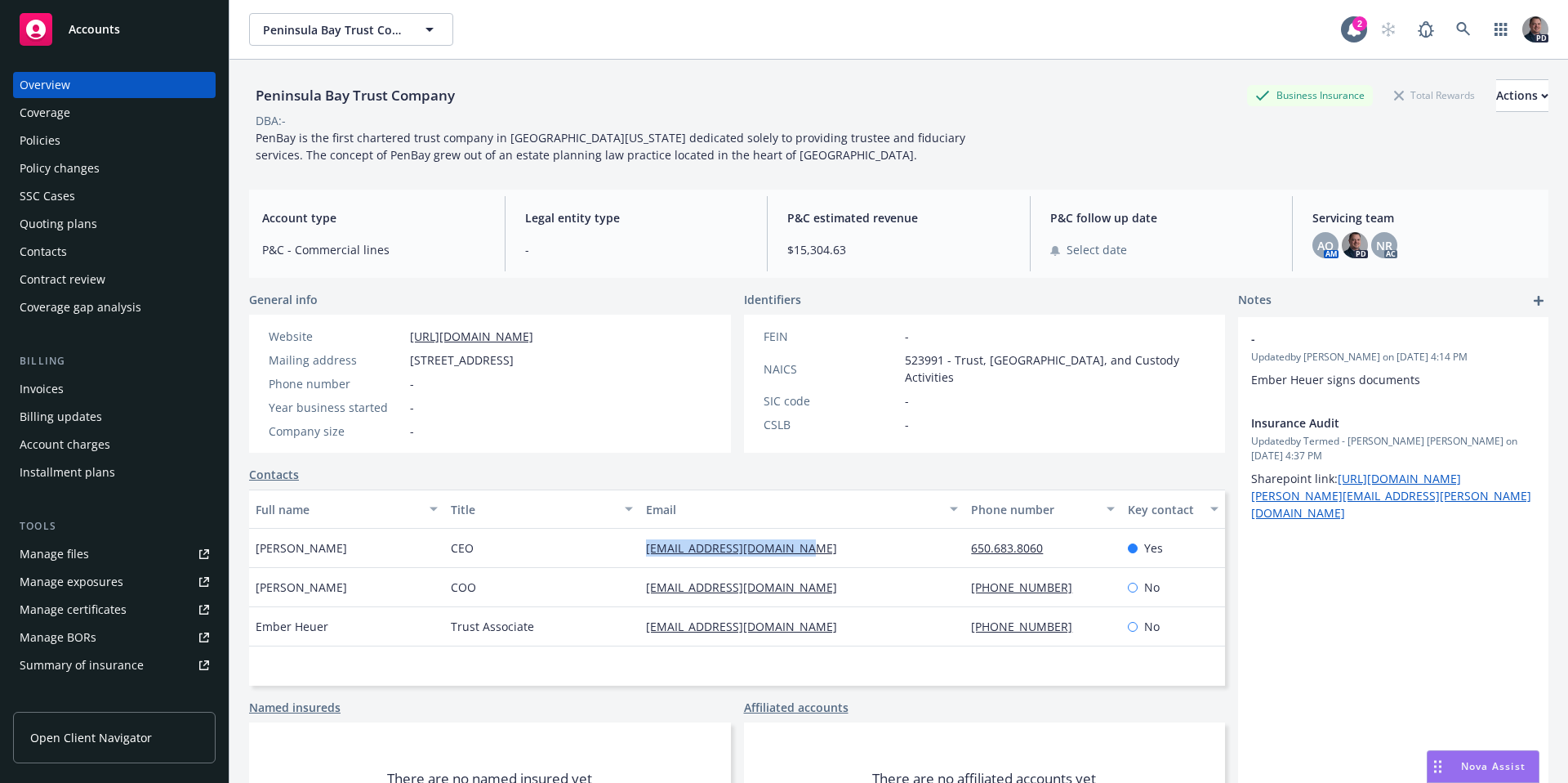
drag, startPoint x: 827, startPoint y: 561, endPoint x: 635, endPoint y: 558, distance: 192.0
click at [640, 558] on div "[EMAIL_ADDRESS][DOMAIN_NAME]" at bounding box center [802, 548] width 325 height 39
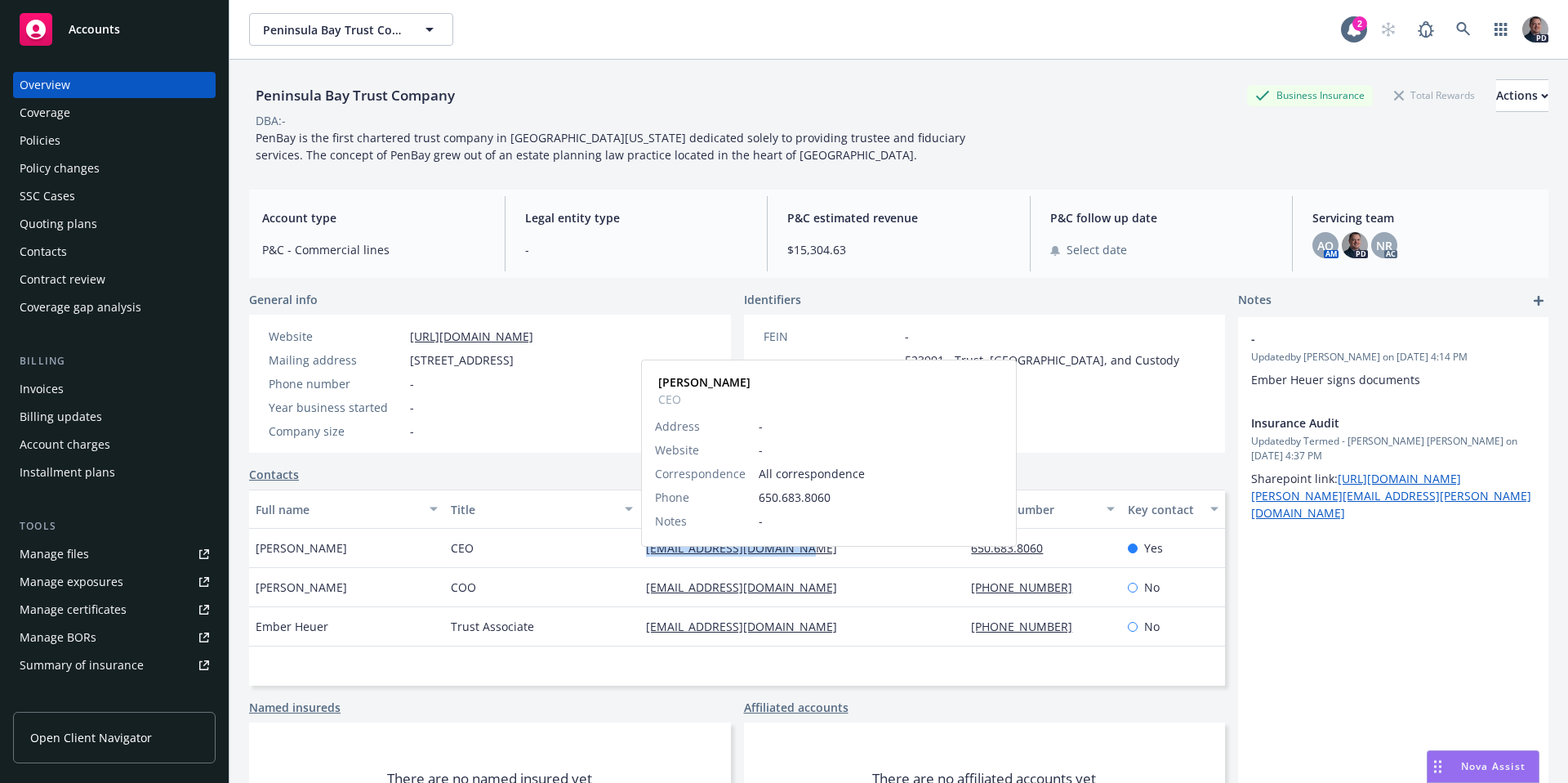
copy link "[EMAIL_ADDRESS][DOMAIN_NAME]"
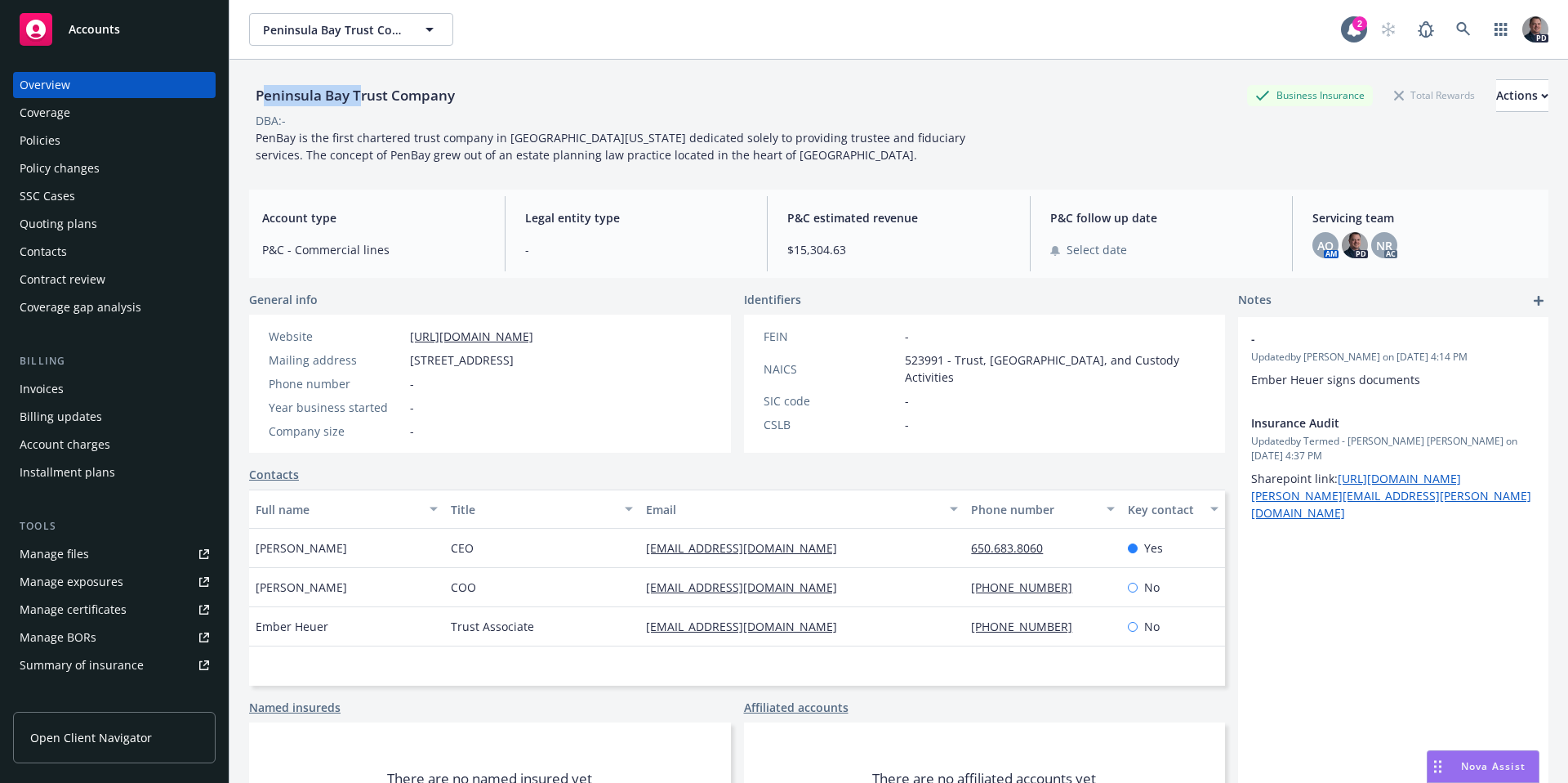
drag, startPoint x: 265, startPoint y: 91, endPoint x: 359, endPoint y: 95, distance: 94.1
click at [359, 95] on div "Peninsula Bay Trust Company" at bounding box center [355, 96] width 212 height 21
click at [457, 96] on div "Peninsula Bay Trust Company" at bounding box center [355, 96] width 212 height 21
drag, startPoint x: 446, startPoint y: 96, endPoint x: 249, endPoint y: 95, distance: 197.0
click at [249, 95] on div "Peninsula Bay Trust Company" at bounding box center [355, 96] width 212 height 21
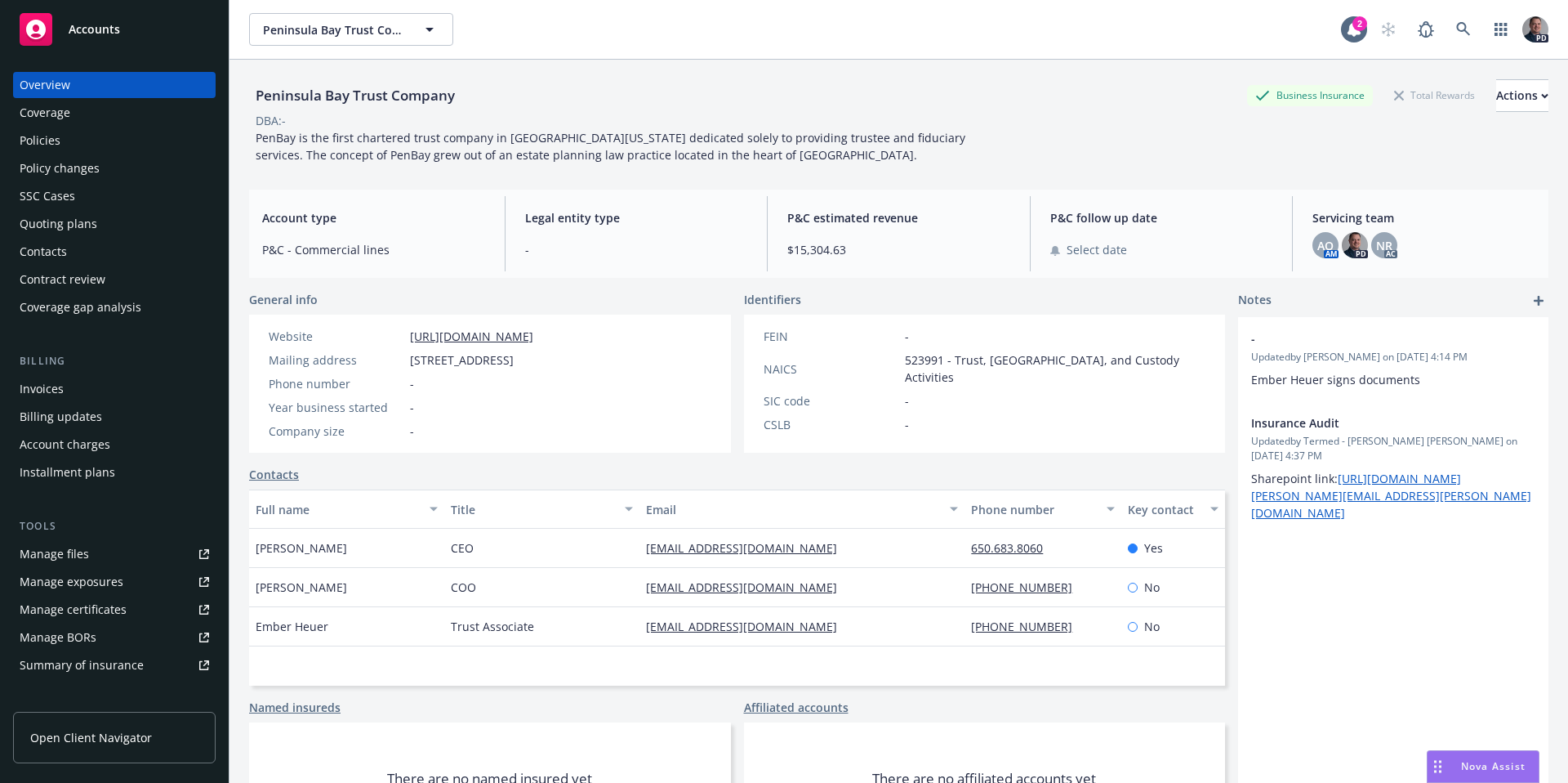
click at [464, 96] on div "Peninsula Bay Trust Company Business Insurance Total Rewards Actions" at bounding box center [899, 96] width 1299 height 33
drag, startPoint x: 431, startPoint y: 96, endPoint x: 248, endPoint y: 94, distance: 183.0
click at [248, 94] on div "Peninsula Bay Trust Company Business Insurance Total Rewards Actions DBA: - Pen…" at bounding box center [899, 452] width 1339 height 783
copy div "Peninsula Bay Trust Company"
click at [30, 142] on div "Policies" at bounding box center [40, 140] width 41 height 26
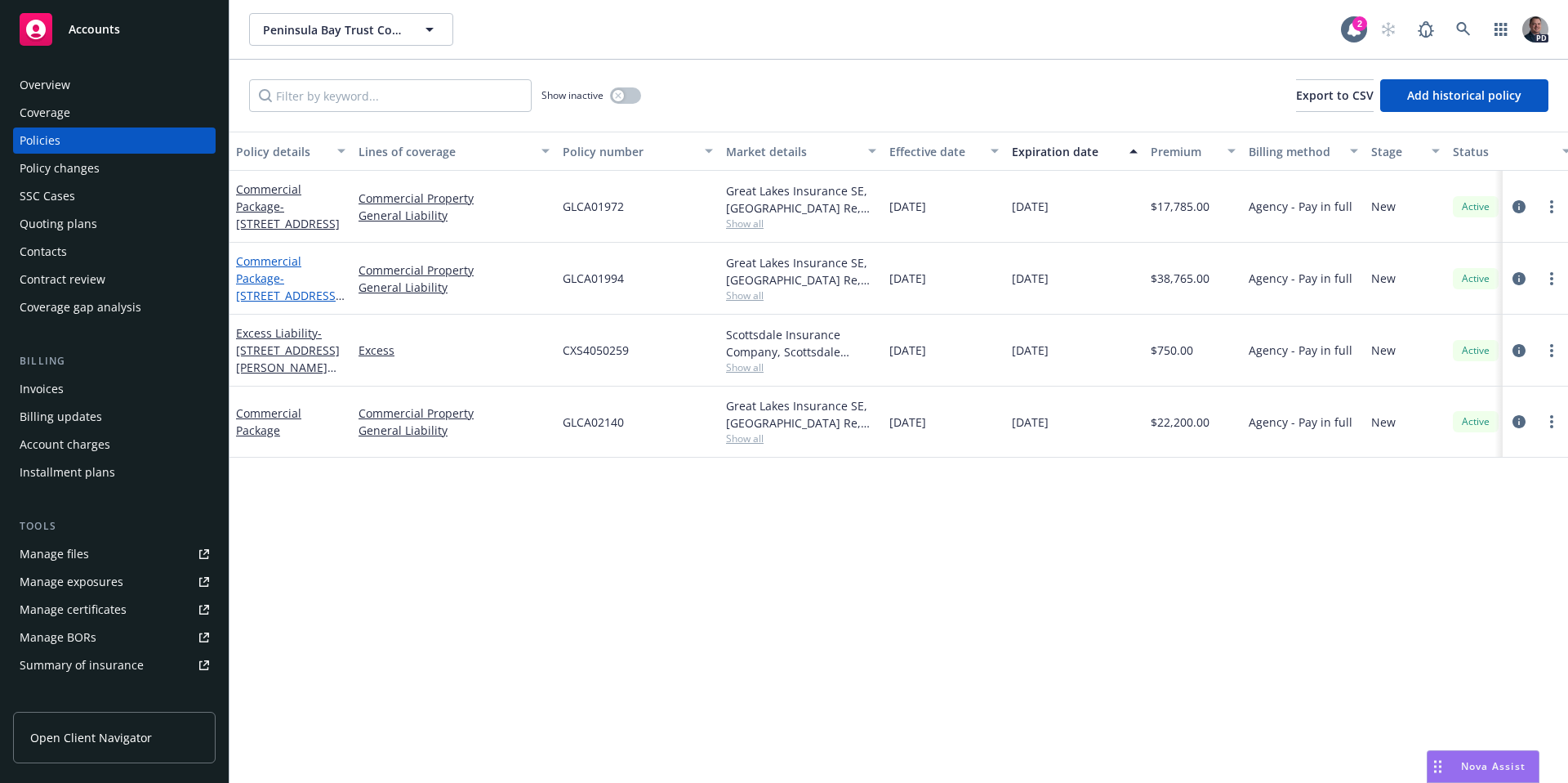
click at [258, 298] on span "- 3190 Del Ciervo Rd. Pebble Beach" at bounding box center [290, 313] width 109 height 85
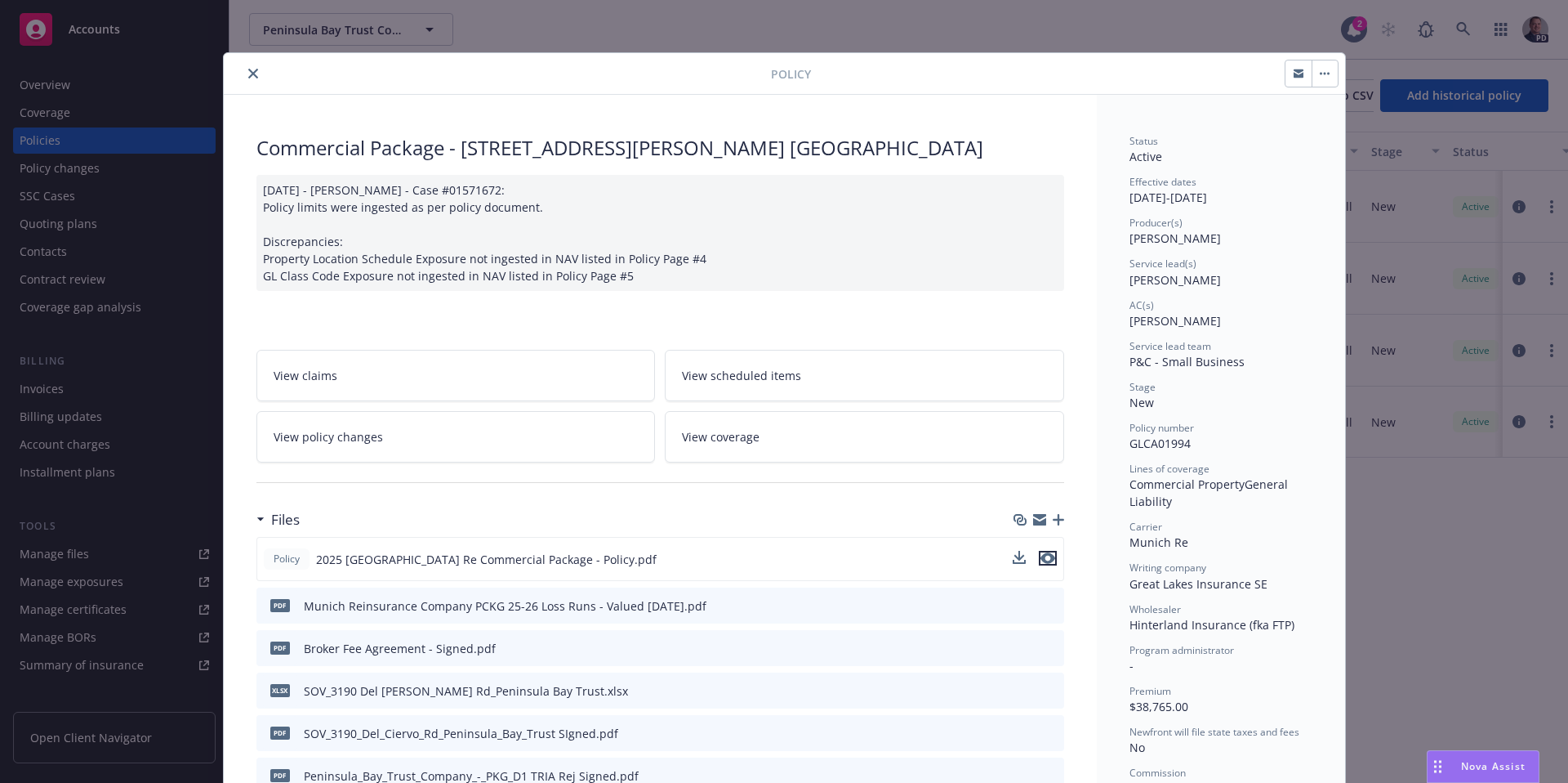
click at [1043, 555] on icon "preview file" at bounding box center [1047, 558] width 14 height 12
click at [249, 75] on icon "close" at bounding box center [254, 74] width 10 height 10
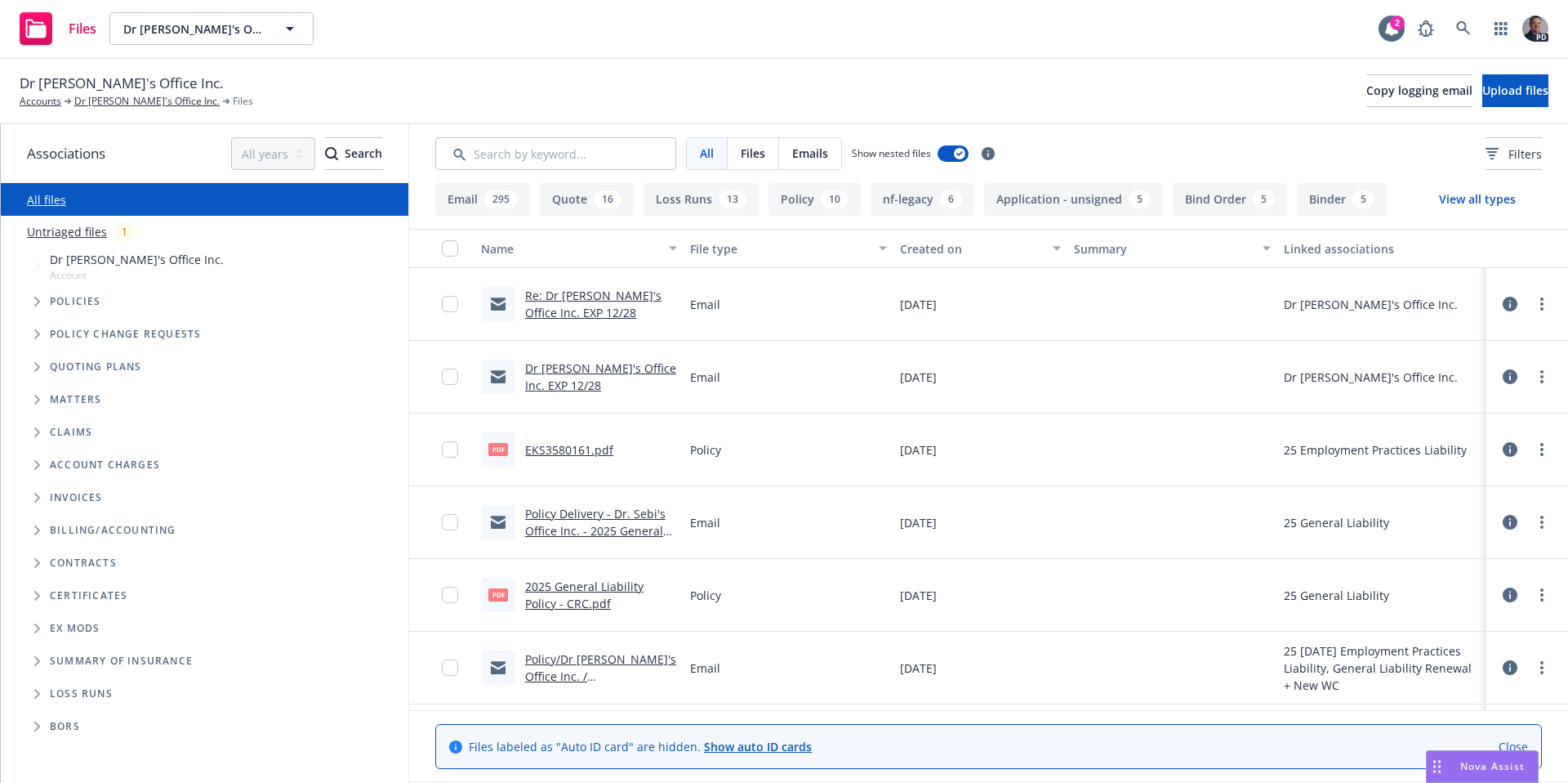
click at [617, 298] on link "Re: Dr [PERSON_NAME]'s Office Inc. EXP 12/28" at bounding box center [593, 304] width 136 height 33
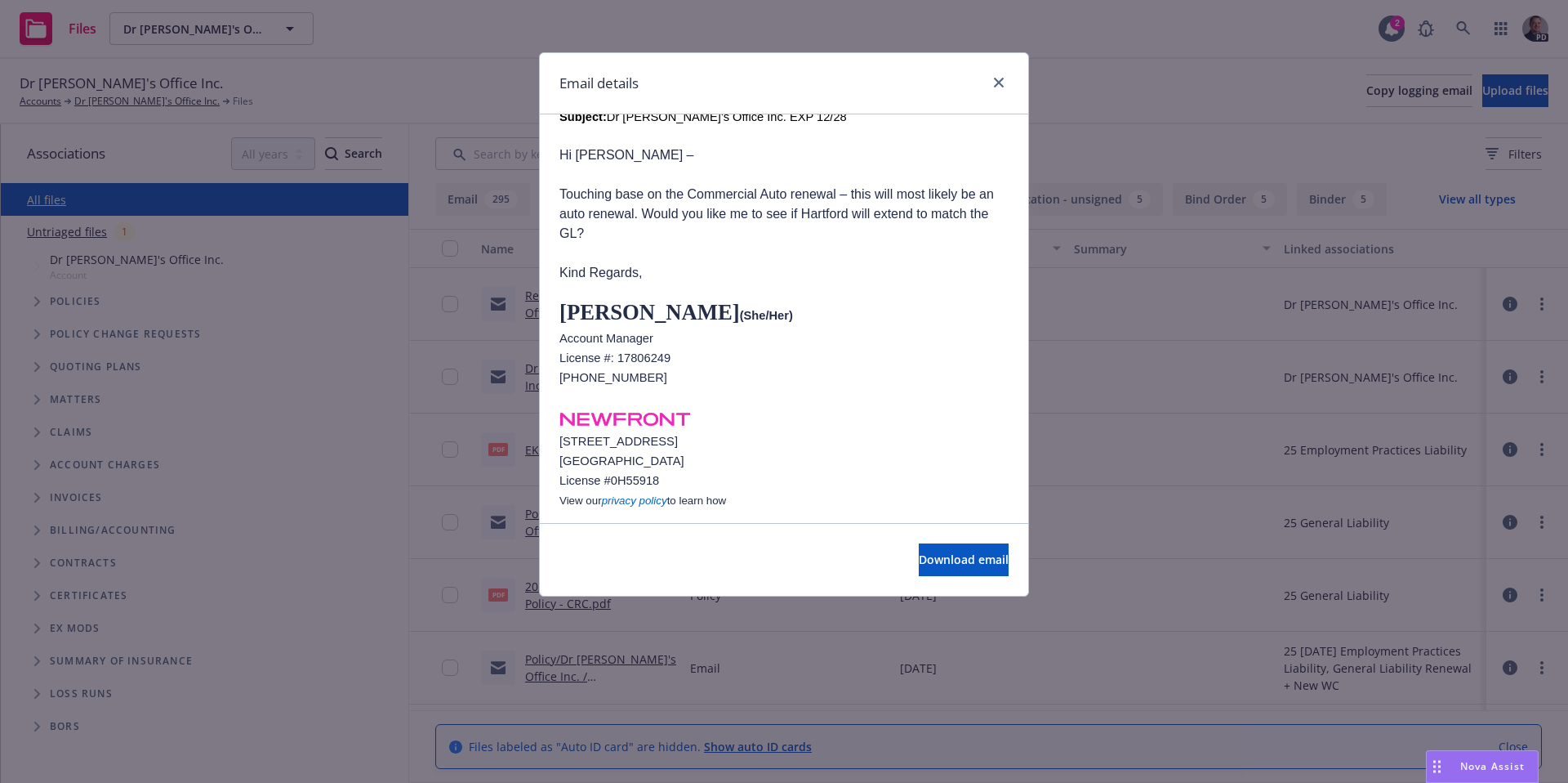
scroll to position [618, 0]
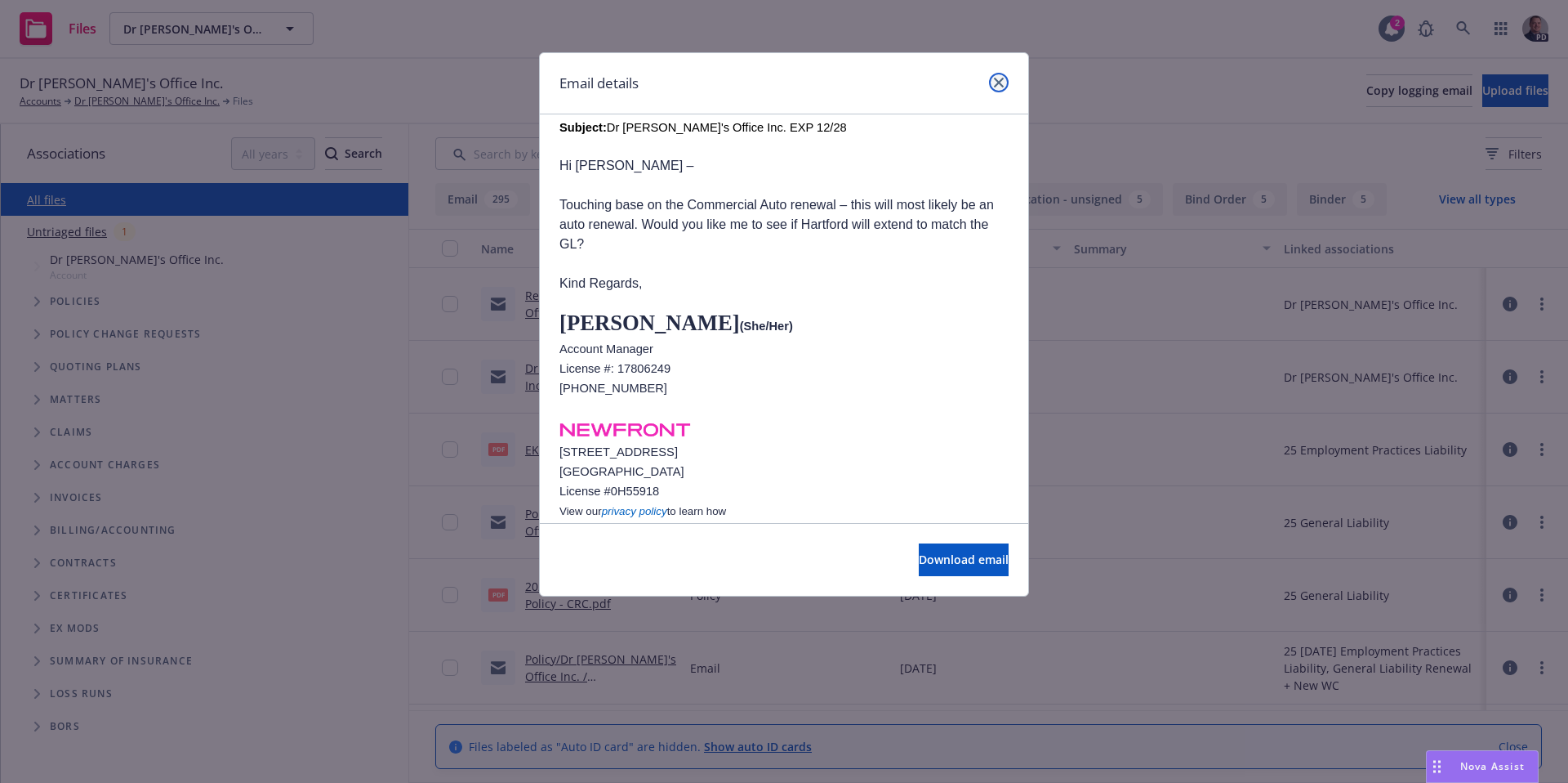
click at [1004, 83] on link "close" at bounding box center [998, 82] width 19 height 19
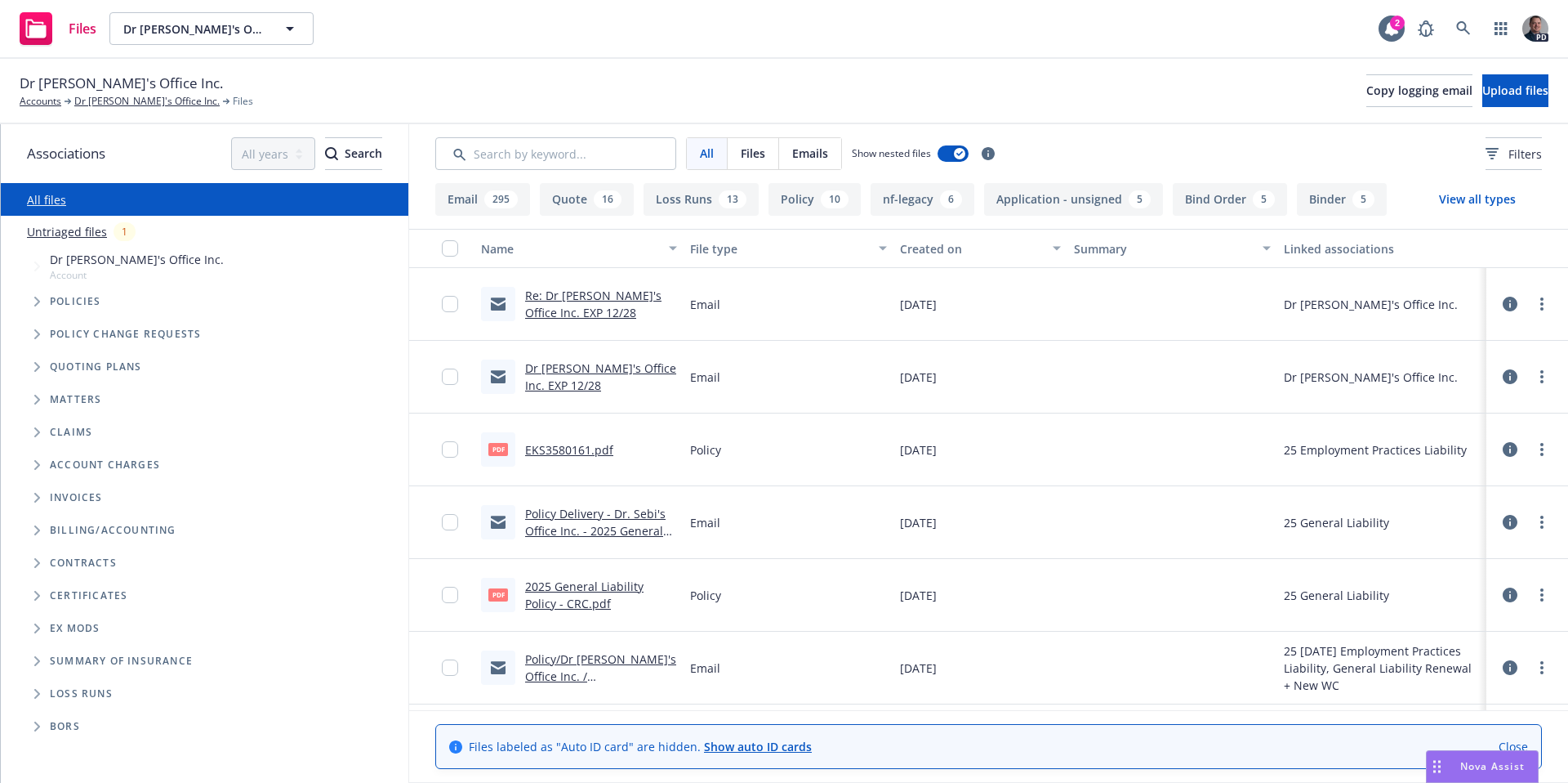
click at [560, 373] on link "Dr [PERSON_NAME]'s Office Inc. EXP 12/28" at bounding box center [600, 376] width 151 height 33
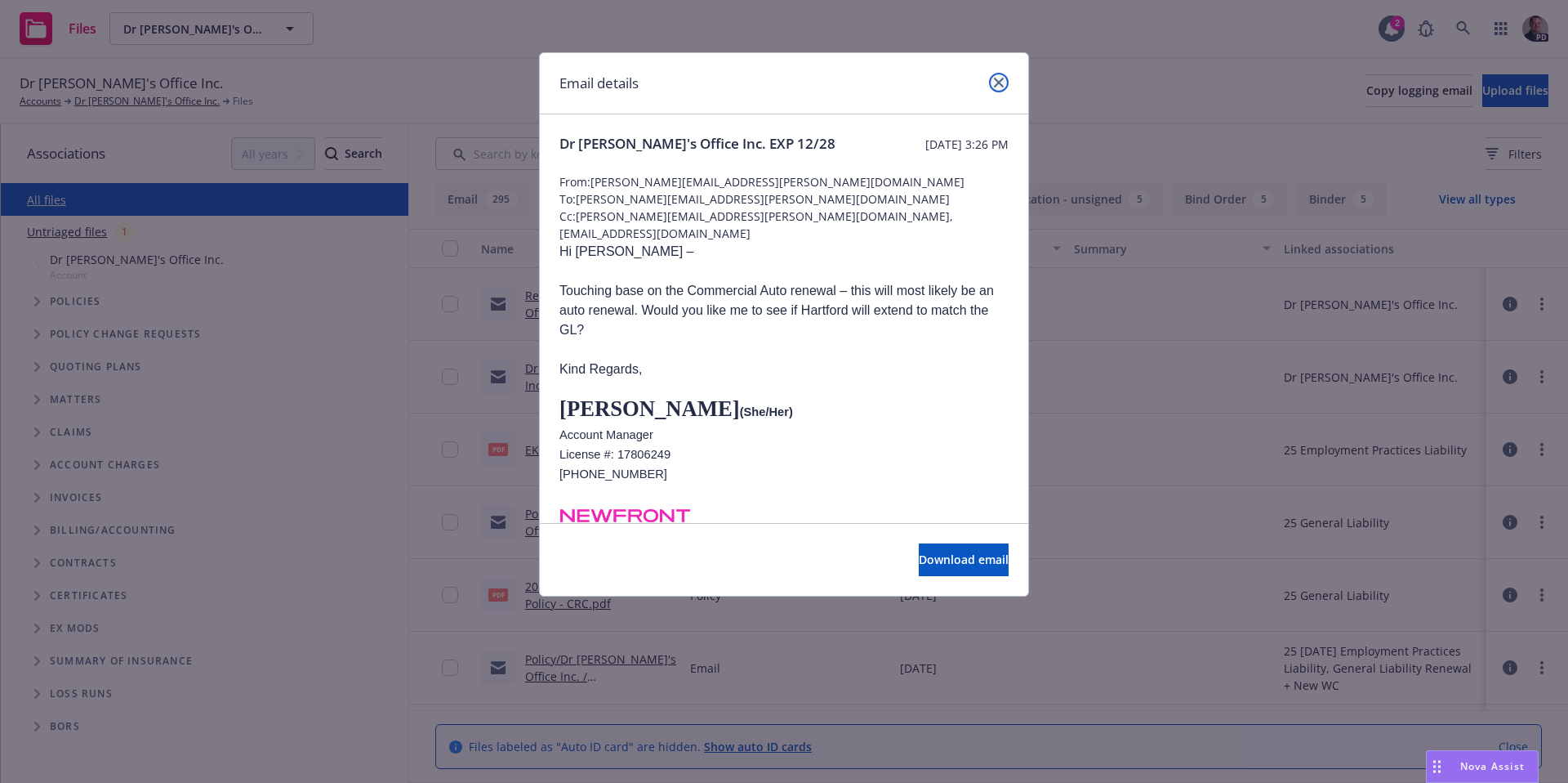
click at [1004, 85] on link "close" at bounding box center [998, 82] width 19 height 19
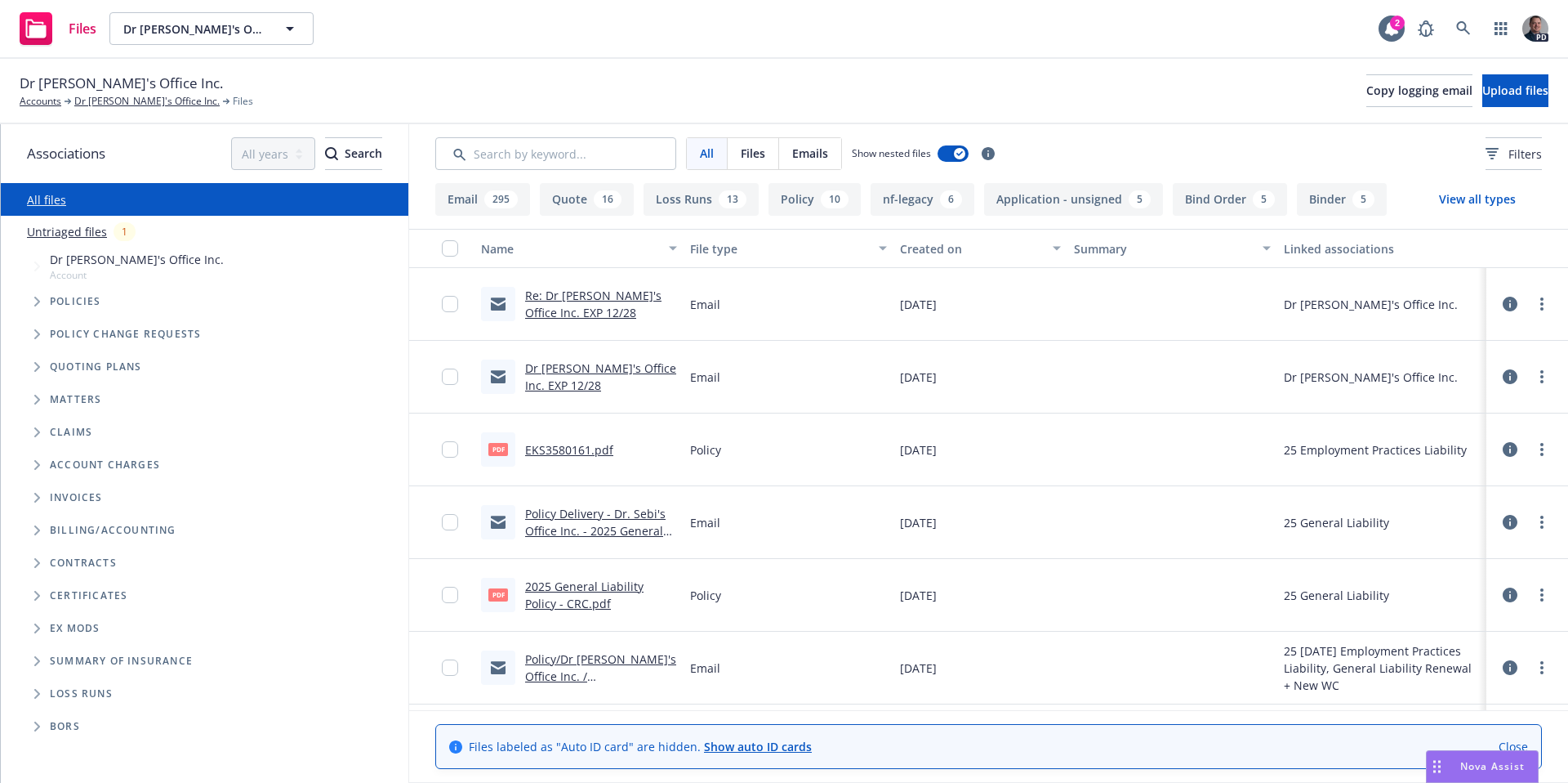
click at [574, 517] on link "Policy Delivery - Dr. Sebi's Office Inc. - 2025 General Liability - Newfront In…" at bounding box center [595, 539] width 140 height 67
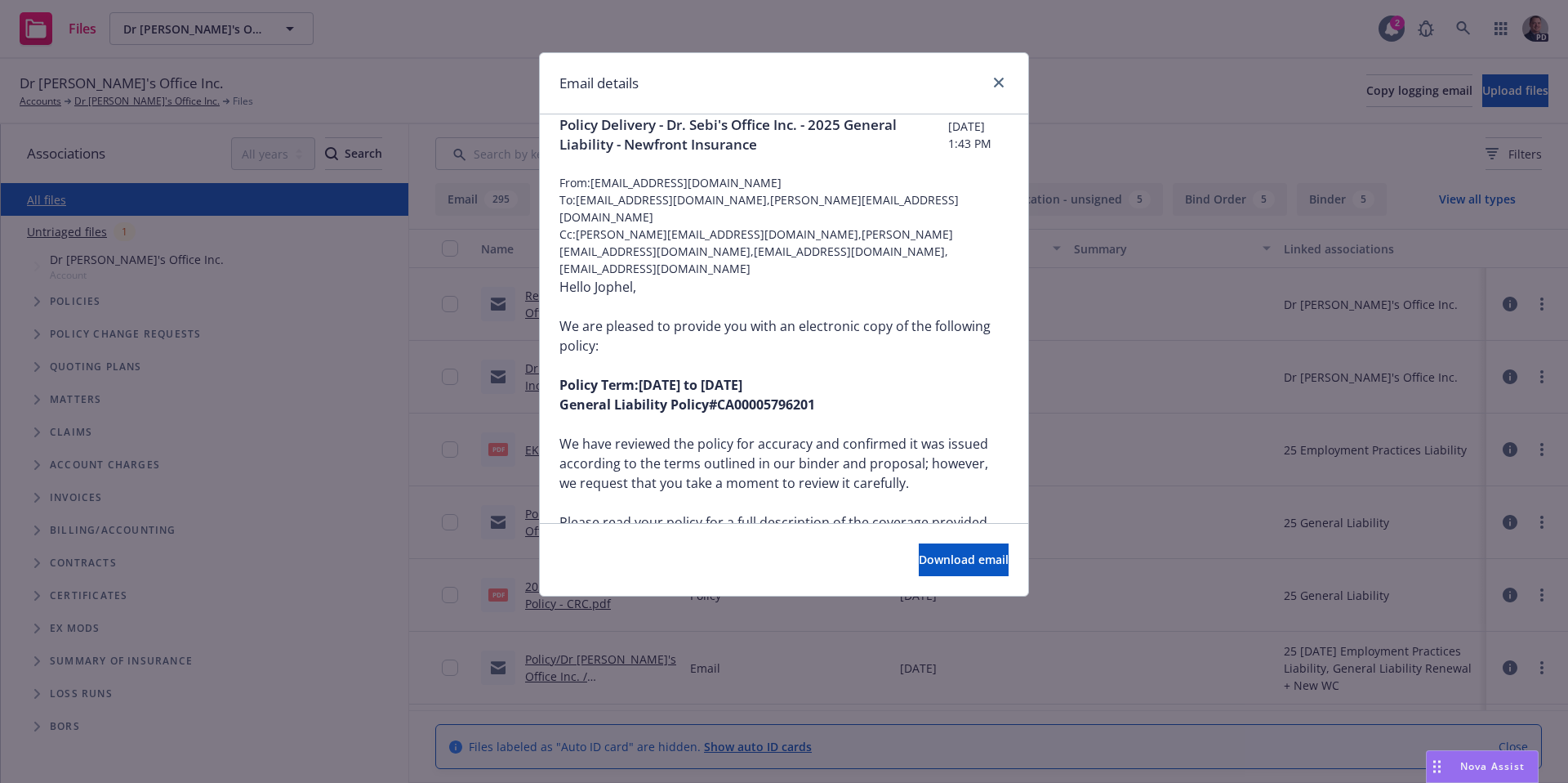
scroll to position [12, 0]
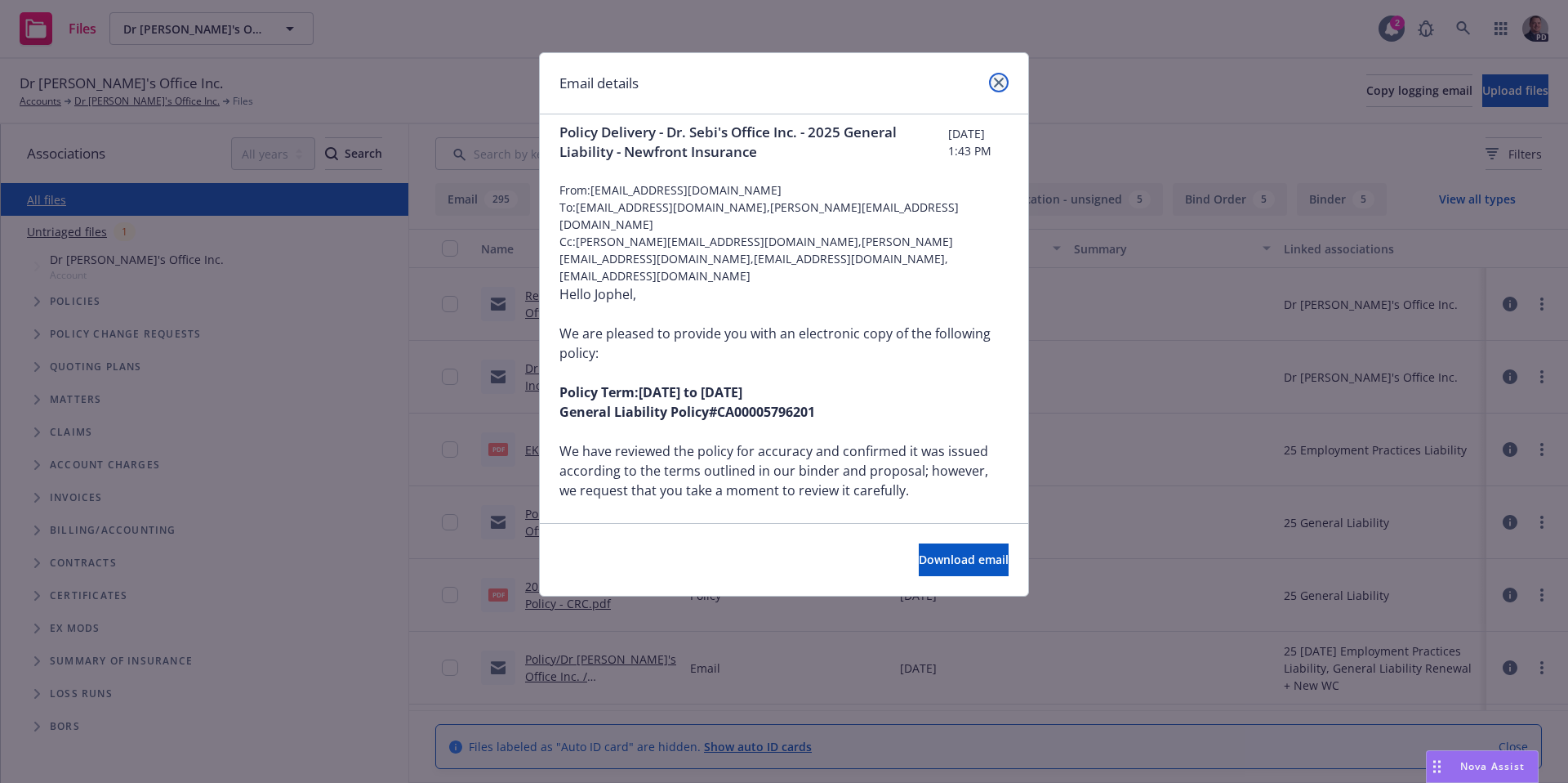
click at [1004, 85] on link "close" at bounding box center [998, 82] width 19 height 19
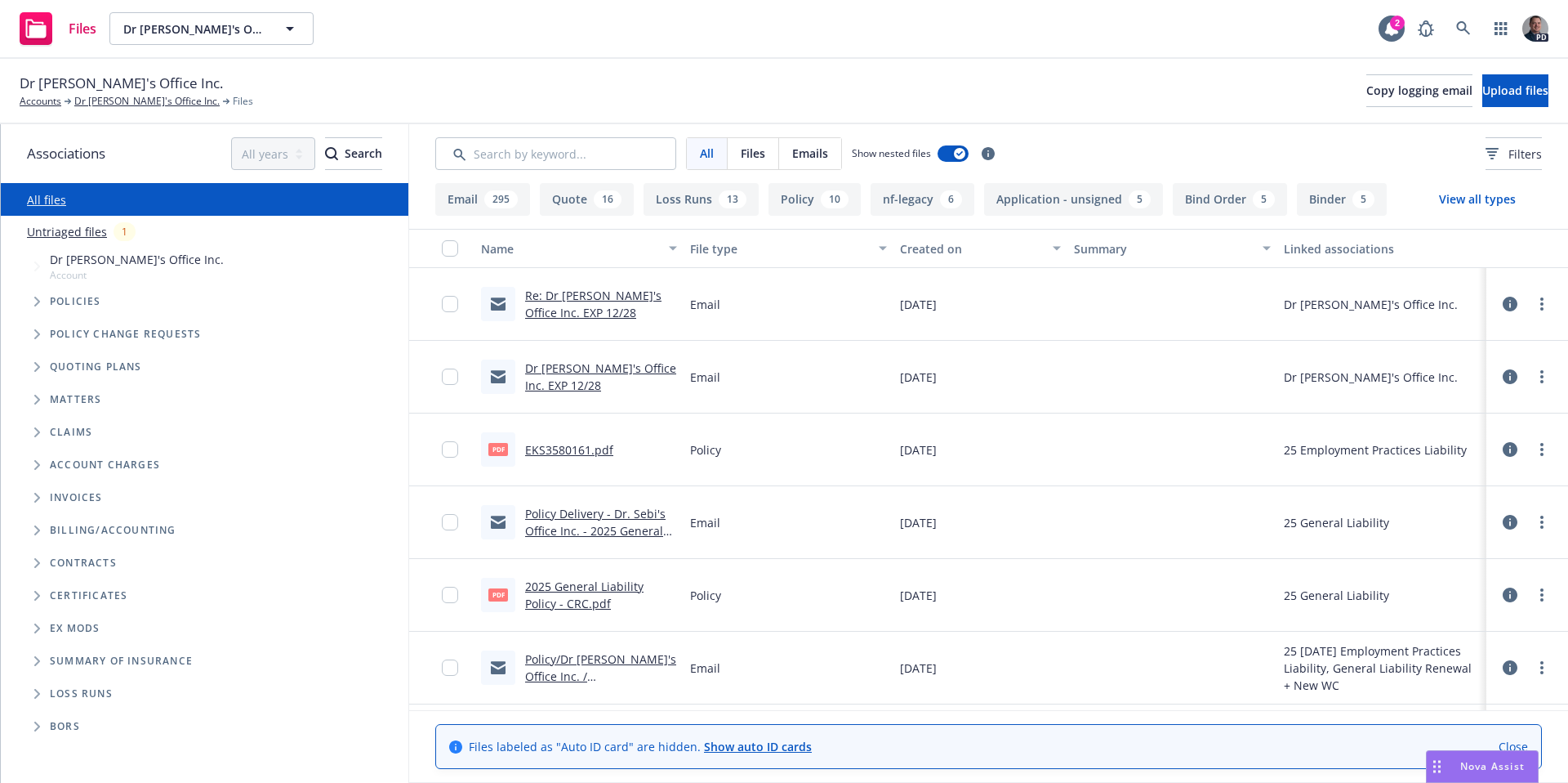
click at [643, 666] on link "Policy/Dr Sebi's Office Inc. / CA00005796201/6/27/2025" at bounding box center [600, 676] width 151 height 50
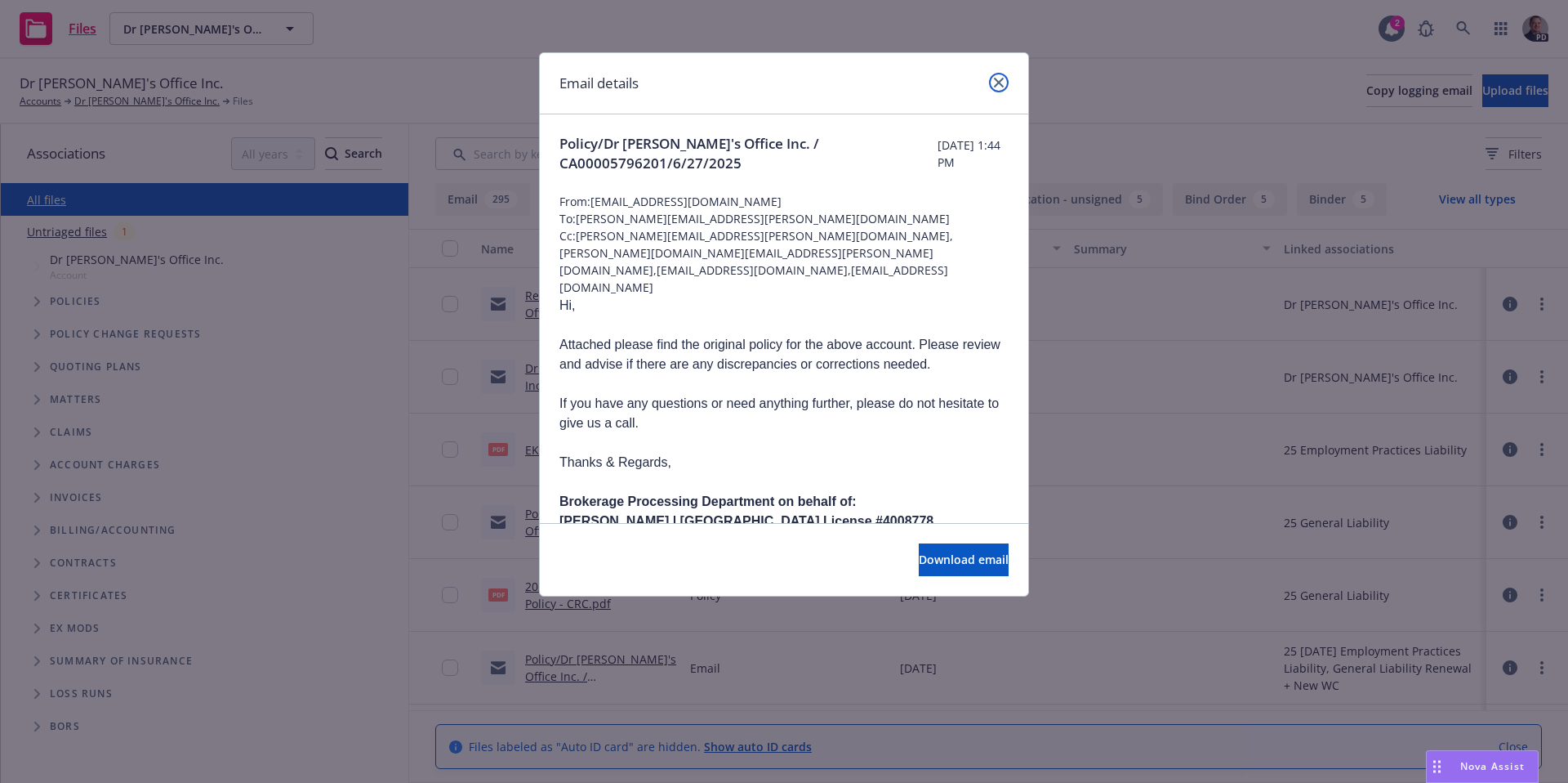
click at [994, 85] on icon "close" at bounding box center [999, 83] width 10 height 10
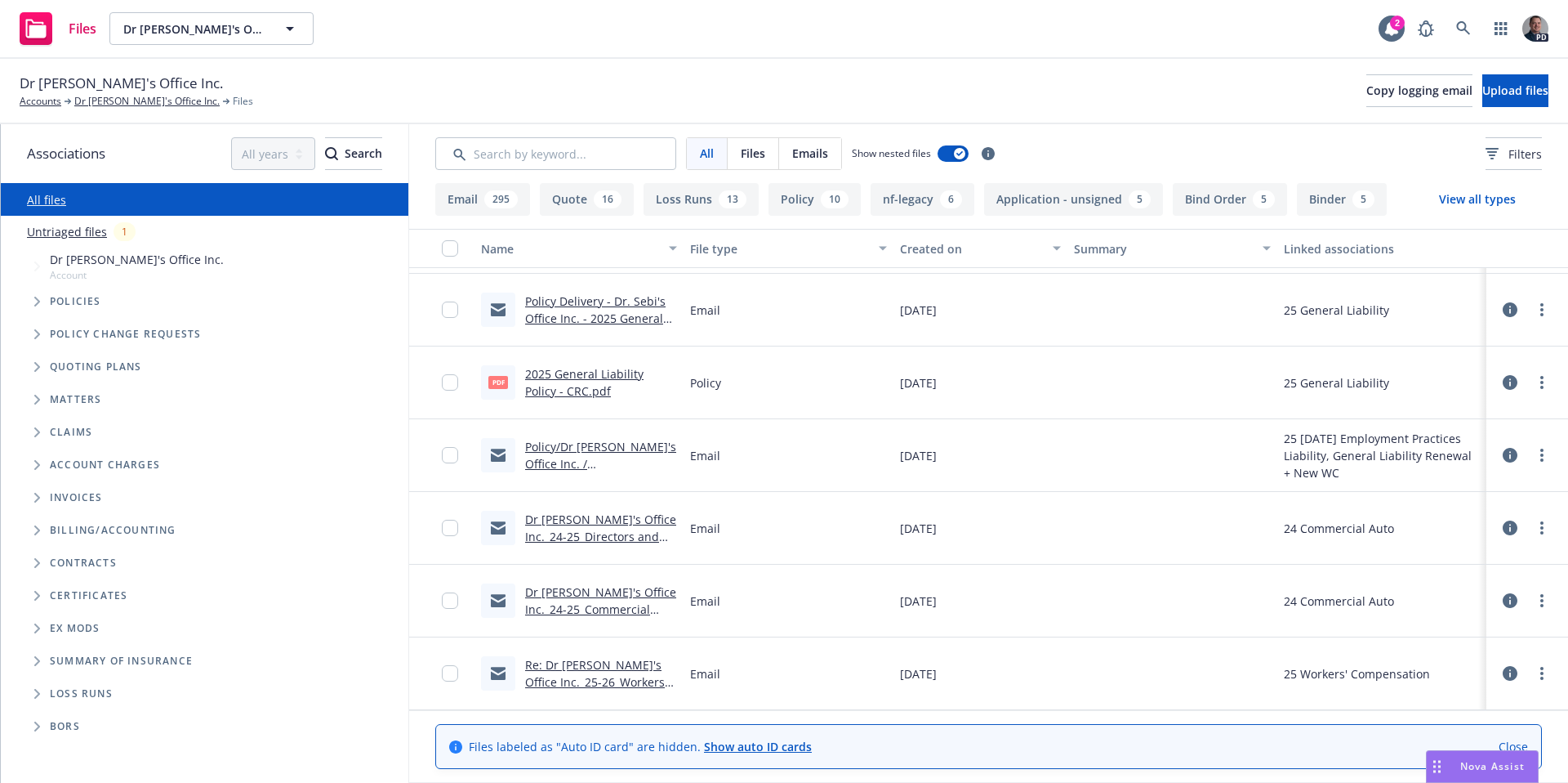
scroll to position [223, 0]
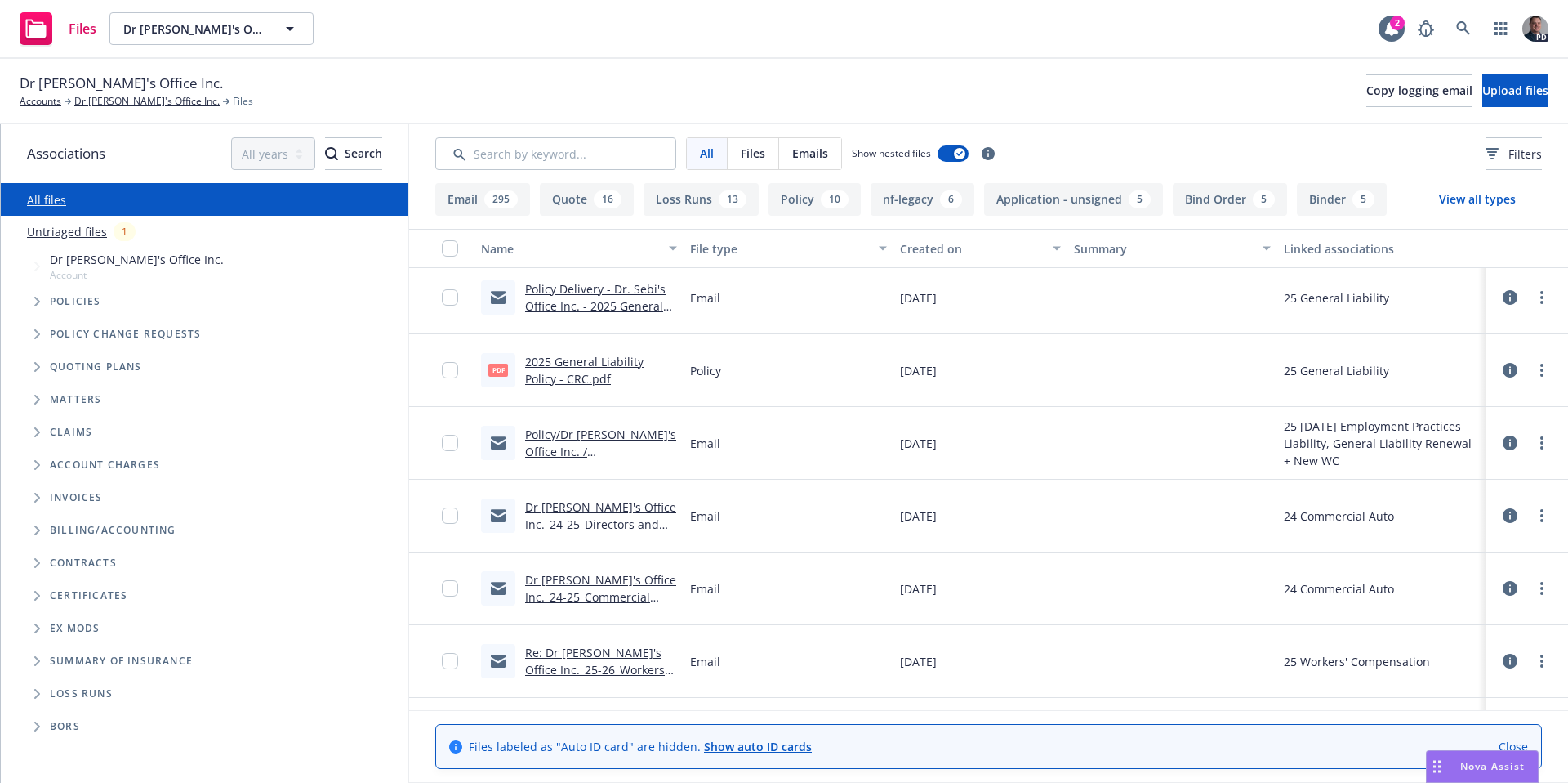
click at [598, 523] on link "Dr Sebi's Office Inc._24-25_Directors and Officers_REINSTATEMENT eff 08-01-2025" at bounding box center [600, 532] width 151 height 67
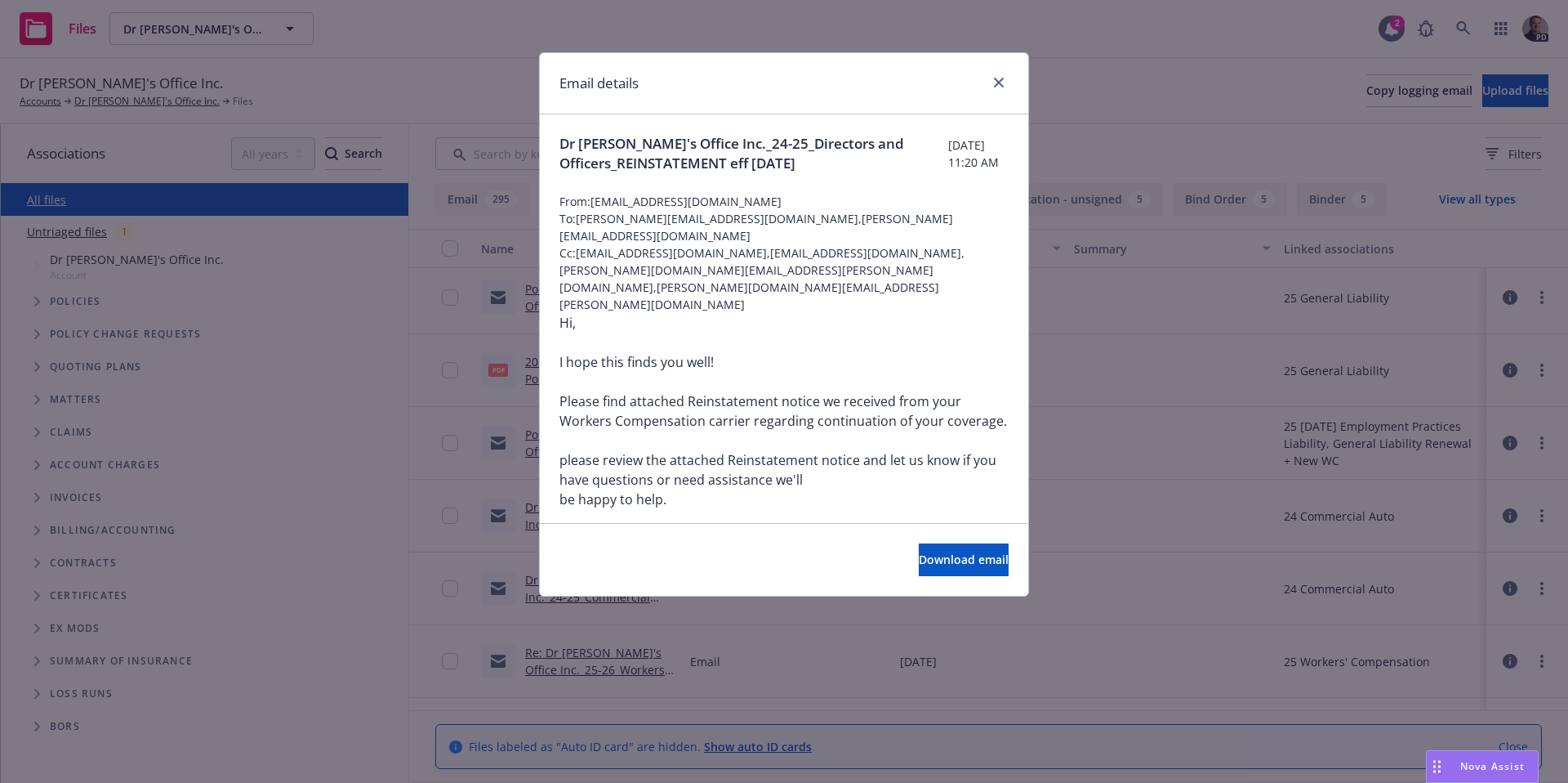
drag, startPoint x: 576, startPoint y: 218, endPoint x: 629, endPoint y: 219, distance: 53.0
click at [629, 219] on span "To: agustin@drsebicellfood.com,agustin@drsebiscellfood.com" at bounding box center [784, 227] width 449 height 35
drag, startPoint x: 888, startPoint y: 220, endPoint x: 735, endPoint y: 222, distance: 153.0
click at [735, 222] on span "To: agustin@drsebicellfood.com,agustin@drsebiscellfood.com" at bounding box center [784, 227] width 449 height 35
copy span "agustin@drsebiscellfood.com"
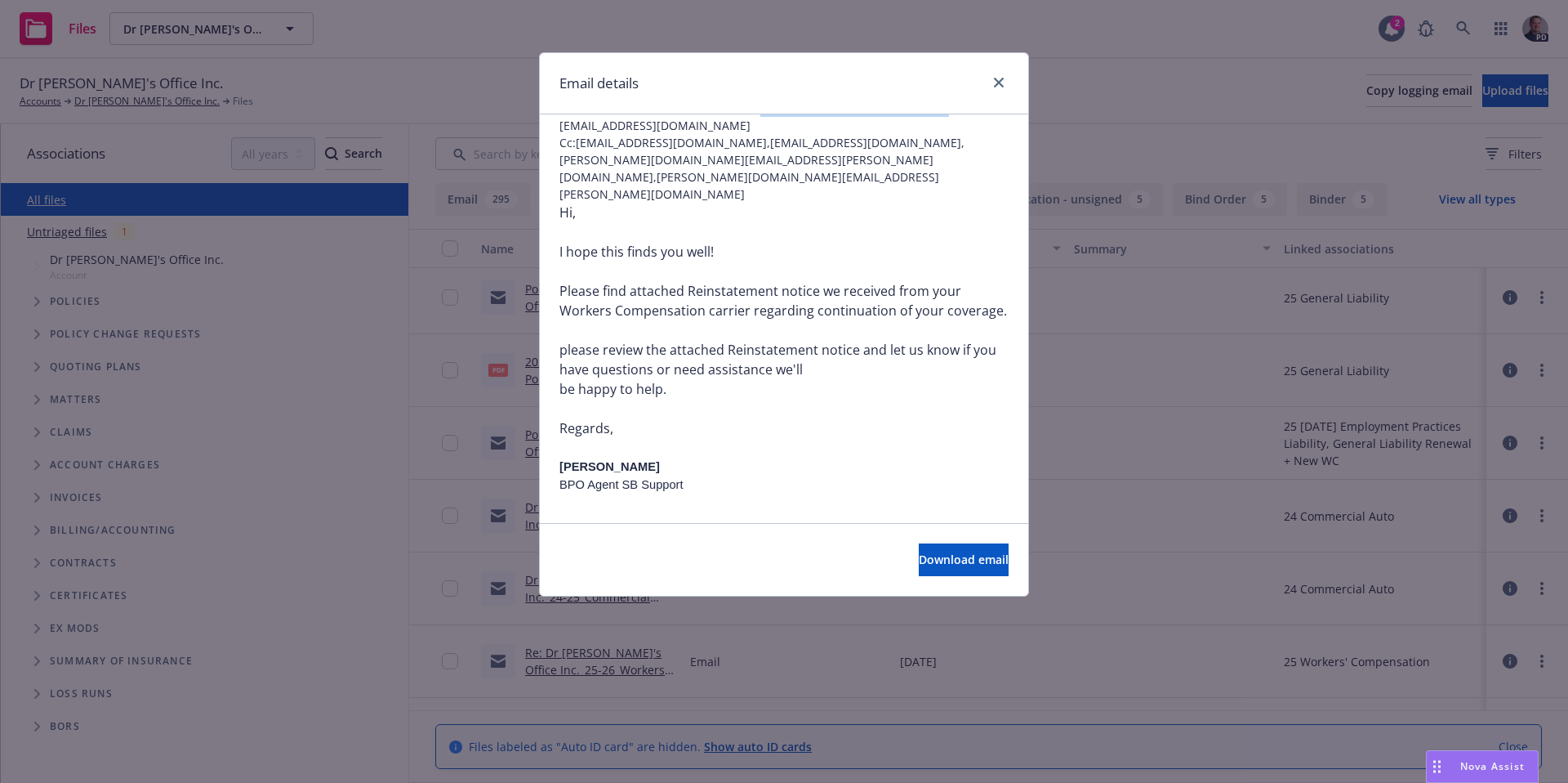
scroll to position [115, 0]
click at [998, 85] on icon "close" at bounding box center [999, 83] width 10 height 10
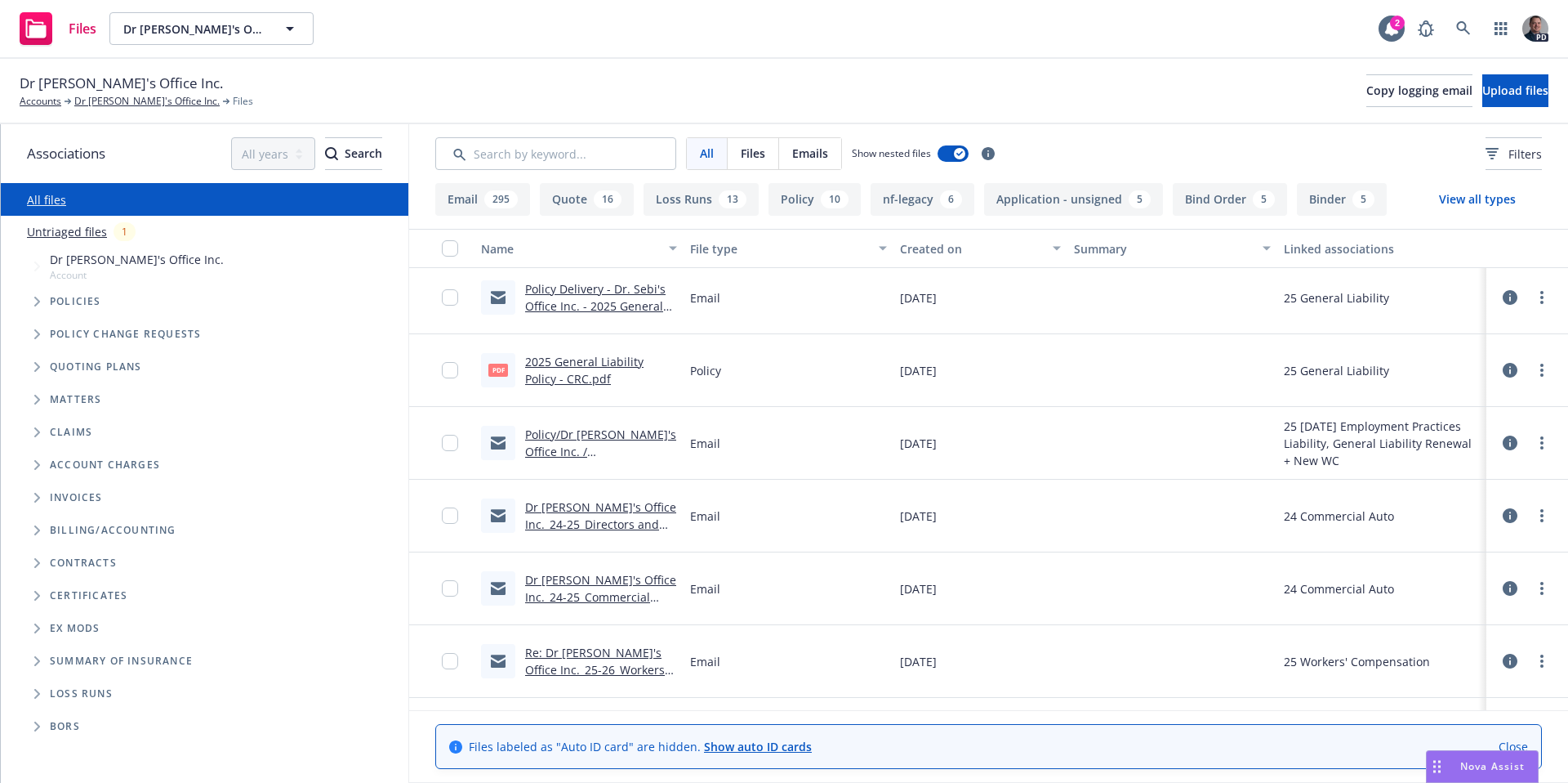
click at [586, 659] on link "Re: Dr Sebi's Office Inc._25-26_Workers Compensation_Notice of Cancellation eff…" at bounding box center [594, 677] width 139 height 67
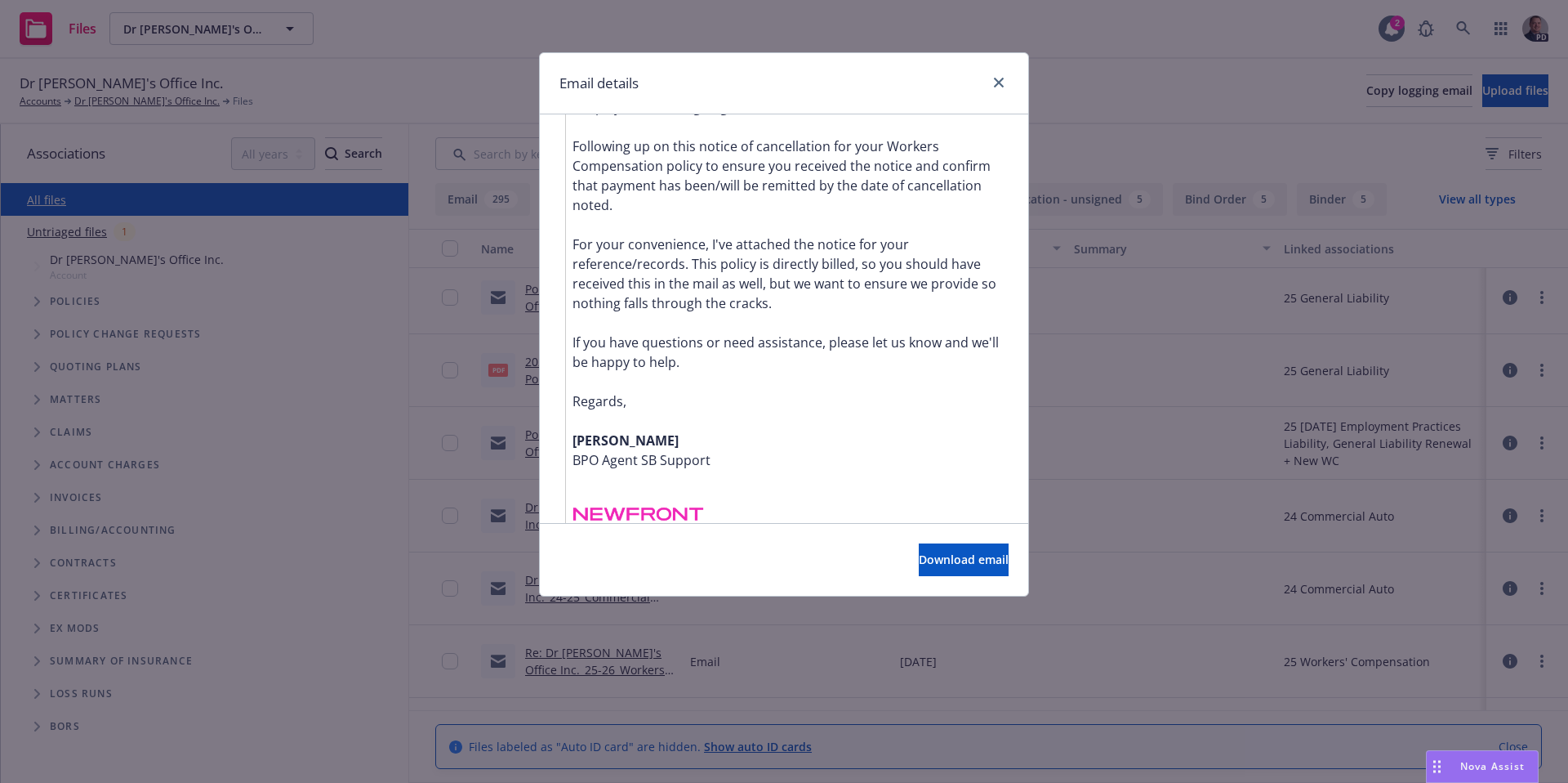
scroll to position [338, 0]
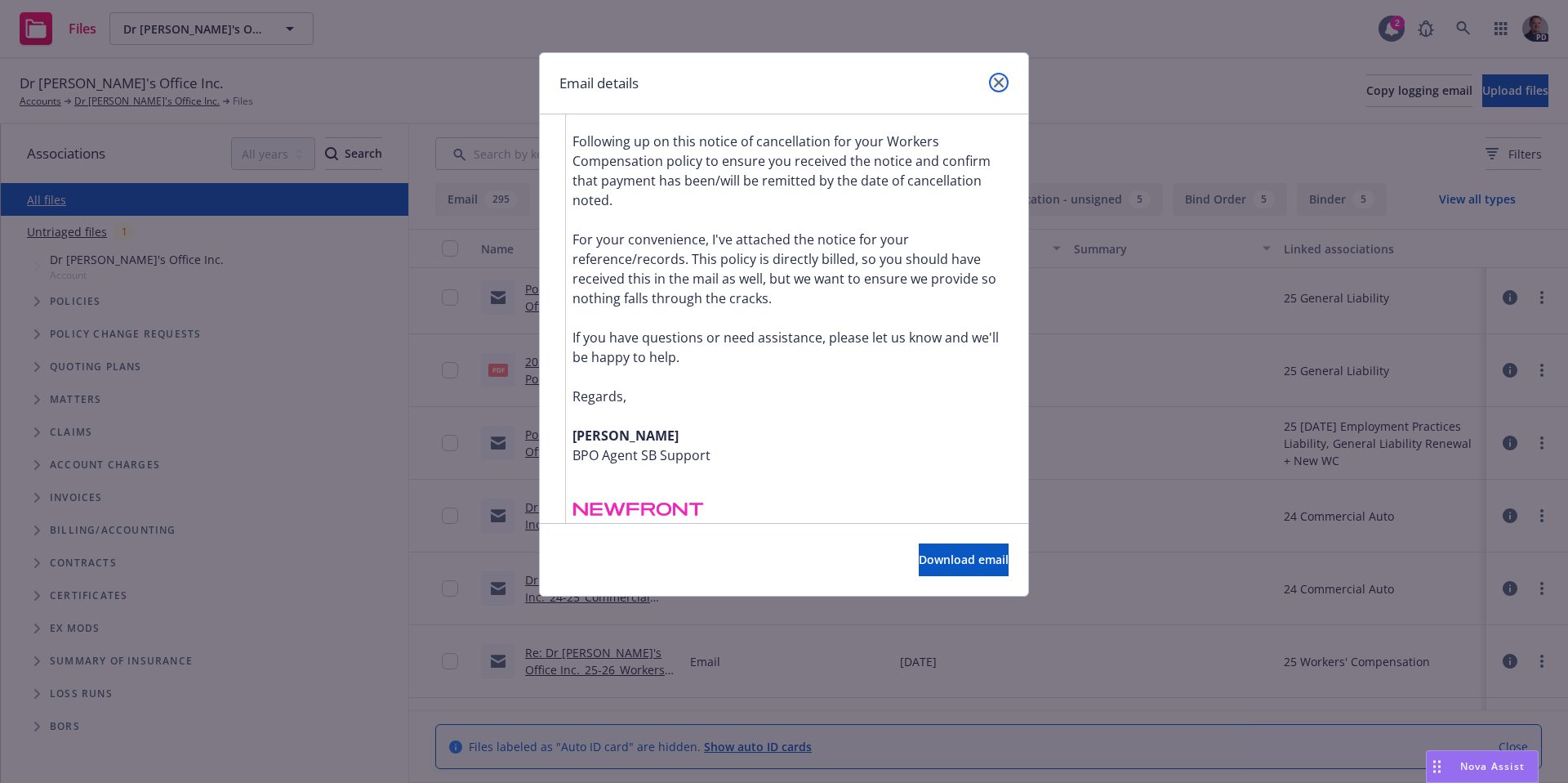
click at [1003, 81] on icon "close" at bounding box center [999, 83] width 10 height 10
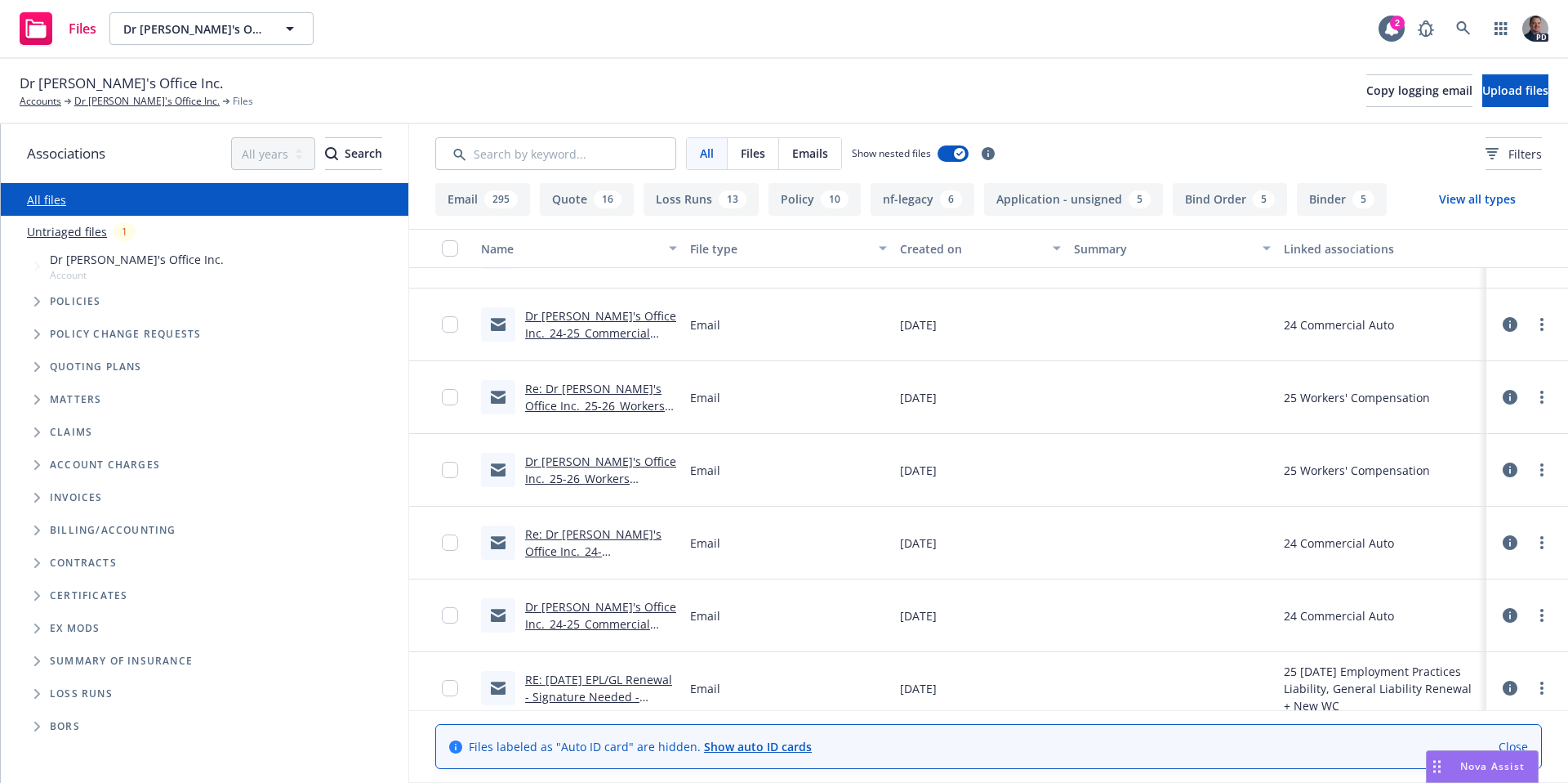
scroll to position [497, 0]
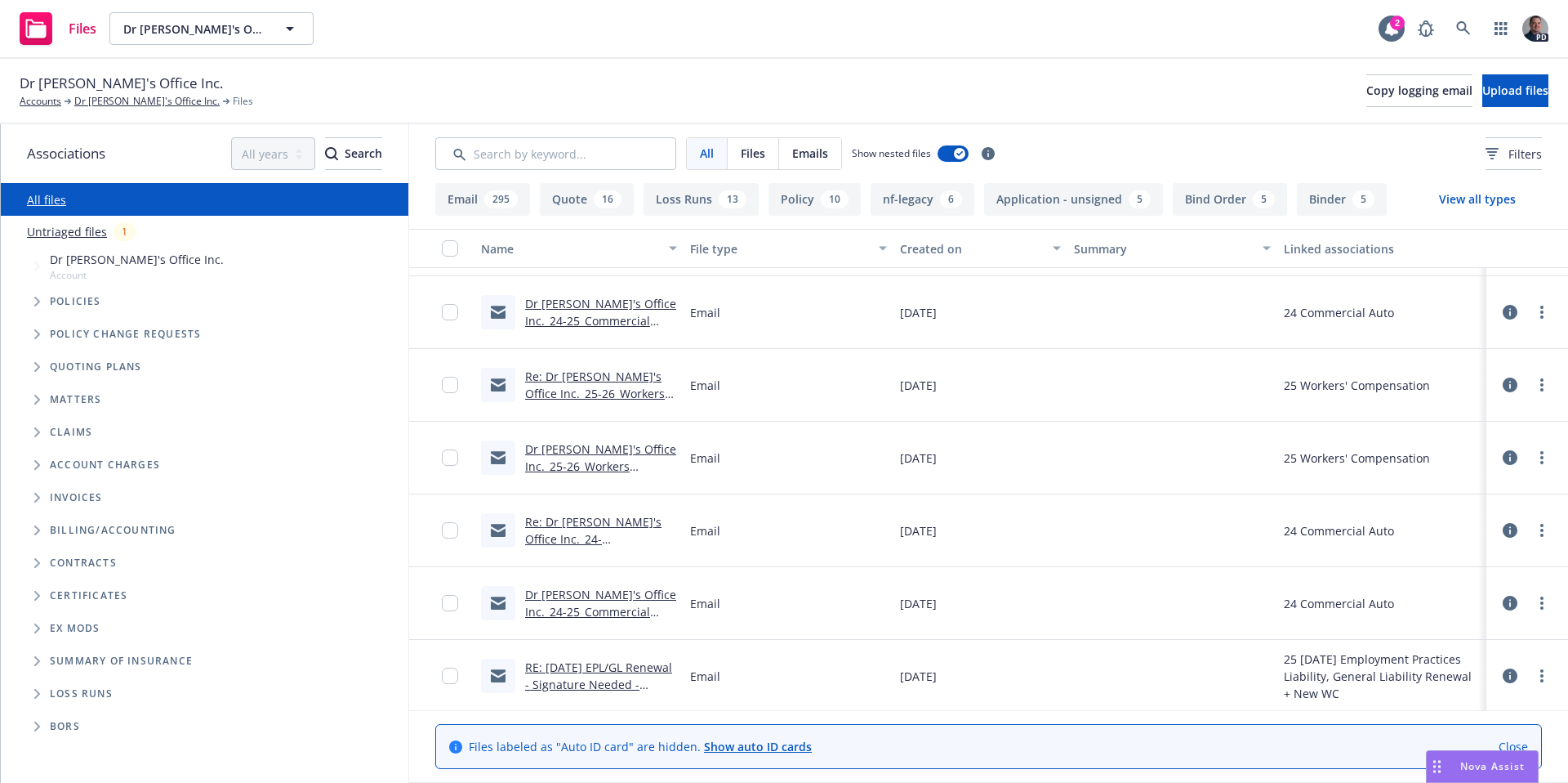
click at [578, 541] on link "Re: Dr Sebi's Office Inc._24-25_Commercial Auto Liability_Notice of Cancellatio…" at bounding box center [593, 556] width 136 height 85
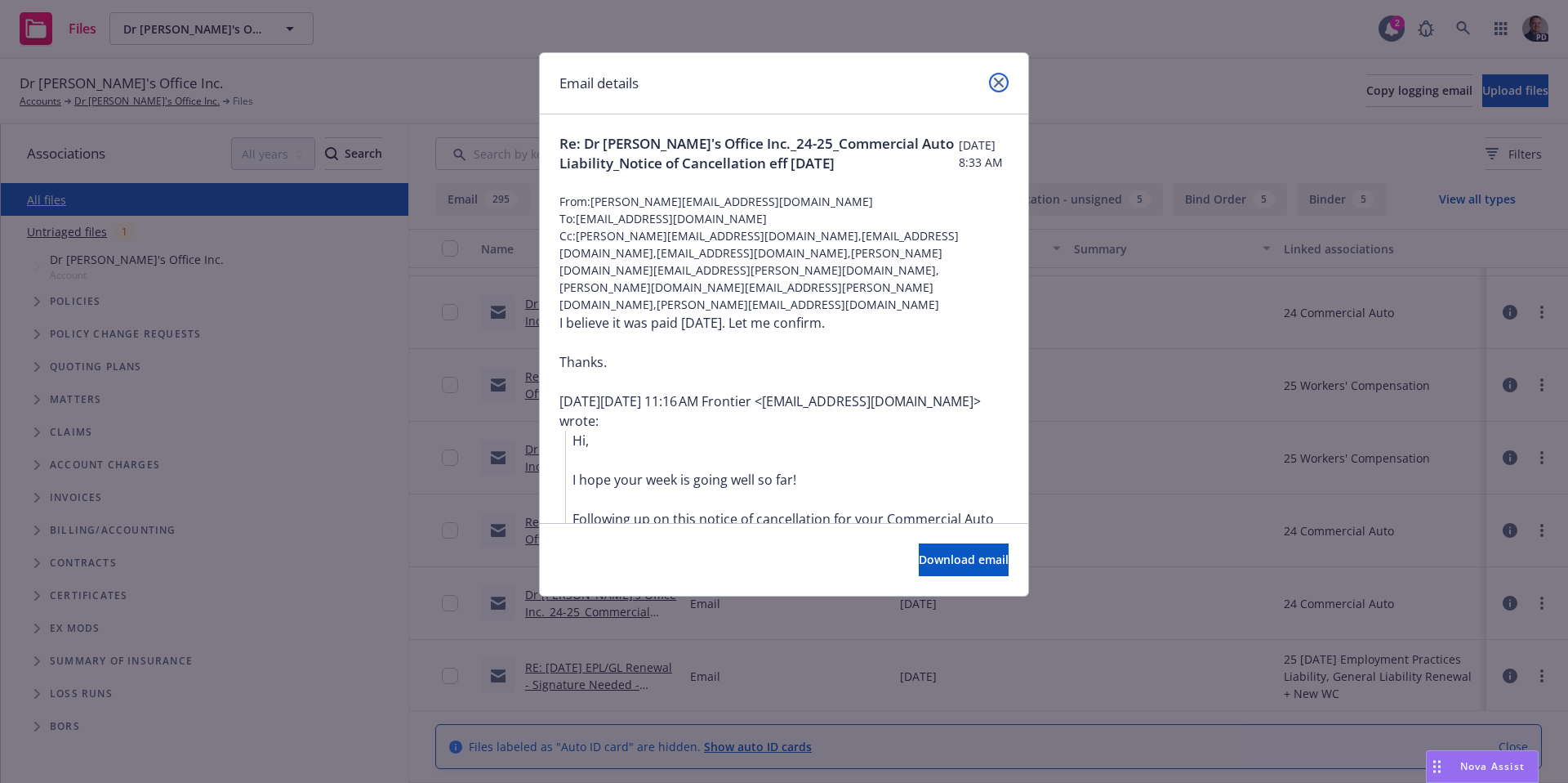
click at [1003, 86] on icon "close" at bounding box center [999, 83] width 10 height 10
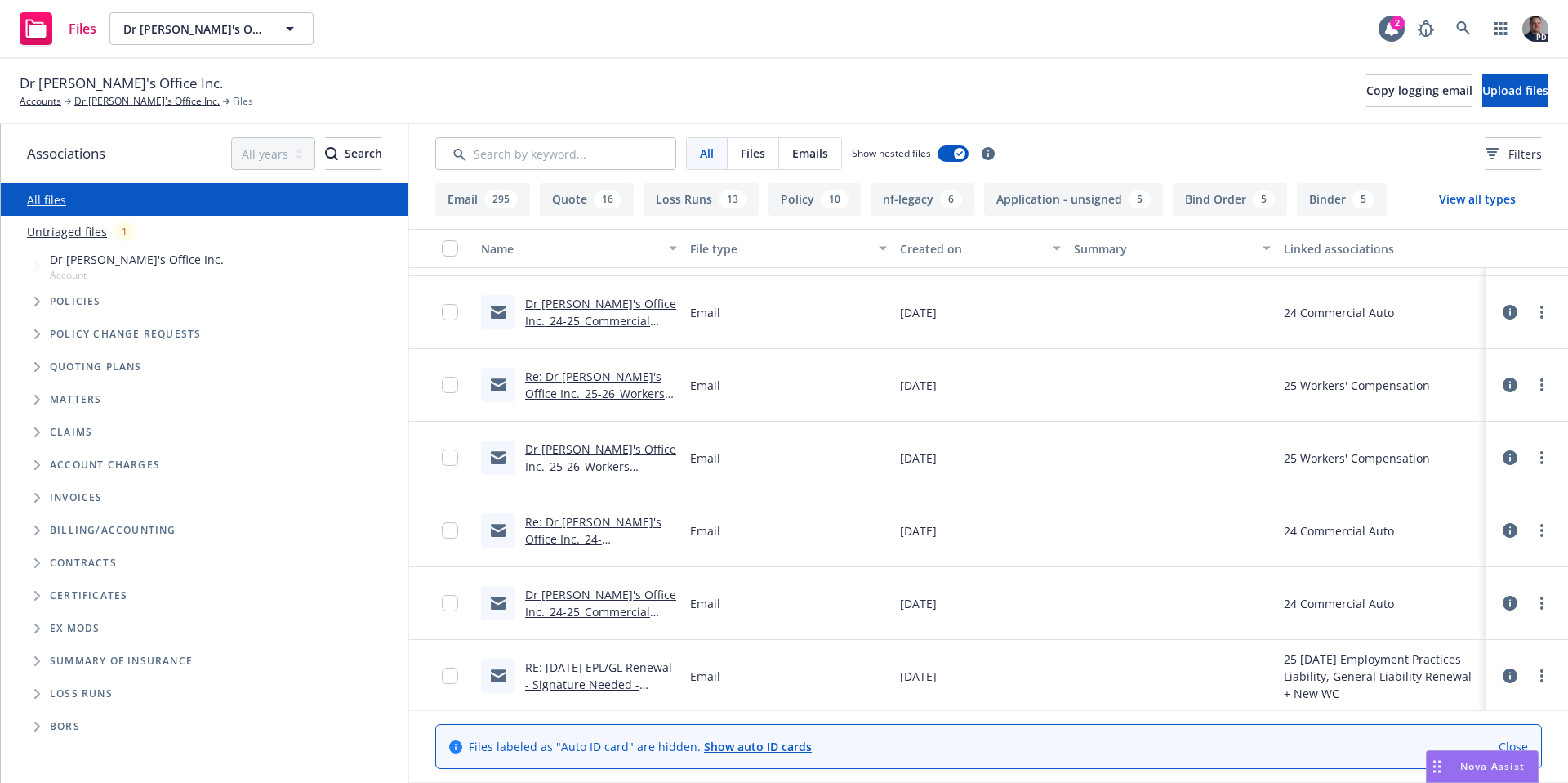
click at [599, 676] on link "RE: 6/27/25 EPL/GL Renewal - Signature Needed - Newfront" at bounding box center [598, 684] width 147 height 50
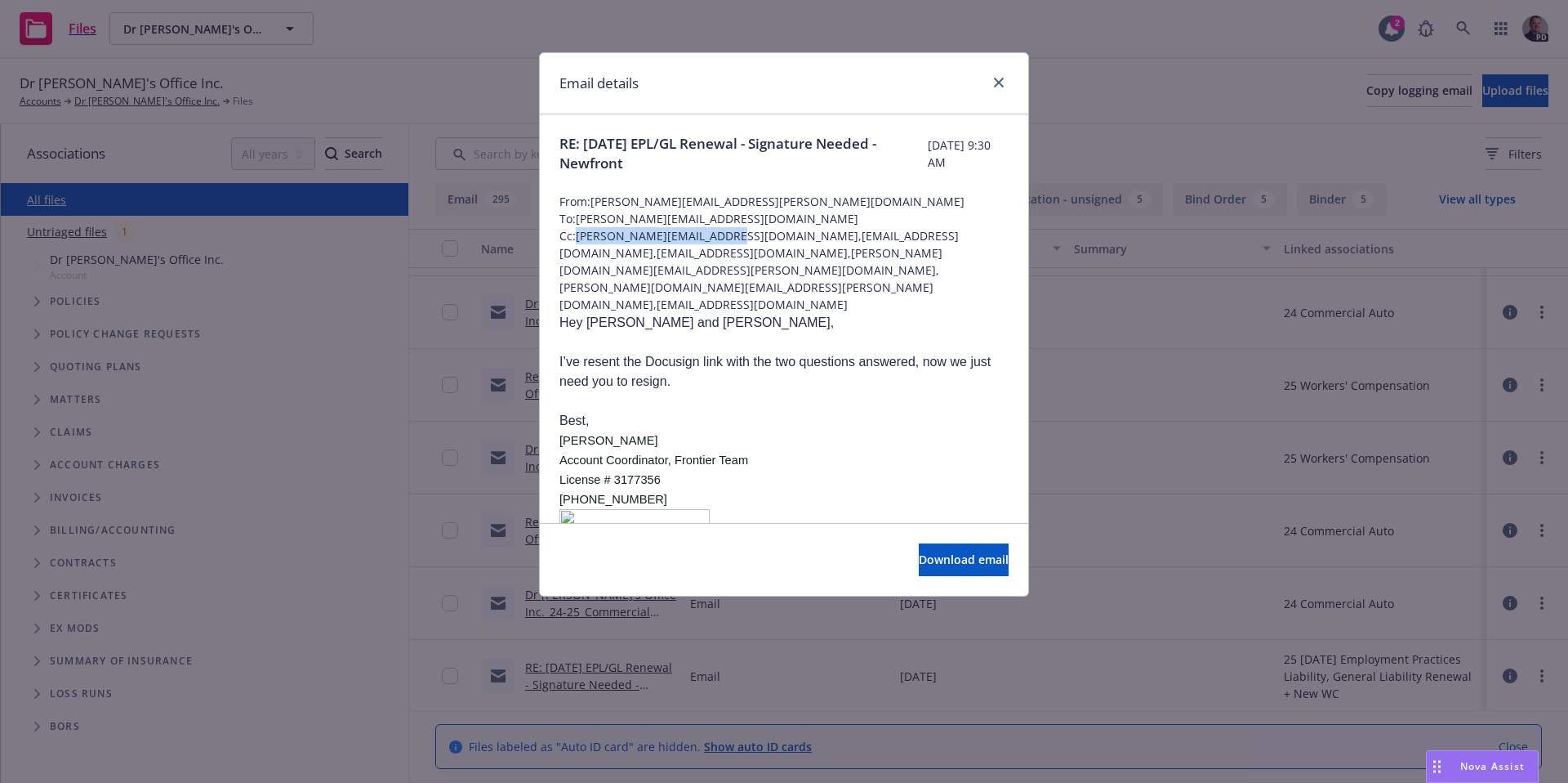
drag, startPoint x: 724, startPoint y: 236, endPoint x: 576, endPoint y: 239, distance: 148.0
click at [576, 239] on span "Cc: jenny@drsebiscellfood.com,support+f4fcdde8-a420-41f7-af17-1923e70907a0@newf…" at bounding box center [784, 270] width 449 height 85
click at [723, 231] on span "Cc: jenny@drsebiscellfood.com,support+f4fcdde8-a420-41f7-af17-1923e70907a0@newf…" at bounding box center [784, 270] width 449 height 85
drag, startPoint x: 740, startPoint y: 220, endPoint x: 582, endPoint y: 222, distance: 158.0
click at [582, 222] on span "To: agustin@drsebiscellfood.com" at bounding box center [784, 218] width 449 height 17
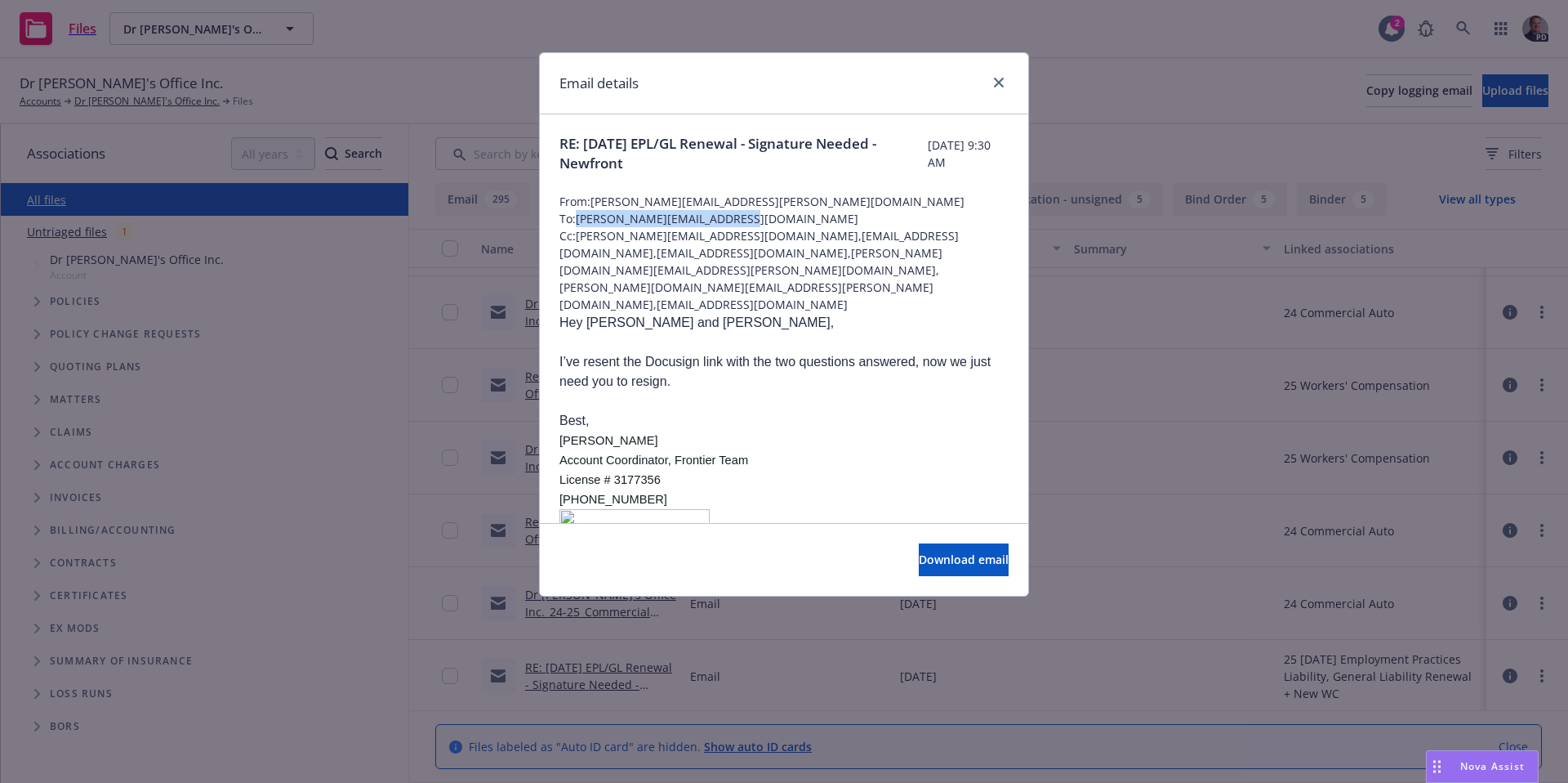
copy span "agustin@drsebiscellfood.com"
drag, startPoint x: 724, startPoint y: 238, endPoint x: 594, endPoint y: 242, distance: 130.1
click at [578, 241] on span "Cc: jenny@drsebiscellfood.com,support+f4fcdde8-a420-41f7-af17-1923e70907a0@newf…" at bounding box center [784, 270] width 449 height 85
copy span "jenny@drsebiscellfood.com"
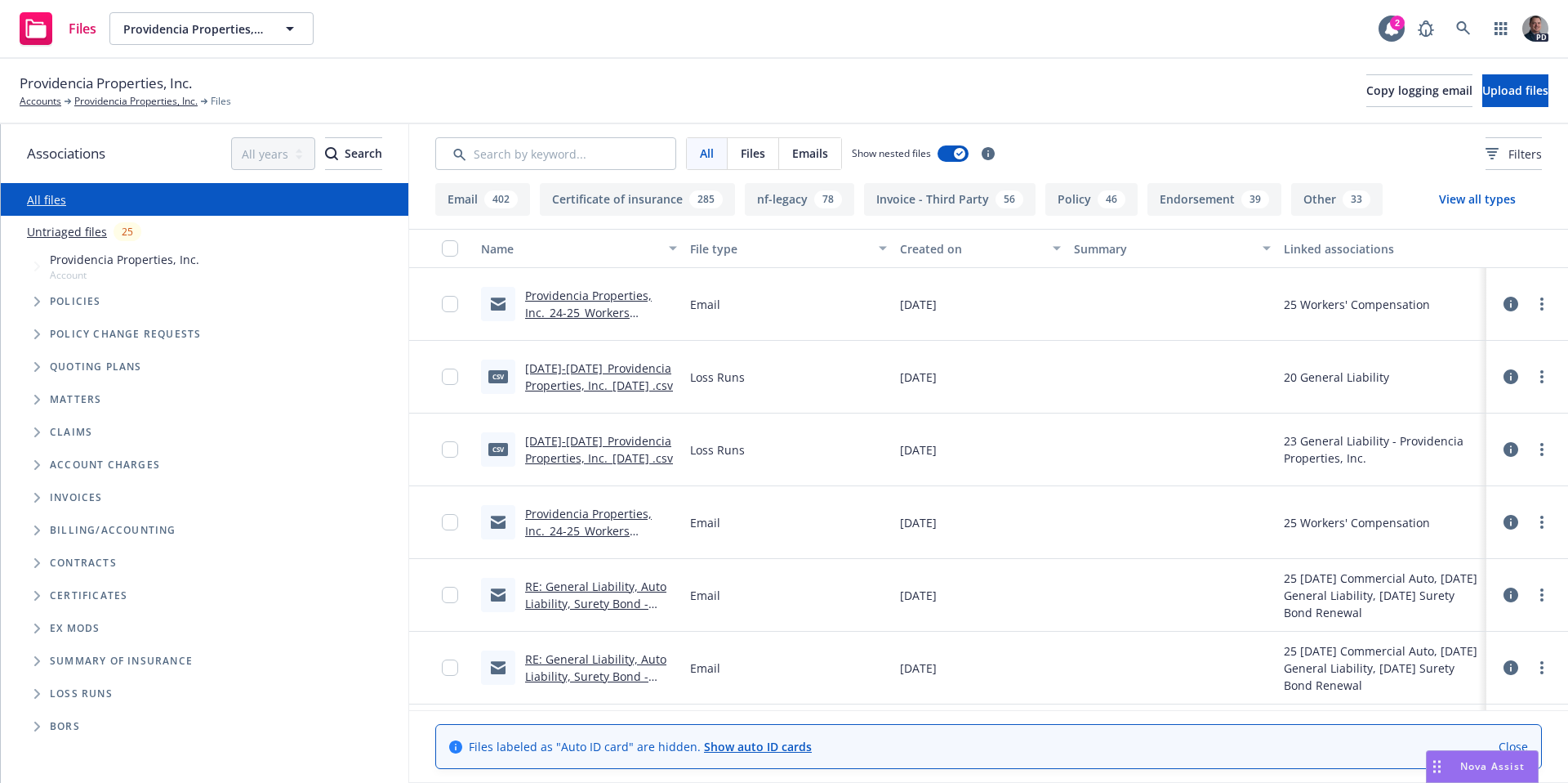
click at [570, 306] on link "Providencia Properties, Inc._24-25_Workers Compensation_Notice of Cancellation …" at bounding box center [592, 320] width 134 height 67
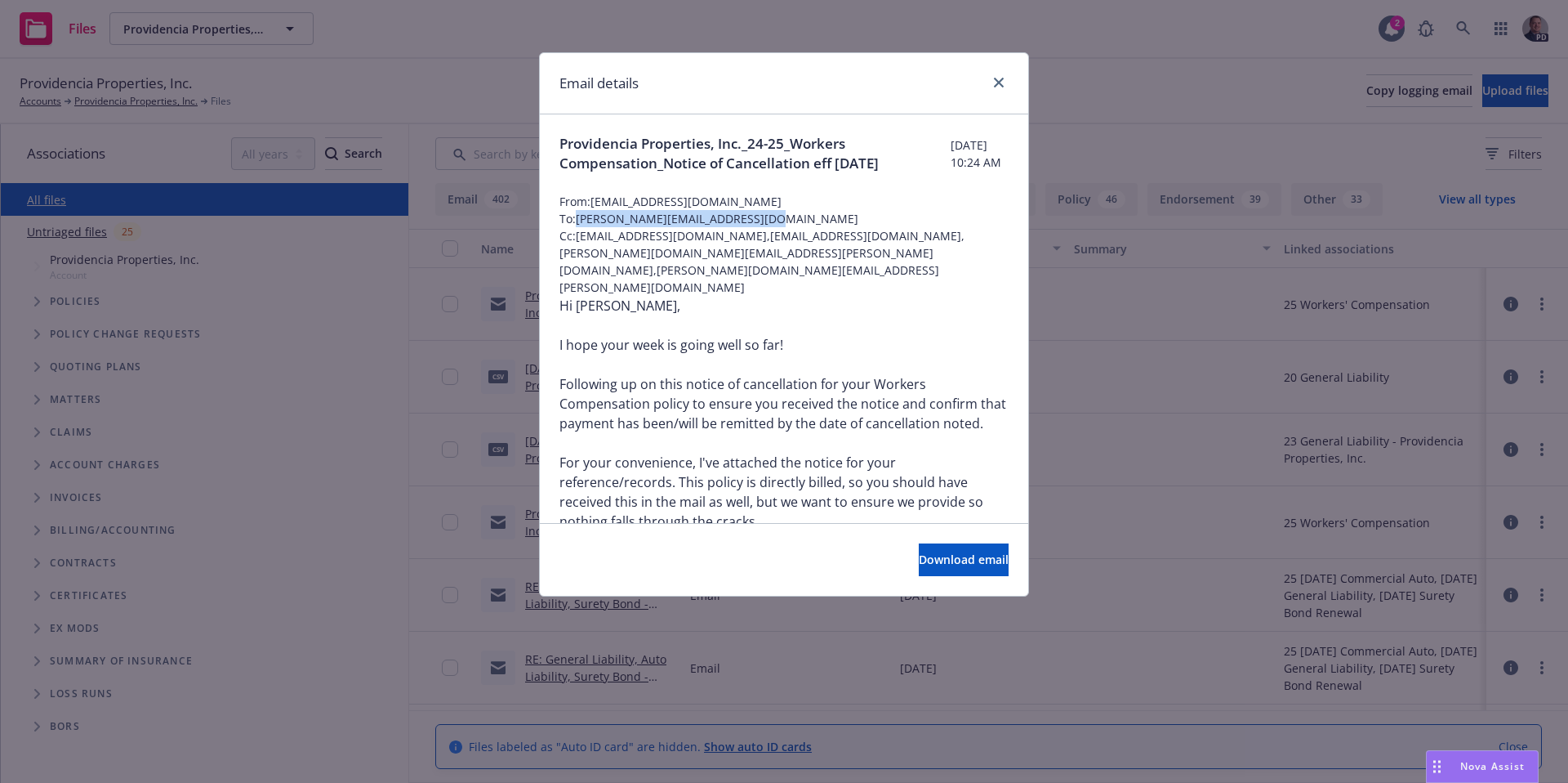
drag, startPoint x: 757, startPoint y: 235, endPoint x: 578, endPoint y: 238, distance: 179.0
click at [578, 227] on span "To: [PERSON_NAME][EMAIL_ADDRESS][DOMAIN_NAME]" at bounding box center [784, 218] width 449 height 17
copy span "[PERSON_NAME][EMAIL_ADDRESS][DOMAIN_NAME]"
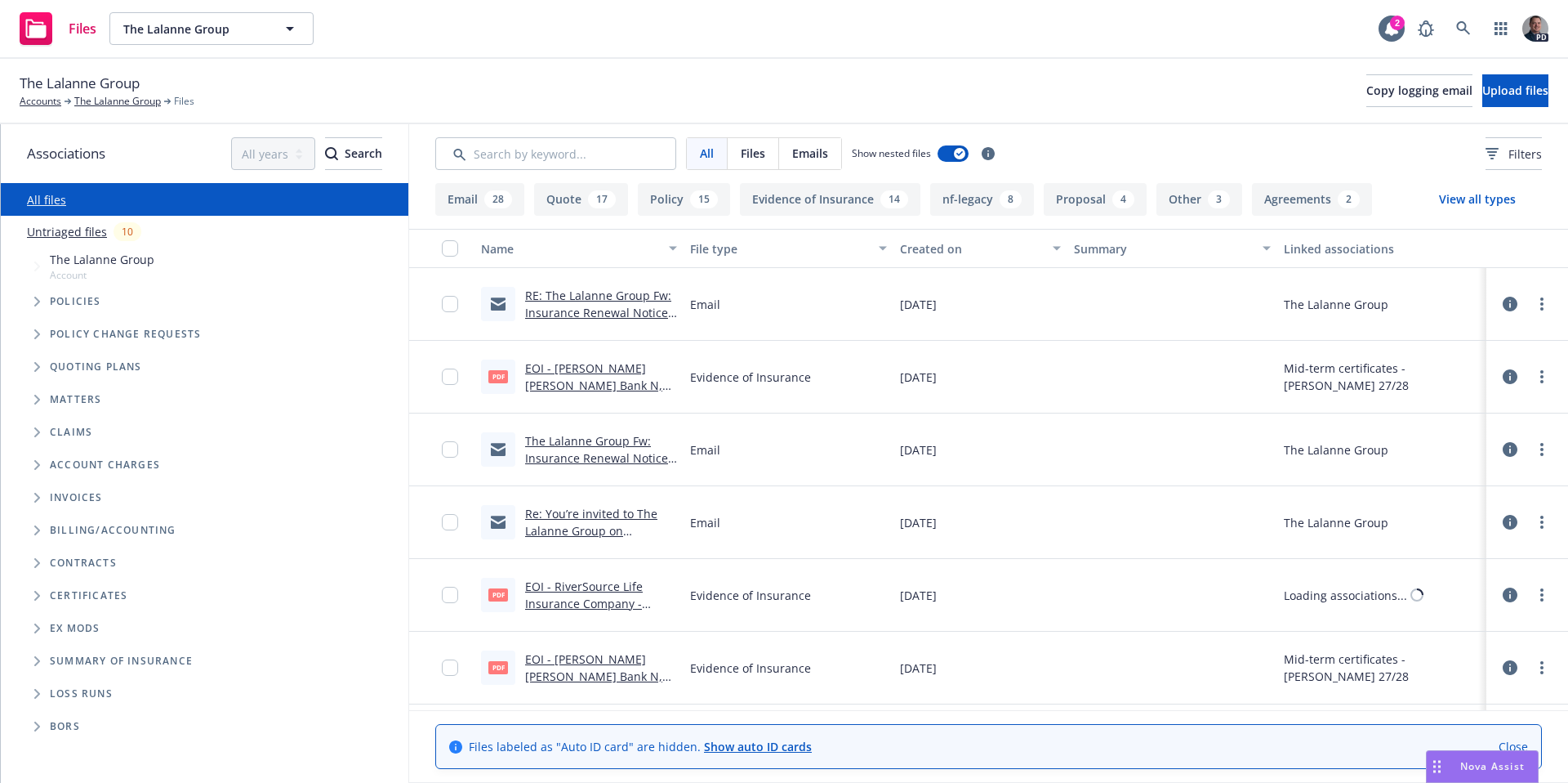
click at [606, 313] on link "RE: The Lalanne Group Fw: Insurance Renewal Notice - Loan Number 816429583 - Se…" at bounding box center [600, 320] width 150 height 67
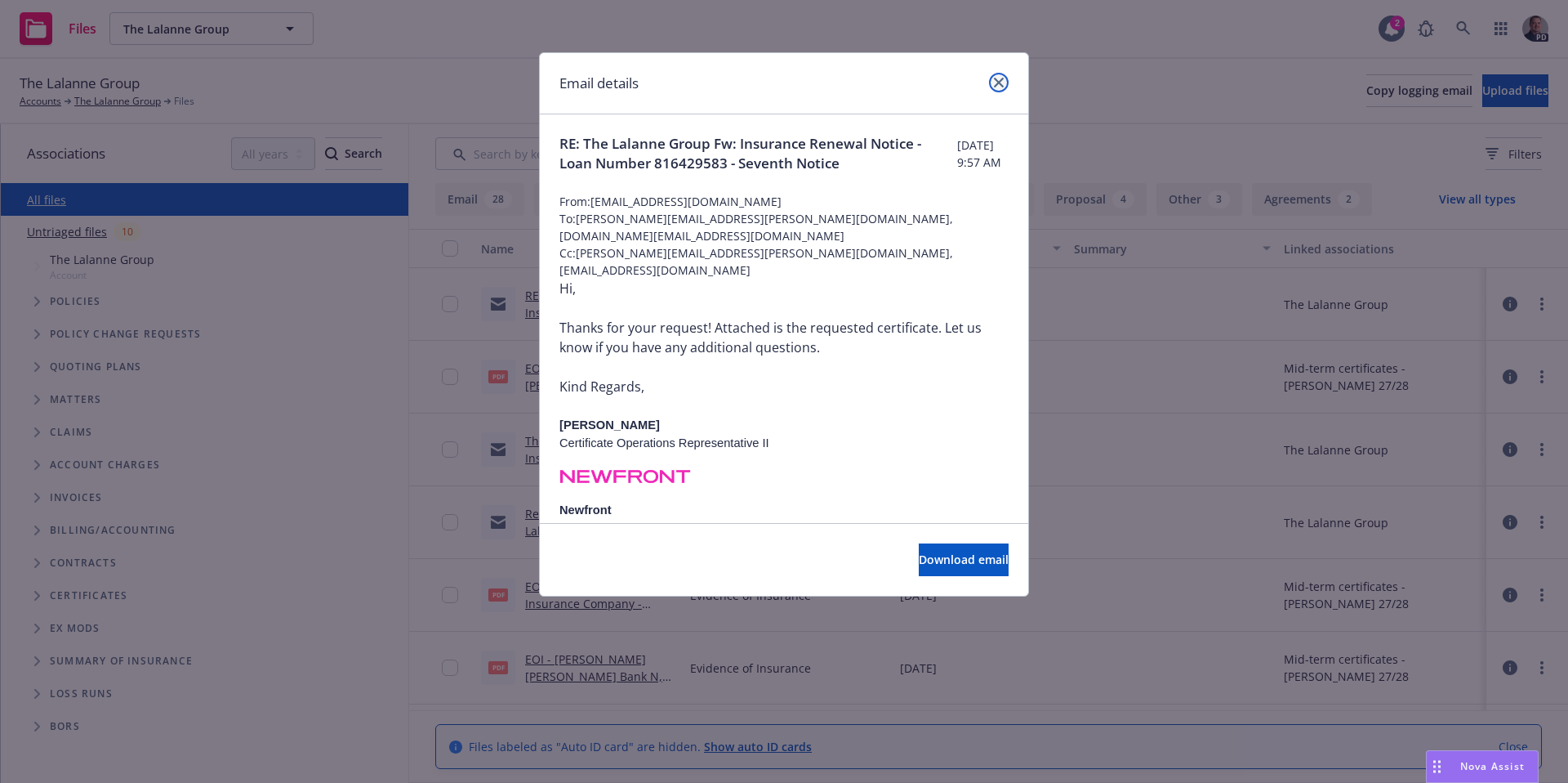
click at [999, 89] on link "close" at bounding box center [998, 82] width 19 height 19
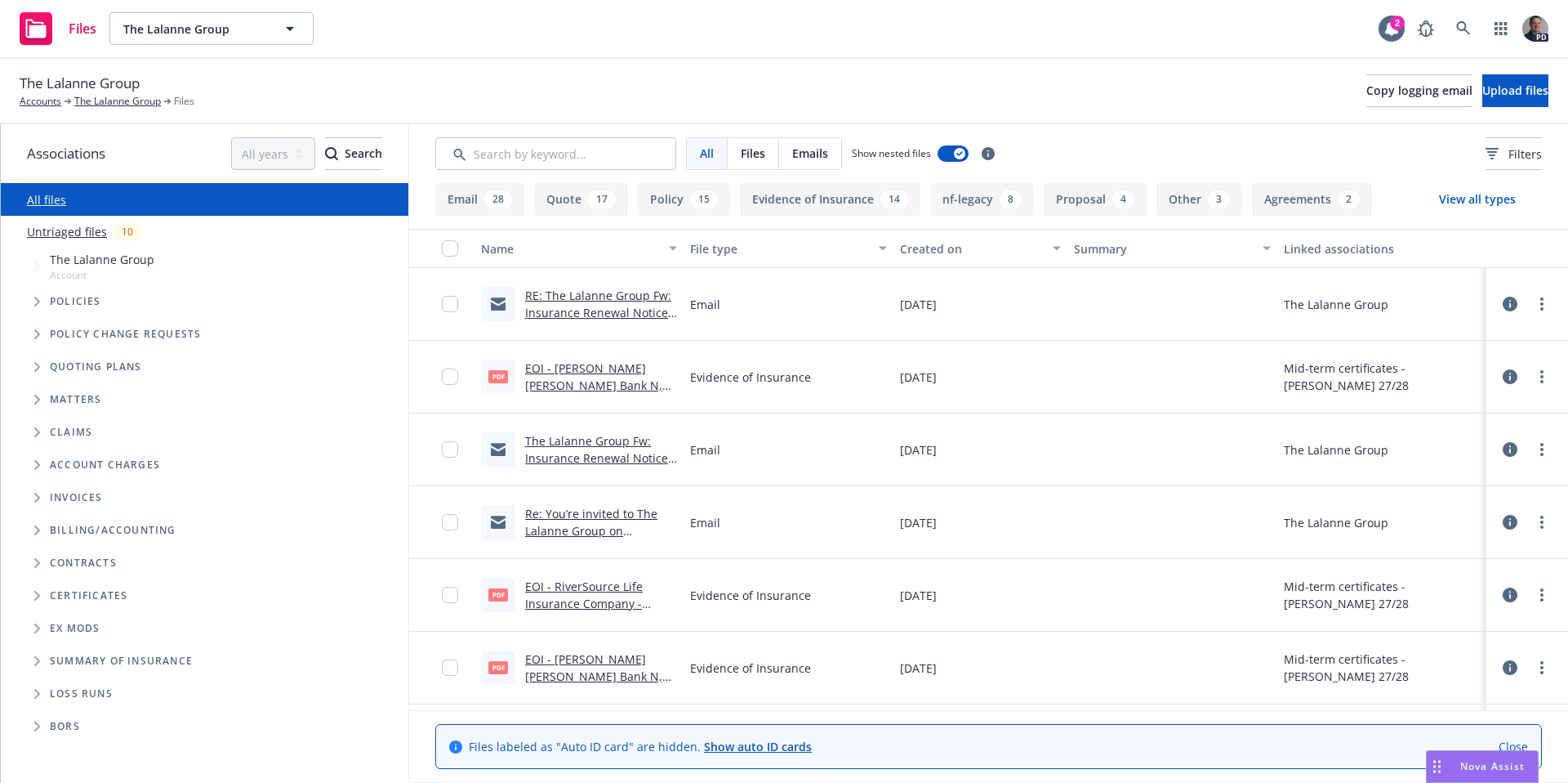
click at [619, 459] on link "The Lalanne Group Fw: Insurance Renewal Notice - Loan Number 816429583 - Sevent…" at bounding box center [600, 466] width 150 height 67
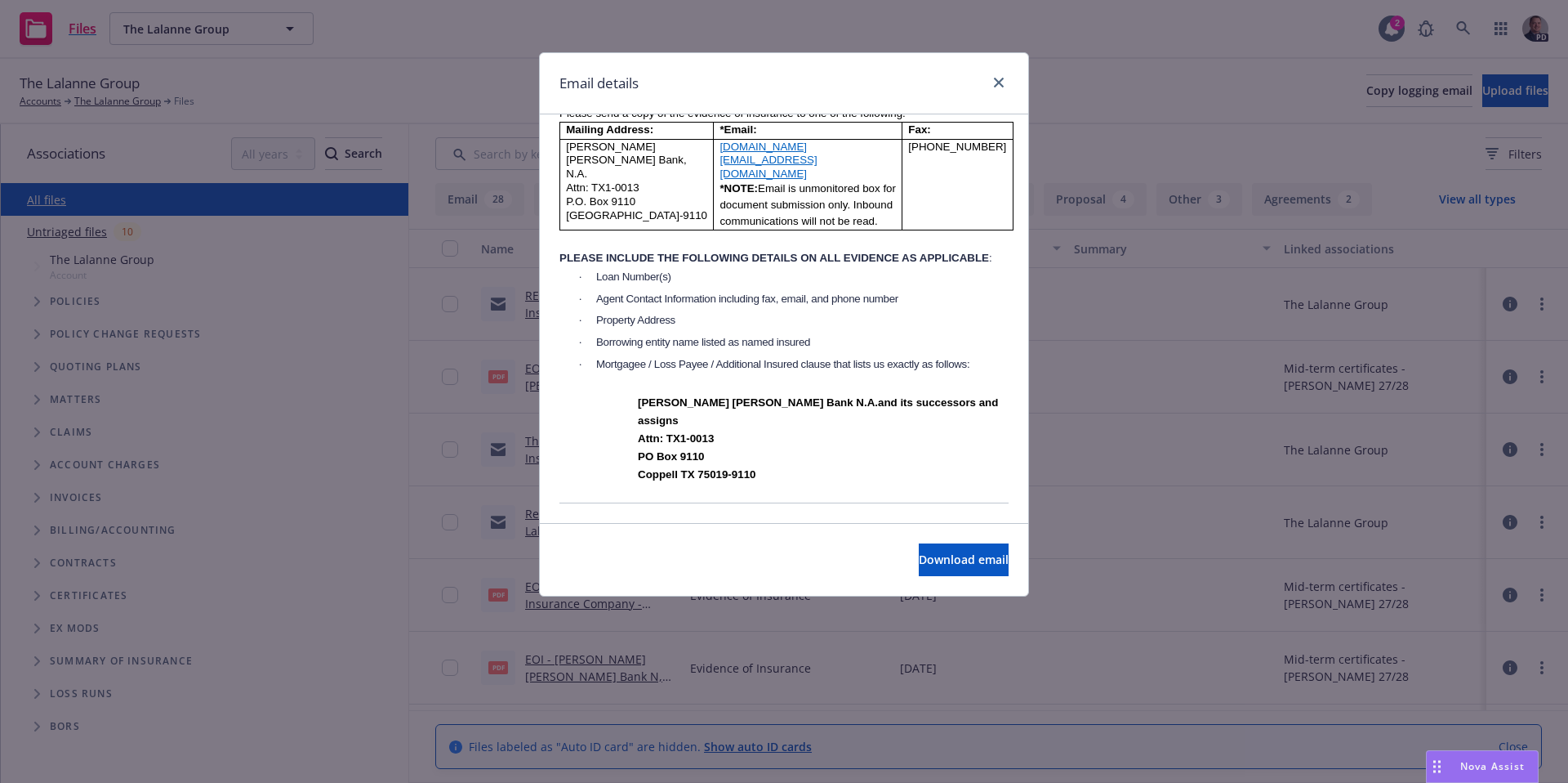
scroll to position [1947, 0]
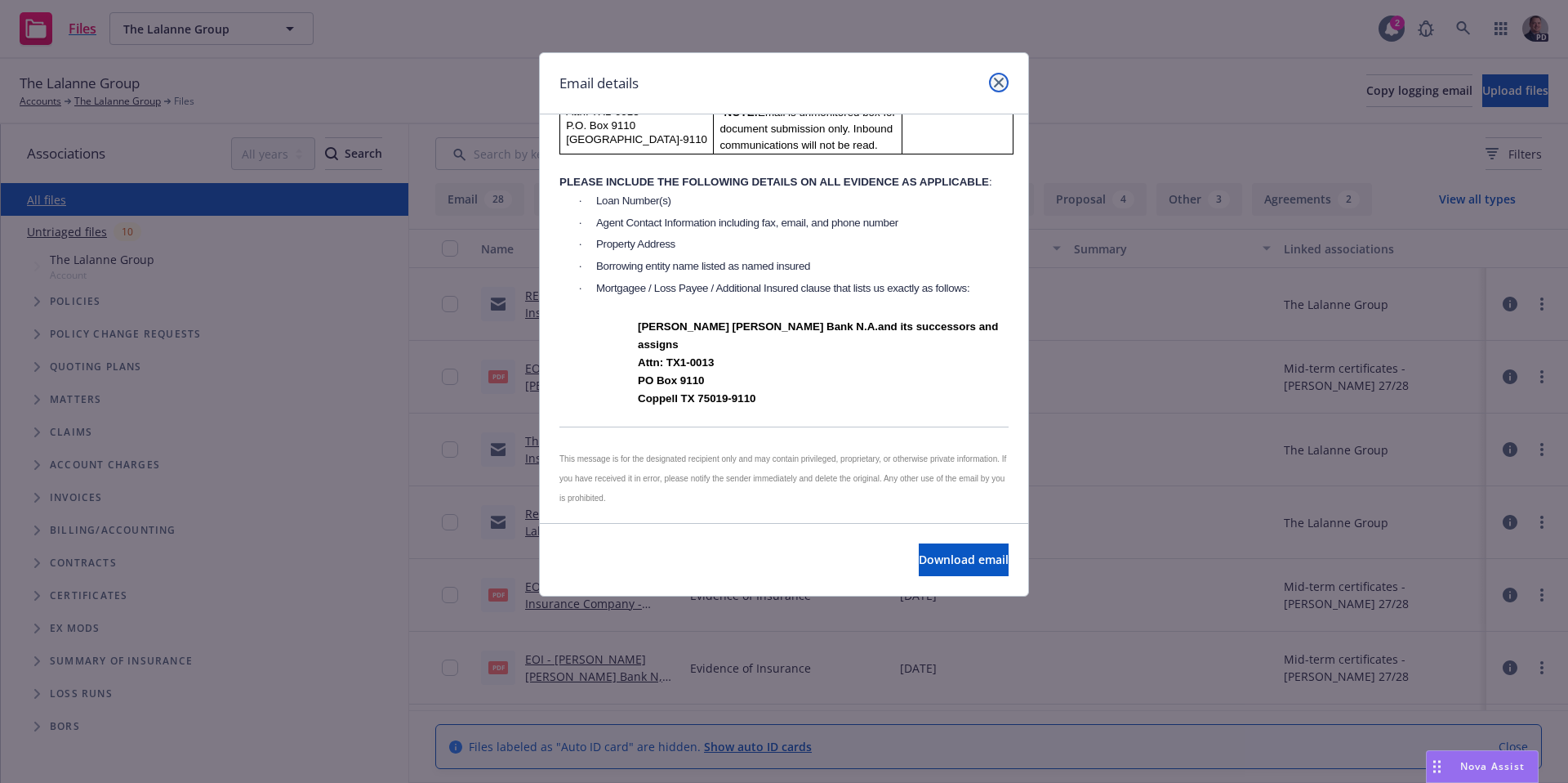
click at [1006, 79] on link "close" at bounding box center [998, 82] width 19 height 19
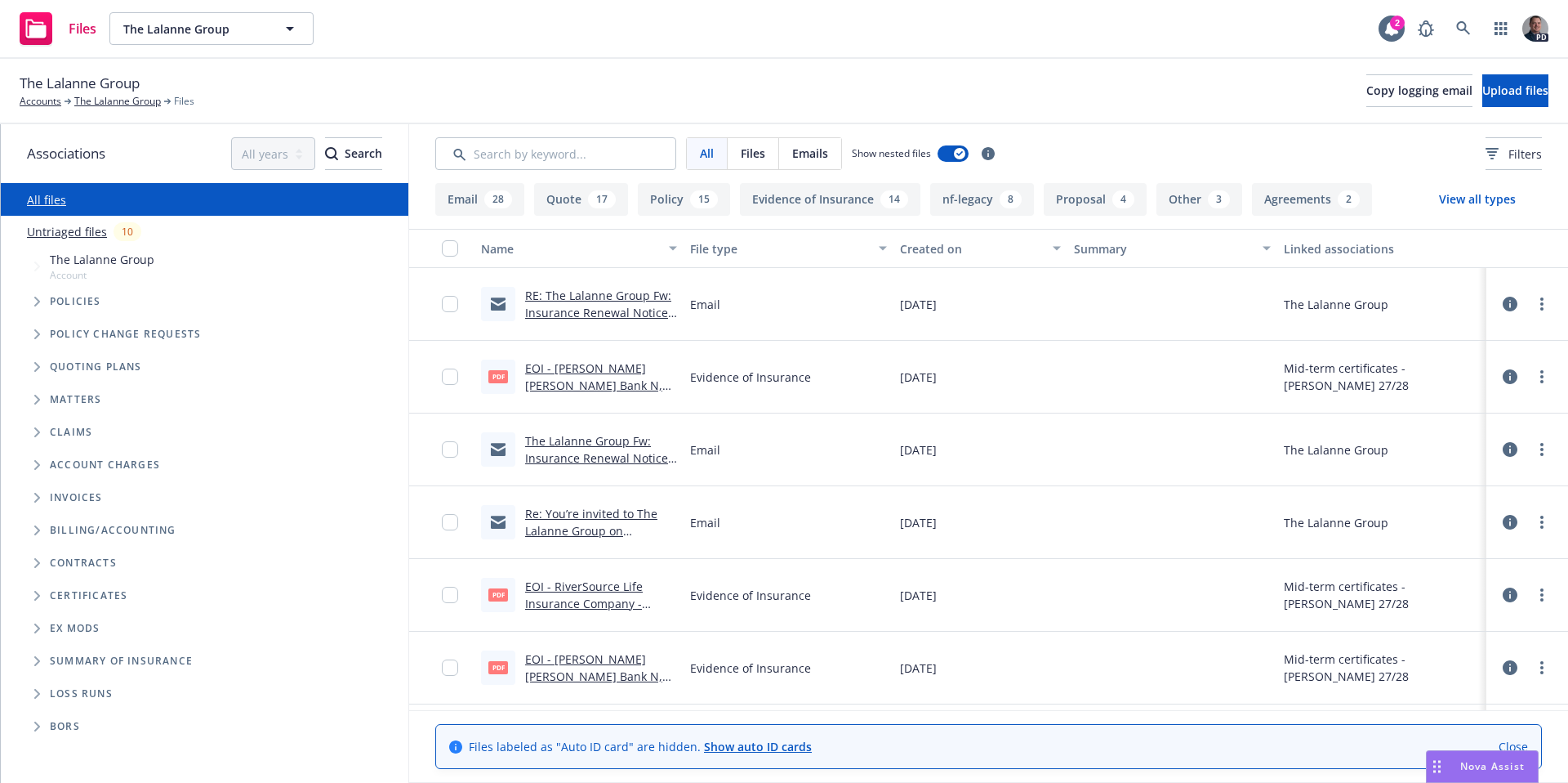
click at [640, 527] on link "Re: You’re invited to The Lalanne Group on Newfront" at bounding box center [591, 530] width 133 height 50
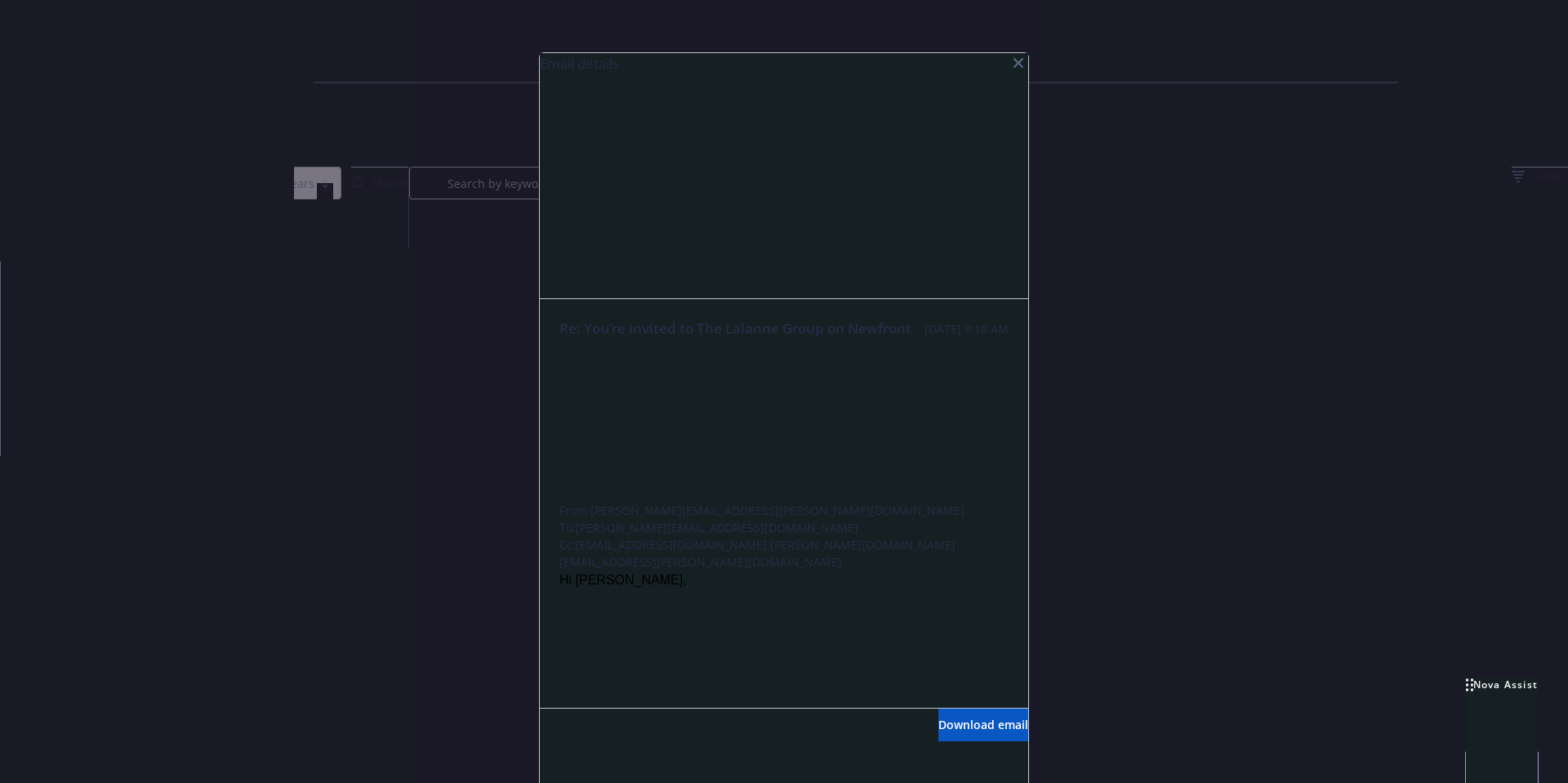
click at [894, 210] on div "Email details" at bounding box center [784, 176] width 489 height 246
click at [1013, 63] on icon "close" at bounding box center [1019, 63] width 10 height 10
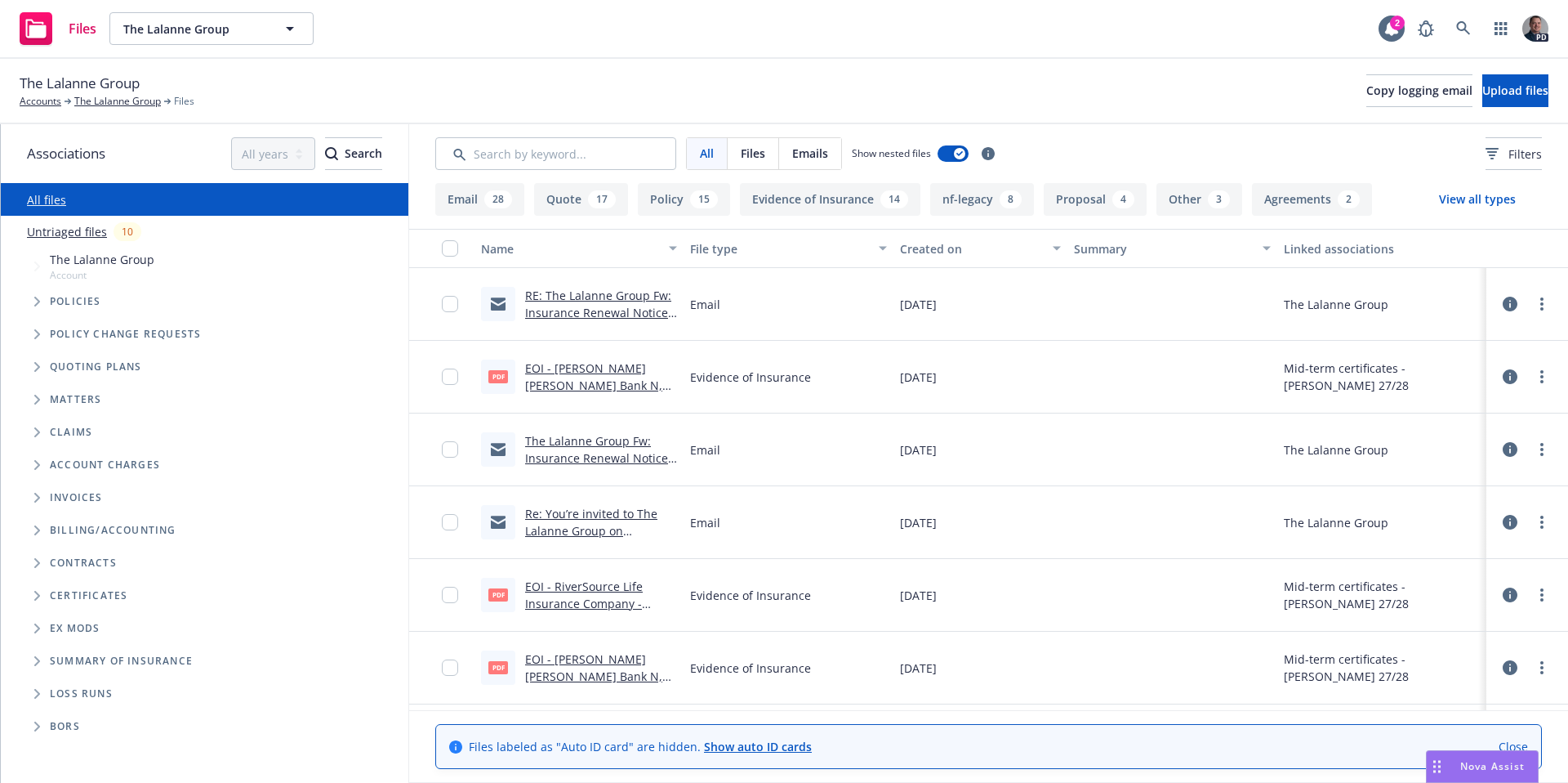
click at [589, 531] on link "Re: You’re invited to The Lalanne Group on Newfront" at bounding box center [591, 530] width 133 height 50
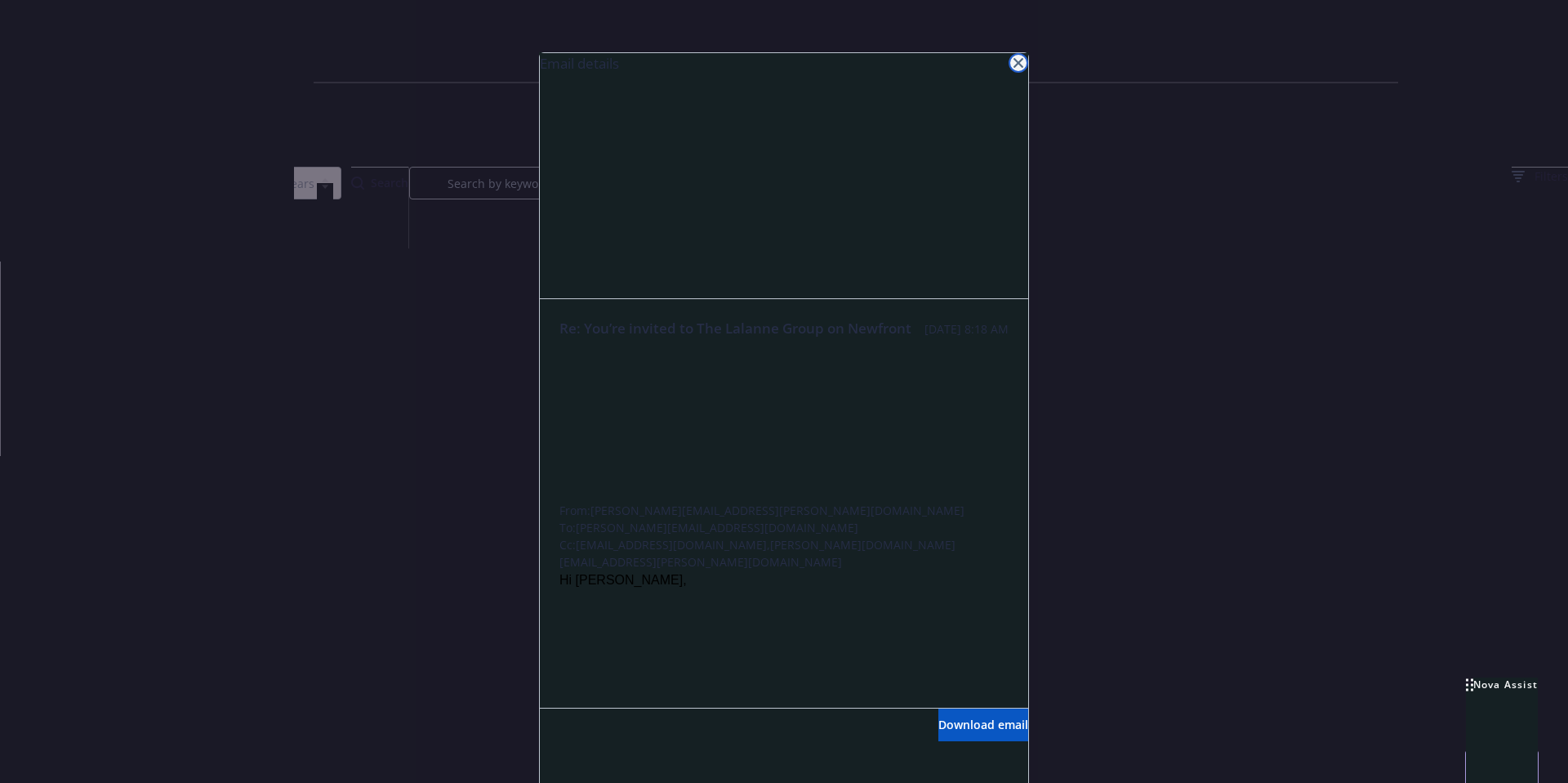
click at [1013, 63] on icon "close" at bounding box center [1019, 63] width 10 height 10
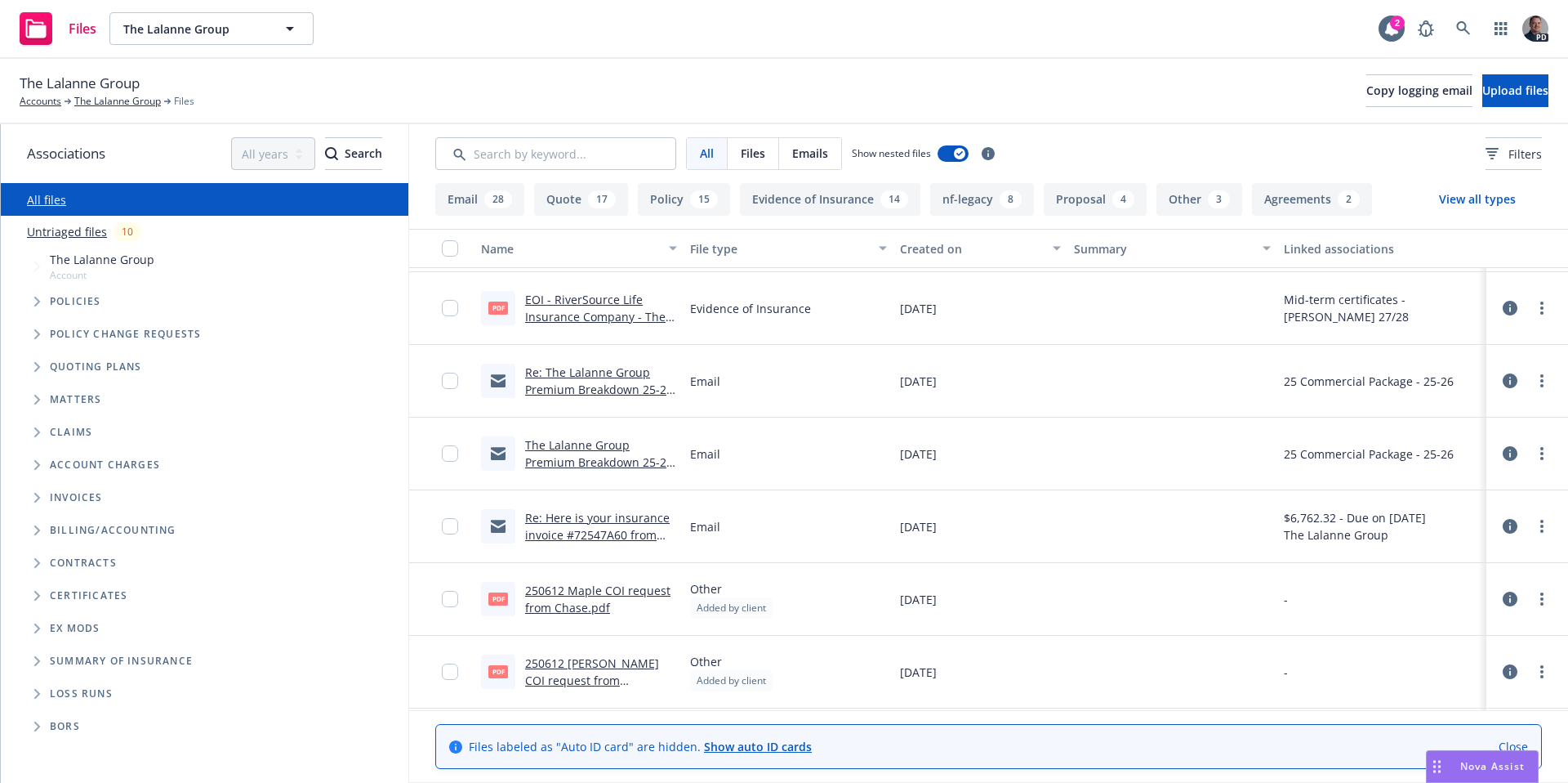
scroll to position [800, 0]
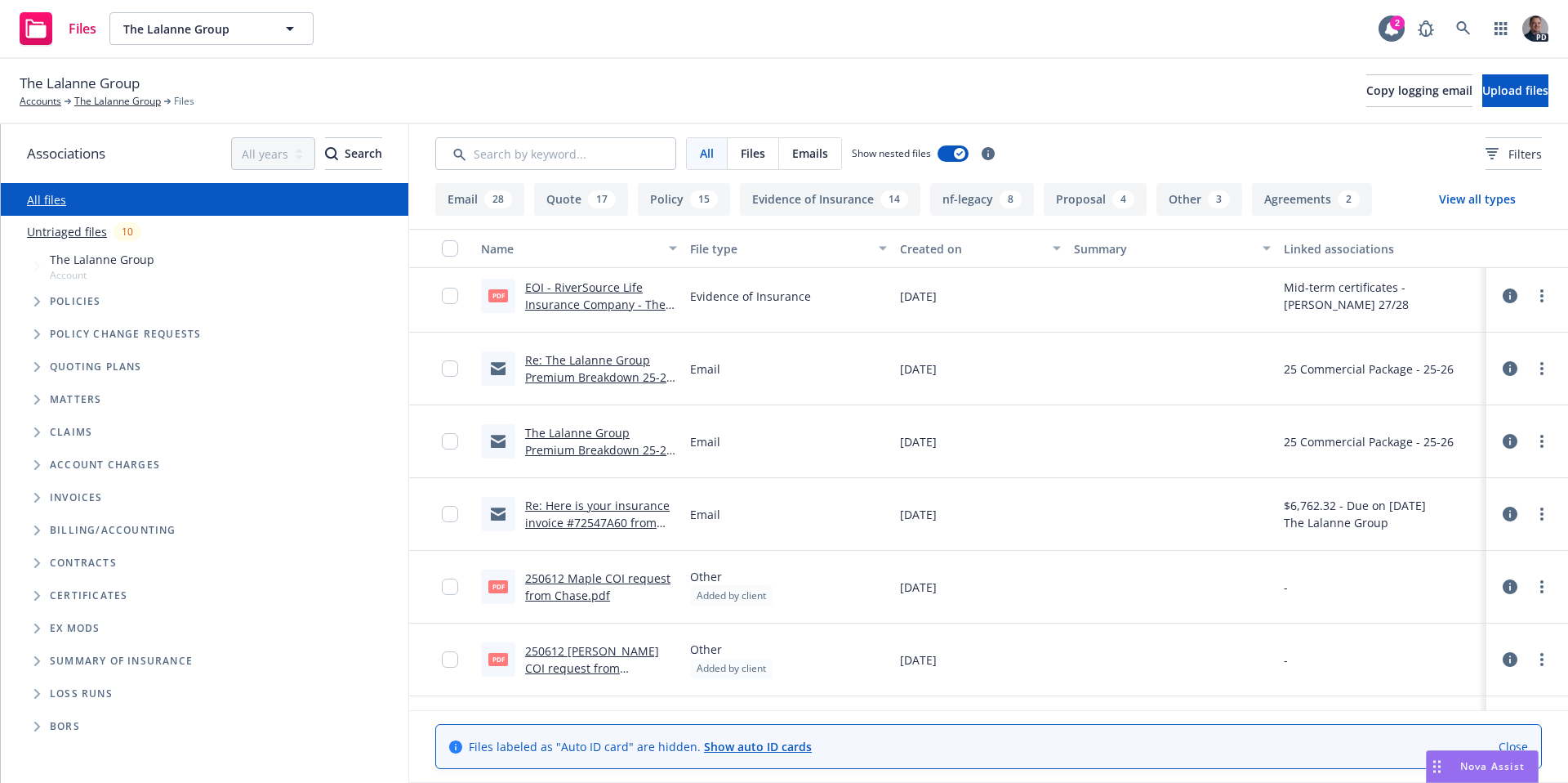
click at [620, 363] on link "Re: The Lalanne Group Premium Breakdown 25-26 Package" at bounding box center [598, 377] width 148 height 50
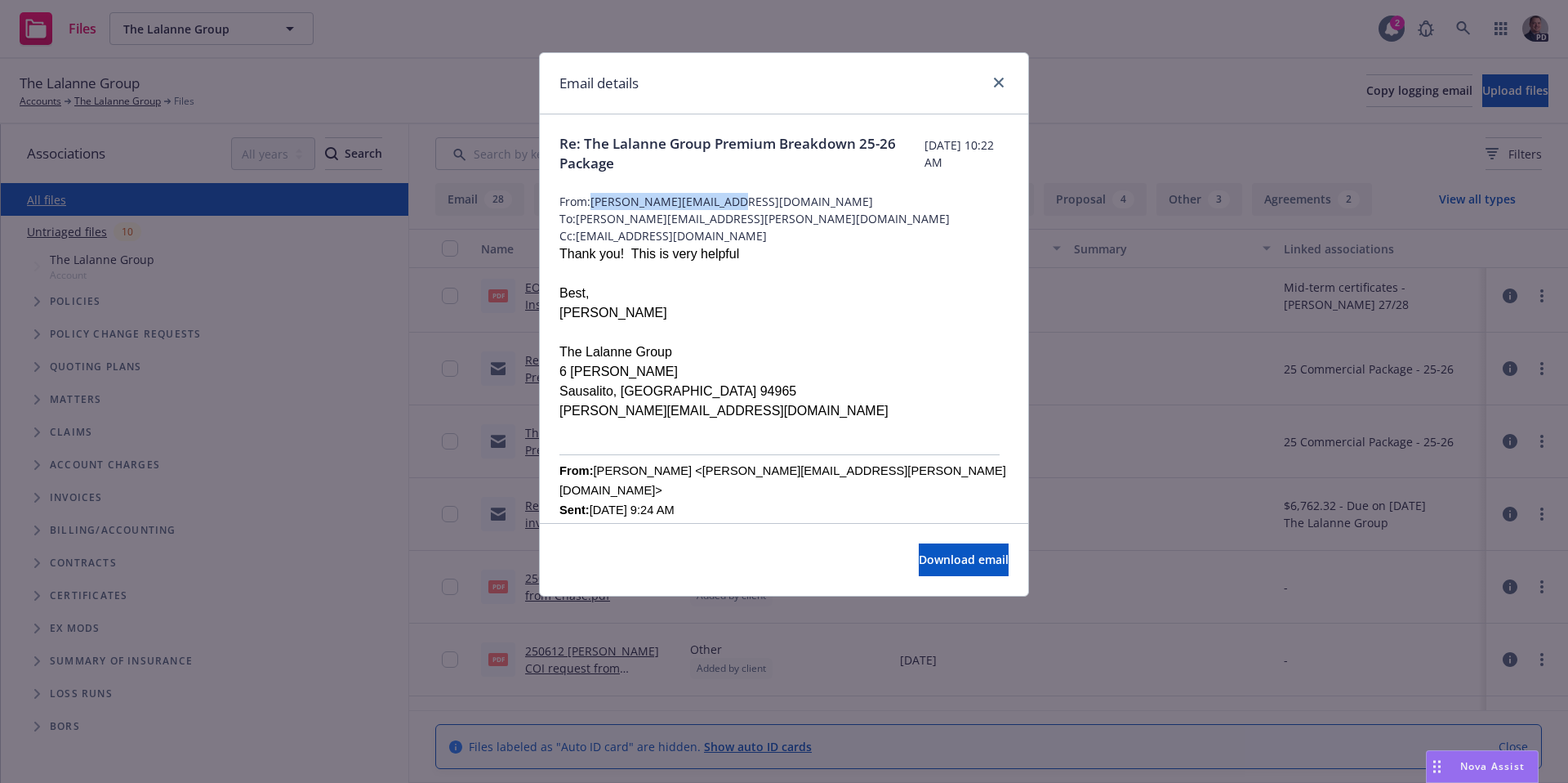
drag, startPoint x: 756, startPoint y: 200, endPoint x: 595, endPoint y: 199, distance: 161.0
click at [595, 199] on span "From: [PERSON_NAME][EMAIL_ADDRESS][DOMAIN_NAME]" at bounding box center [784, 201] width 449 height 17
copy span "[PERSON_NAME][EMAIL_ADDRESS][DOMAIN_NAME]"
